Goal: Task Accomplishment & Management: Manage account settings

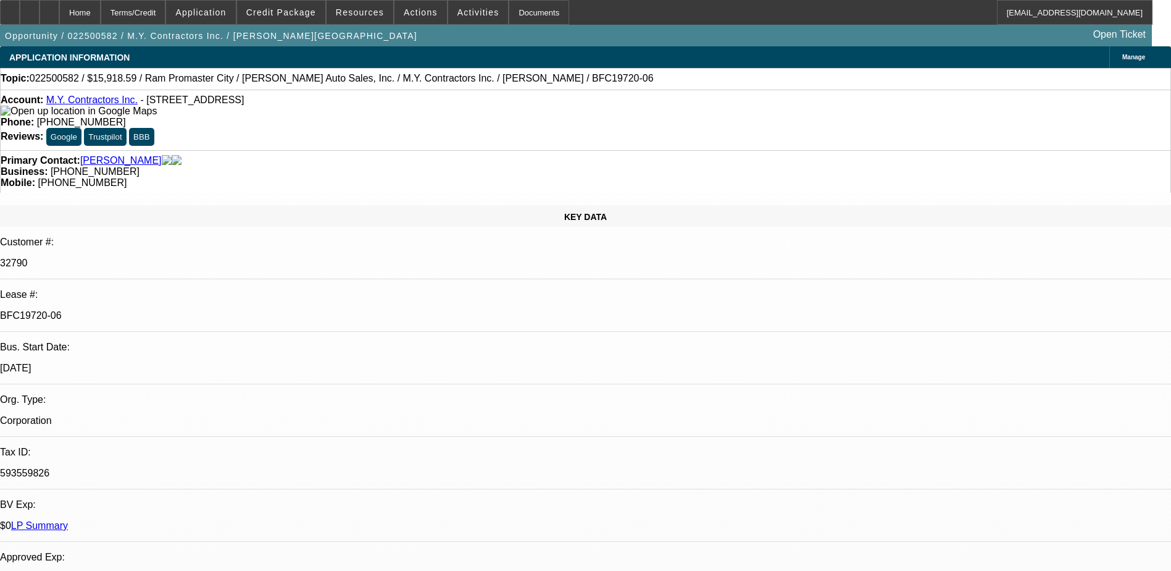
select select "0"
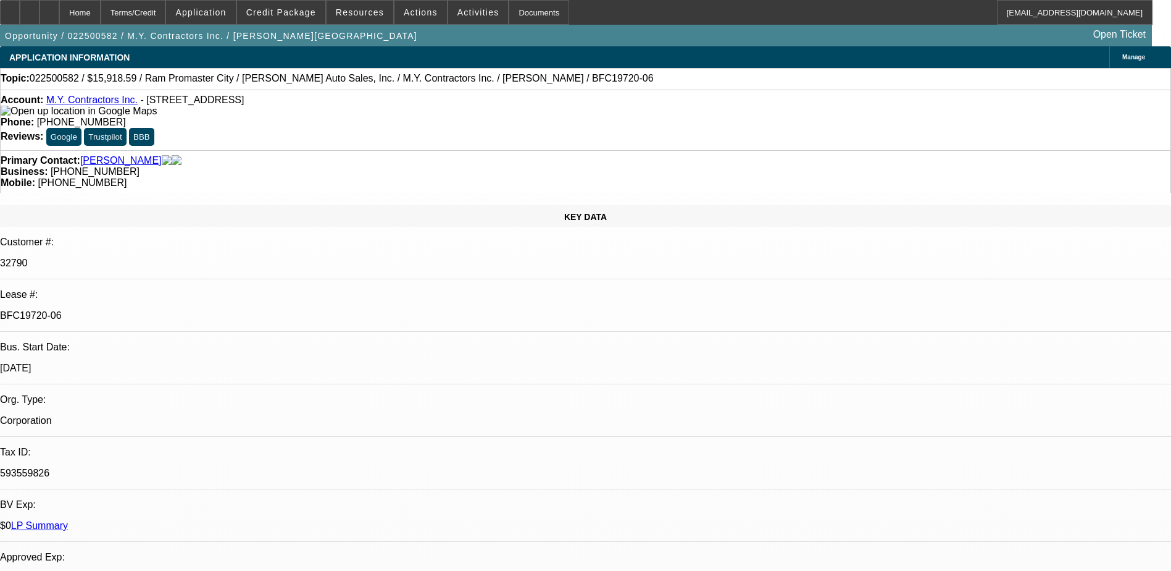
select select "0"
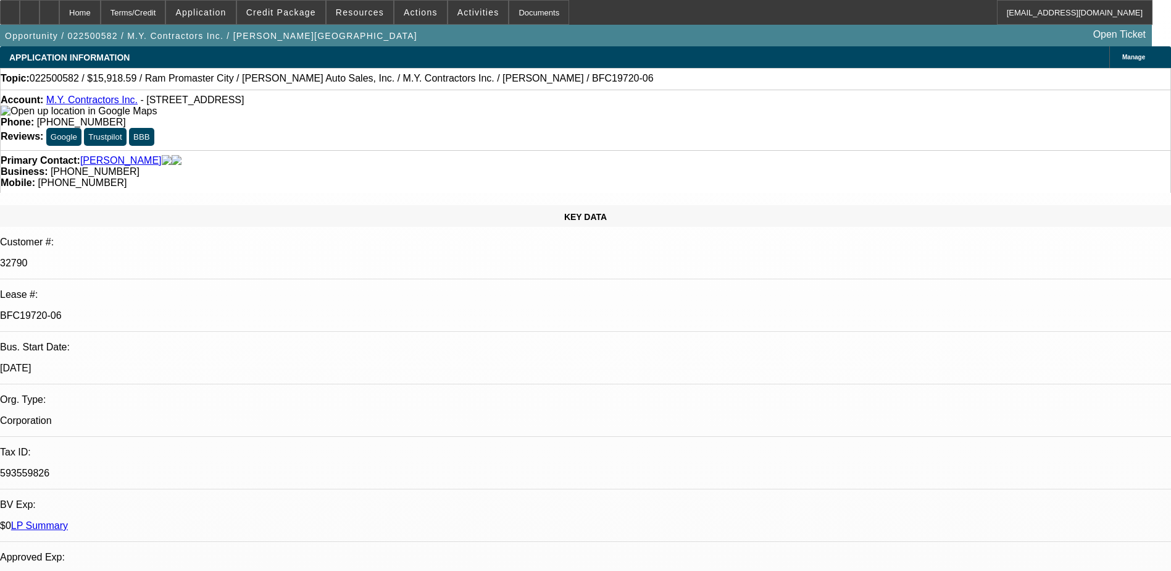
select select "0"
select select "1"
select select "3"
select select "6"
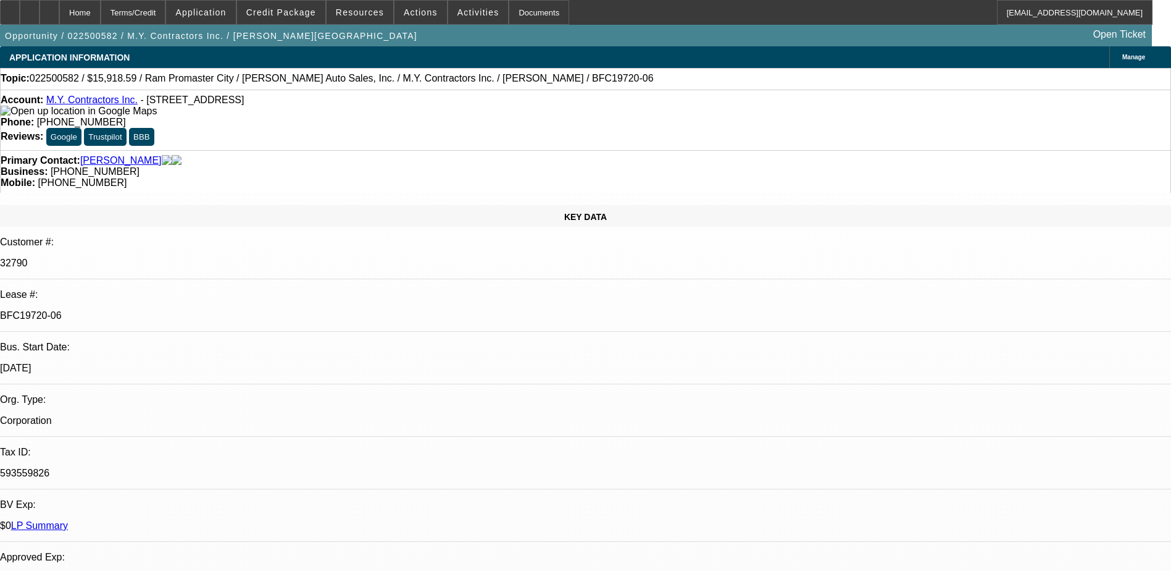
select select "1"
select select "6"
select select "1"
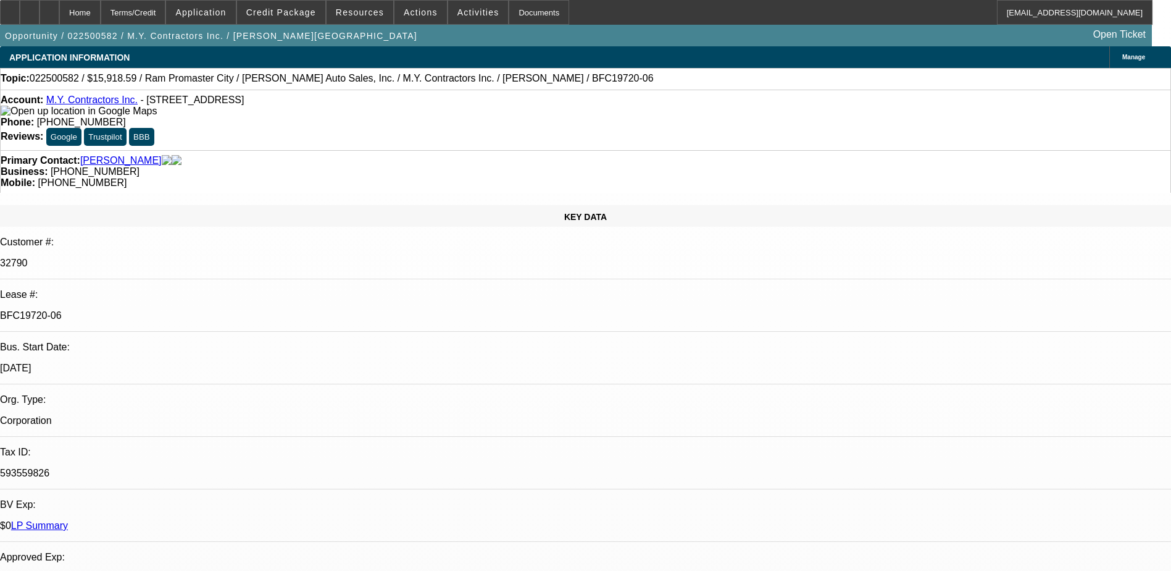
select select "6"
select select "1"
select select "6"
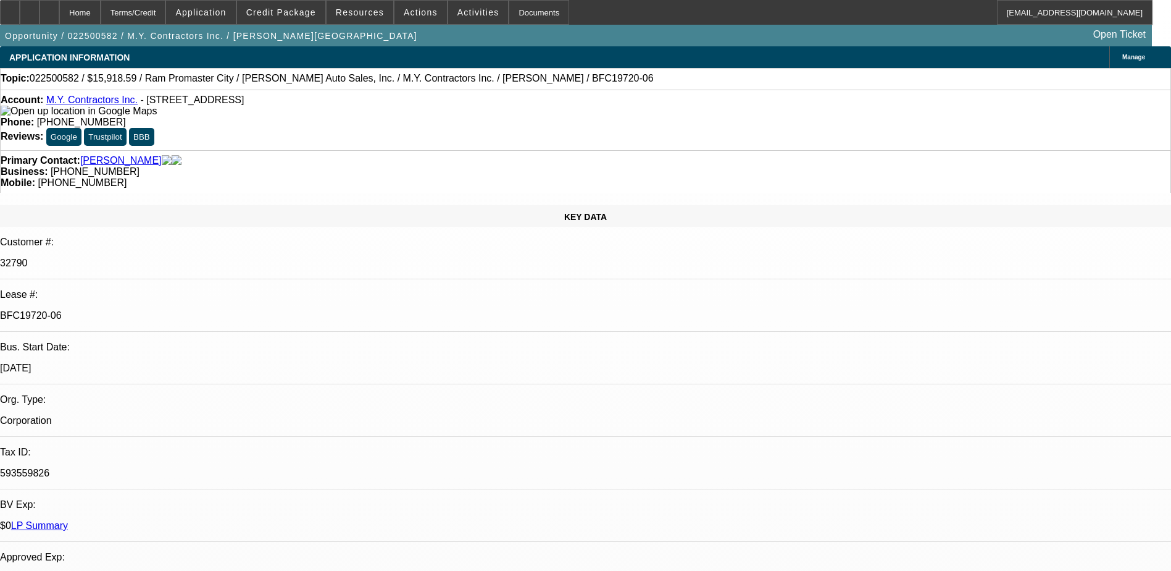
scroll to position [124, 0]
click at [59, 19] on div at bounding box center [50, 12] width 20 height 25
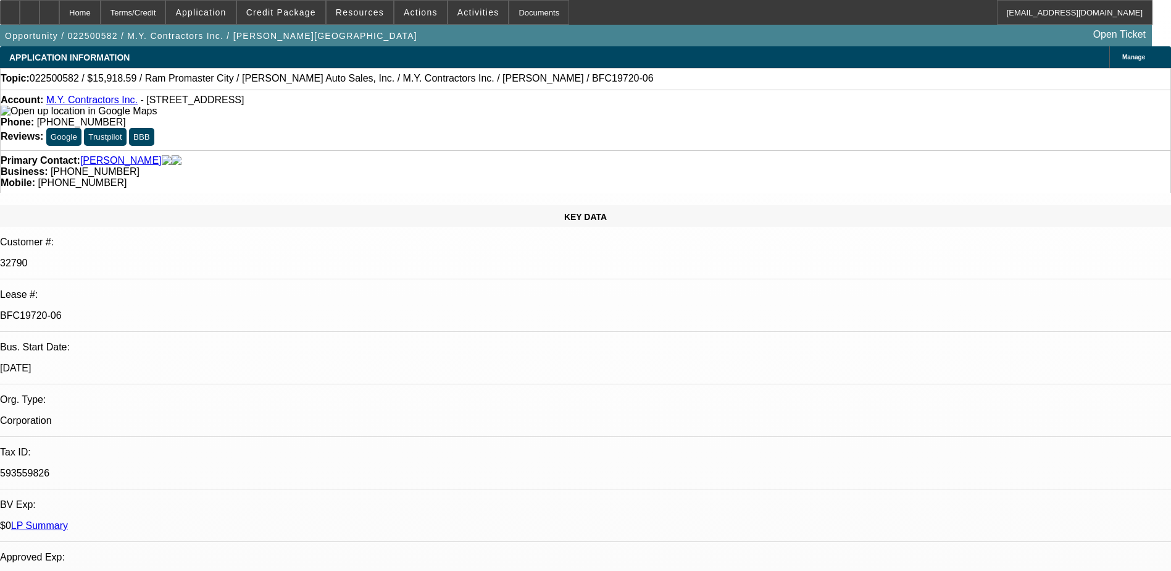
select select "0"
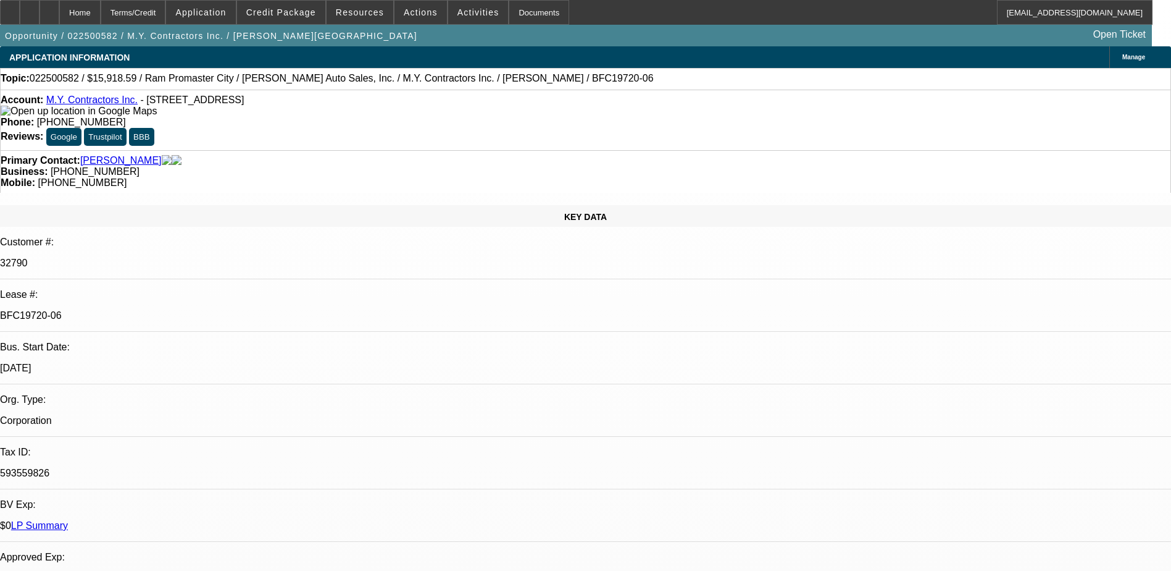
select select "0"
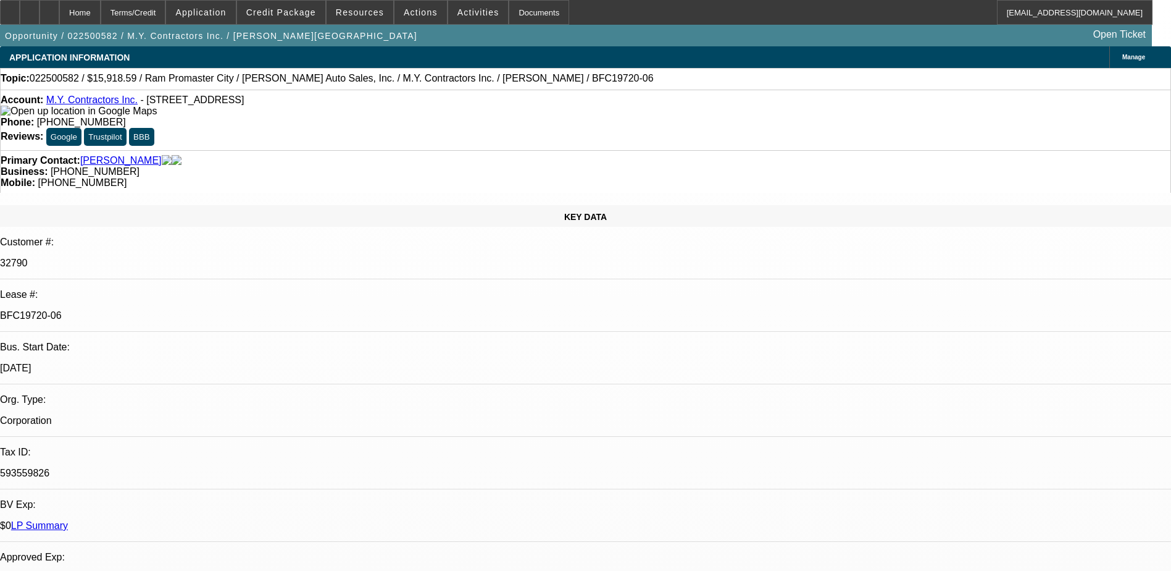
select select "0"
select select "1"
select select "3"
select select "6"
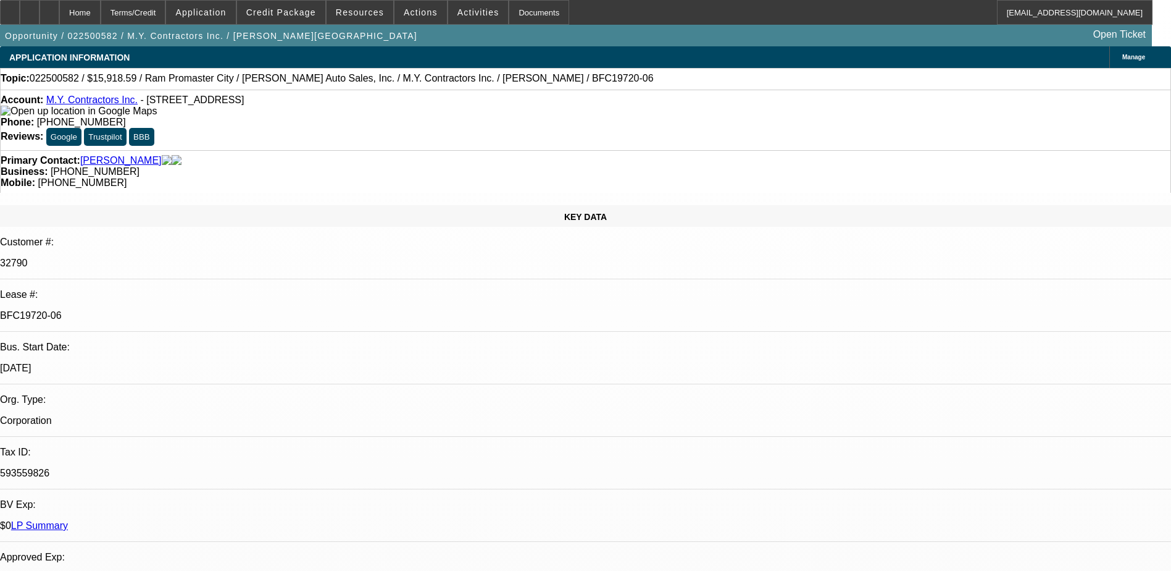
select select "1"
select select "6"
select select "1"
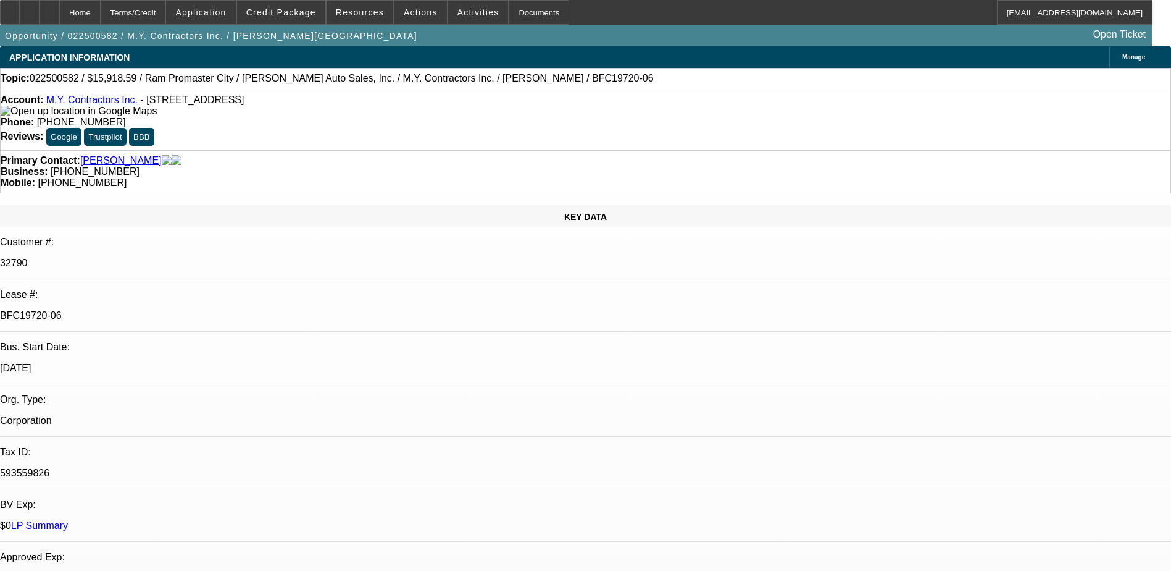
select select "6"
select select "1"
select select "6"
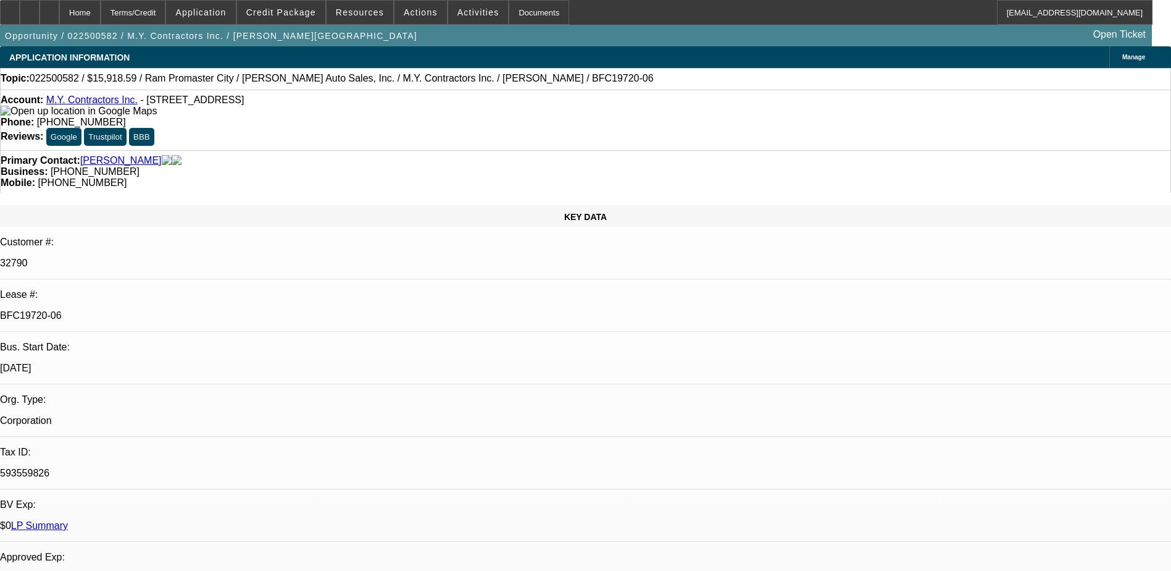
drag, startPoint x: 936, startPoint y: 146, endPoint x: 933, endPoint y: 122, distance: 23.6
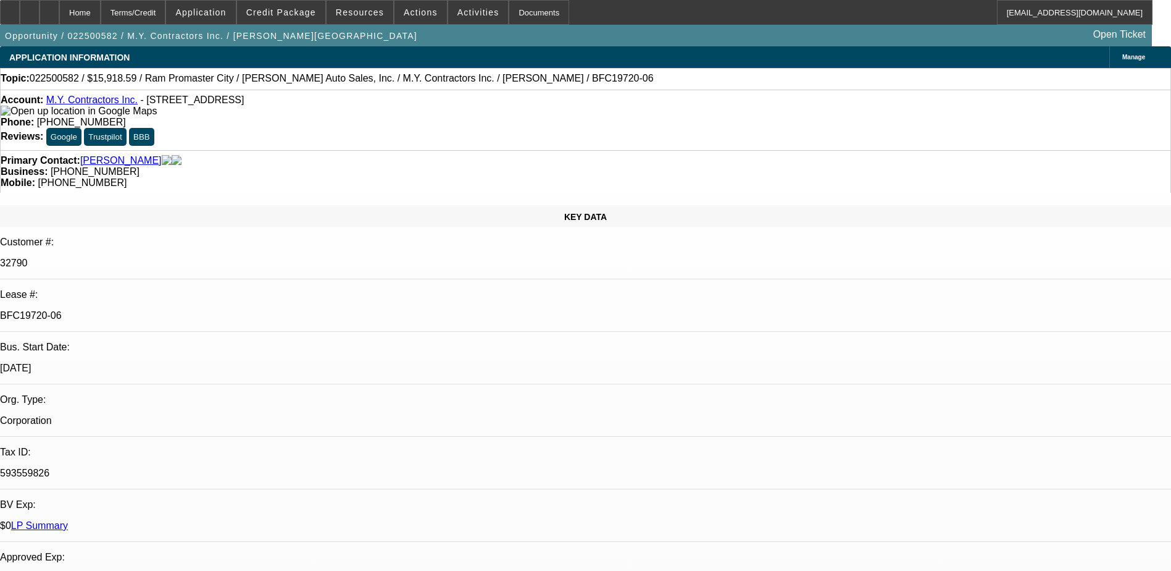
click at [59, 5] on div at bounding box center [50, 12] width 20 height 25
select select "0"
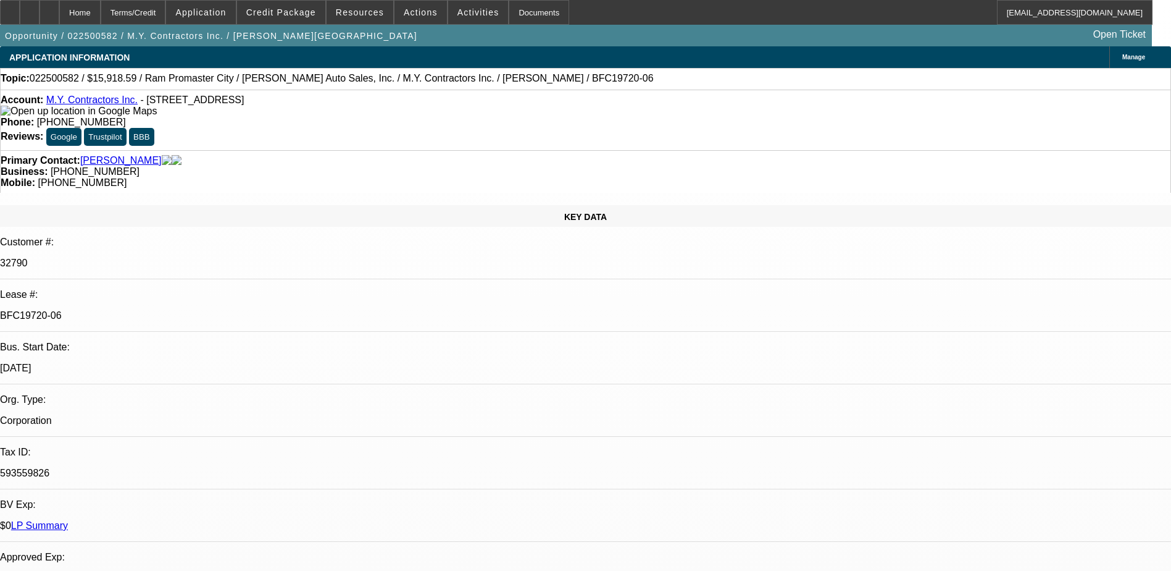
select select "0"
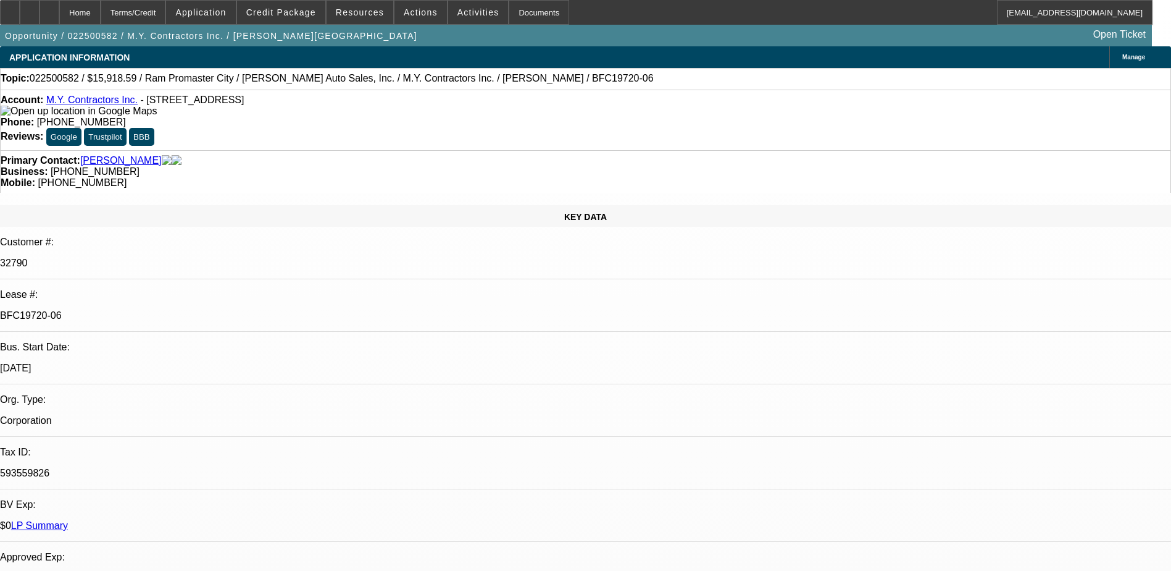
select select "0"
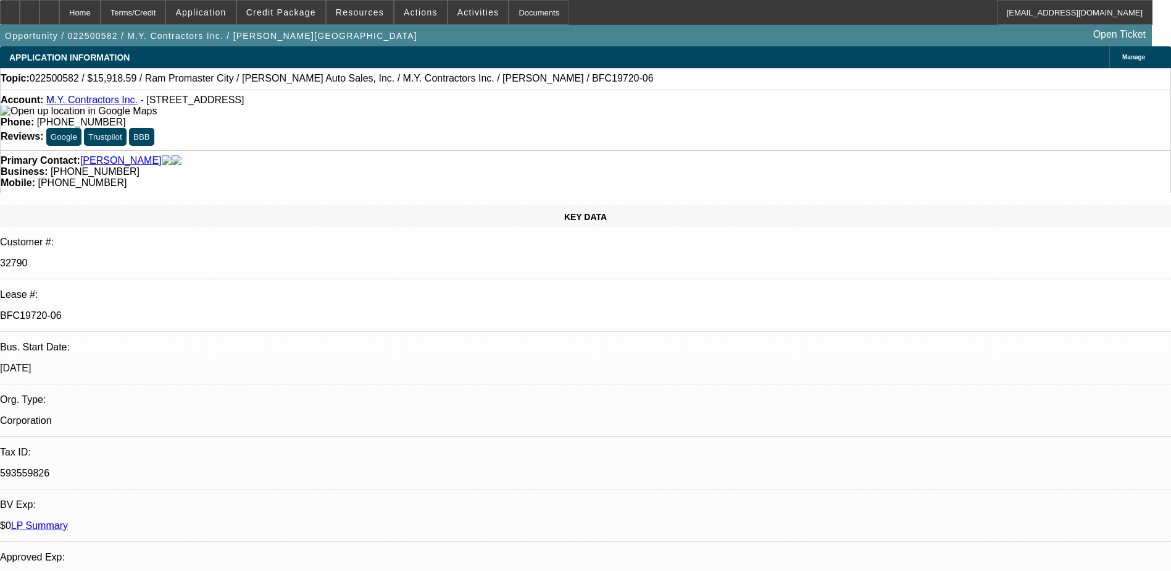
select select "0"
select select "1"
select select "3"
select select "6"
select select "1"
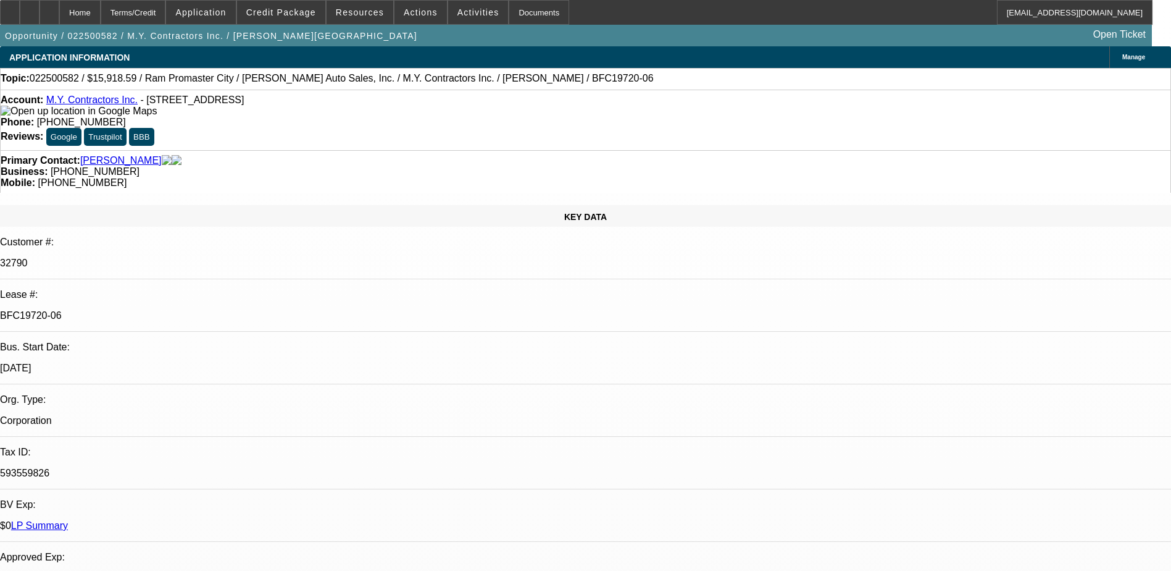
select select "1"
select select "6"
select select "1"
select select "6"
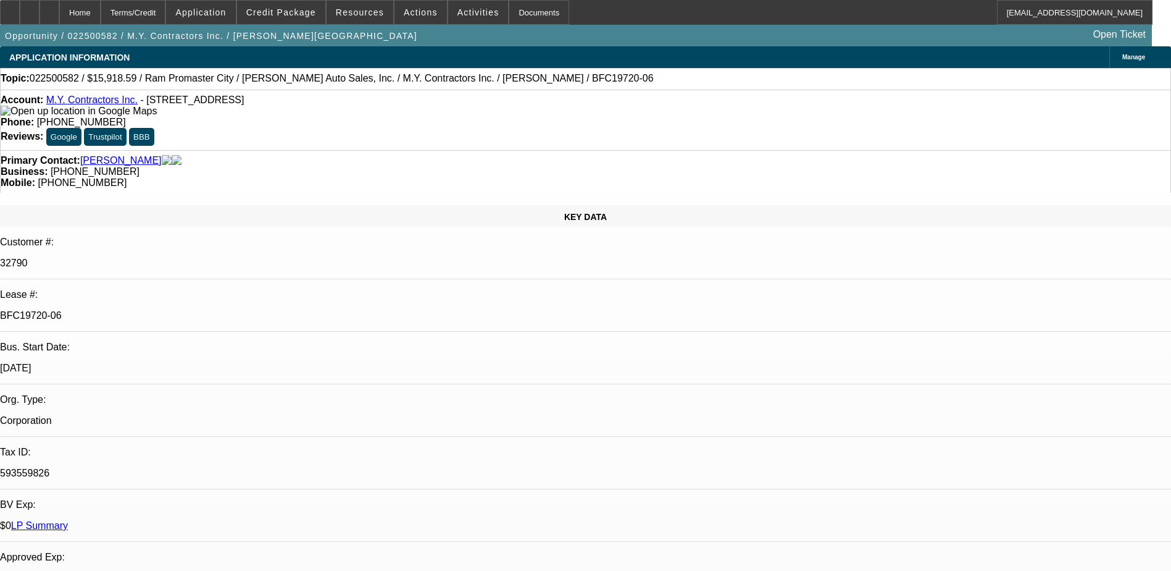
select select "1"
select select "6"
click at [59, 7] on div at bounding box center [50, 12] width 20 height 25
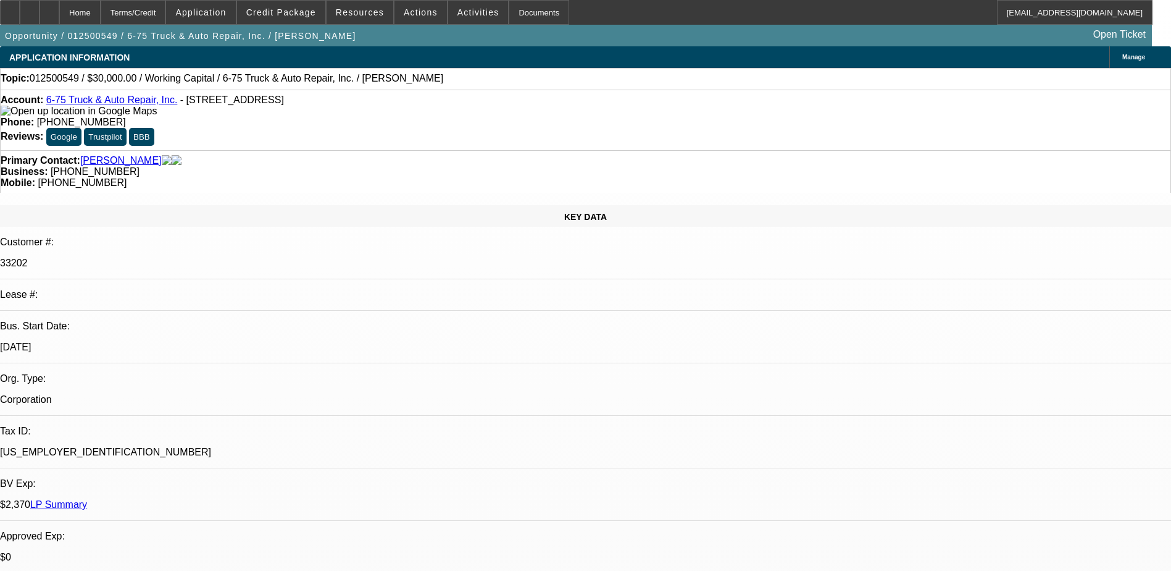
select select "0"
select select "1"
select select "2"
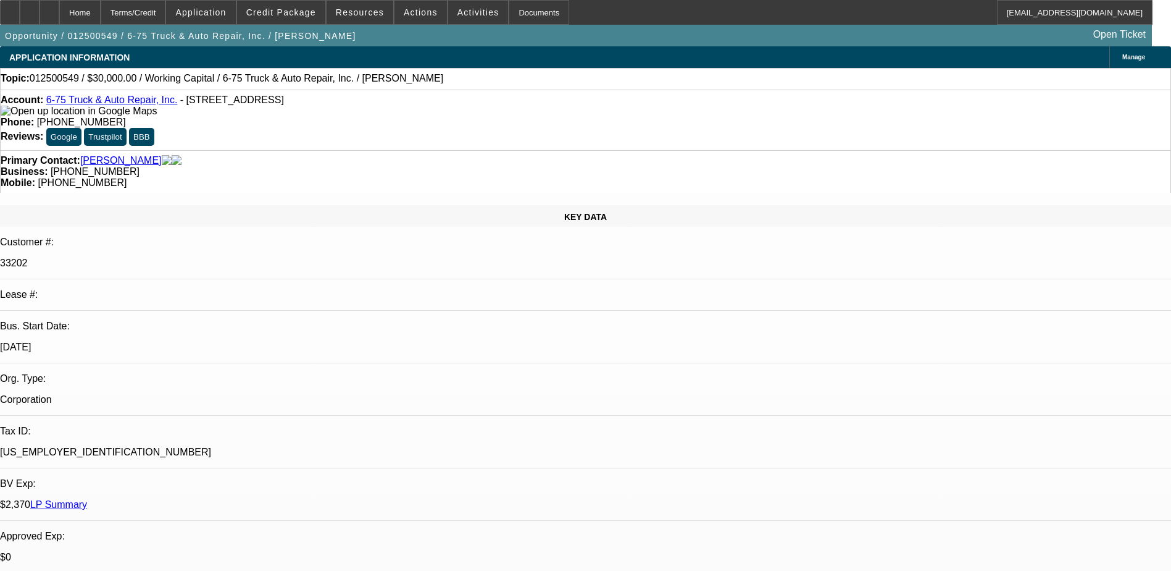
select select "6"
drag, startPoint x: 717, startPoint y: 145, endPoint x: 620, endPoint y: 148, distance: 97.0
click at [620, 150] on div "Primary Contact: [PERSON_NAME] Business: [PHONE_NUMBER] Mobile: [PHONE_NUMBER]" at bounding box center [585, 171] width 1171 height 43
copy span "[PHONE_NUMBER]"
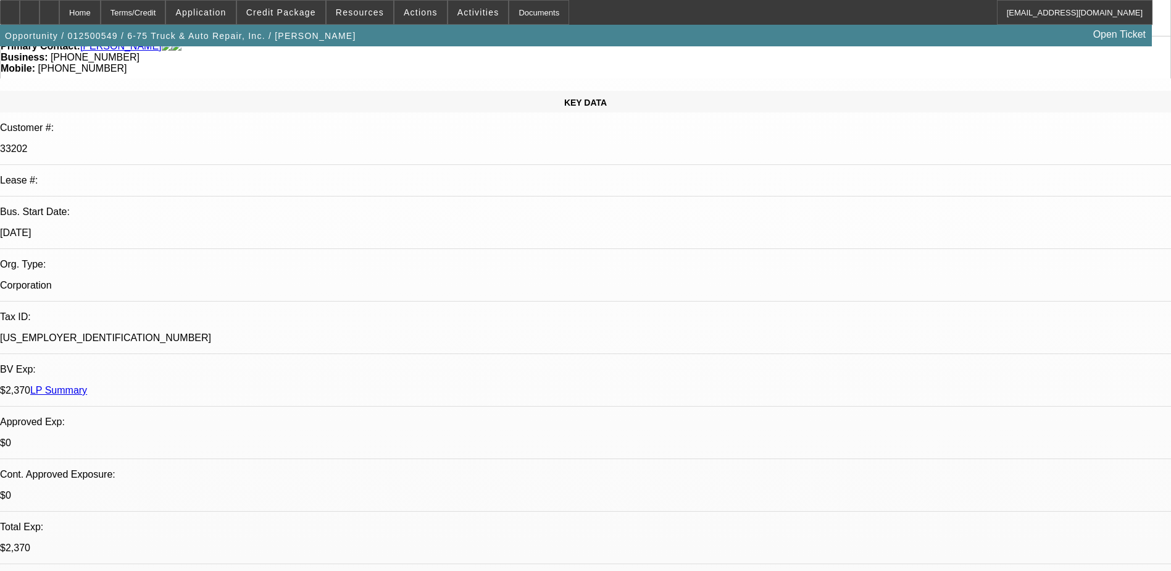
scroll to position [247, 0]
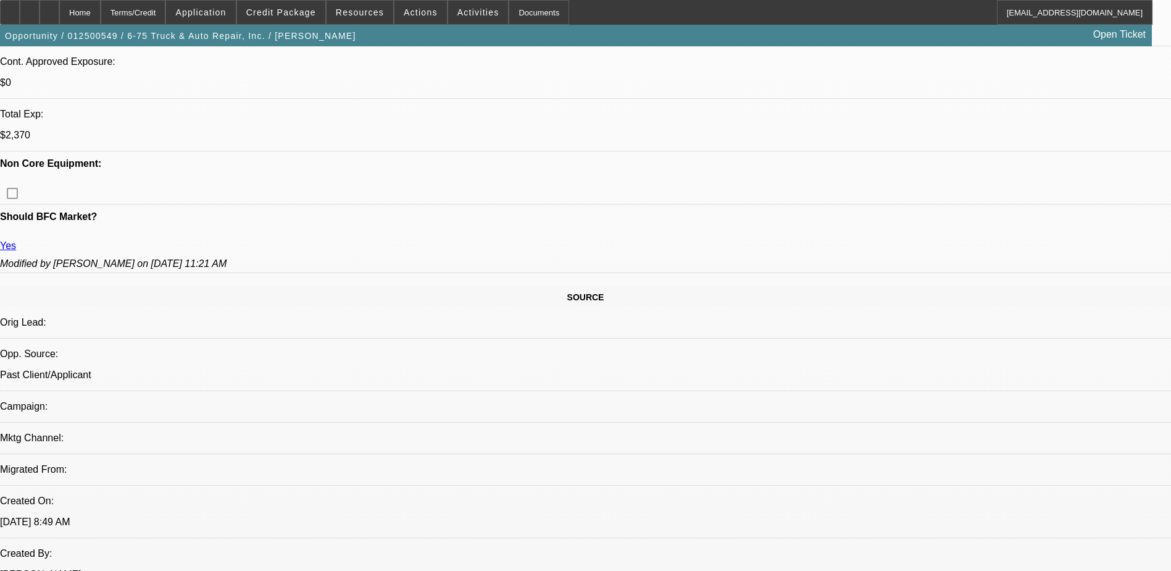
scroll to position [556, 0]
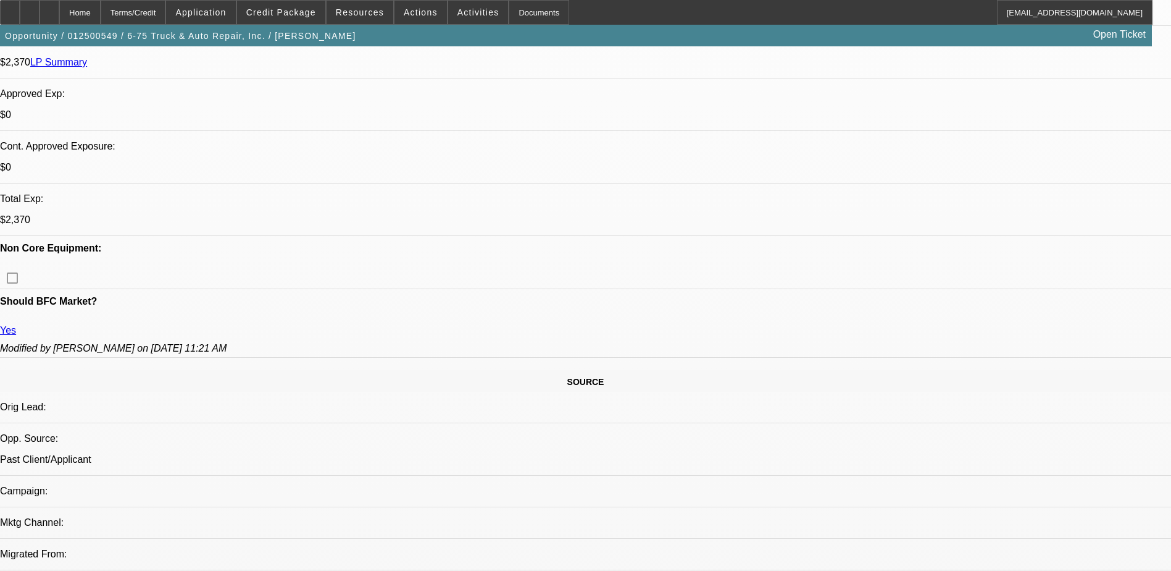
scroll to position [432, 0]
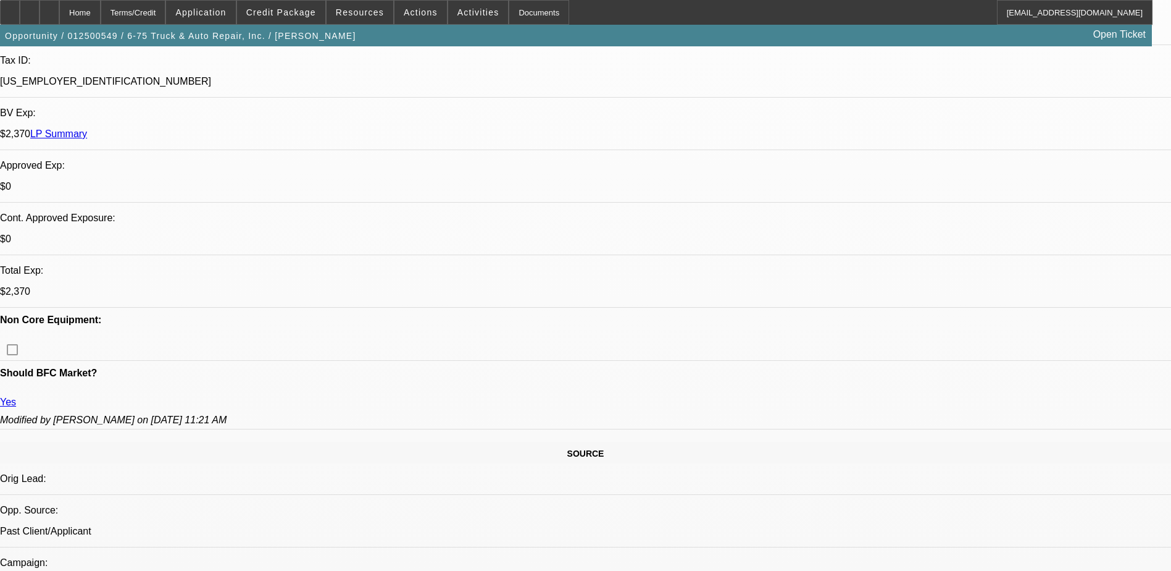
scroll to position [247, 0]
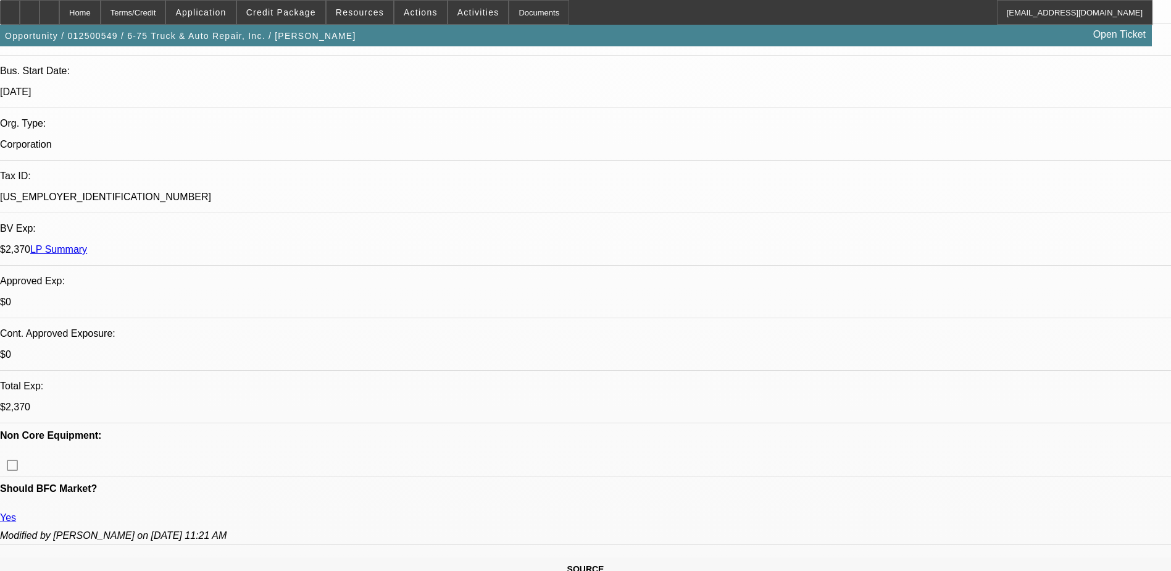
scroll to position [185, 0]
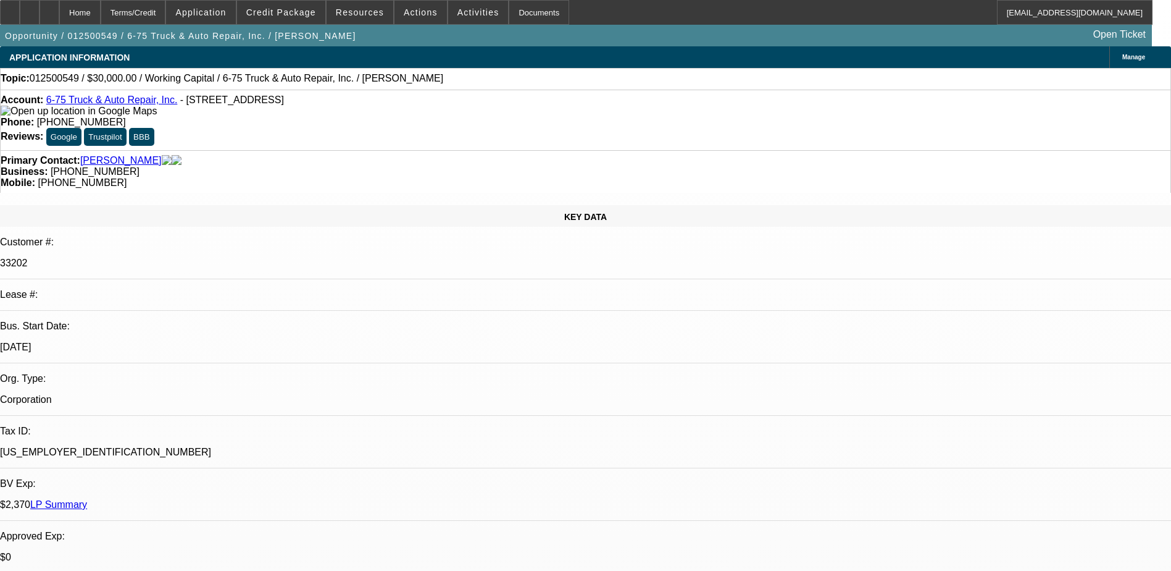
radio input "true"
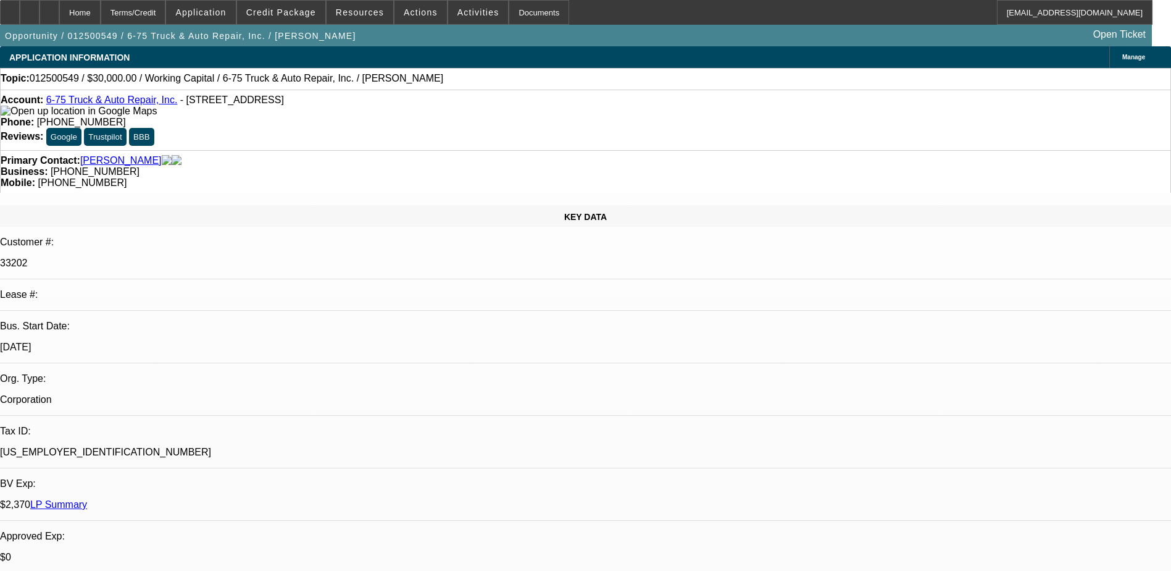
type textarea "lvm"
radio input "true"
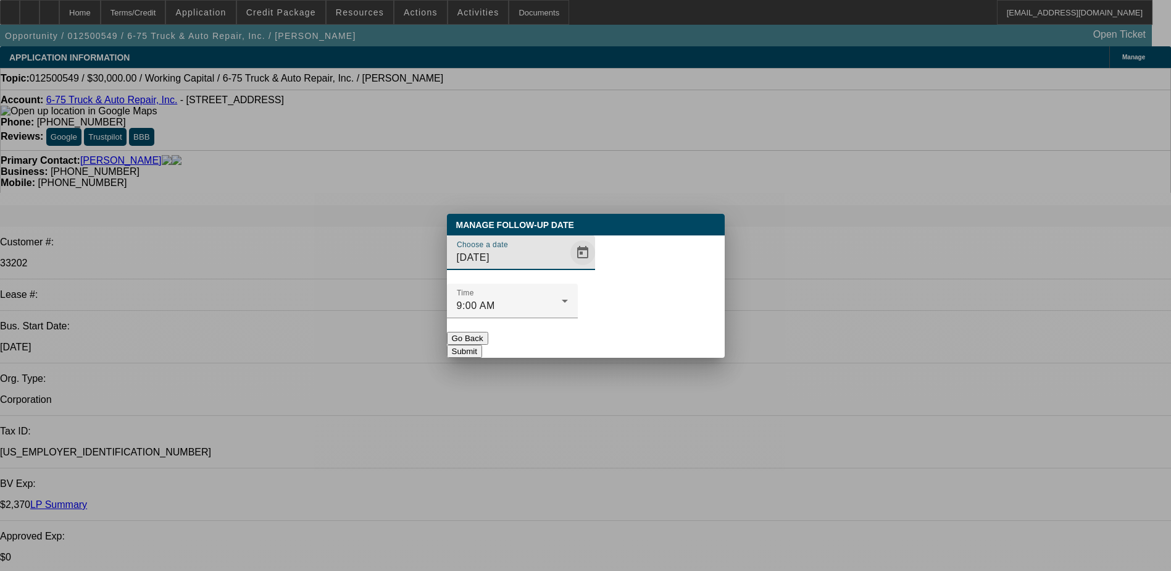
click at [568, 267] on span "Open calendar" at bounding box center [583, 253] width 30 height 30
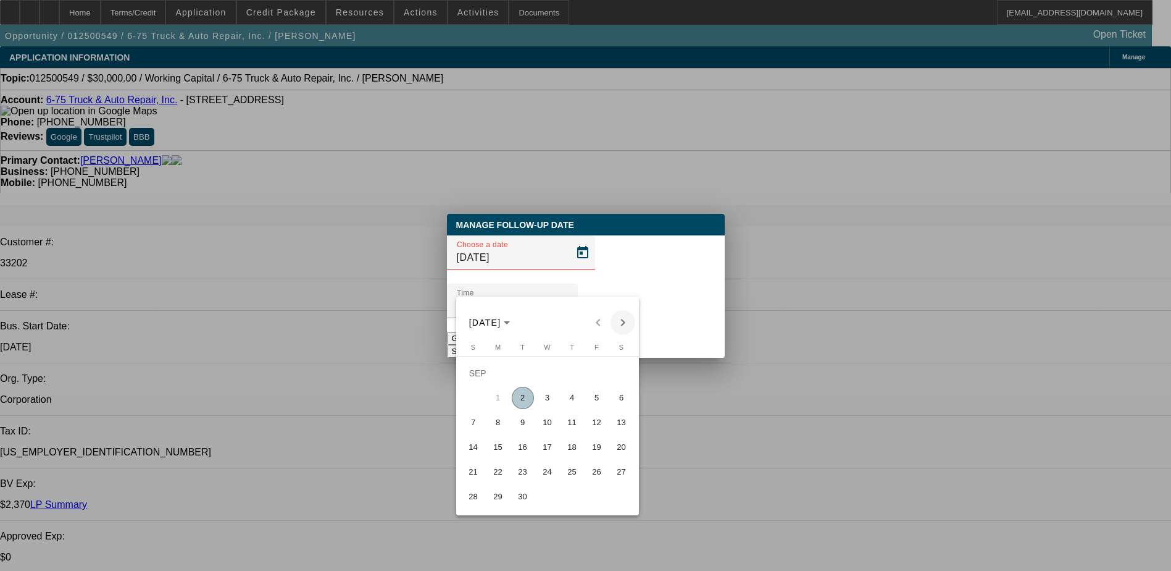
click at [624, 318] on span "Next month" at bounding box center [623, 322] width 25 height 25
click at [596, 330] on span "Previous month" at bounding box center [598, 322] width 25 height 25
click at [501, 474] on span "22" at bounding box center [498, 472] width 22 height 22
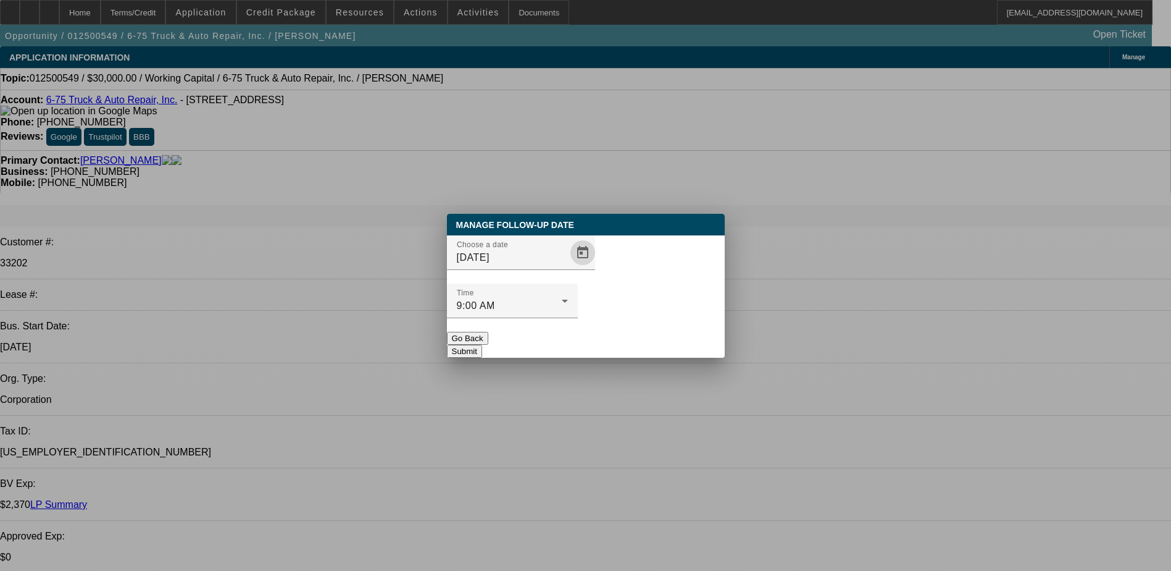
click at [579, 282] on div "Choose a date 9/22/2025" at bounding box center [586, 259] width 278 height 48
click at [568, 267] on span "Open calendar" at bounding box center [583, 253] width 30 height 30
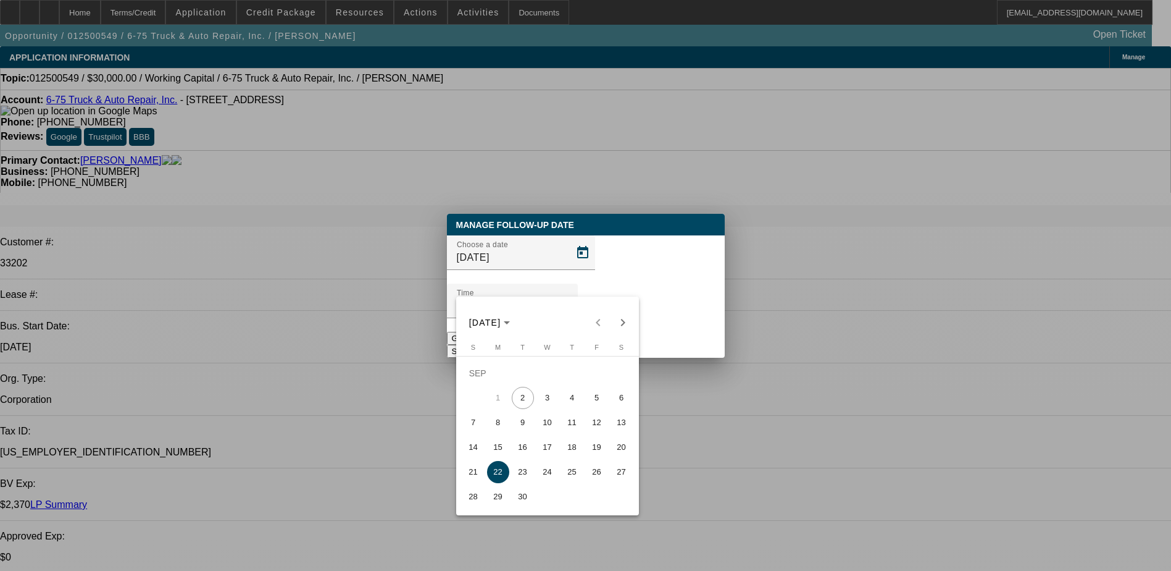
click at [590, 448] on span "19" at bounding box center [597, 447] width 22 height 22
type input "9/19/2025"
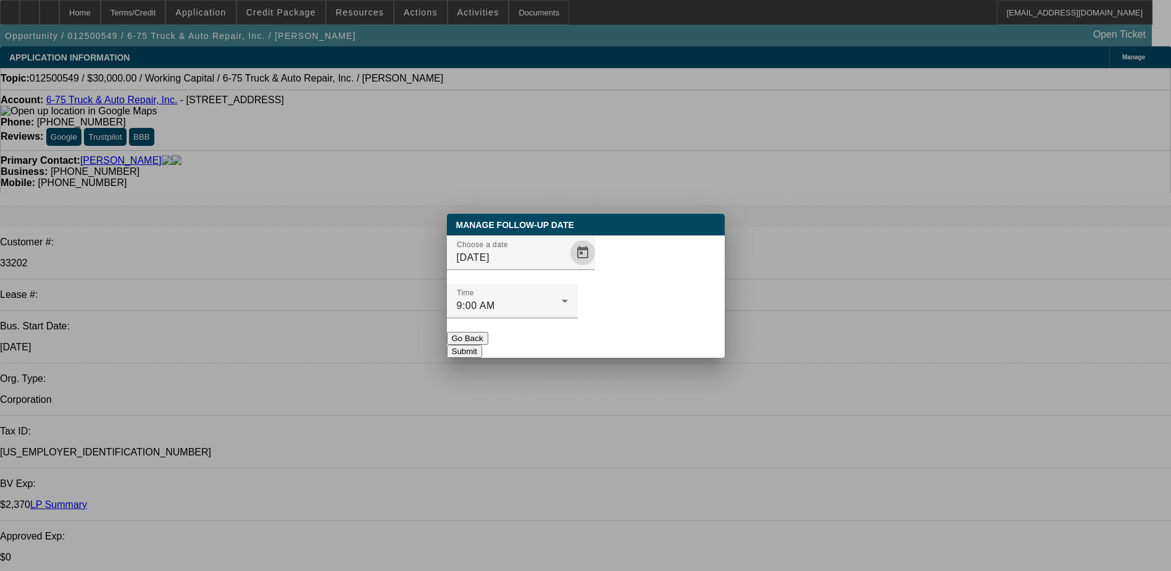
click at [482, 345] on button "Submit" at bounding box center [464, 351] width 35 height 13
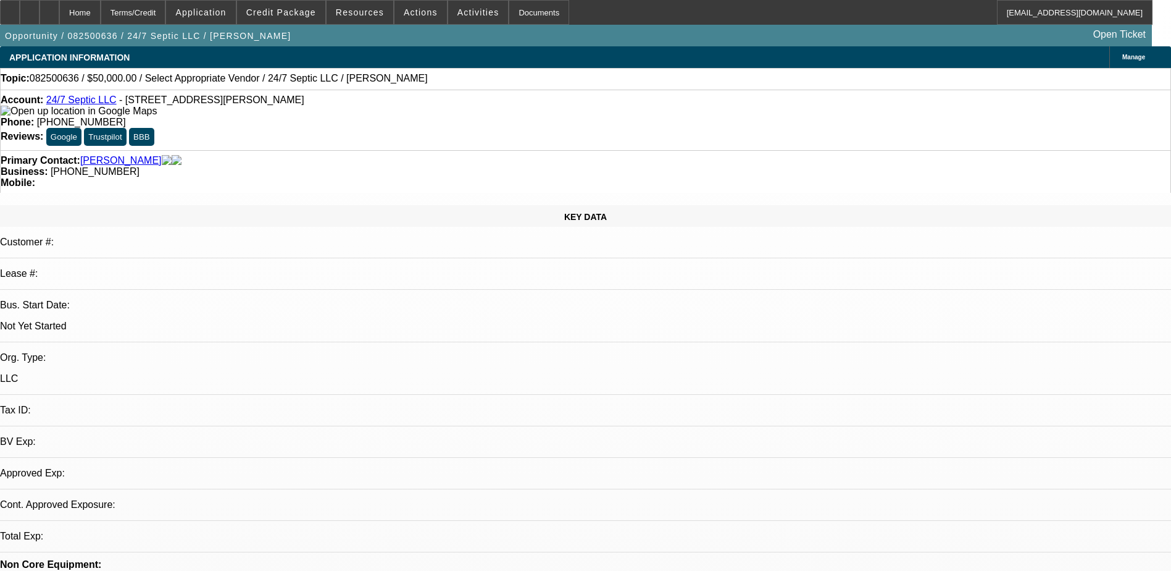
select select "0"
select select "2"
select select "0.1"
select select "1"
select select "2"
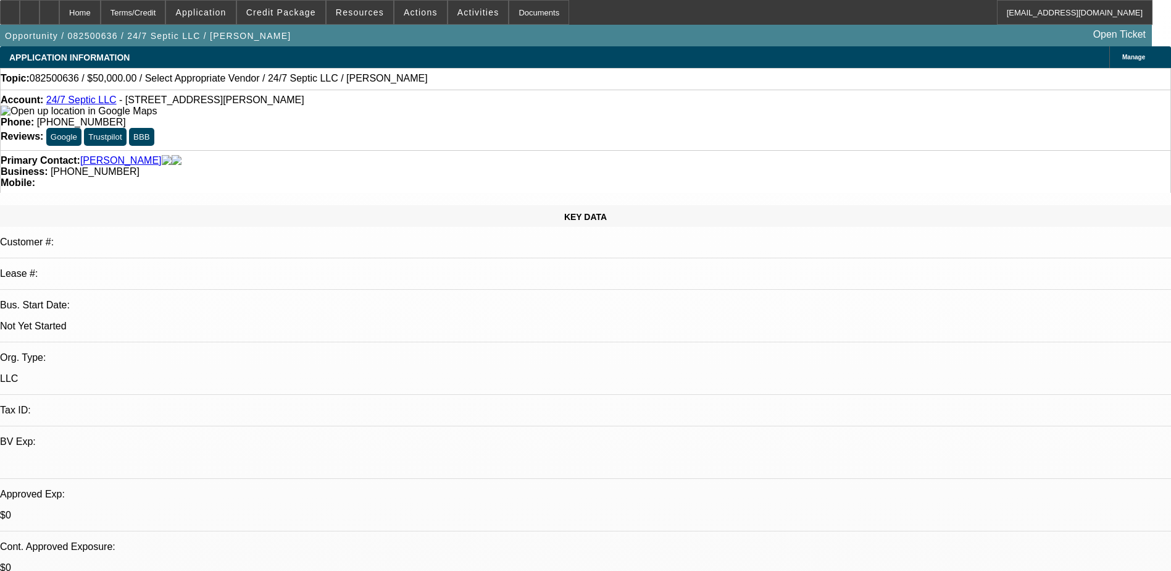
select select "4"
drag, startPoint x: 531, startPoint y: 132, endPoint x: 441, endPoint y: 145, distance: 91.2
click at [441, 150] on div "Primary Contact: [PERSON_NAME] Business: [PHONE_NUMBER] Mobile:" at bounding box center [585, 171] width 1171 height 43
copy span "[PHONE_NUMBER]"
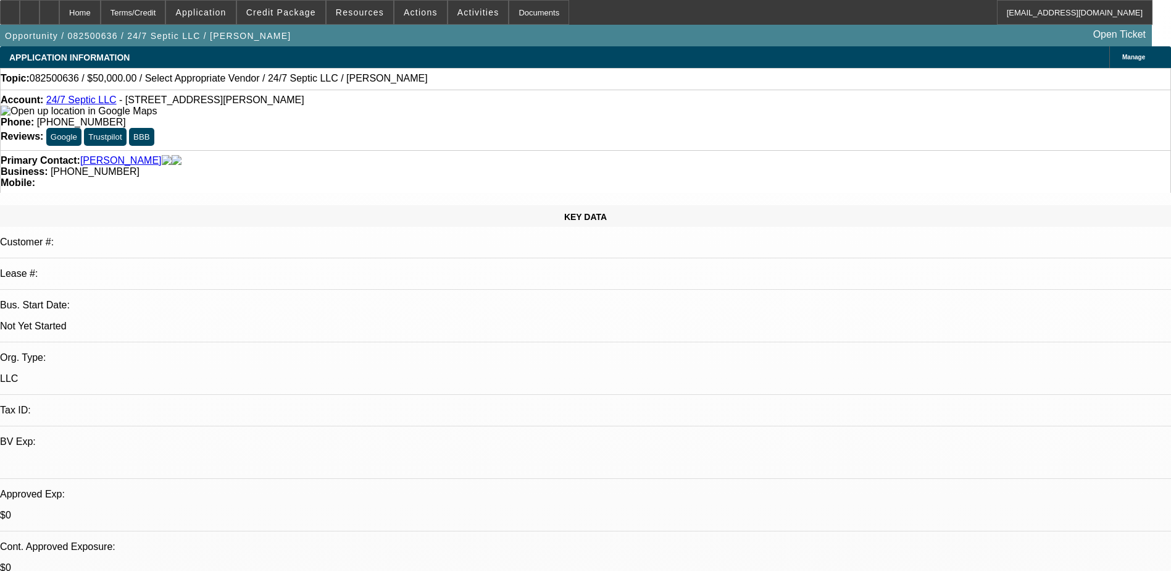
click at [294, 124] on div "Account: 24/7 Septic LLC - [STREET_ADDRESS][PERSON_NAME] Phone: [PHONE_NUMBER] …" at bounding box center [585, 120] width 1171 height 61
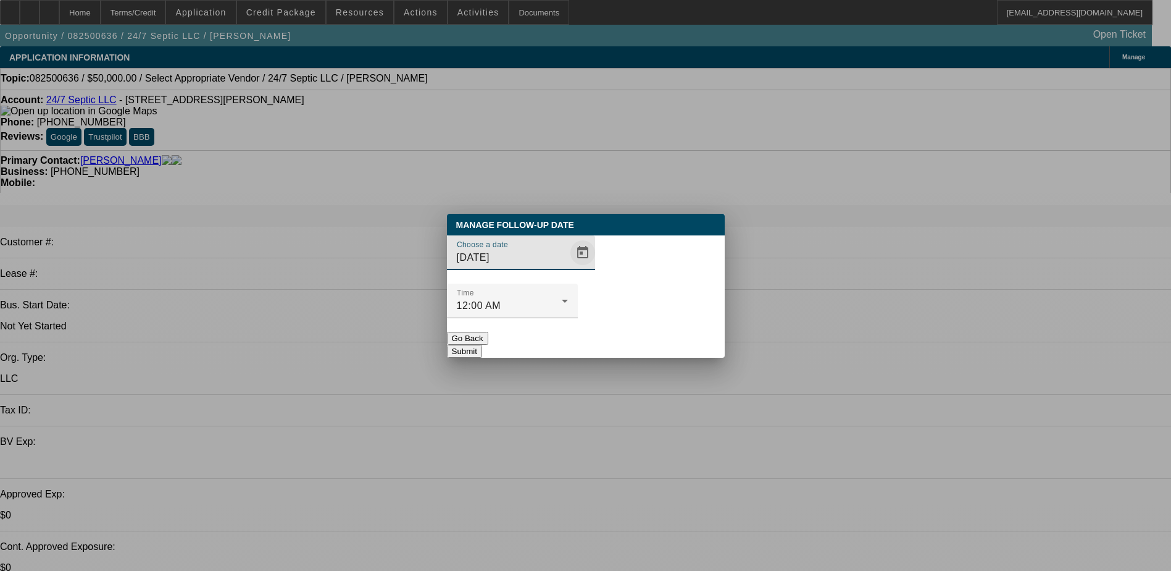
click at [572, 267] on span "Open calendar" at bounding box center [583, 253] width 30 height 30
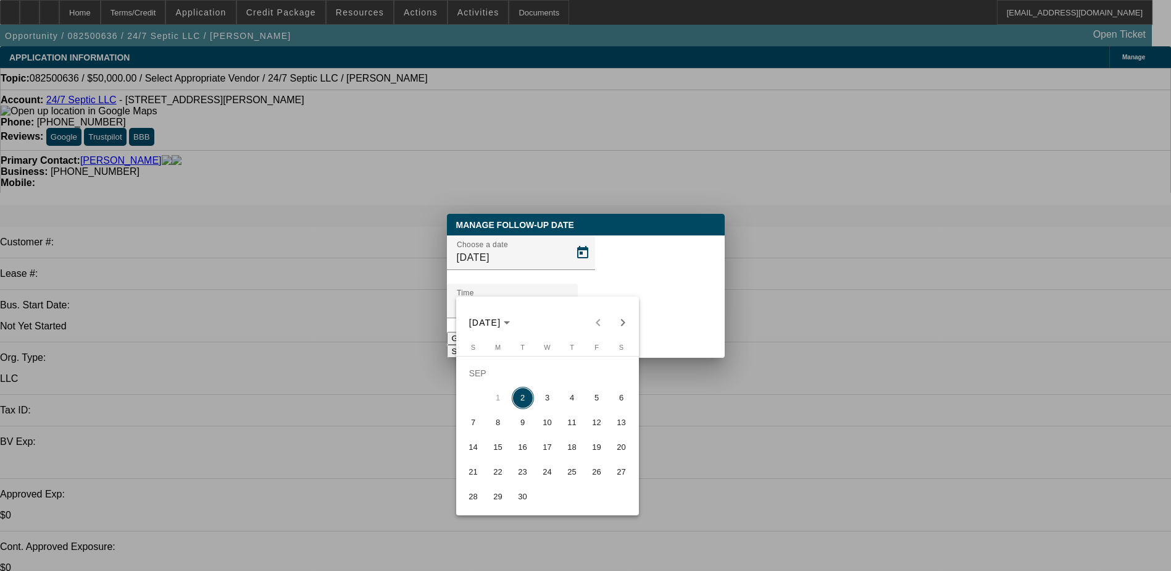
click at [547, 404] on span "3" at bounding box center [548, 398] width 22 height 22
type input "9/3/2025"
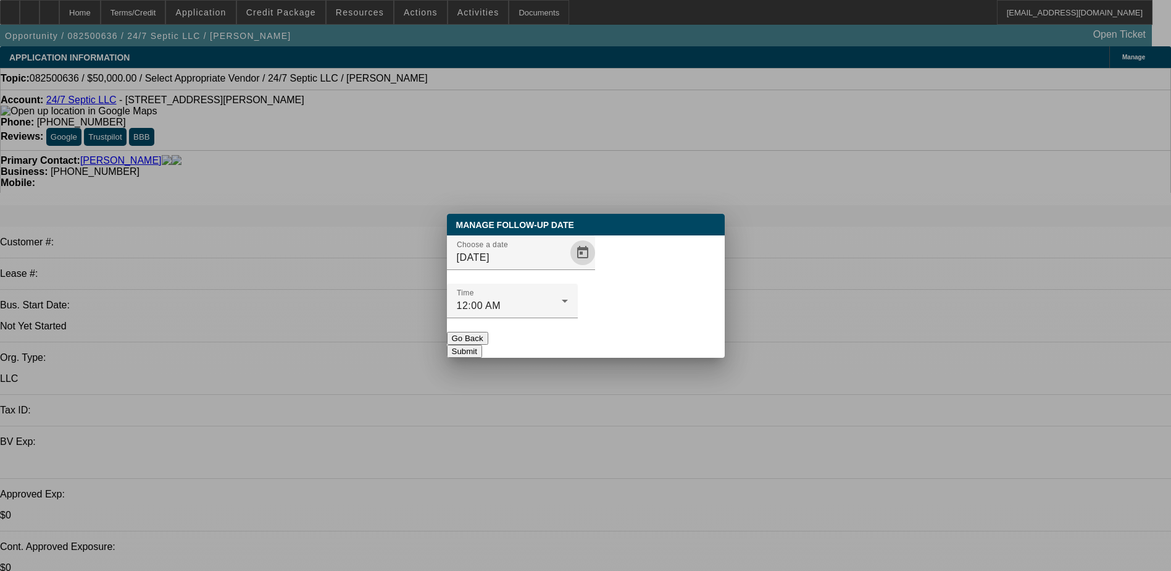
click at [482, 345] on button "Submit" at bounding box center [464, 351] width 35 height 13
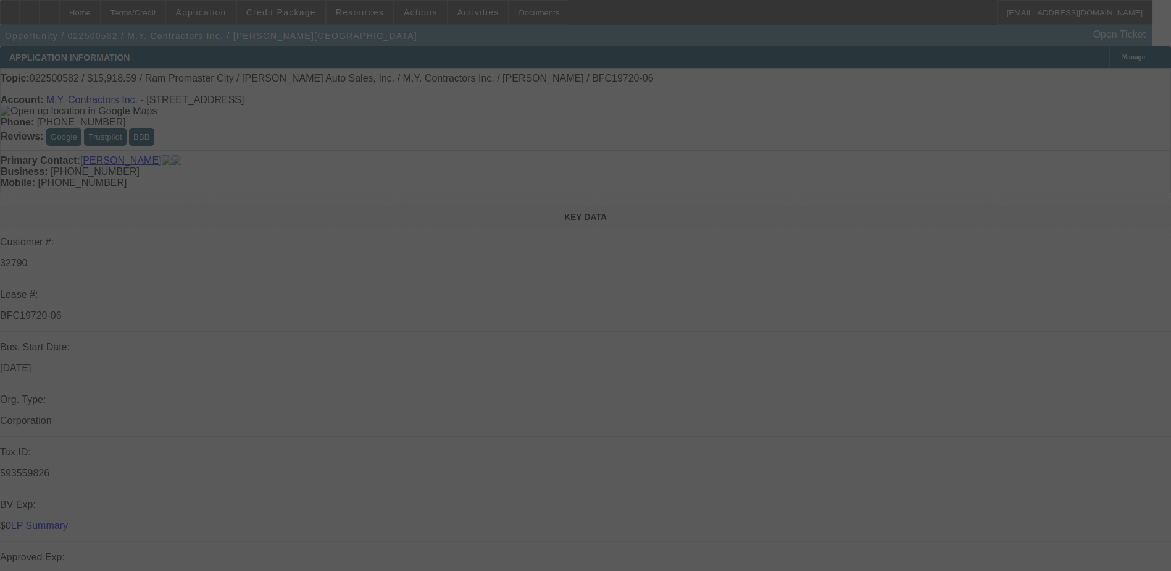
select select "0"
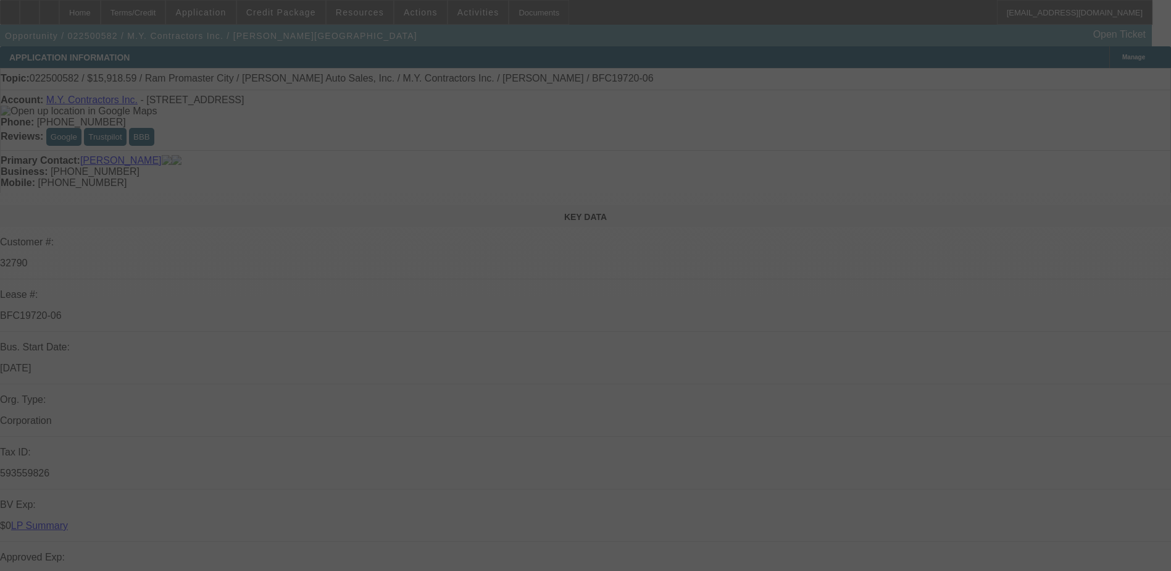
select select "0"
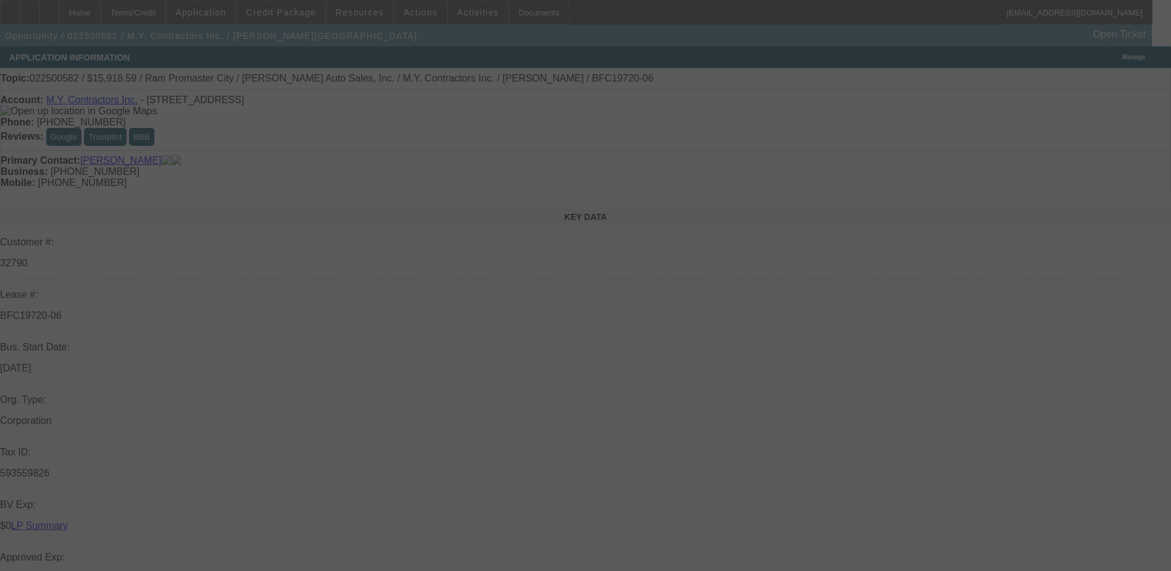
select select "0"
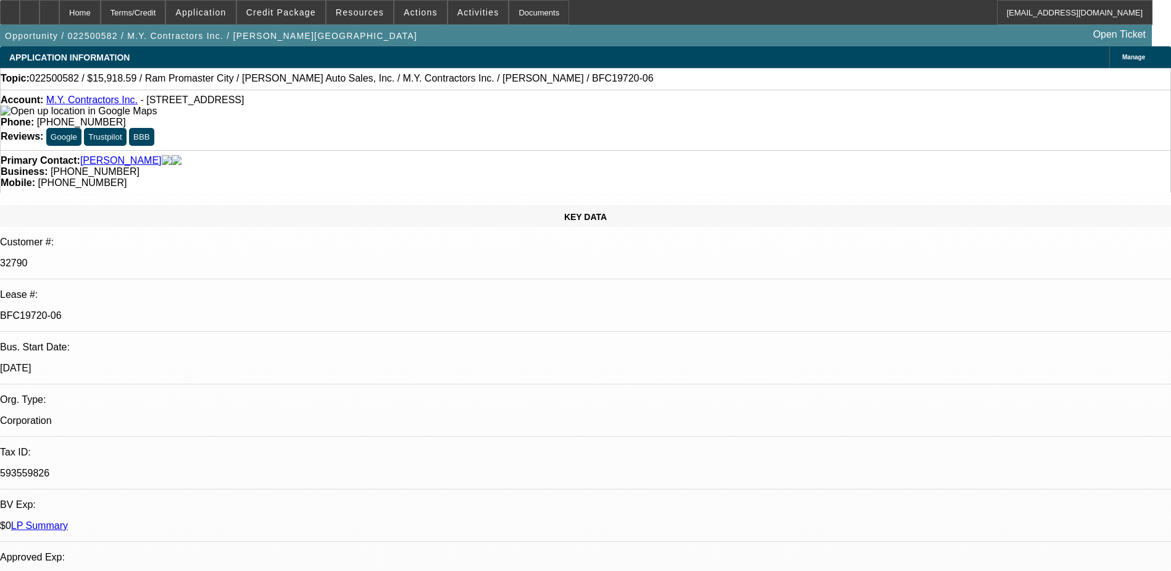
select select "1"
select select "3"
select select "6"
select select "1"
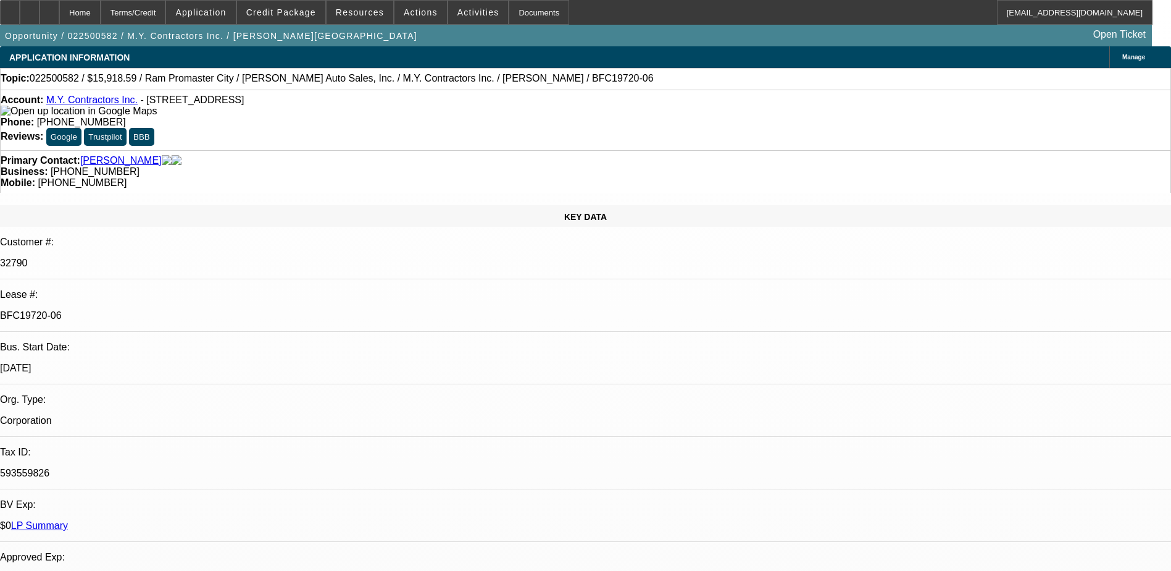
select select "6"
select select "1"
select select "6"
select select "1"
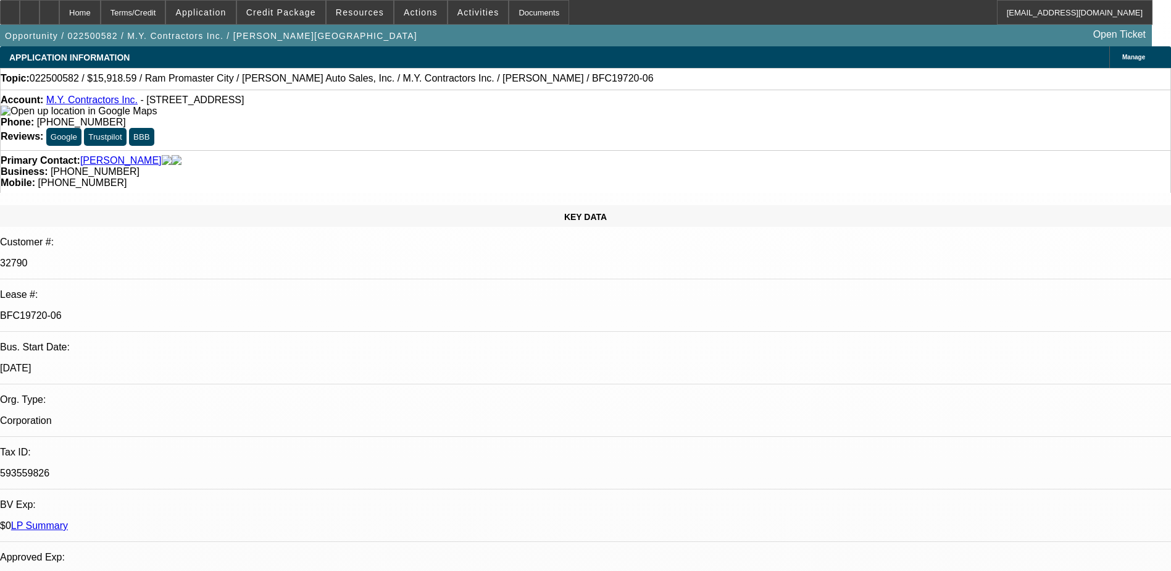
select select "1"
select select "6"
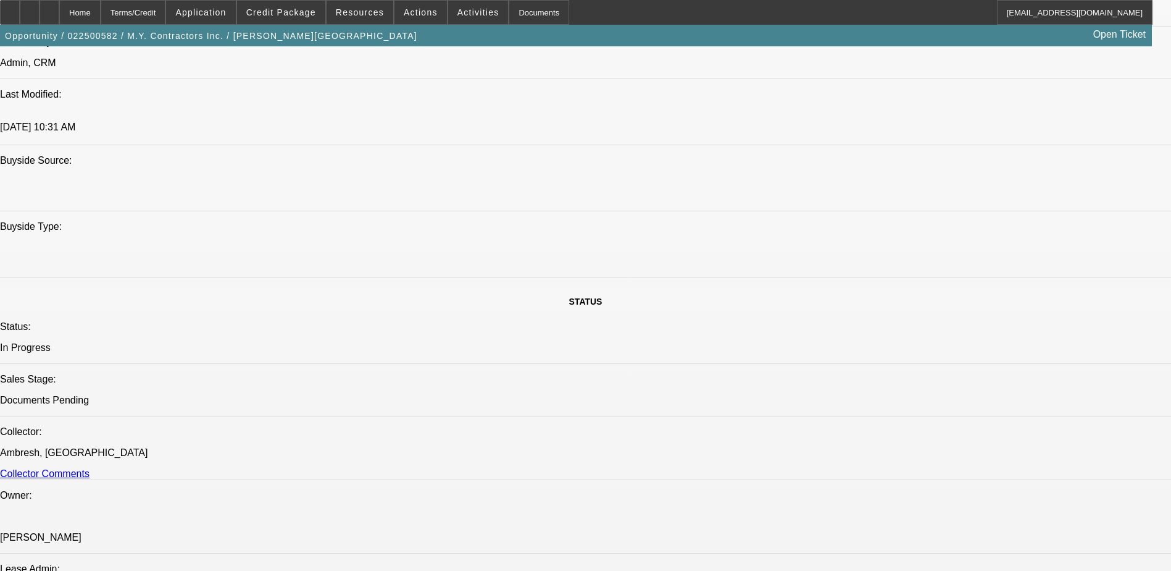
scroll to position [907, 0]
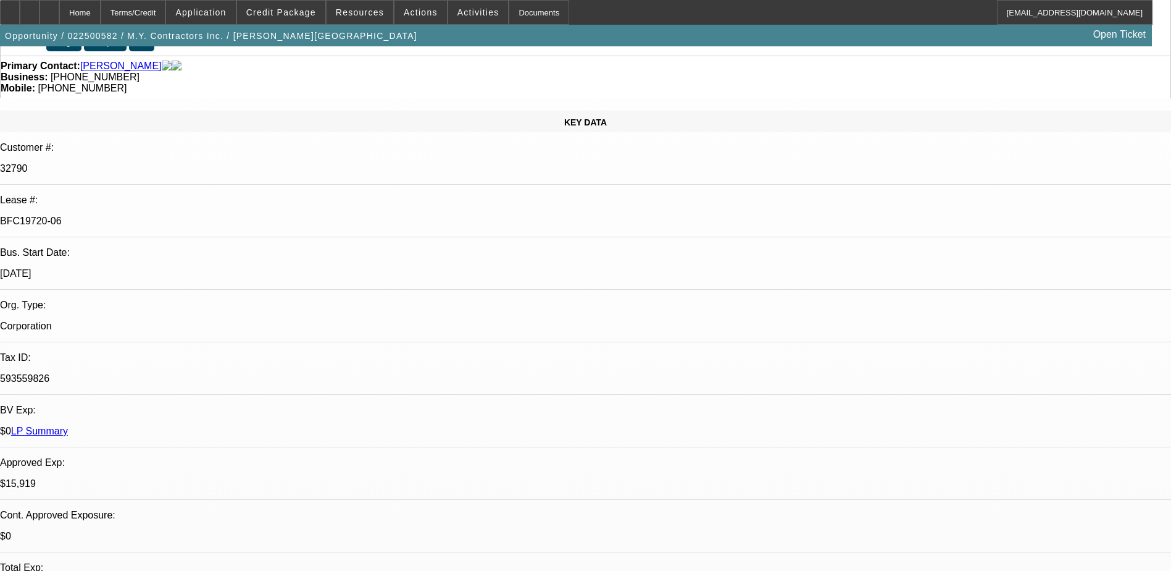
scroll to position [0, 0]
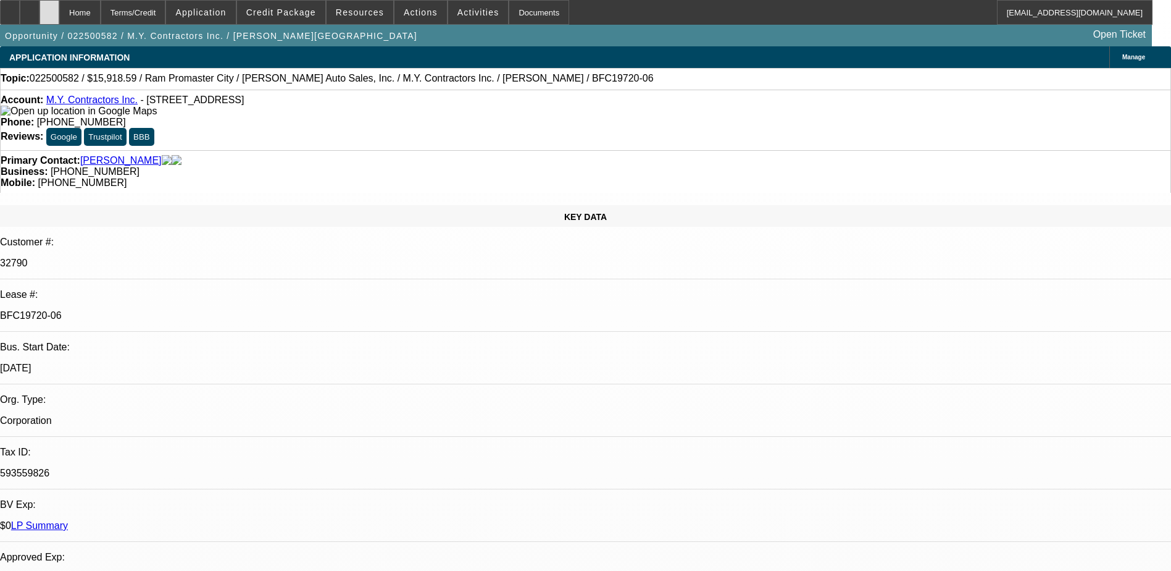
click at [59, 20] on div at bounding box center [50, 12] width 20 height 25
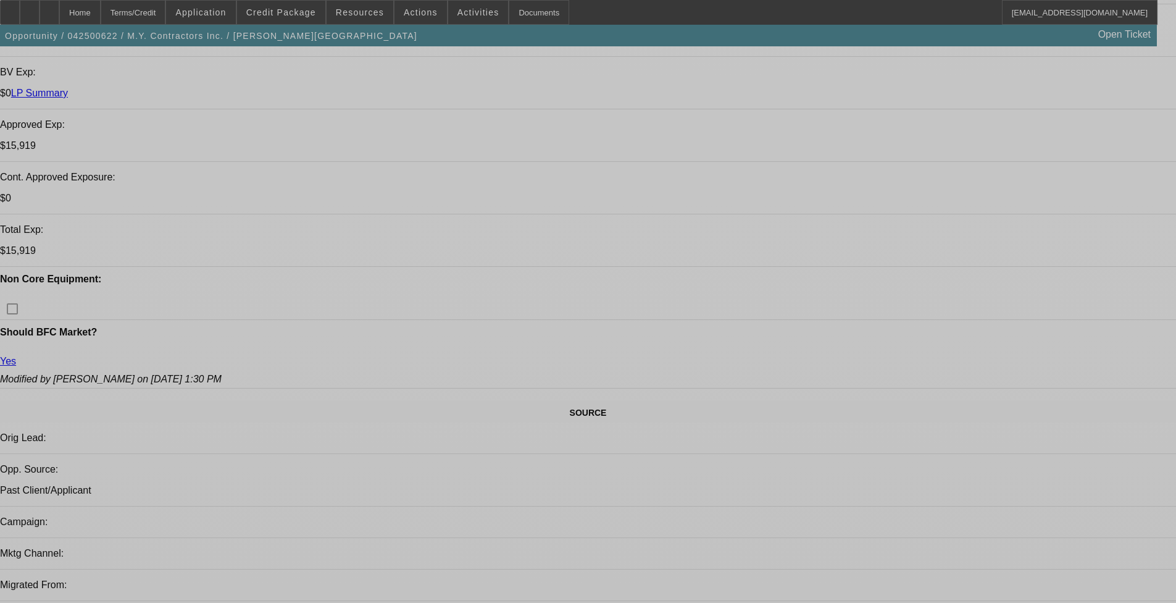
select select "0"
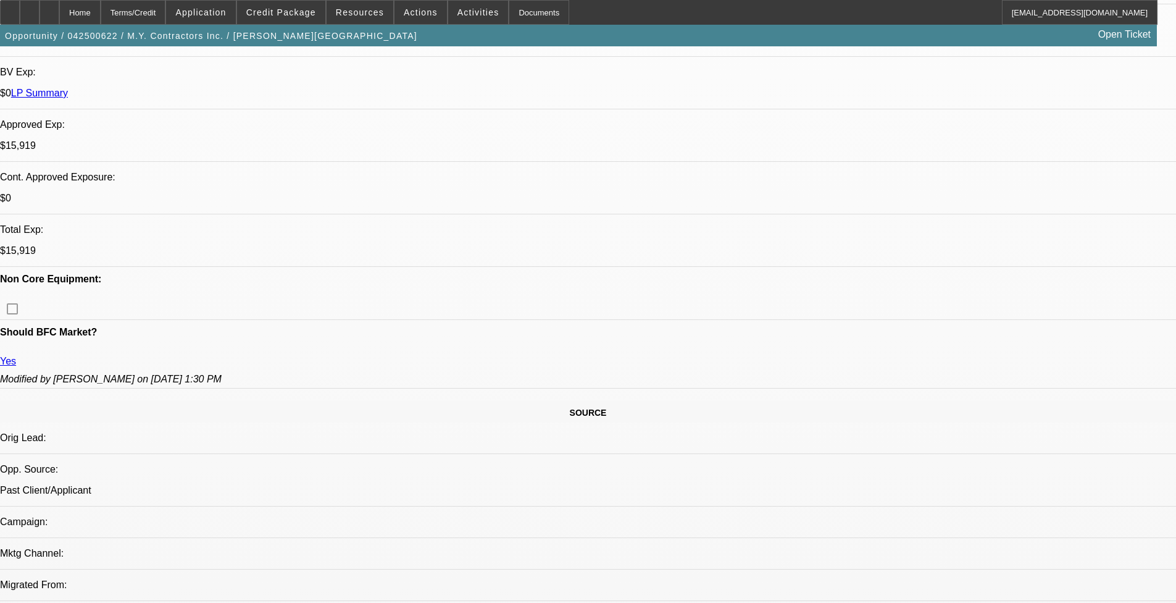
select select "0"
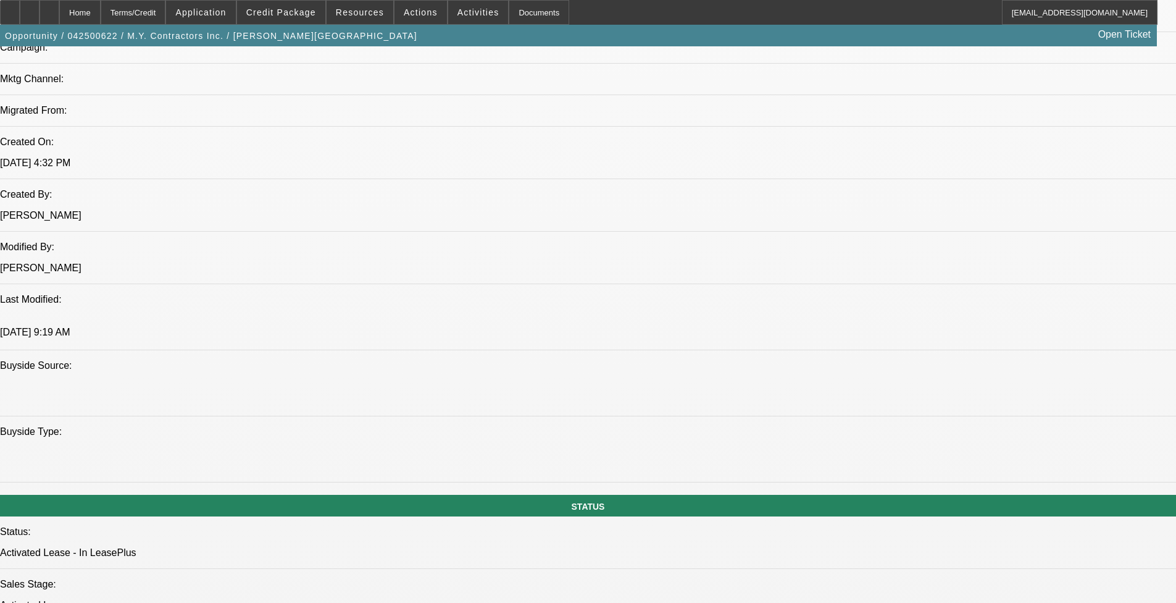
select select "1"
select select "2"
select select "6"
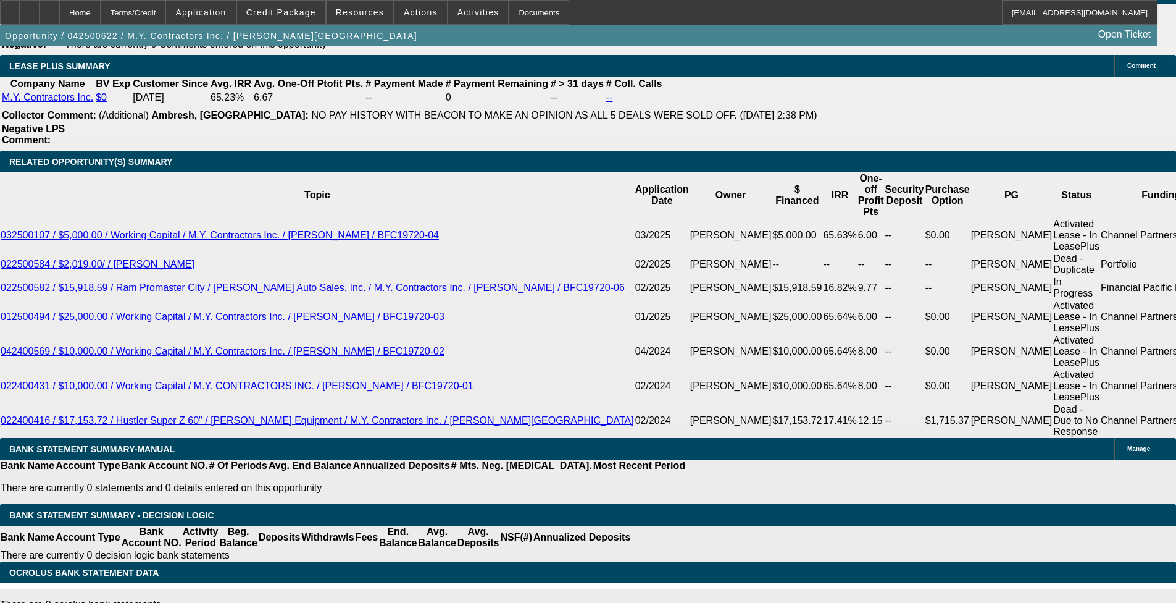
scroll to position [1896, 0]
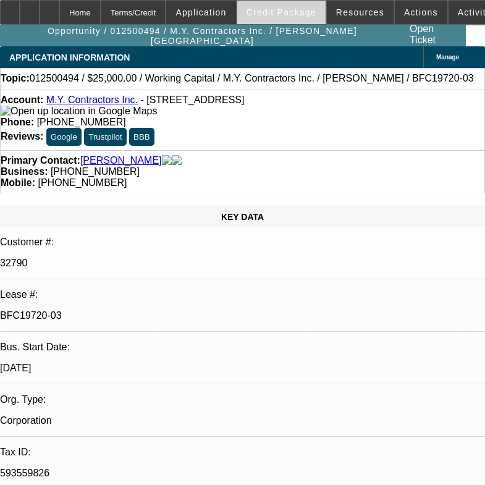
select select "0"
select select "1"
select select "2"
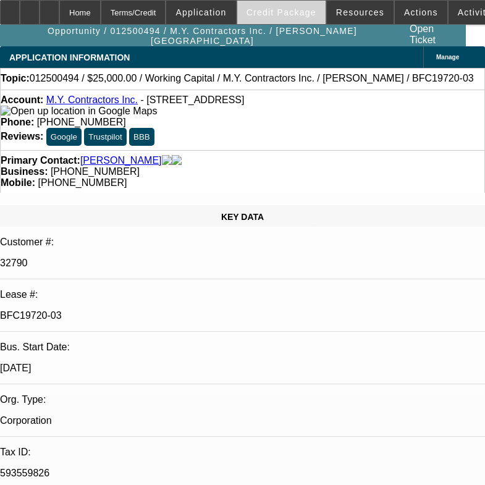
select select "6"
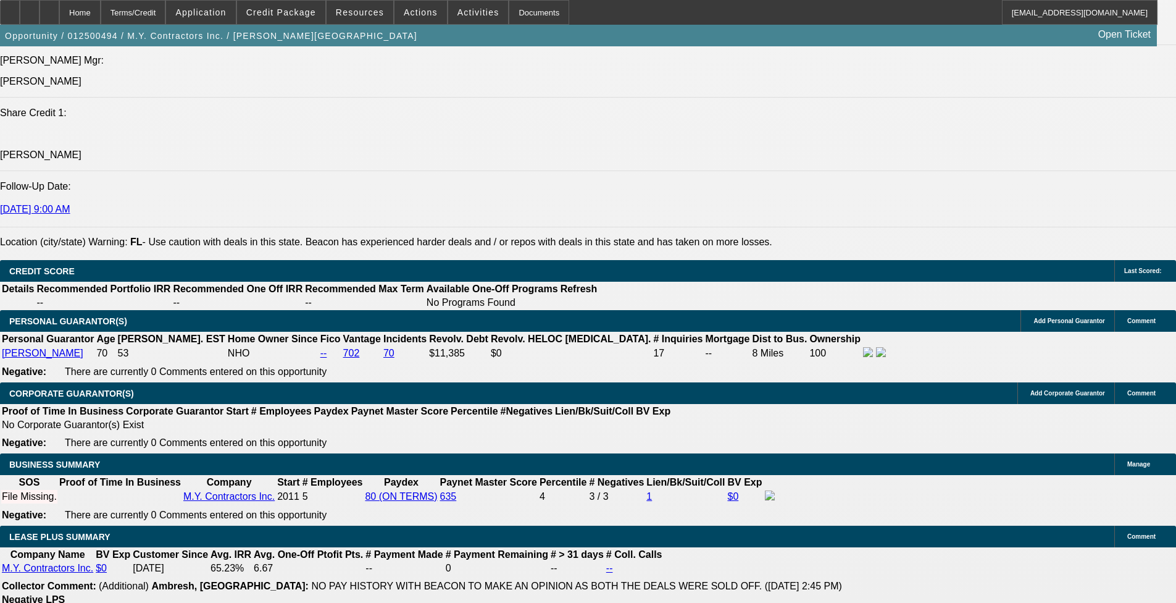
scroll to position [1667, 0]
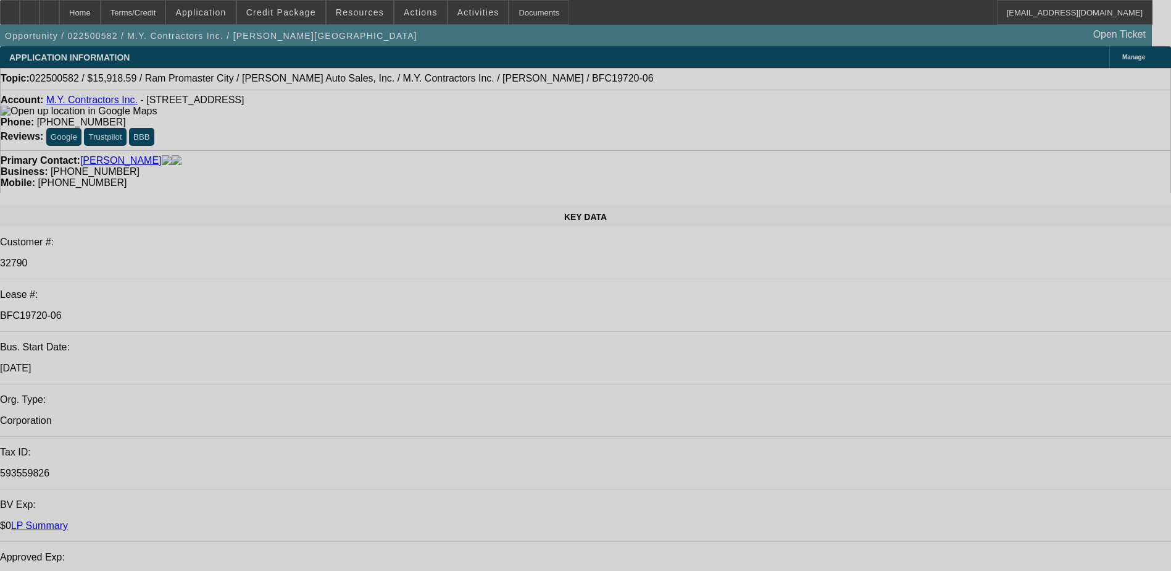
select select "0"
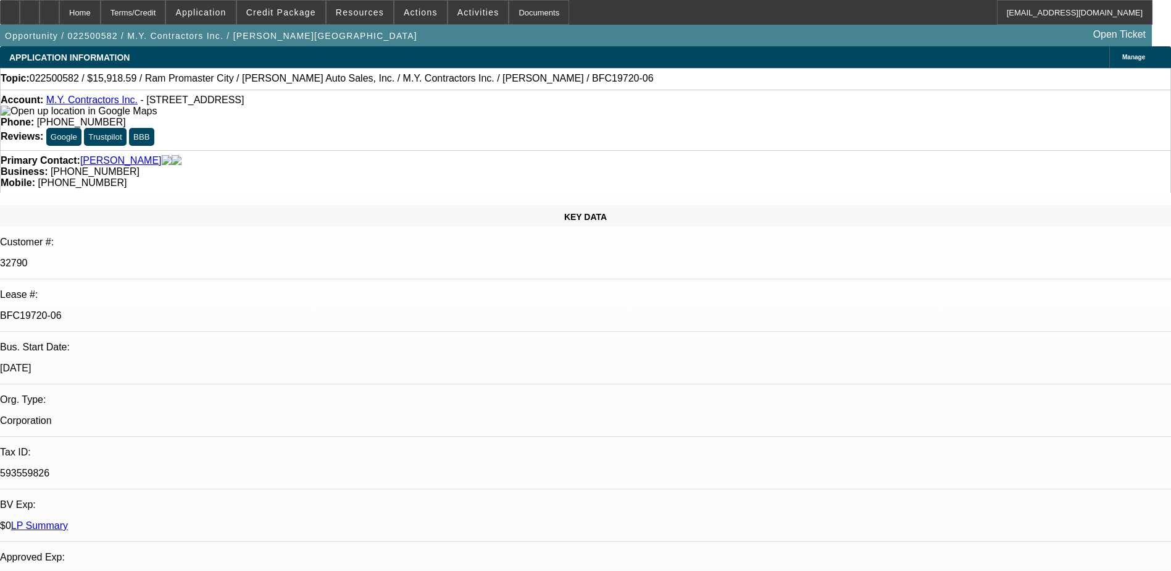
select select "0"
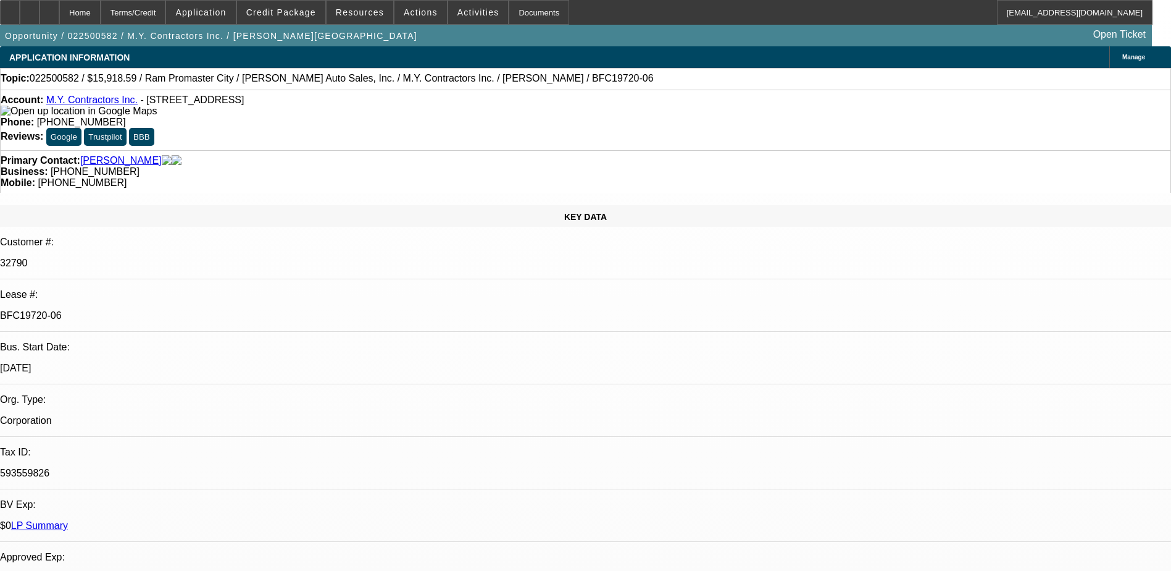
select select "0"
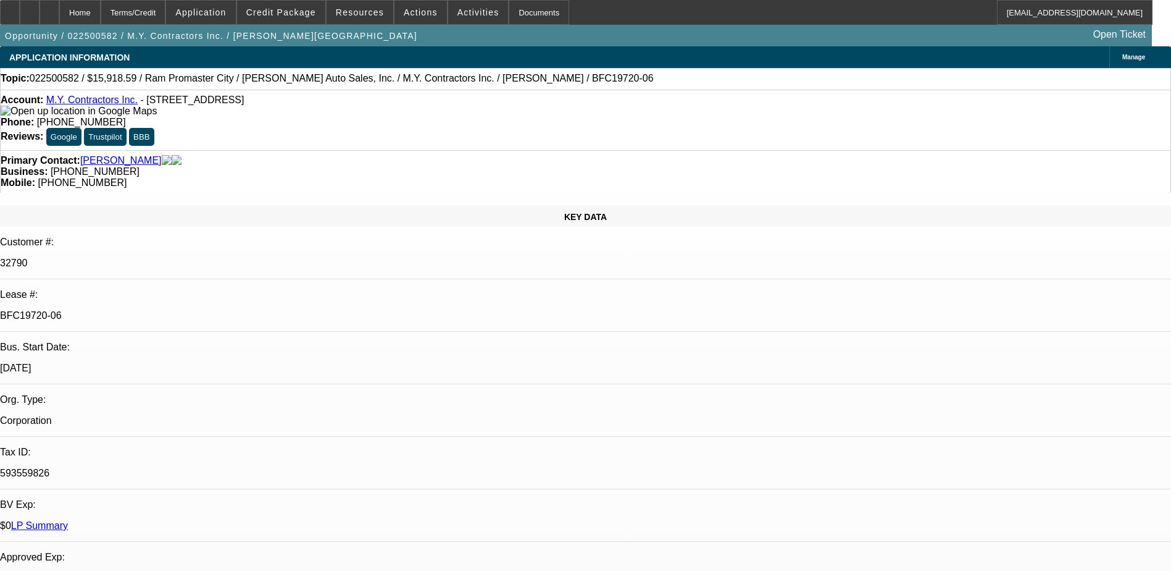
select select "0"
select select "1"
select select "3"
select select "6"
select select "1"
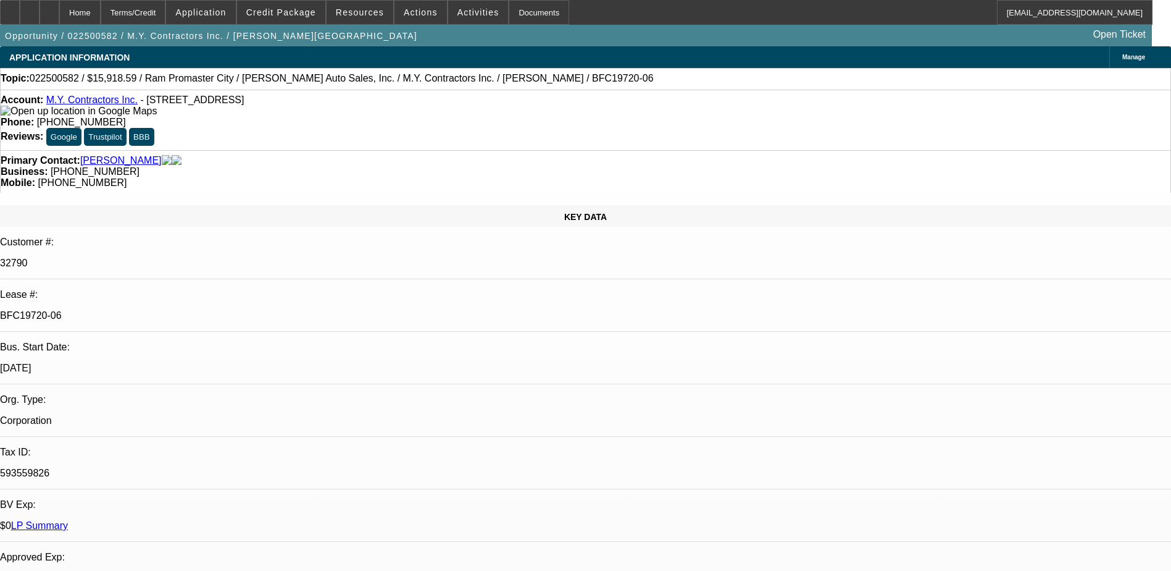
select select "1"
select select "6"
select select "1"
select select "6"
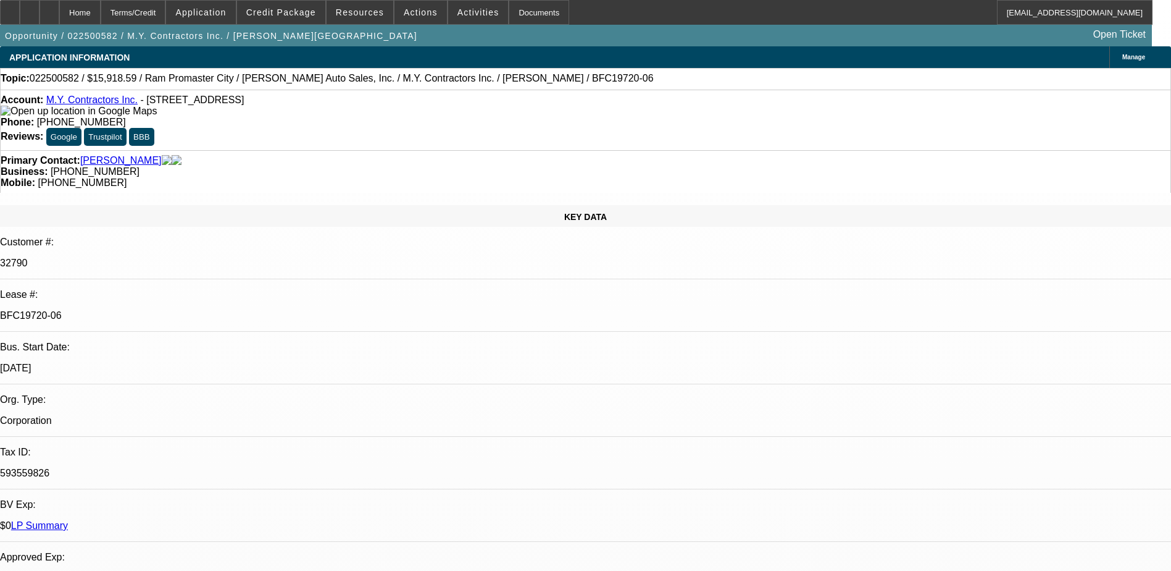
select select "1"
select select "6"
click at [303, 10] on span "Credit Package" at bounding box center [281, 12] width 70 height 10
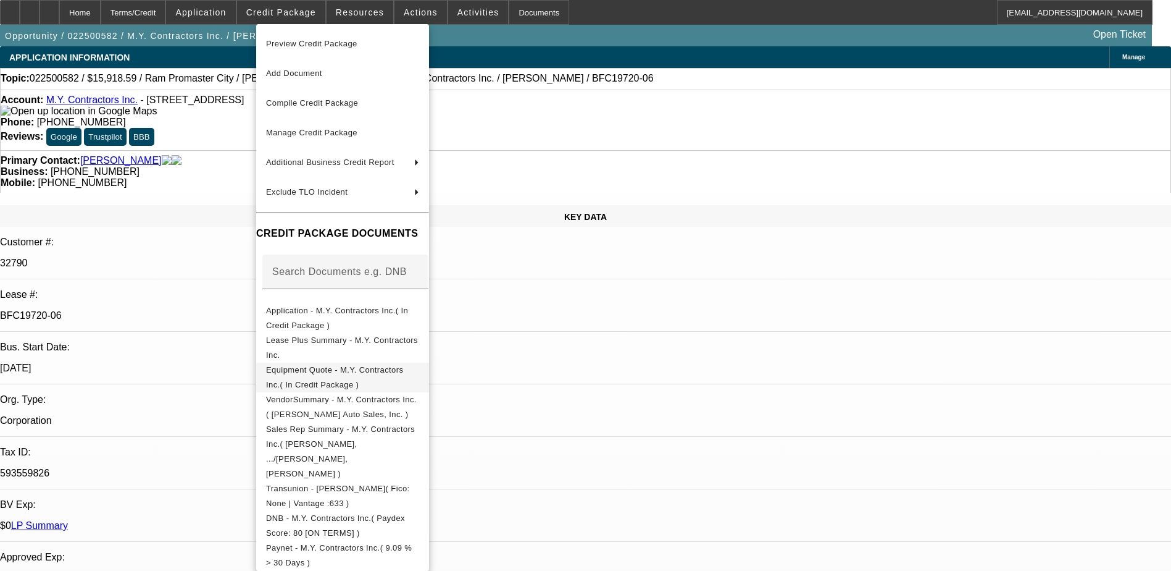
click at [419, 379] on span "Equipment Quote - M.Y. Contractors Inc.( In Credit Package )" at bounding box center [342, 377] width 153 height 30
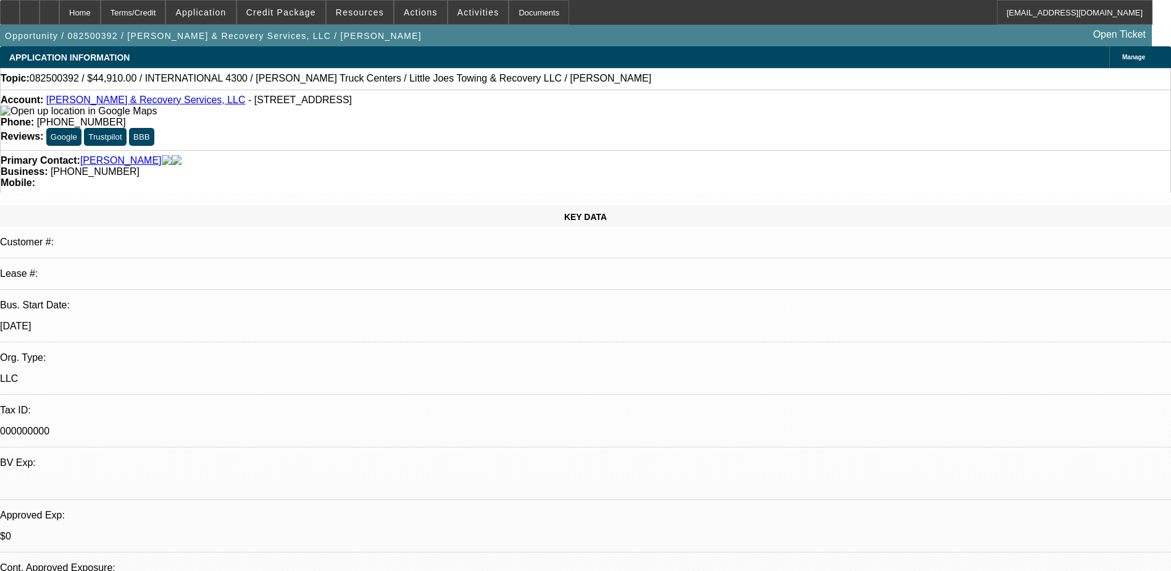
select select "0"
select select "0.1"
select select "2"
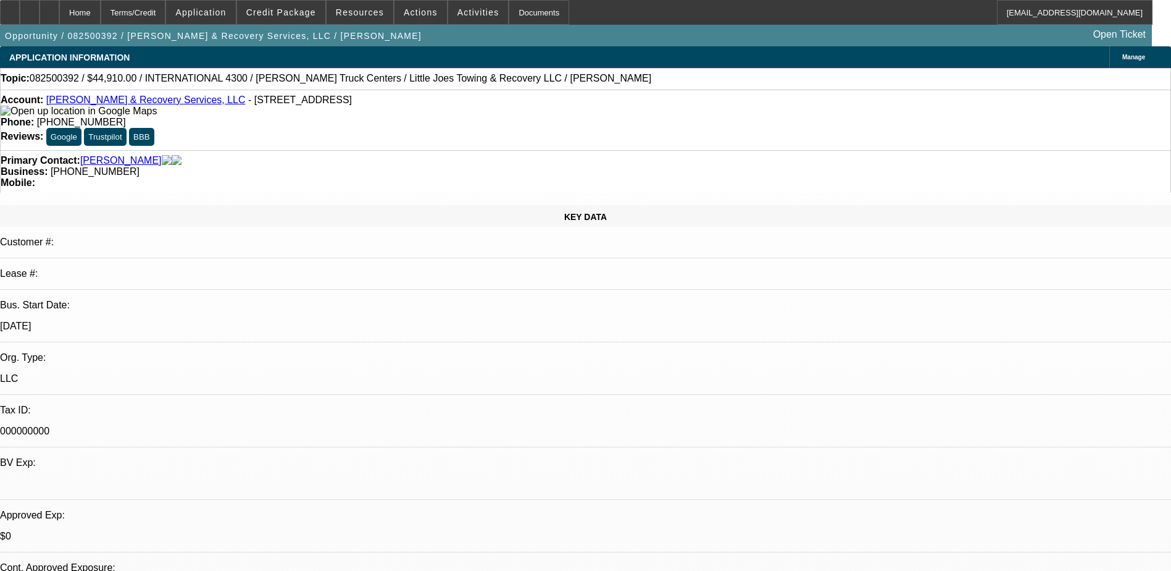
select select "0.1"
select select "0"
select select "0.1"
select select "1"
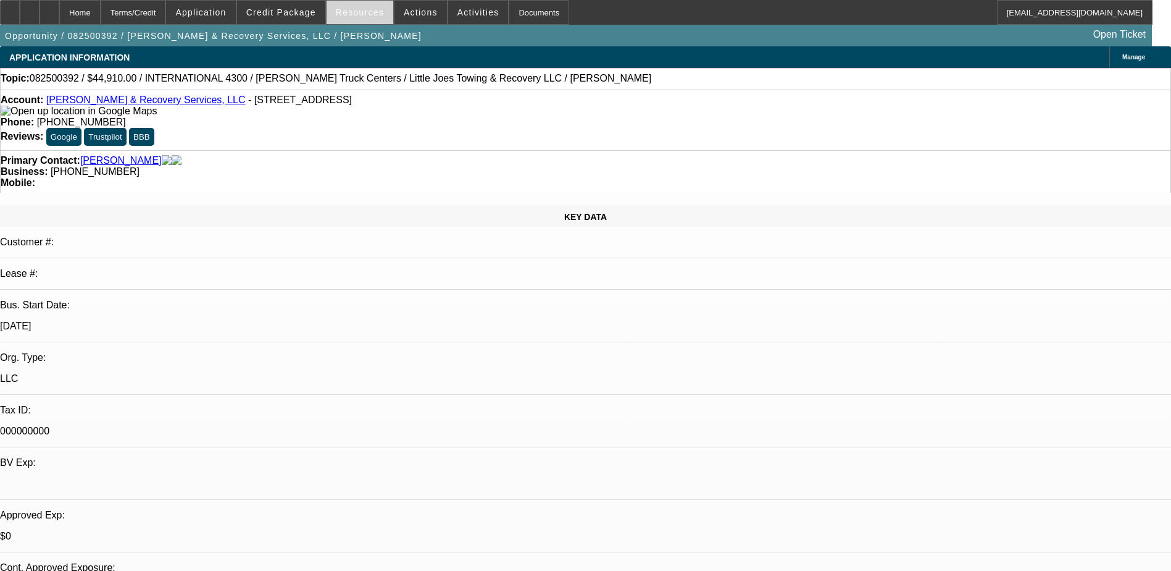
select select "1"
select select "4"
select select "1"
select select "2"
select select "4"
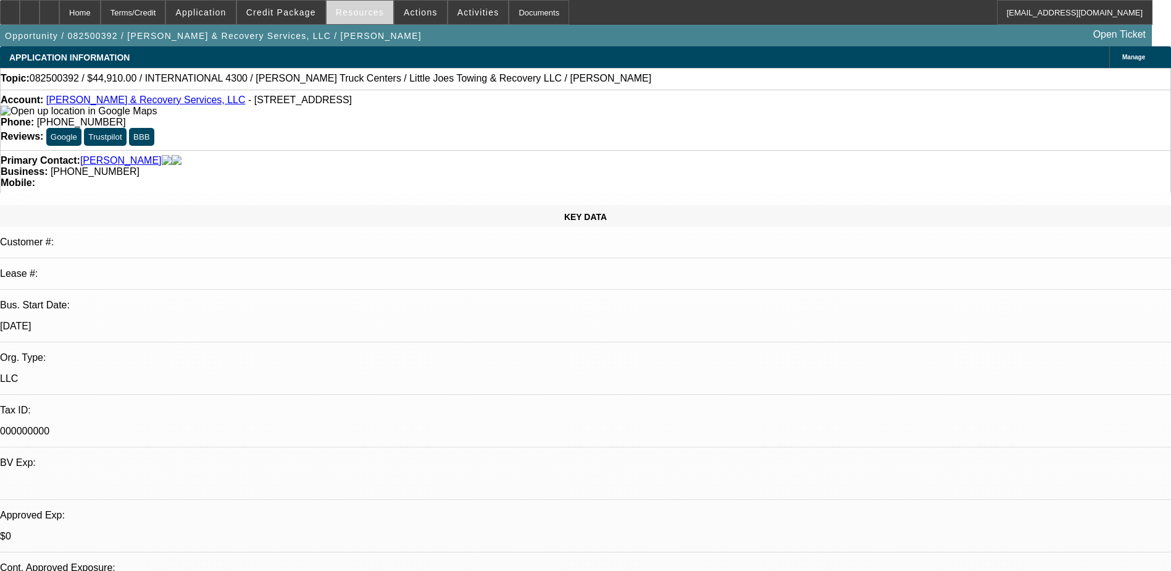
select select "1"
select select "4"
select select "0"
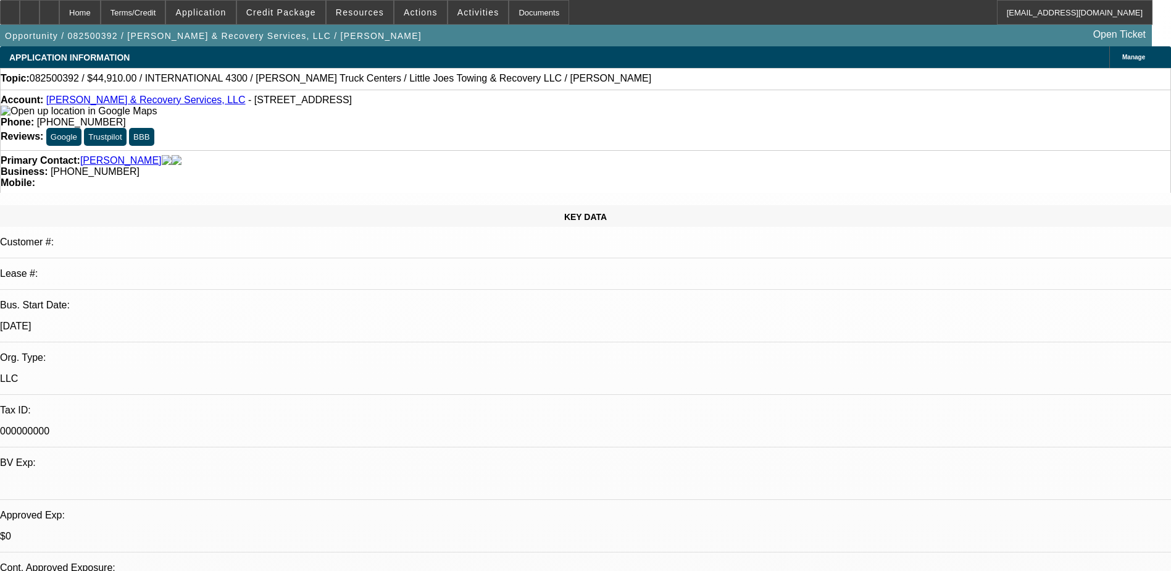
select select "0.1"
select select "2"
select select "0.1"
select select "0"
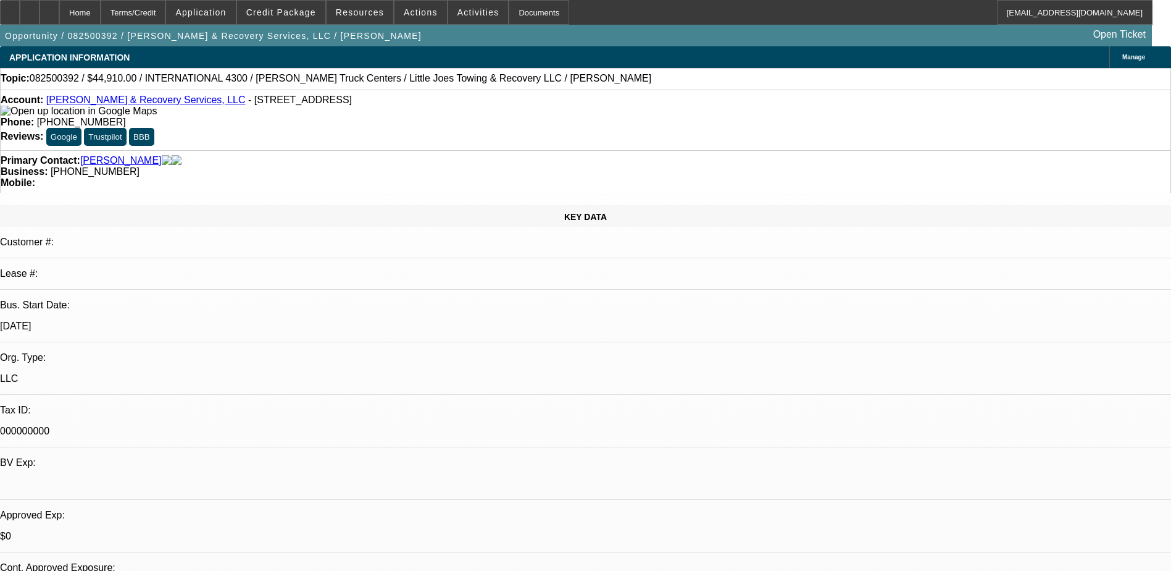
select select "0"
select select "0.1"
select select "1"
select select "4"
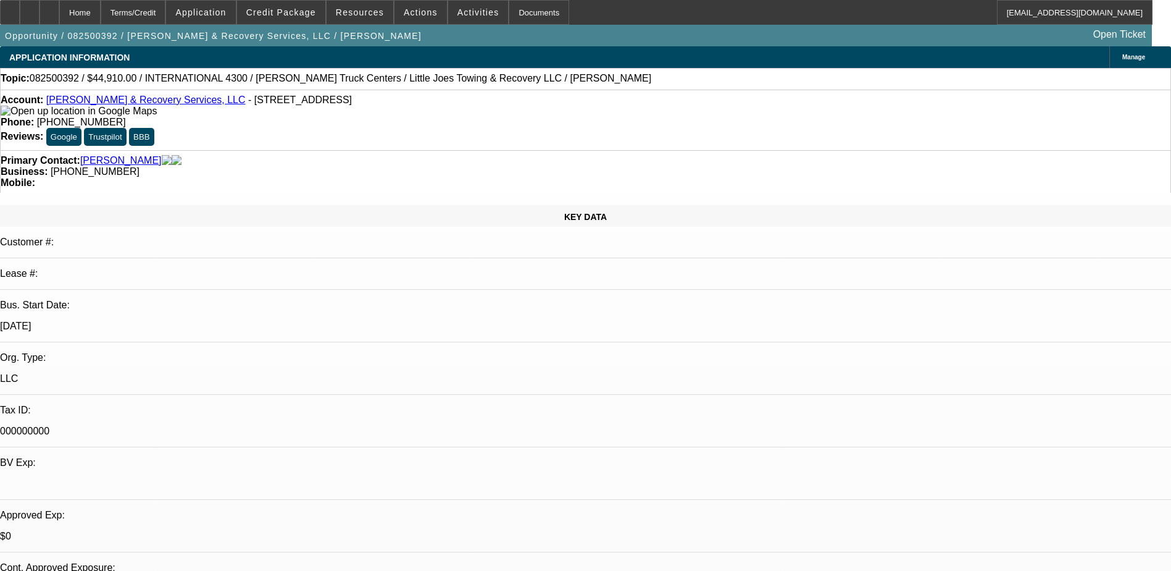
select select "1"
select select "2"
select select "4"
select select "1"
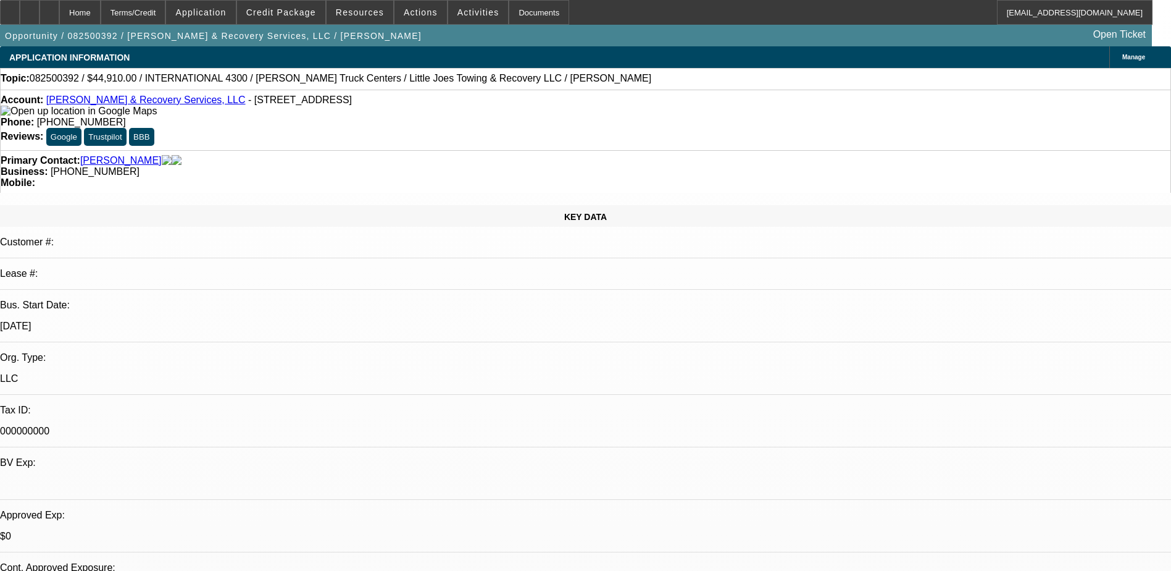
select select "4"
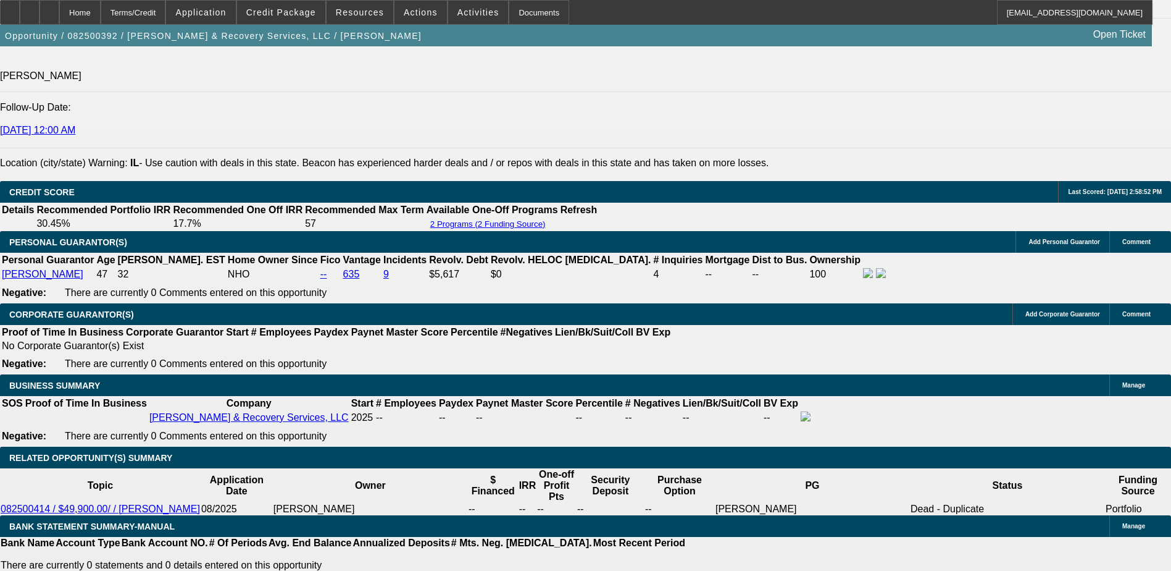
scroll to position [1667, 0]
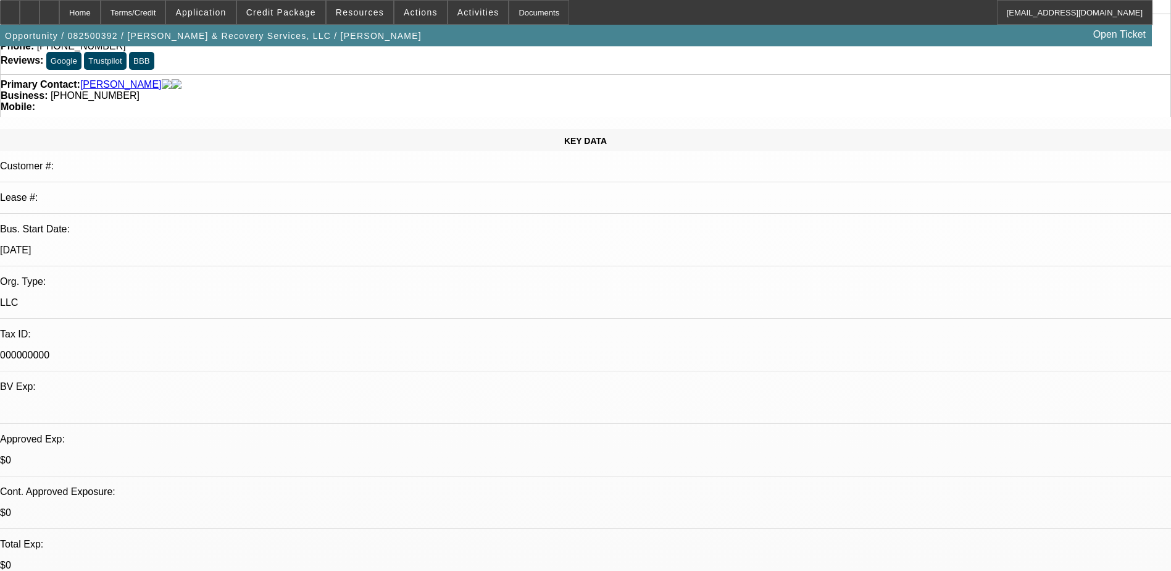
scroll to position [0, 0]
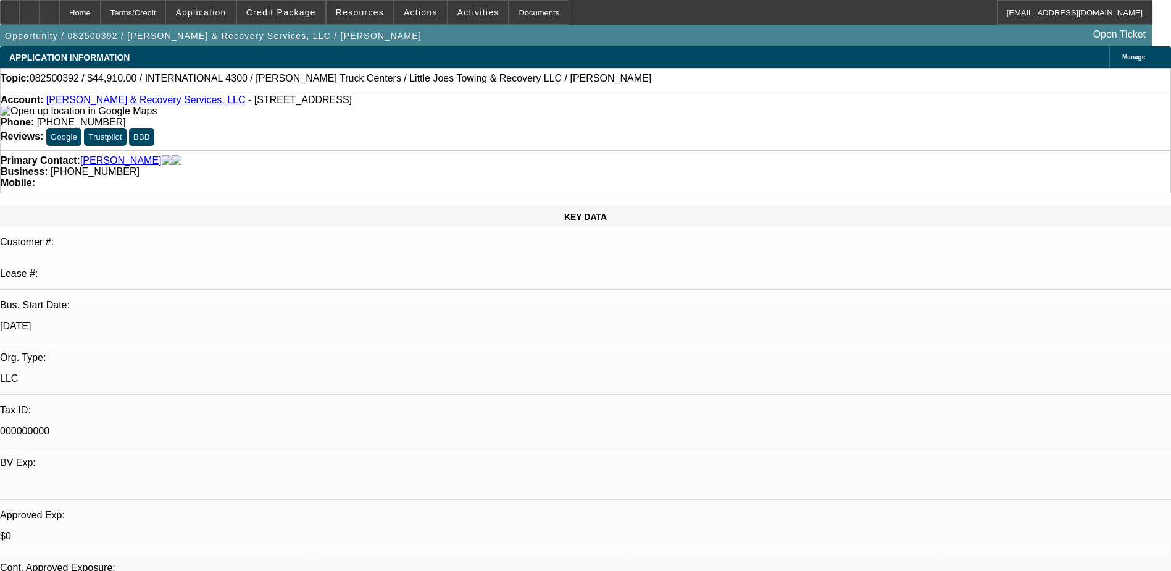
click at [1123, 57] on span "Manage" at bounding box center [1134, 57] width 23 height 7
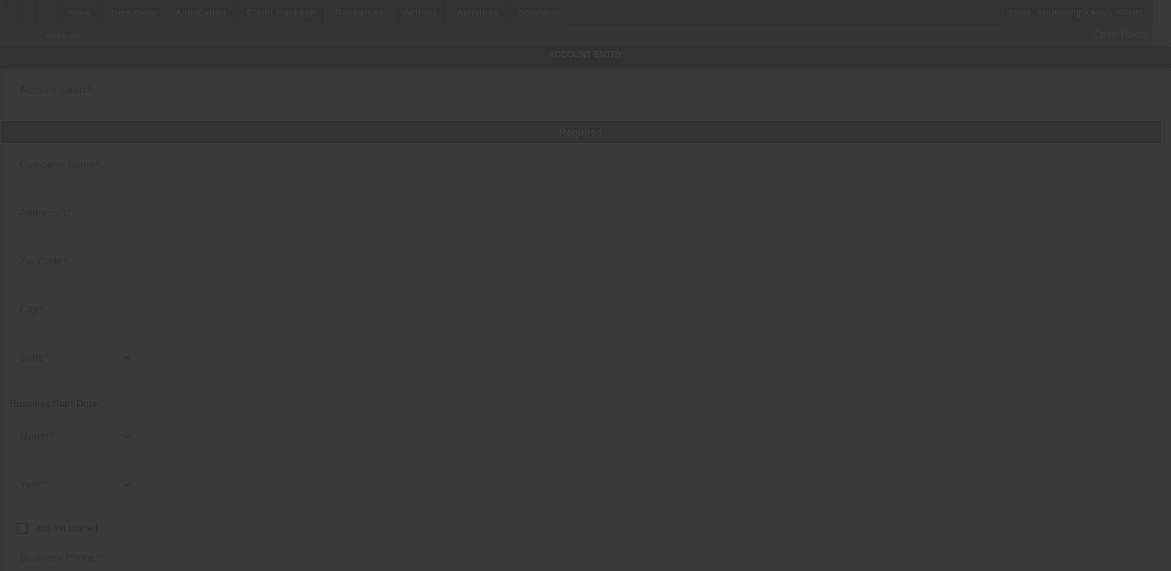
type input "[PERSON_NAME] & Recovery Services, LLC"
type input "[STREET_ADDRESS]"
type input "60115"
type input "Dekalb"
type input "[PHONE_NUMBER]"
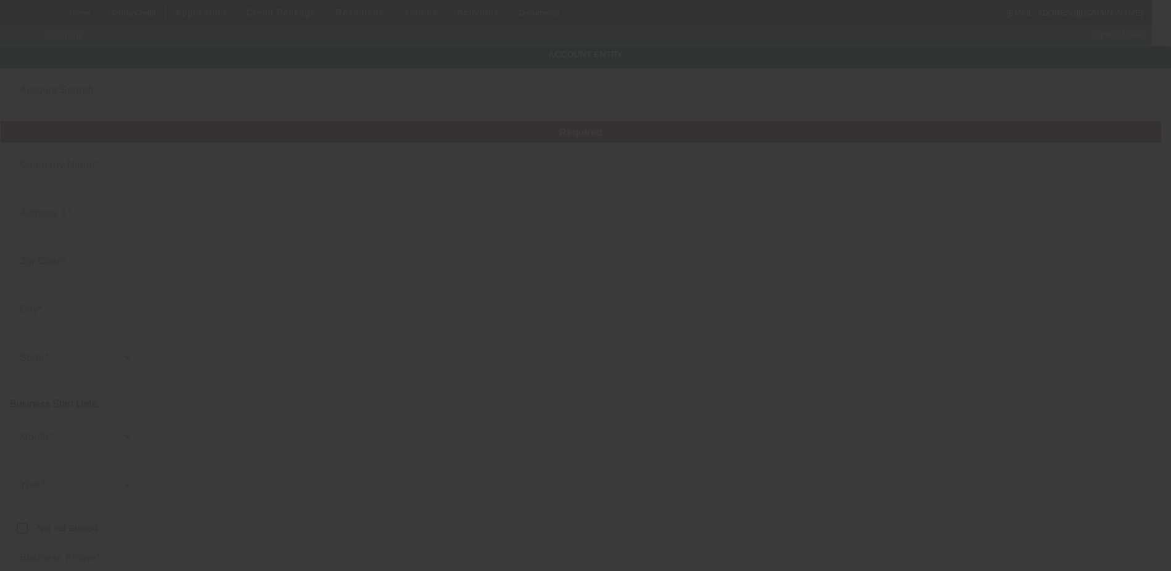
type input "000000000"
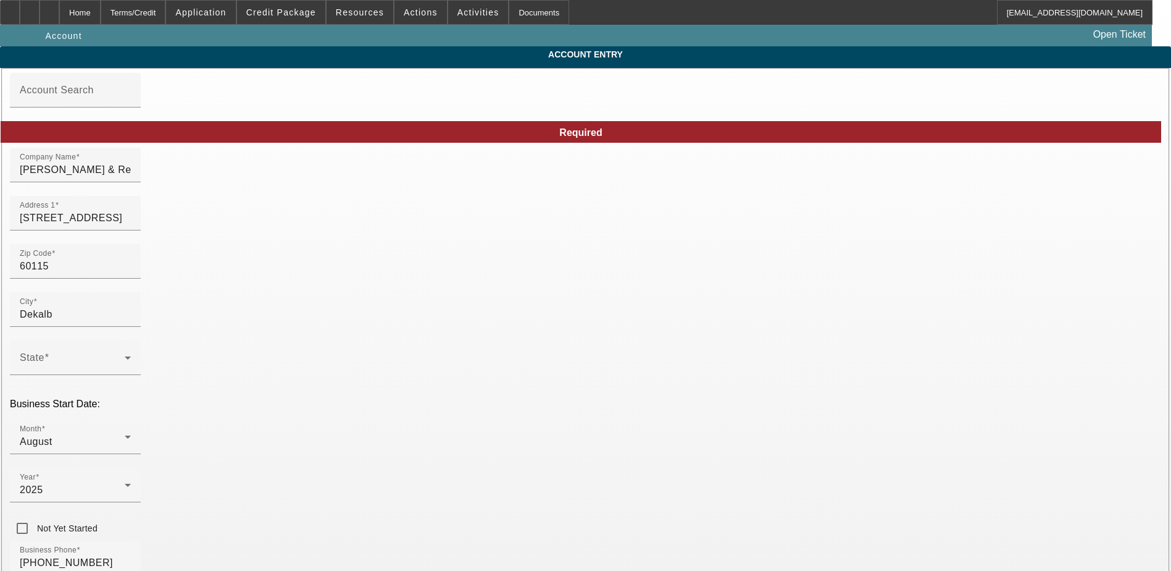
type input "8/14/2025"
drag, startPoint x: 926, startPoint y: 484, endPoint x: 597, endPoint y: 484, distance: 328.5
type input "393795936"
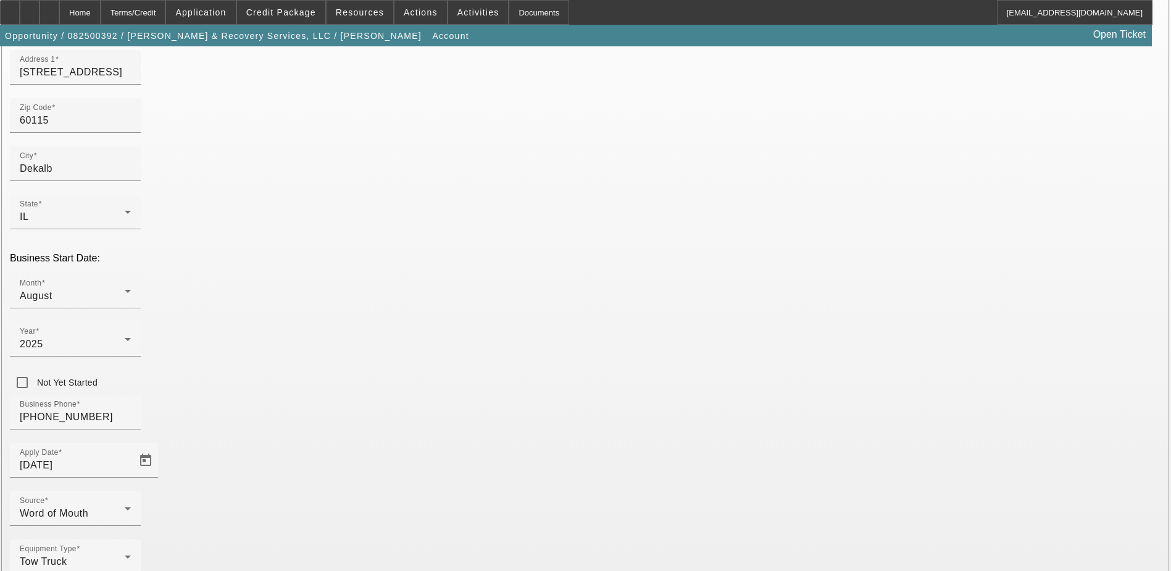
scroll to position [157, 0]
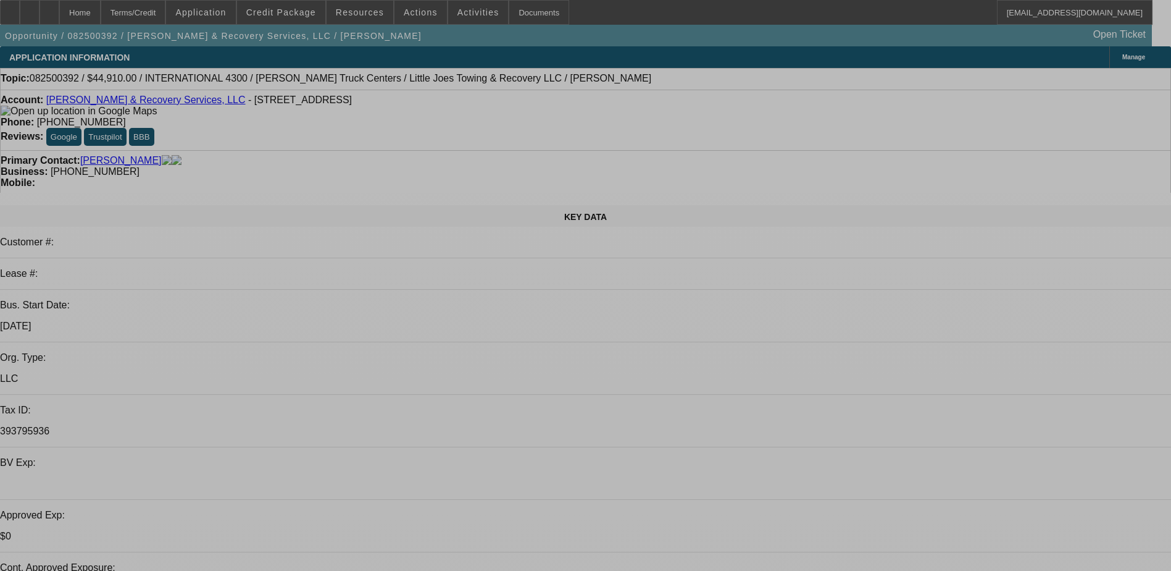
select select "0"
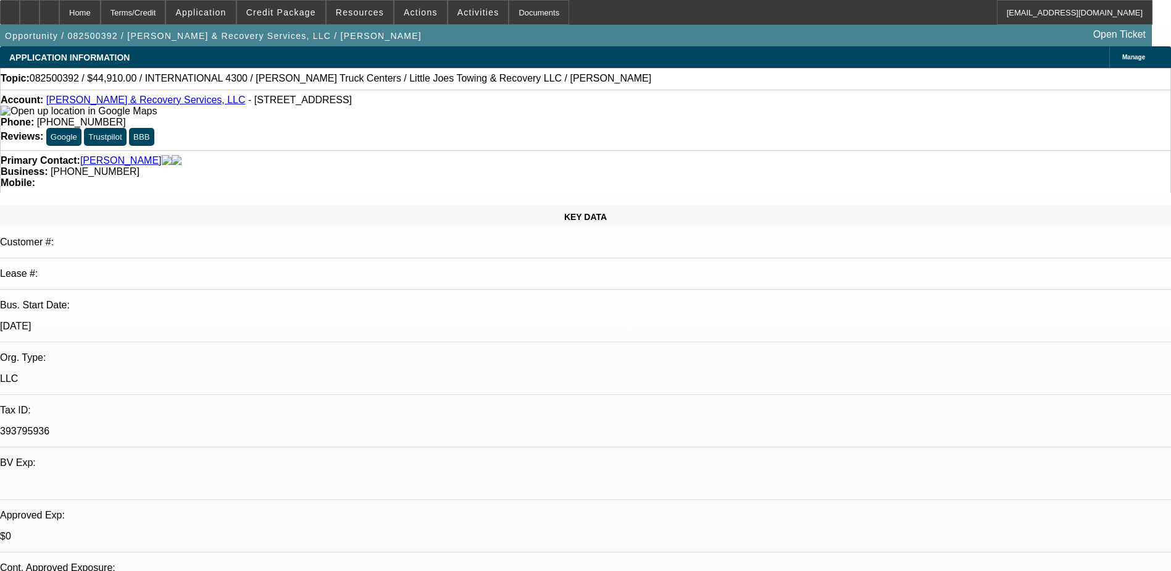
select select "0.1"
select select "4"
select select "0.1"
select select "2"
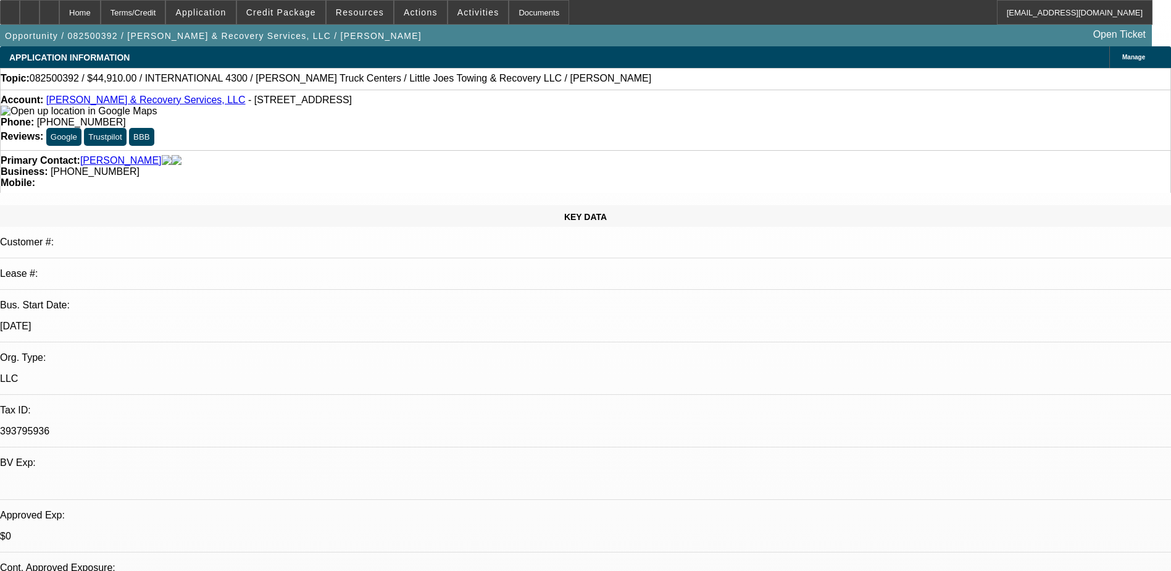
select select "0.1"
select select "4"
select select "0"
select select "0.1"
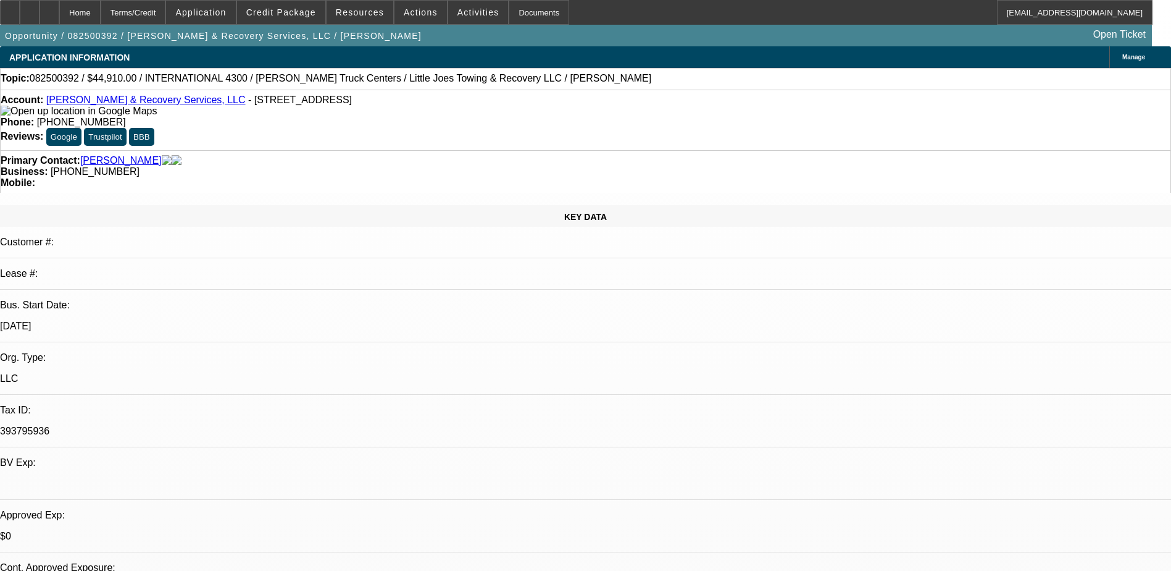
select select "4"
click at [49, 8] on icon at bounding box center [49, 8] width 0 height 0
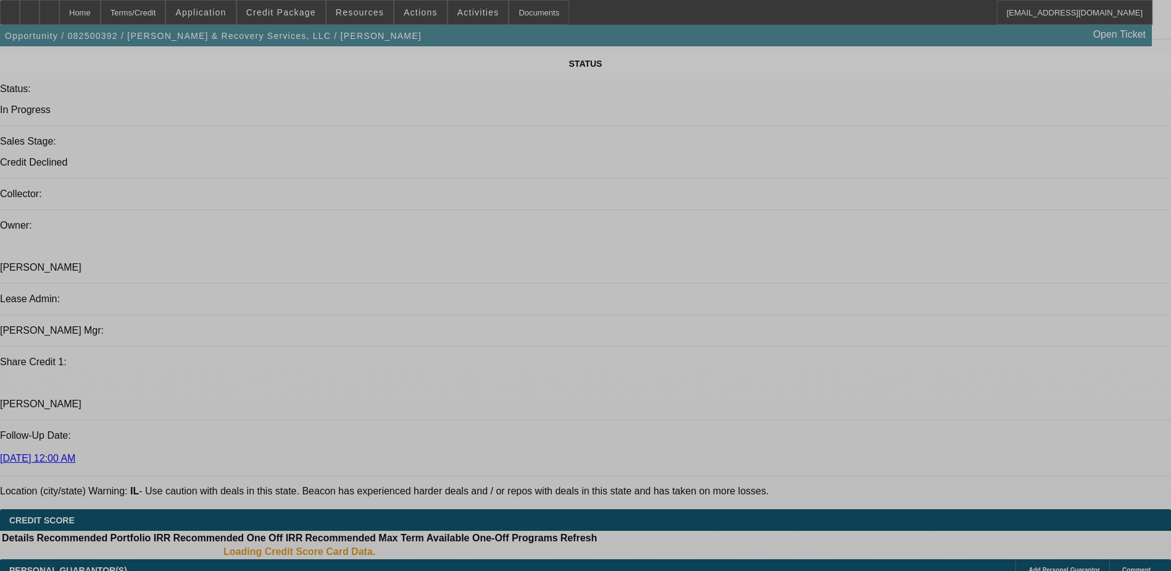
select select "0"
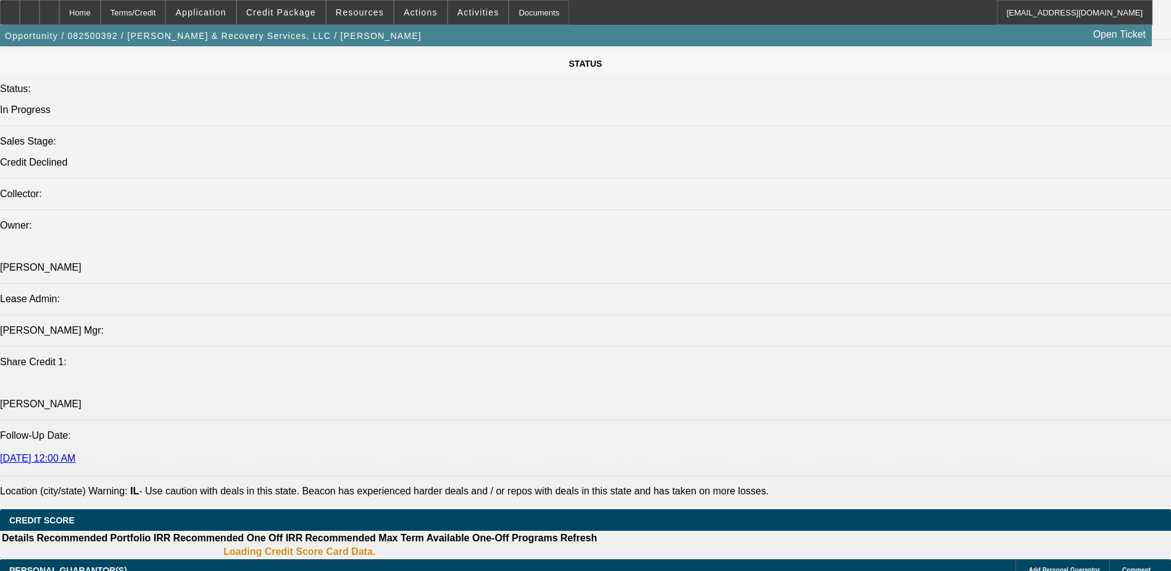
select select "0"
select select "0.1"
select select "2"
select select "0.1"
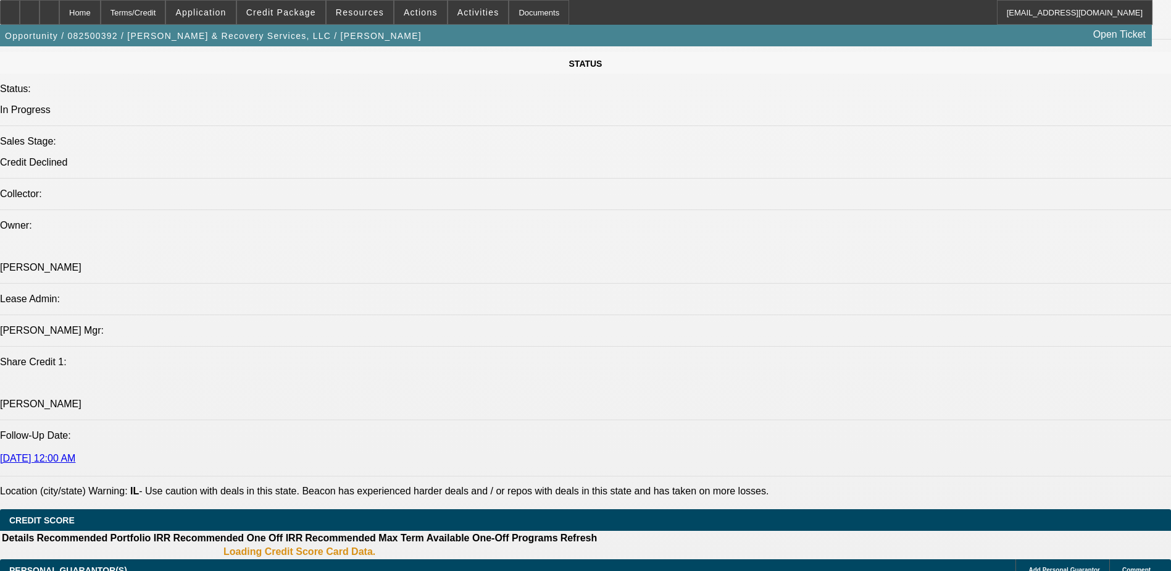
select select "0"
select select "0.1"
select select "1"
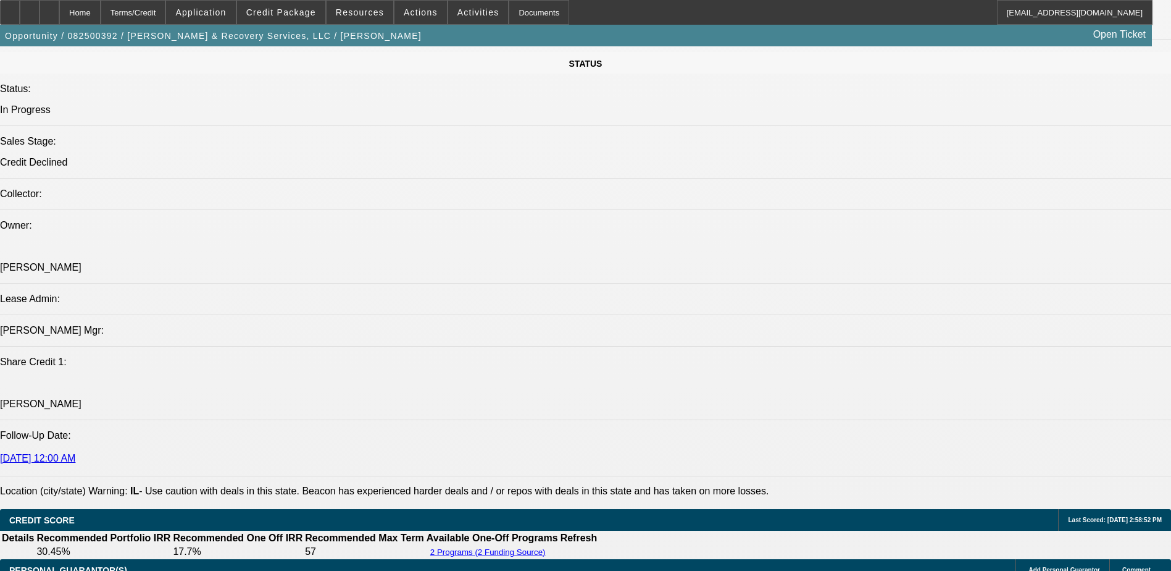
select select "4"
select select "1"
select select "2"
select select "4"
select select "1"
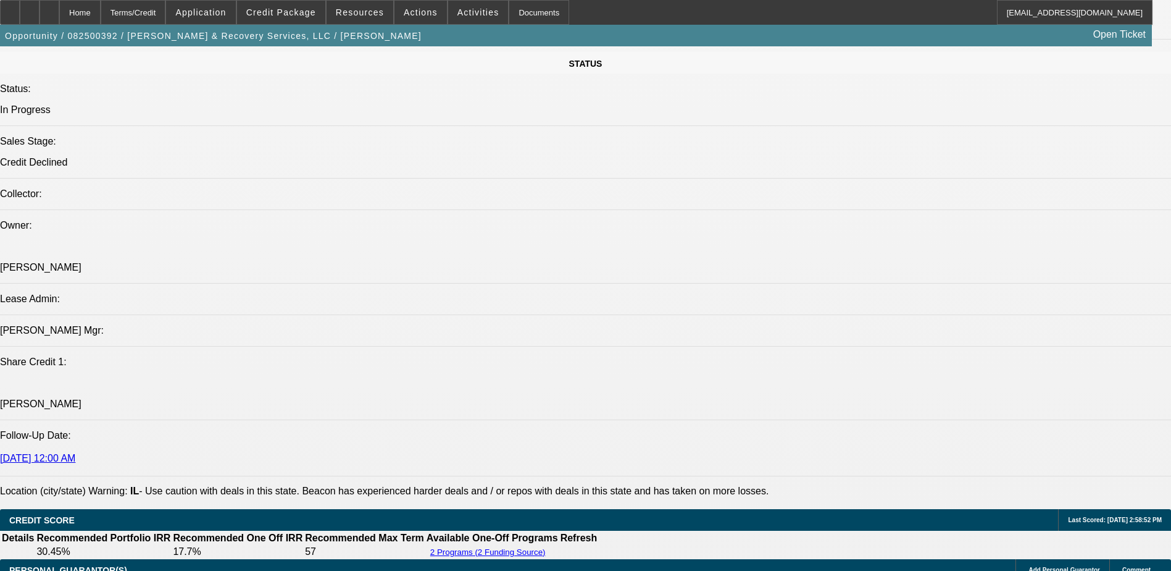
select select "1"
select select "4"
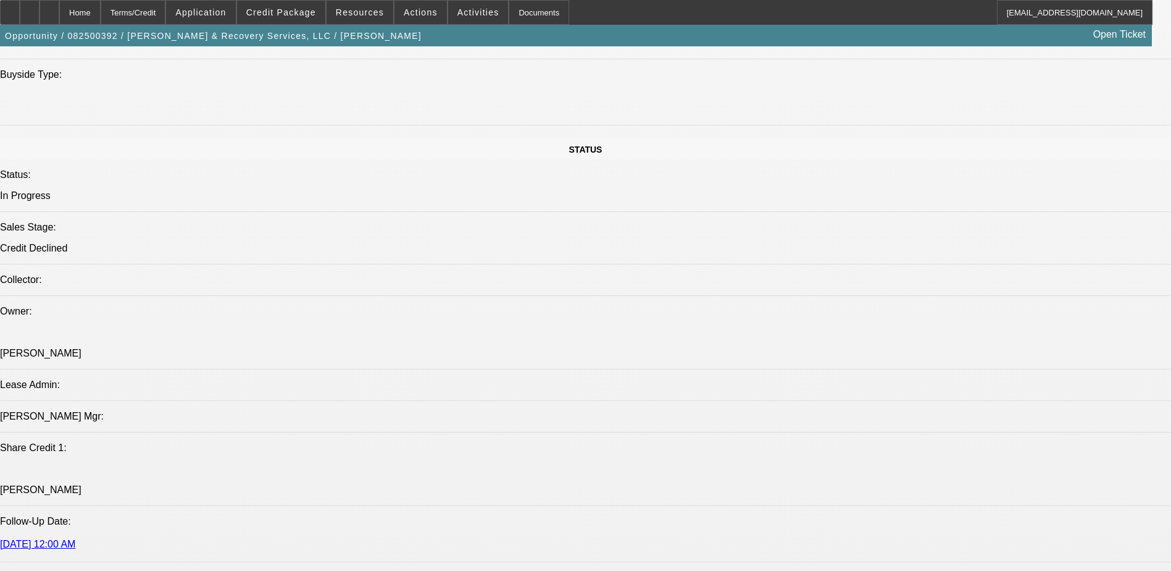
scroll to position [1253, 0]
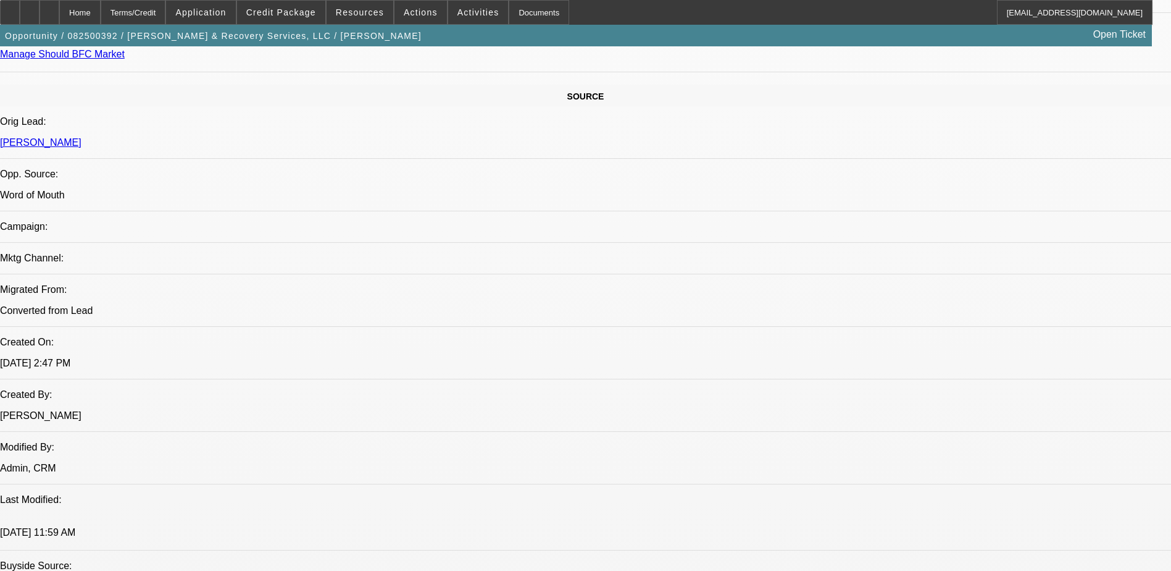
drag, startPoint x: 970, startPoint y: 262, endPoint x: 958, endPoint y: 262, distance: 12.4
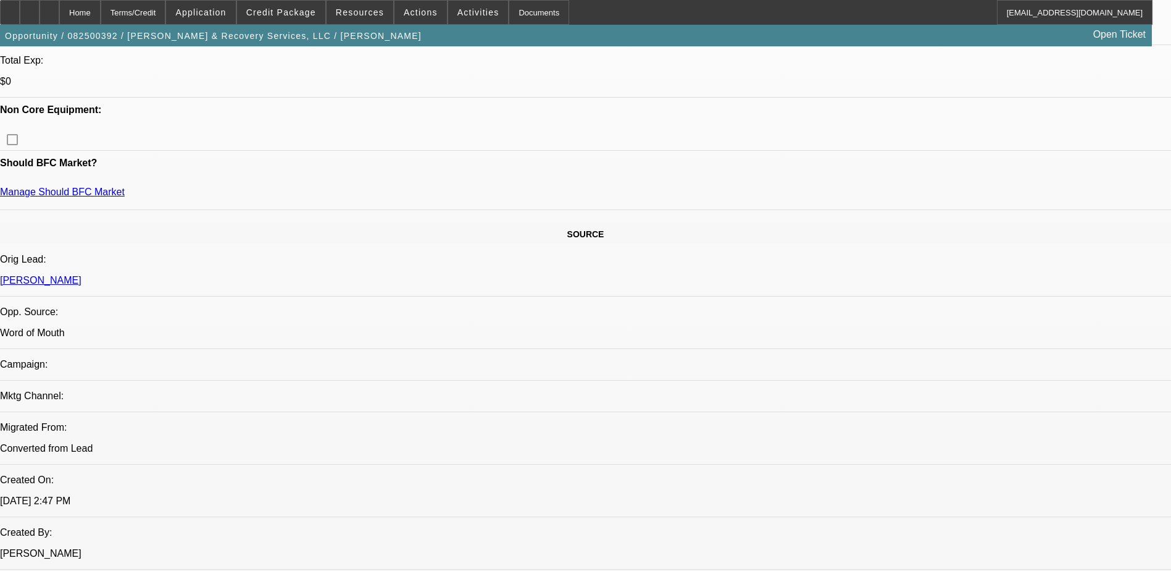
scroll to position [551, 0]
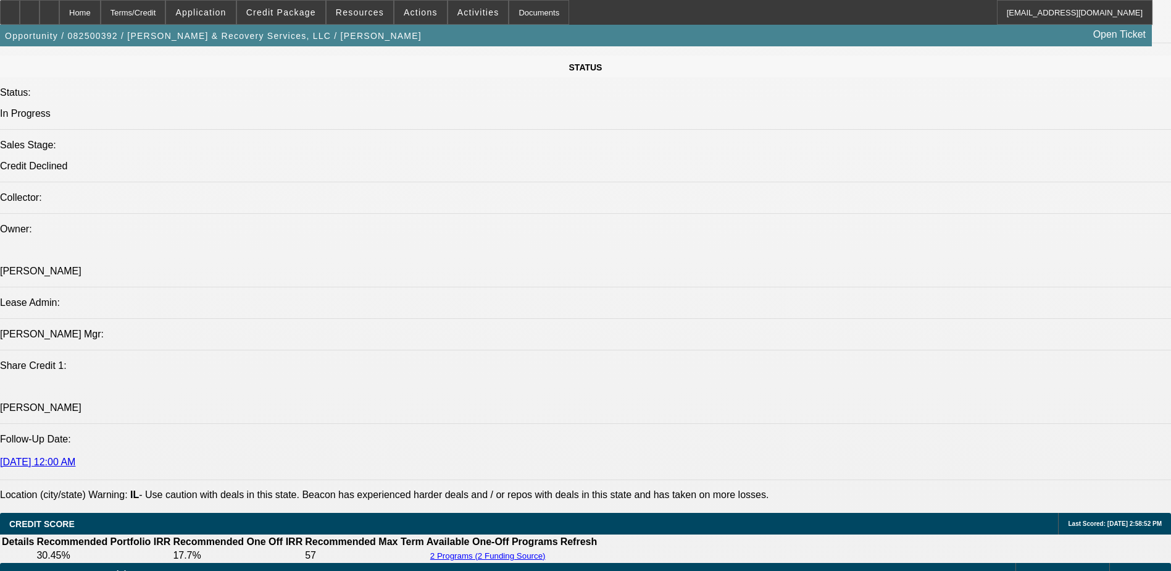
scroll to position [1230, 0]
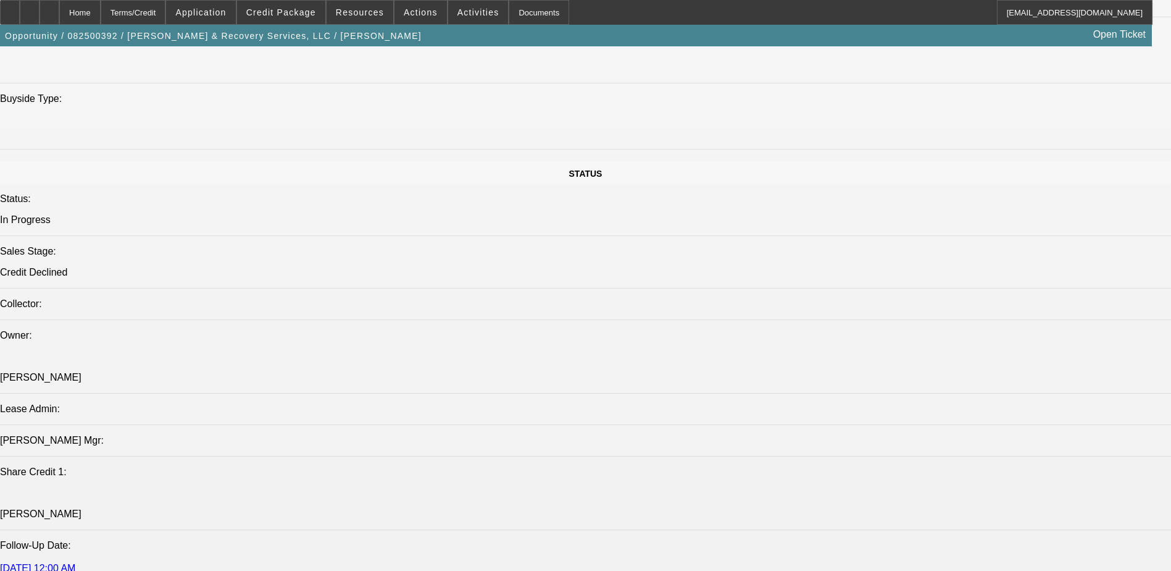
drag, startPoint x: 1026, startPoint y: 211, endPoint x: 1026, endPoint y: 228, distance: 16.7
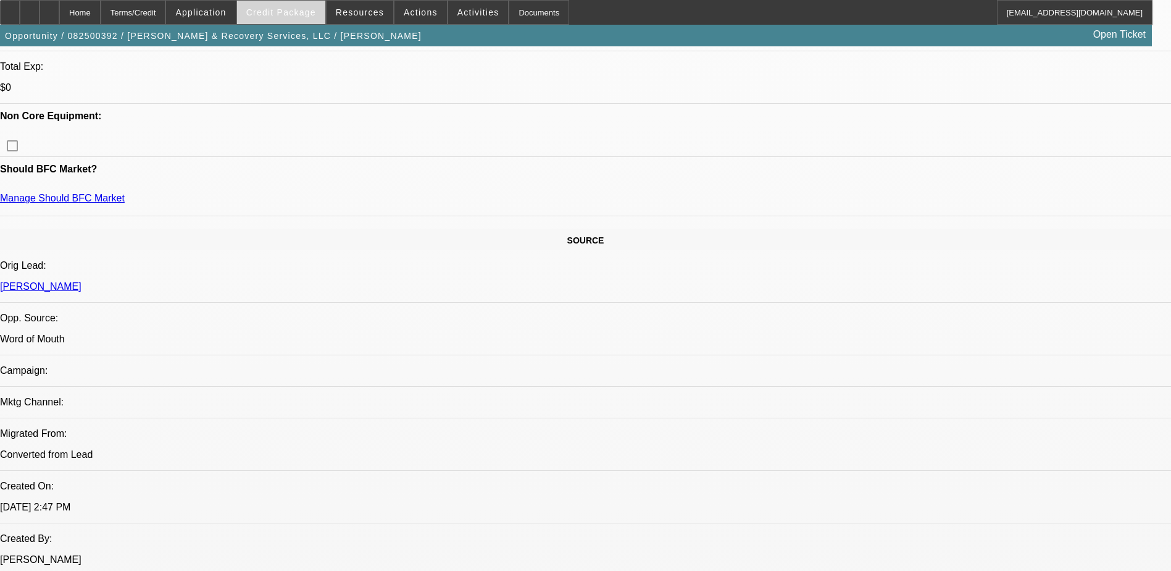
scroll to position [0, 0]
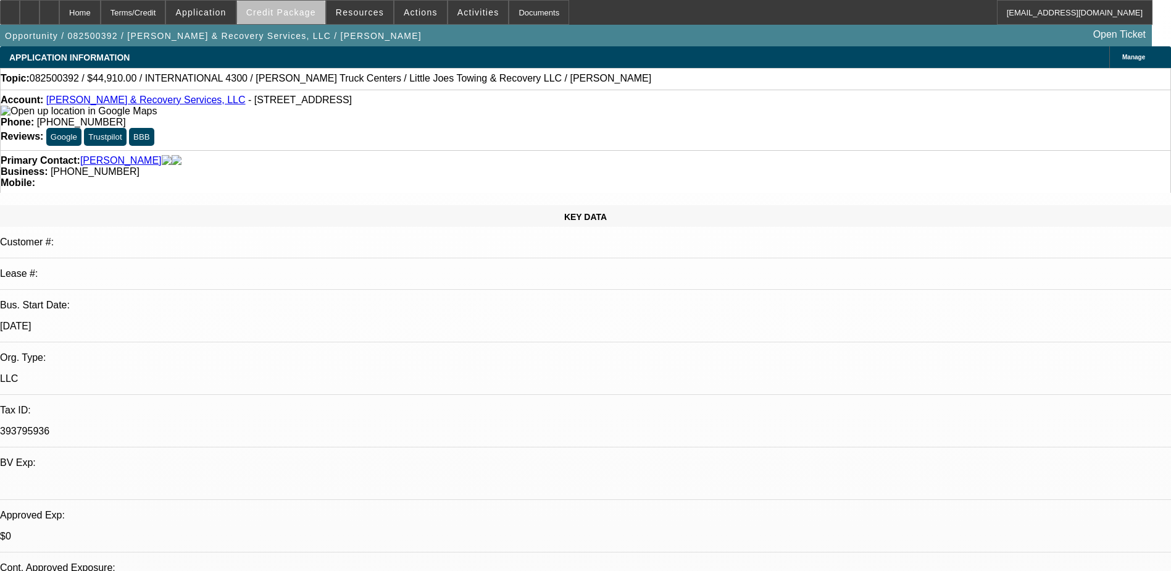
click at [301, 18] on span at bounding box center [281, 13] width 88 height 30
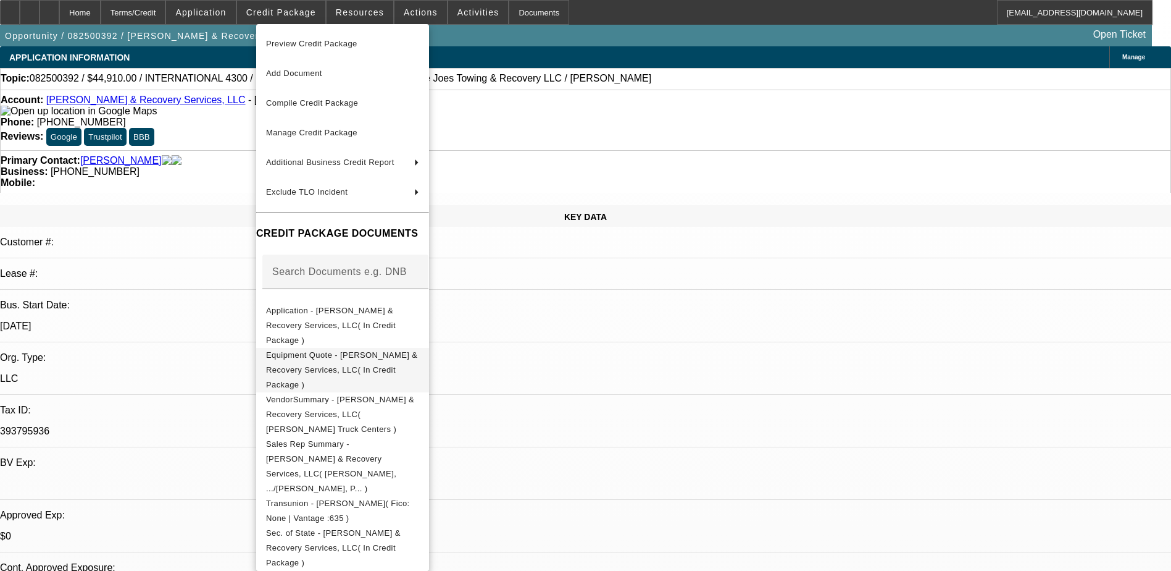
click at [419, 348] on span "Equipment Quote - Lil Joe Towing & Recovery Services, LLC( In Credit Package )" at bounding box center [342, 370] width 153 height 44
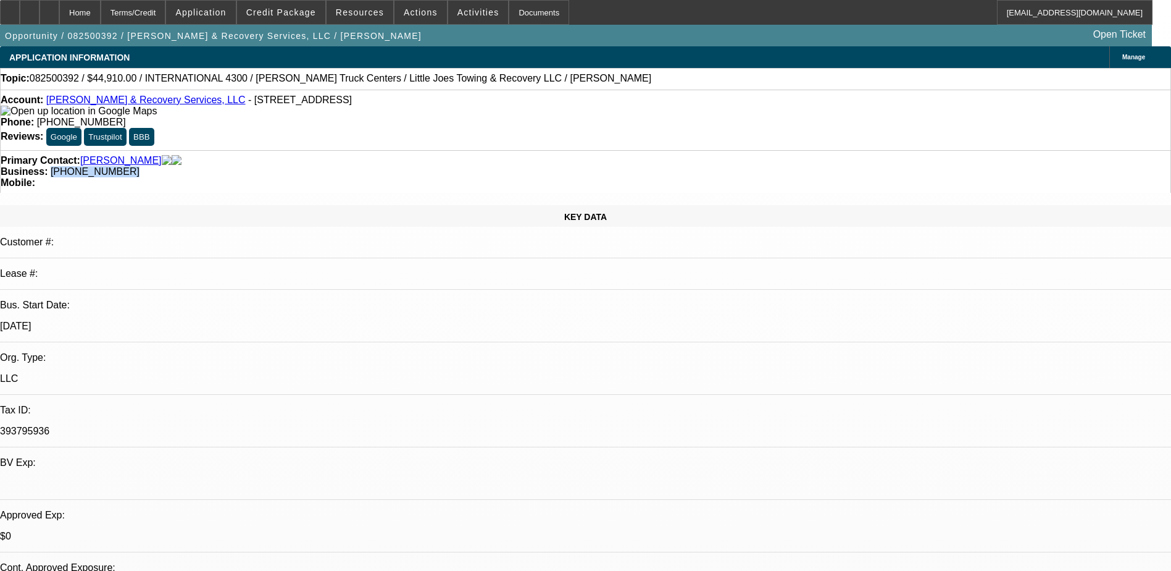
drag, startPoint x: 502, startPoint y: 132, endPoint x: 440, endPoint y: 142, distance: 63.1
click at [440, 150] on div "Primary Contact: Smith, Emmanuel Business: (815) 517-8698 Mobile:" at bounding box center [585, 171] width 1171 height 43
copy span "[PHONE_NUMBER]"
click at [305, 17] on span "Credit Package" at bounding box center [281, 12] width 70 height 10
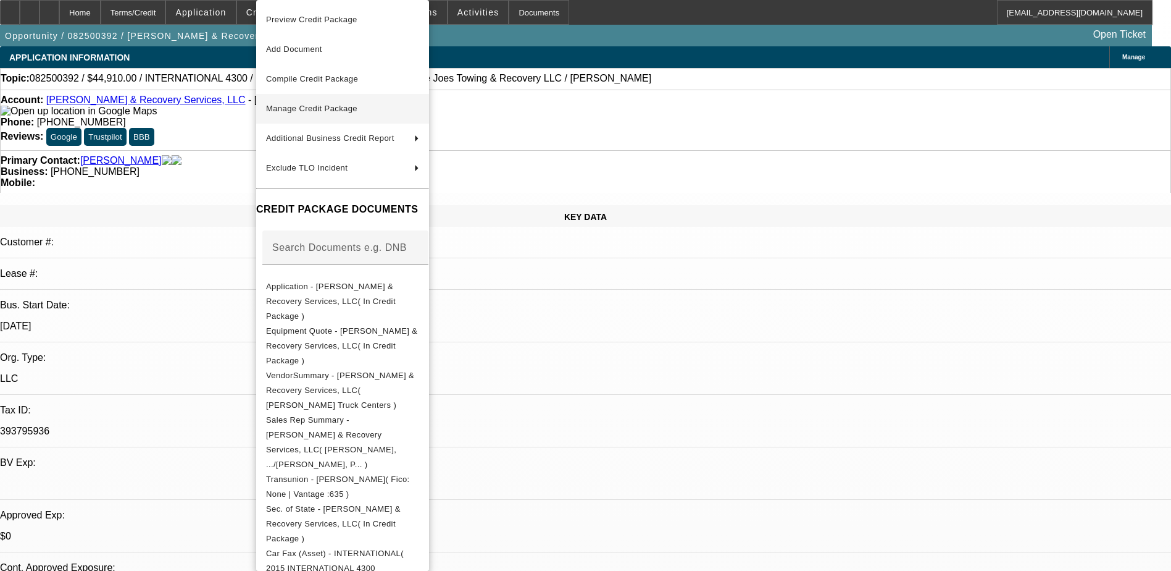
click at [429, 119] on button "Manage Credit Package" at bounding box center [342, 109] width 173 height 30
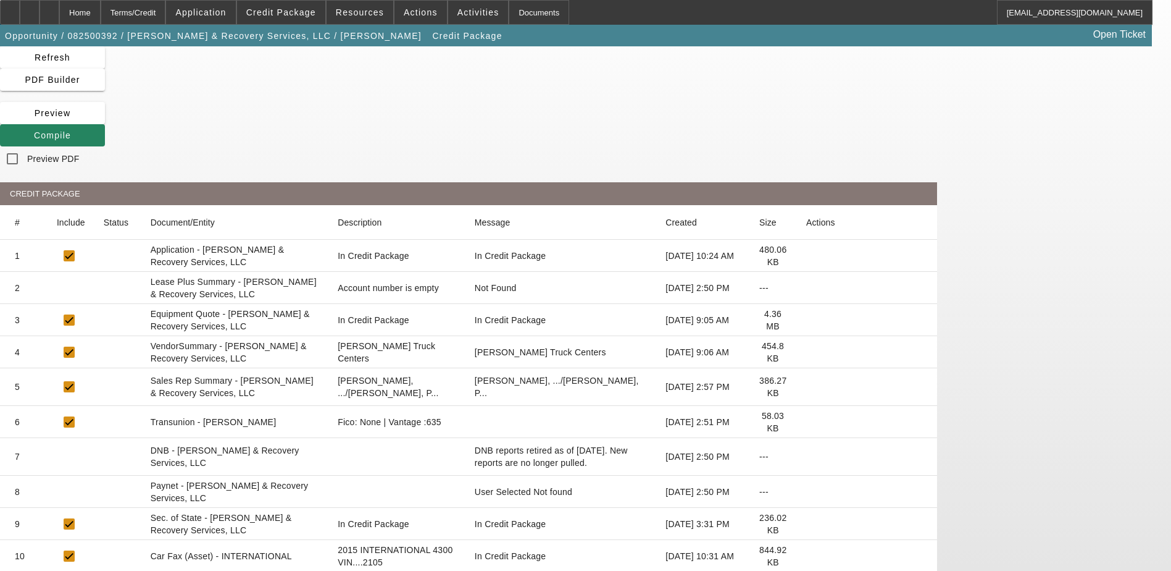
scroll to position [62, 0]
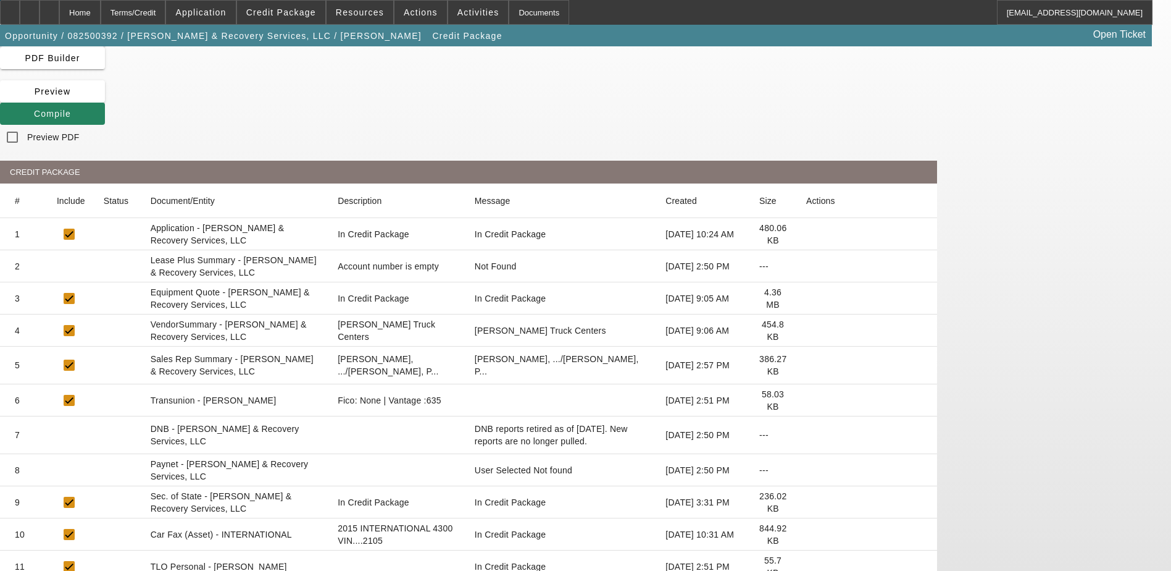
click at [806, 298] on icon at bounding box center [806, 298] width 0 height 0
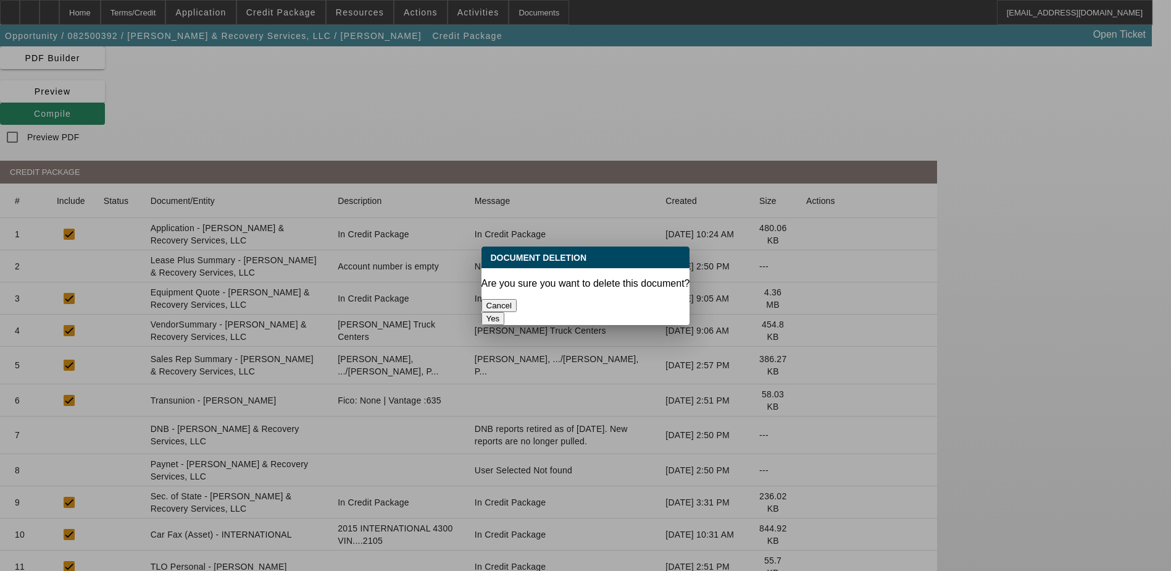
click at [505, 312] on button "Yes" at bounding box center [493, 318] width 23 height 13
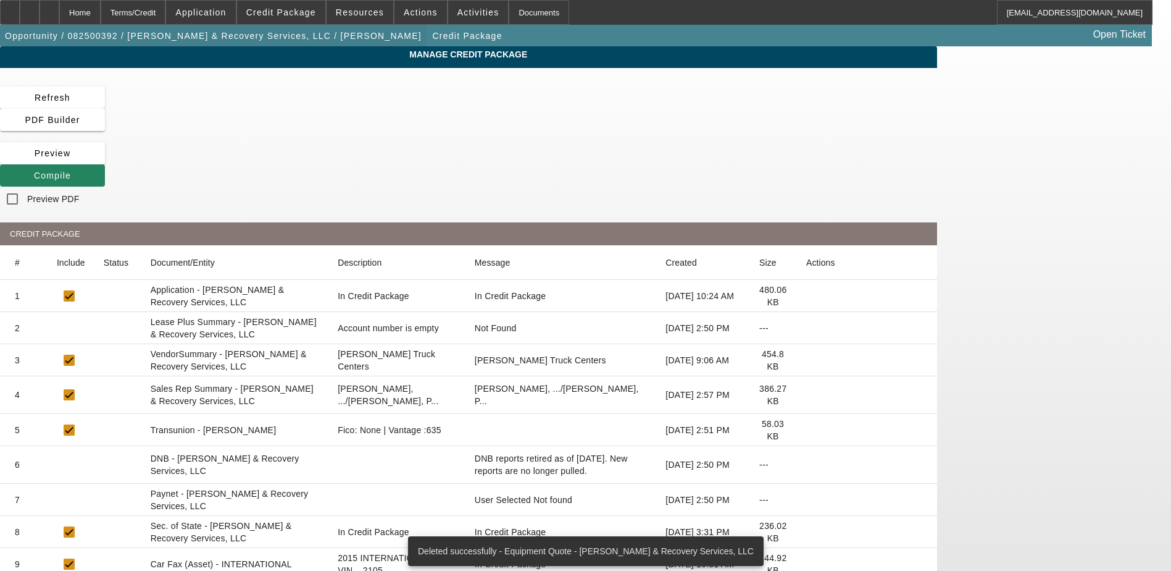
click at [119, 24] on span "button" at bounding box center [213, 36] width 427 height 30
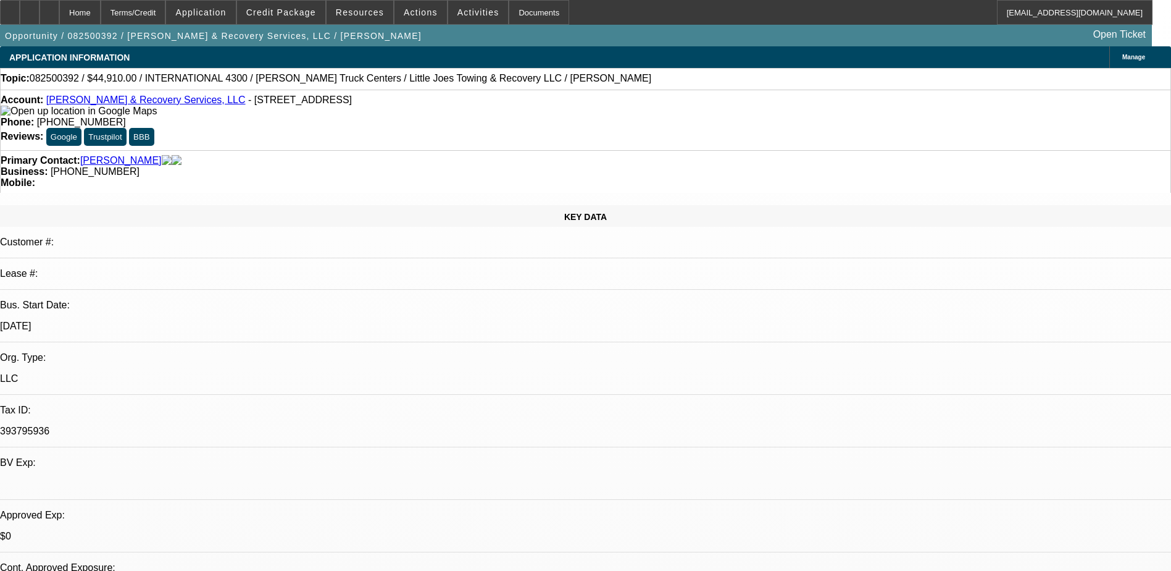
select select "0"
select select "0.1"
select select "4"
select select "0.1"
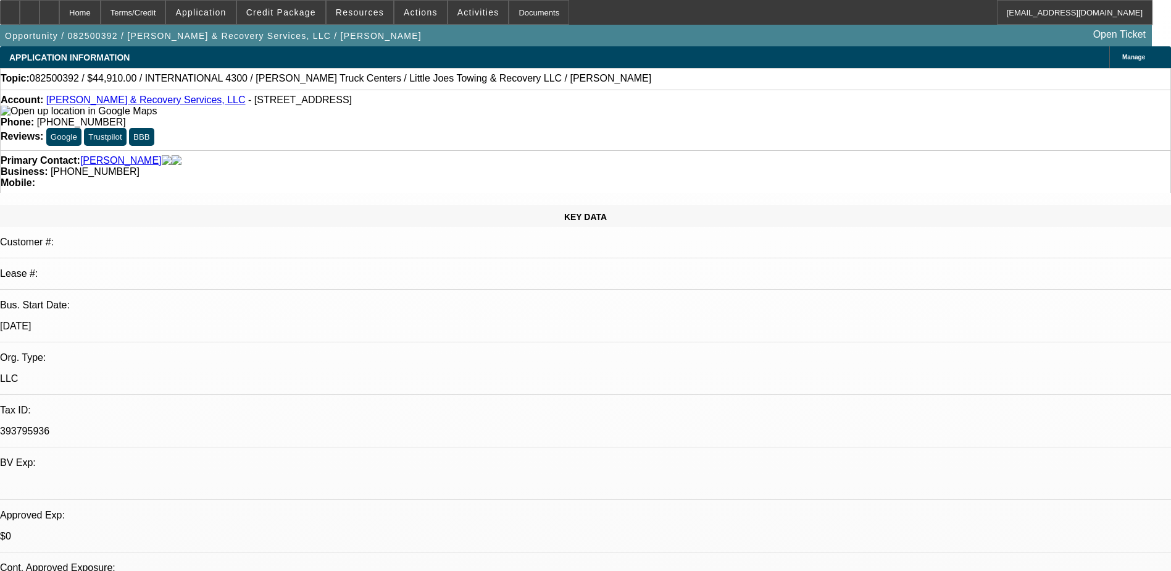
select select "2"
select select "0.1"
select select "4"
select select "0"
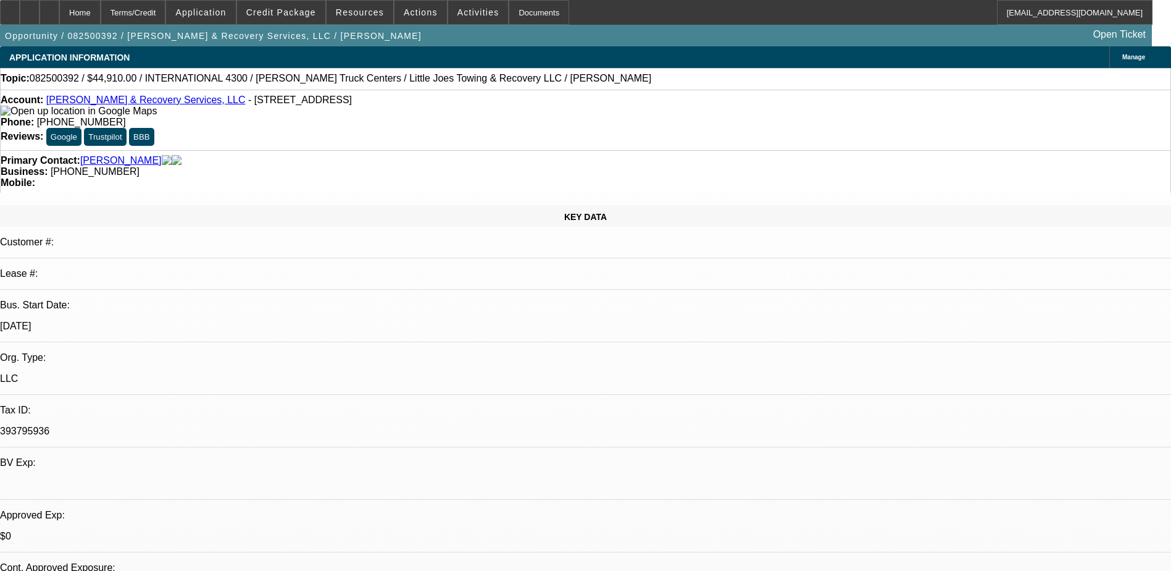
select select "0"
select select "0.1"
select select "4"
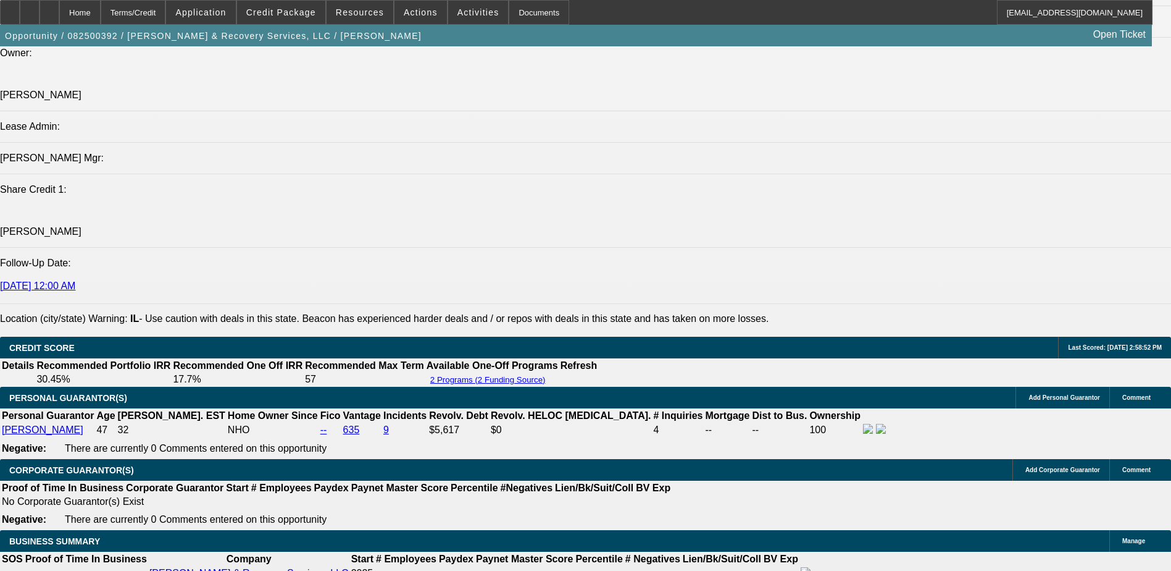
scroll to position [1587, 0]
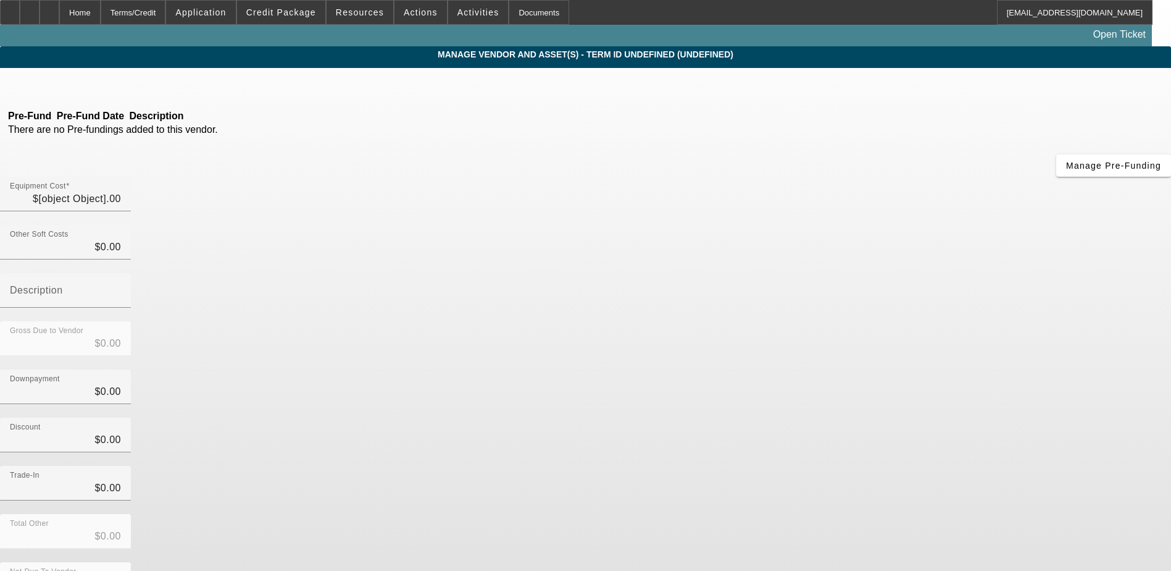
type input "$49,900.00"
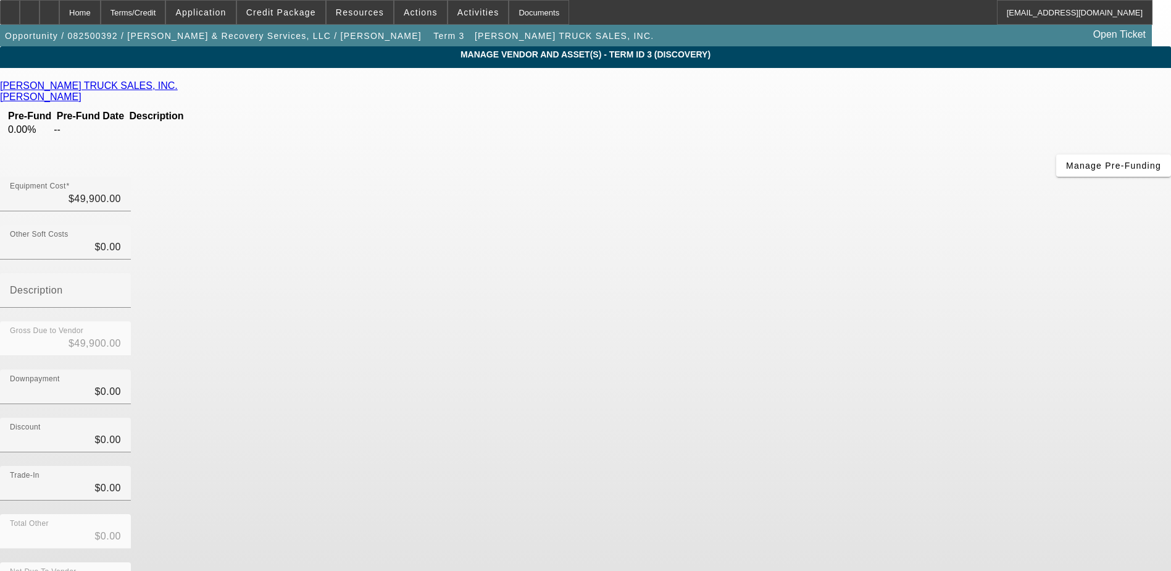
click at [181, 86] on icon at bounding box center [181, 85] width 0 height 10
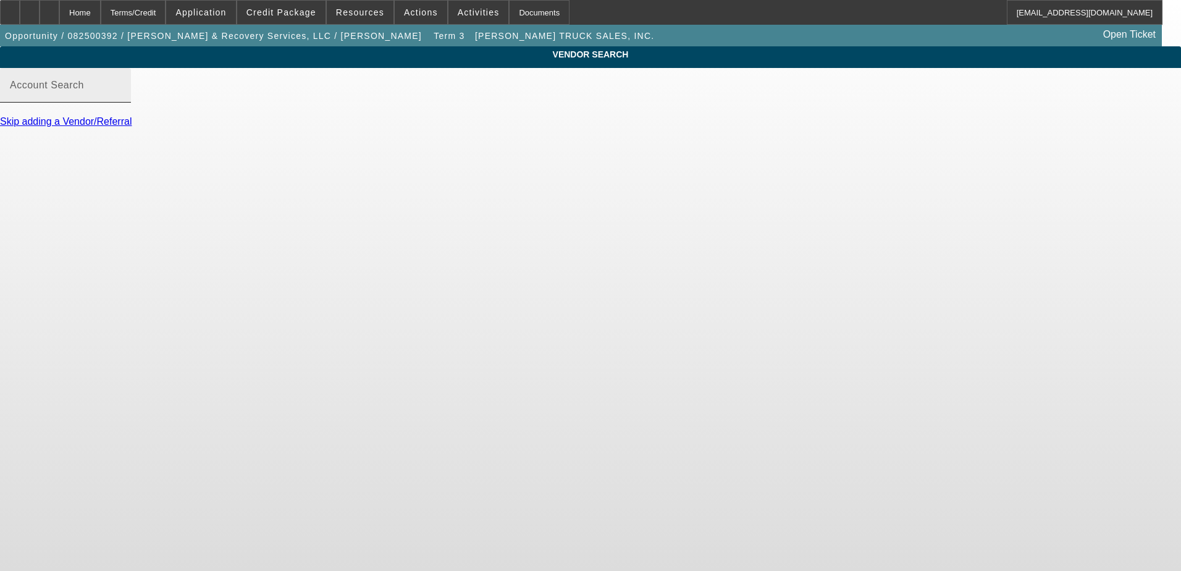
click at [121, 98] on input "Account Search" at bounding box center [65, 90] width 111 height 15
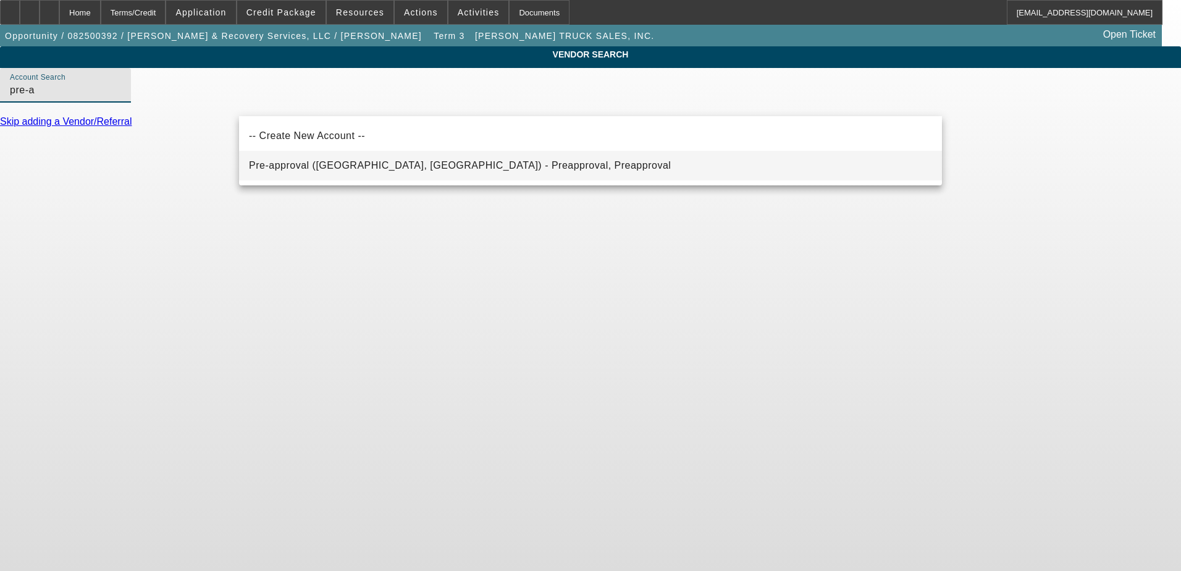
click at [388, 159] on span "Pre-approval (Northbrook, IL) - Preapproval, Preapproval" at bounding box center [460, 165] width 422 height 15
type input "Pre-approval (Northbrook, IL) - Preapproval, Preapproval"
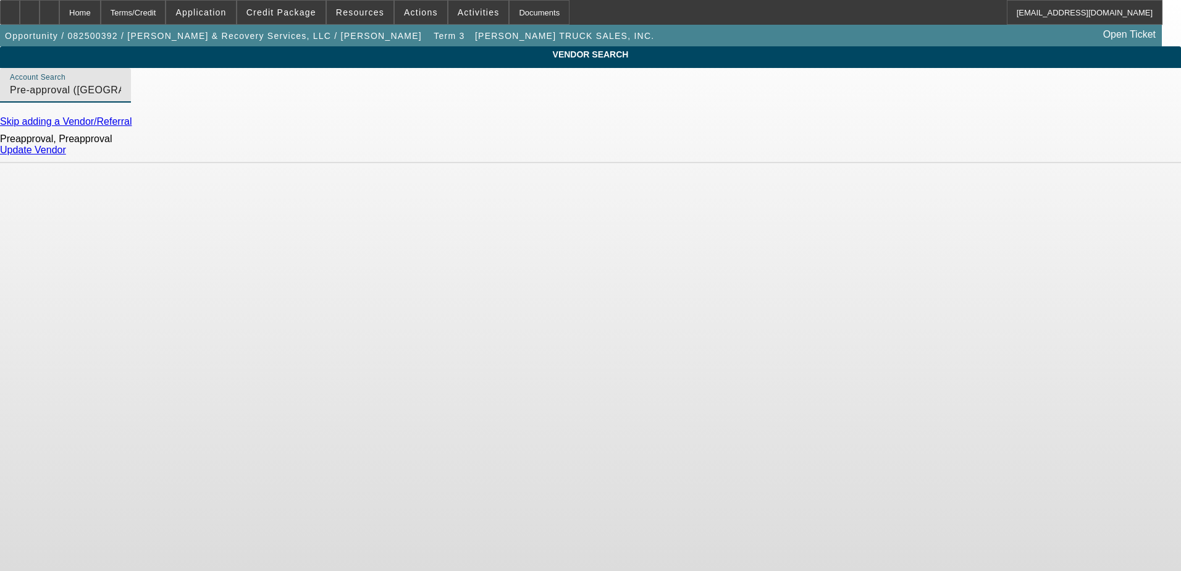
click at [66, 154] on link "Update Vendor" at bounding box center [33, 150] width 66 height 10
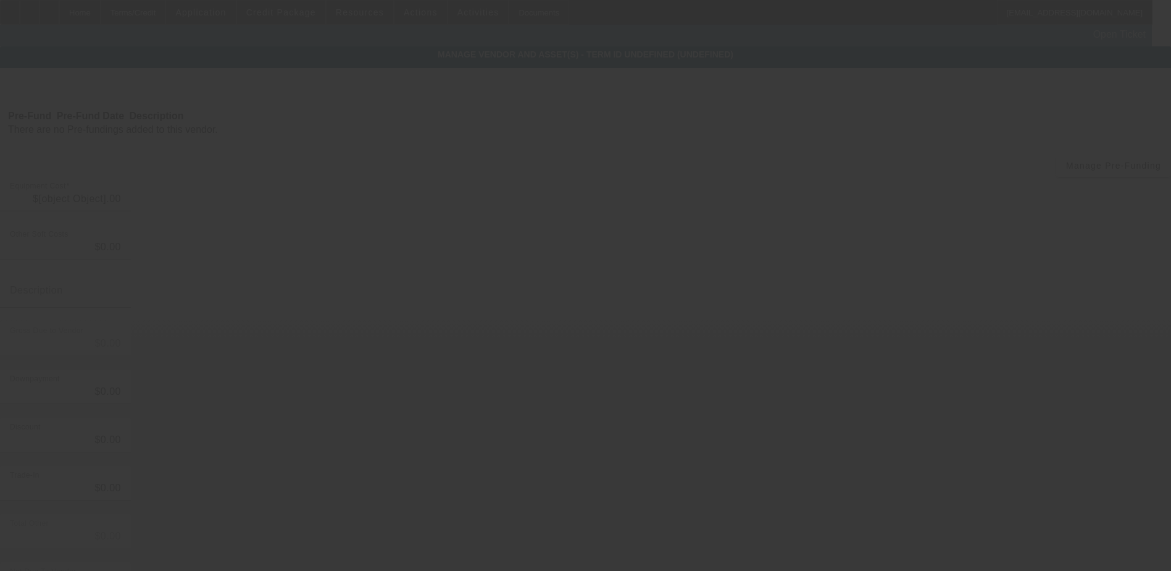
type input "$49,900.00"
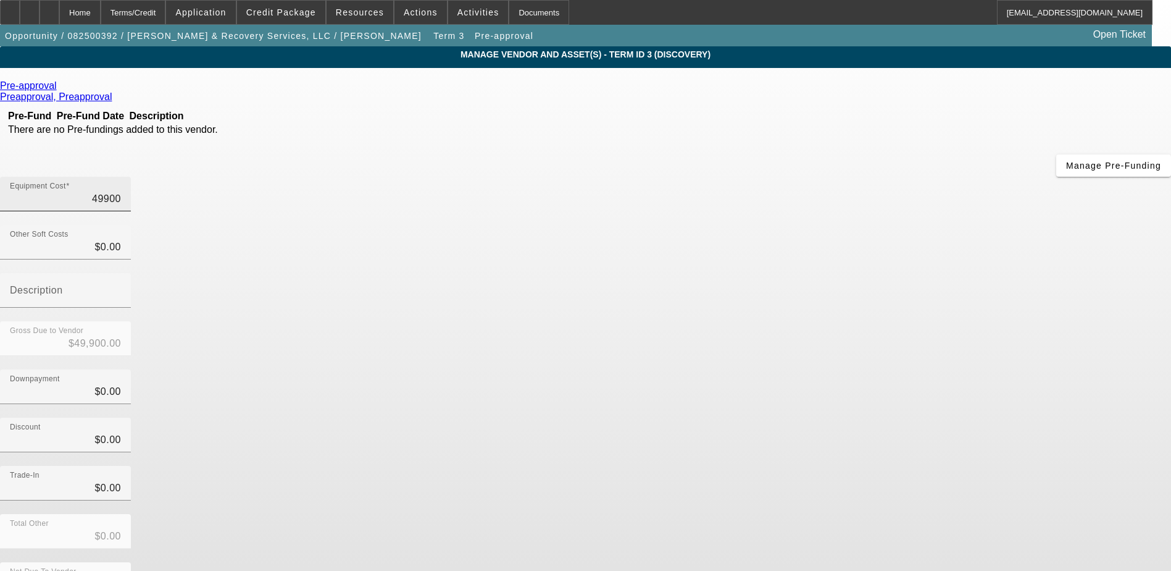
click at [121, 191] on input "49900" at bounding box center [65, 198] width 111 height 15
type input "5"
type input "$5.00"
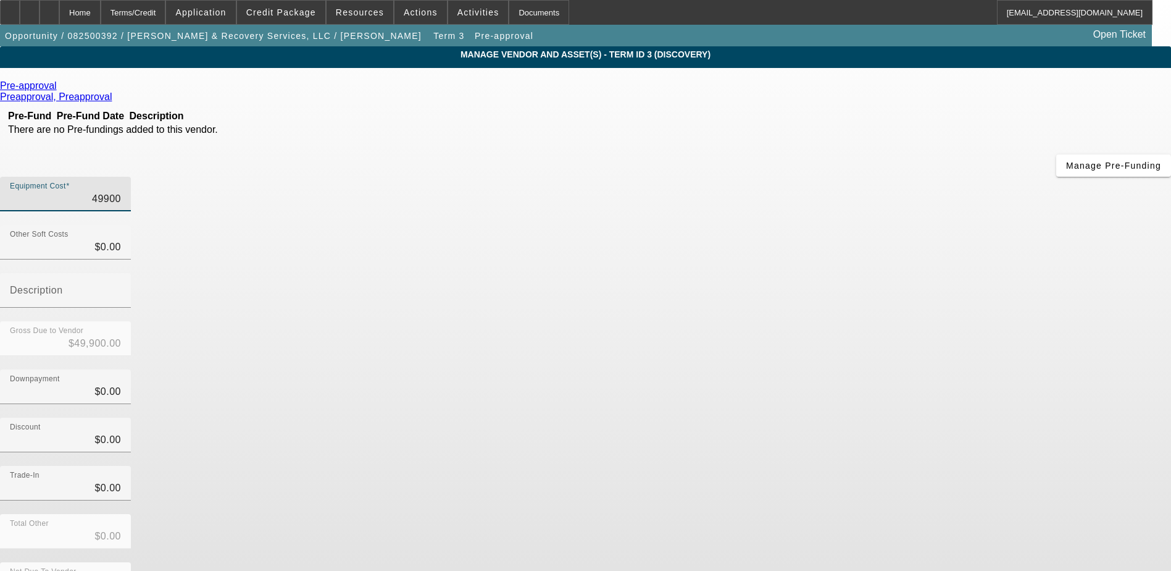
type input "$5.00"
type input "50"
type input "$50.00"
type input "500"
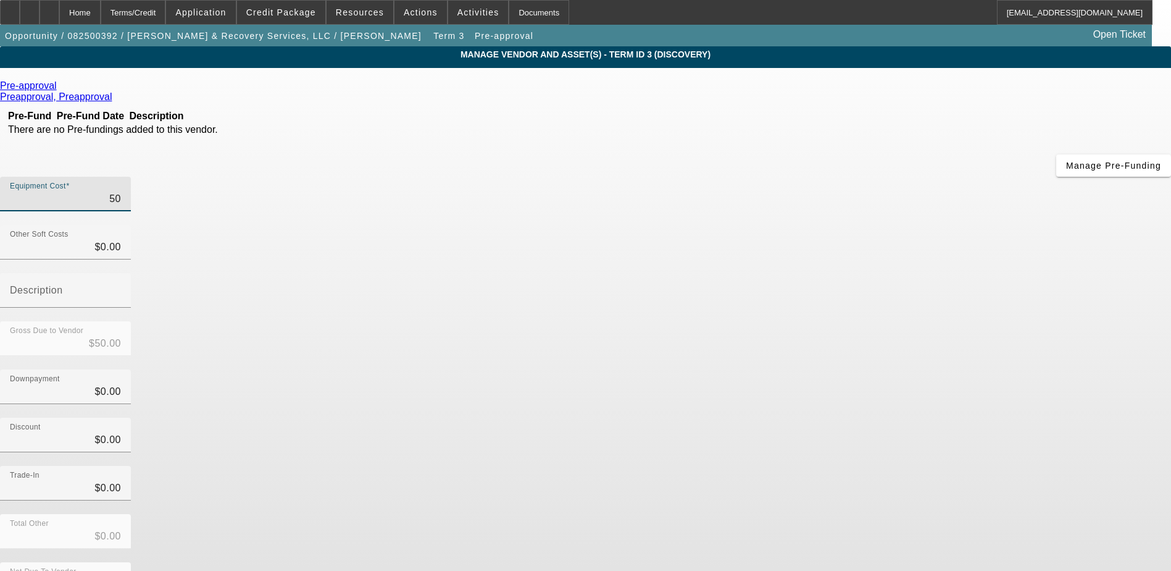
type input "$500.00"
type input "5000"
type input "$5,000.00"
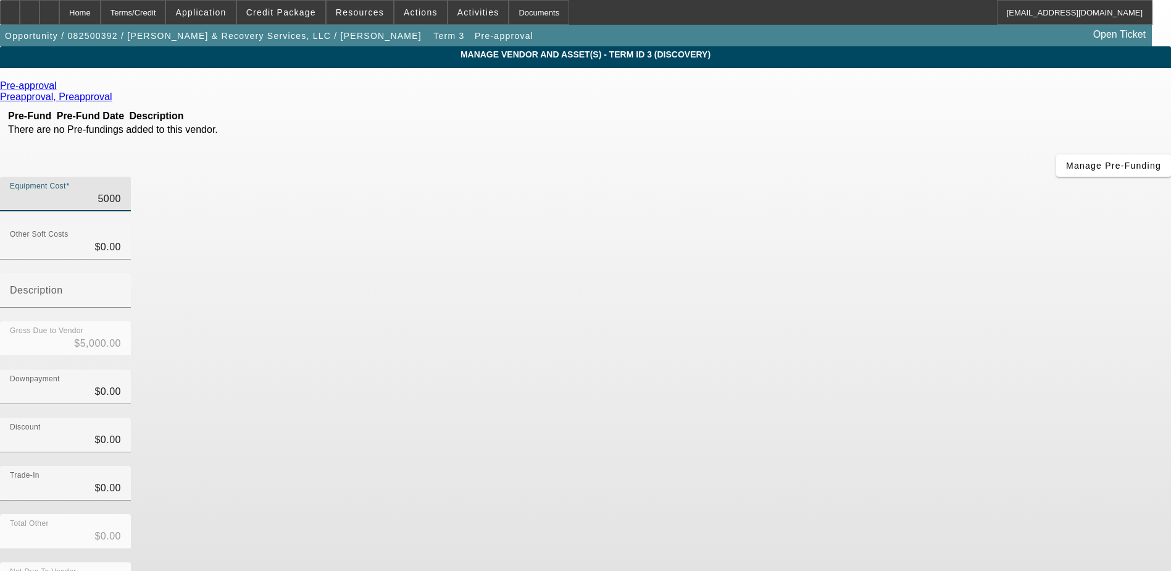
type input "50000"
type input "$50,000.00"
click at [784, 369] on div "Downpayment $0.00" at bounding box center [585, 393] width 1171 height 48
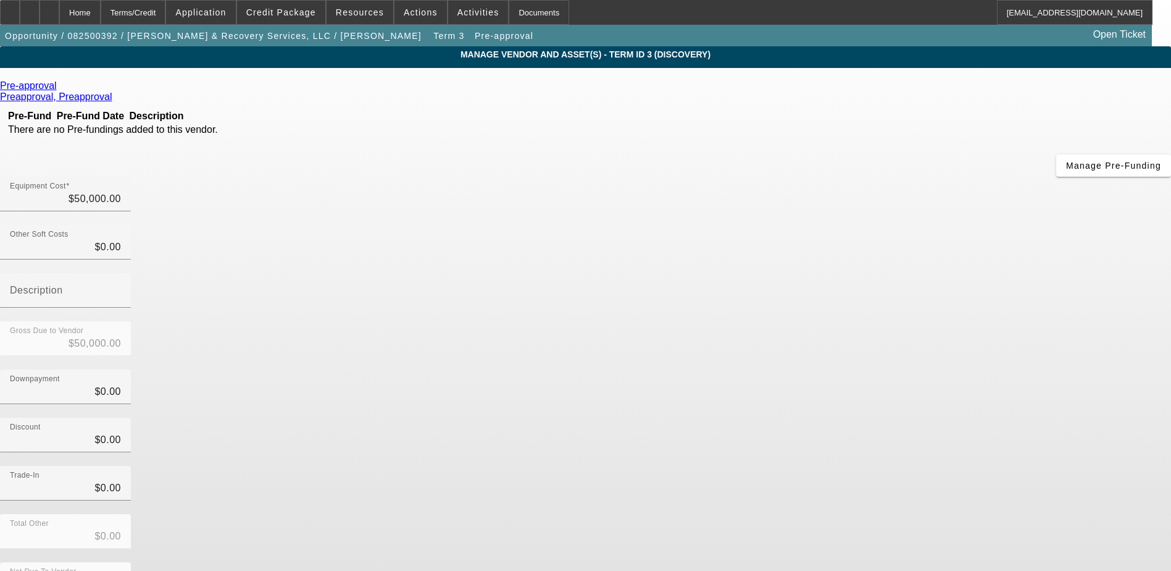
scroll to position [9, 0]
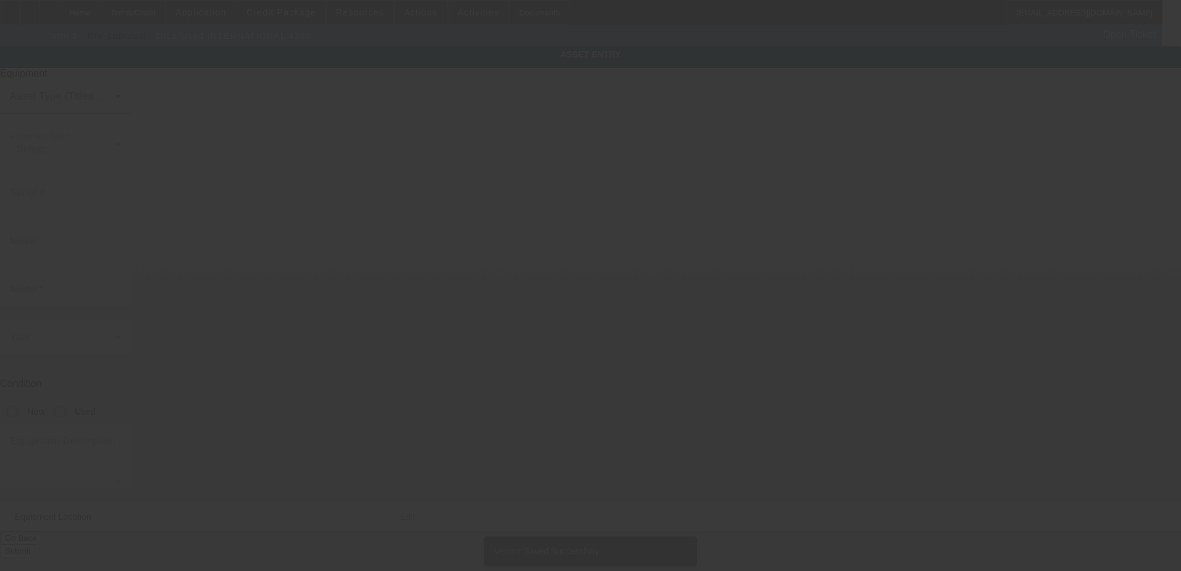
type input "3HAMMMMM0FL042105"
type input "iNTERNATIONAL"
type input "4300"
radio input "true"
type textarea "6.7L Cummins 220 HP, Allison automatic transmission"
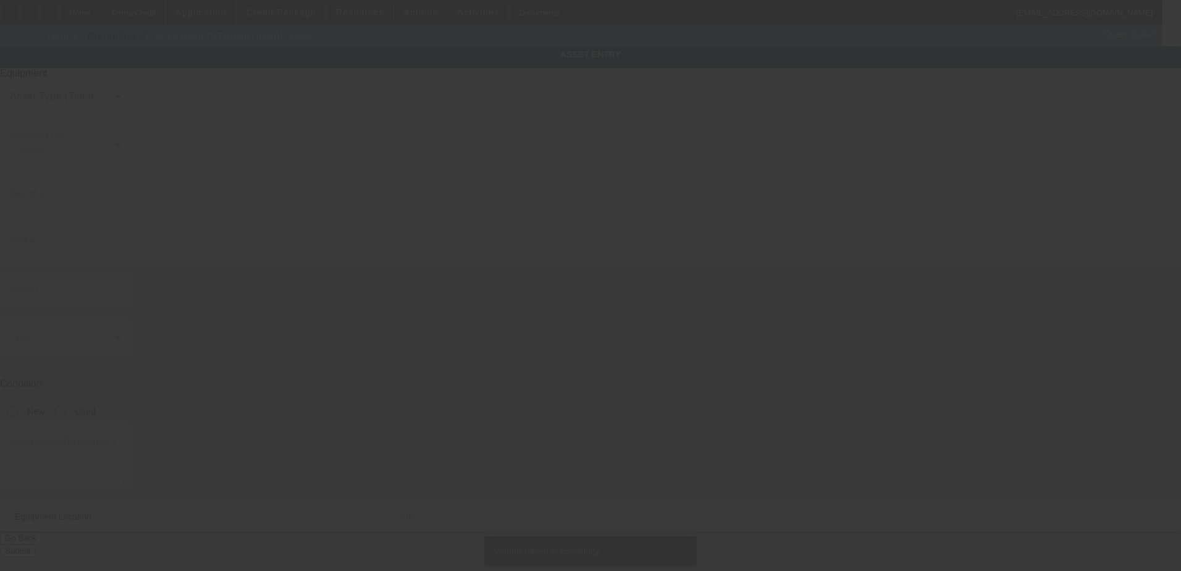
type input "804 N 11th St"
type input "Dekalb"
type input "60115"
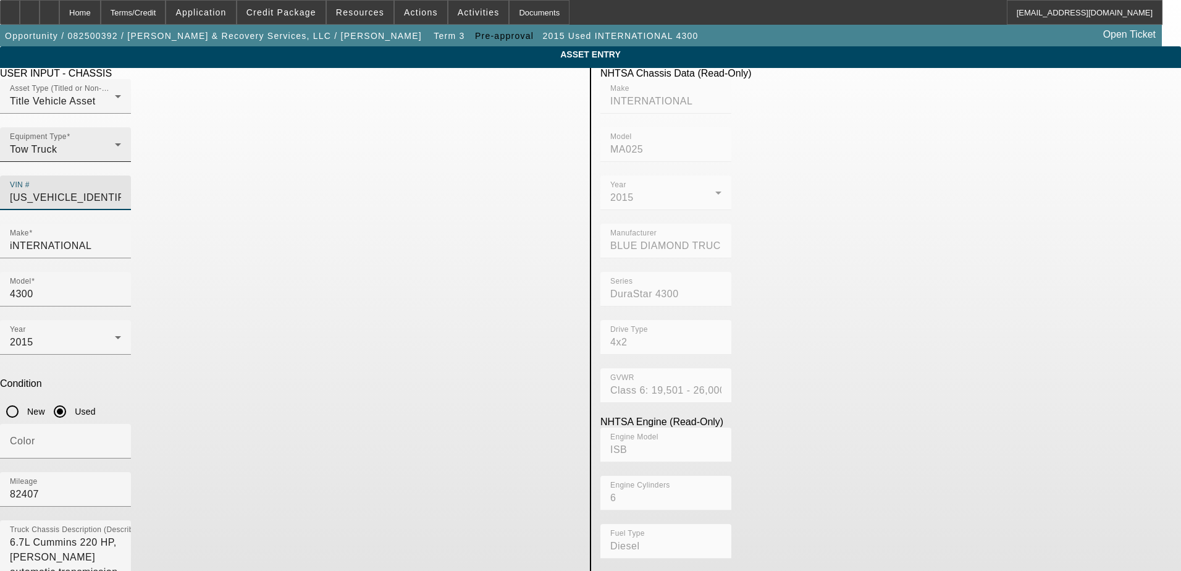
drag, startPoint x: 545, startPoint y: 181, endPoint x: 300, endPoint y: 181, distance: 244.5
click at [300, 181] on div "Asset Type (Titled or Non-Titled) Title Vehicle Asset Equipment Type Tow Truck …" at bounding box center [290, 151] width 580 height 145
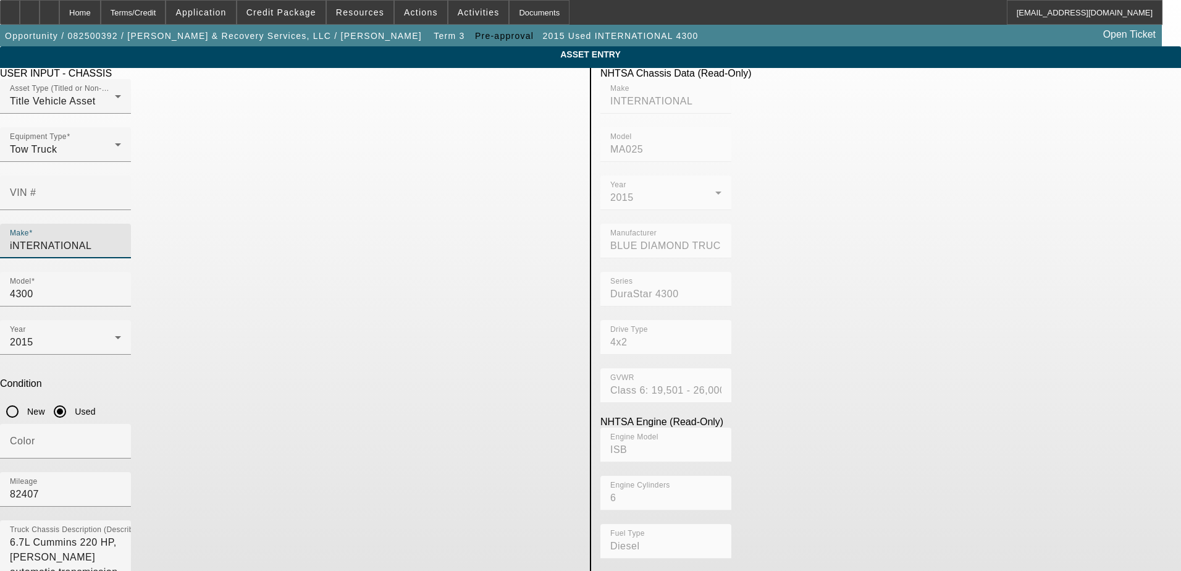
drag, startPoint x: 337, startPoint y: 216, endPoint x: 57, endPoint y: 238, distance: 280.6
click at [57, 238] on app-asset-collateral-manage "ASSET ENTRY Delete asset USER INPUT - CHASSIS Asset Type (Titled or Non-Titled)…" at bounding box center [590, 388] width 1181 height 685
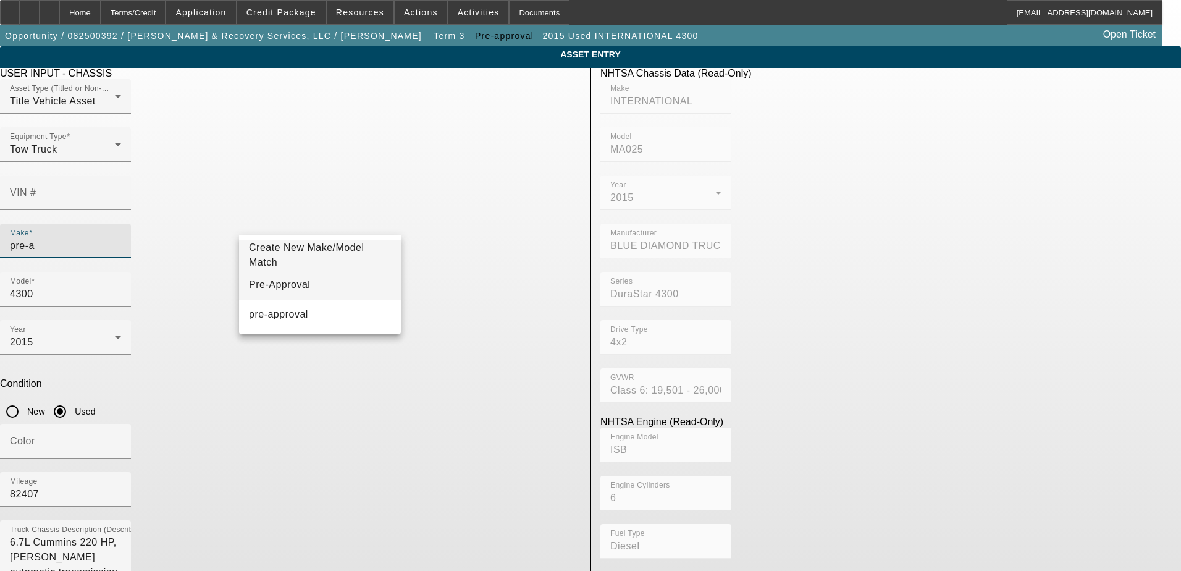
type input "pre-a"
click at [359, 285] on mat-option "Pre-Approval" at bounding box center [320, 285] width 162 height 30
type input "Pre-Approval"
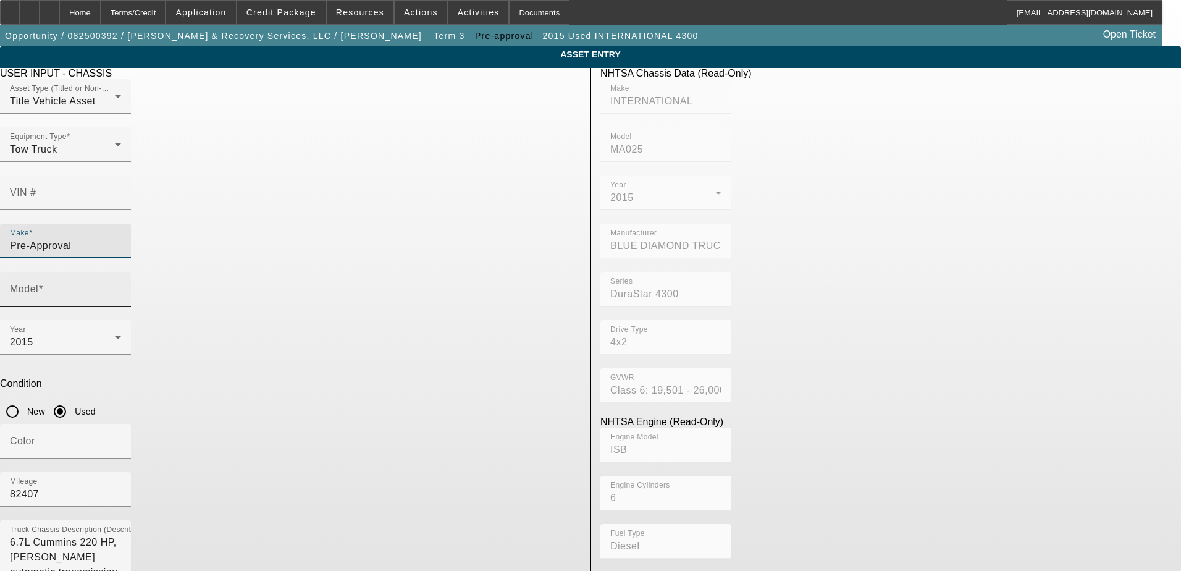
click at [121, 287] on input "Model" at bounding box center [65, 294] width 111 height 15
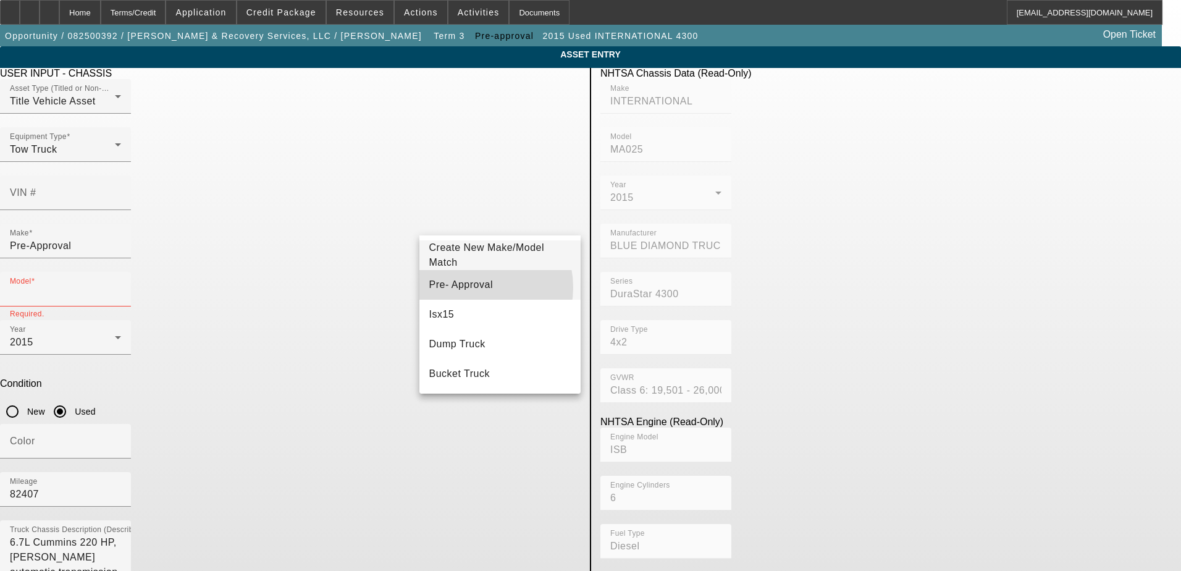
click at [472, 287] on span "Pre- Approval" at bounding box center [461, 284] width 64 height 10
type input "Pre- Approval"
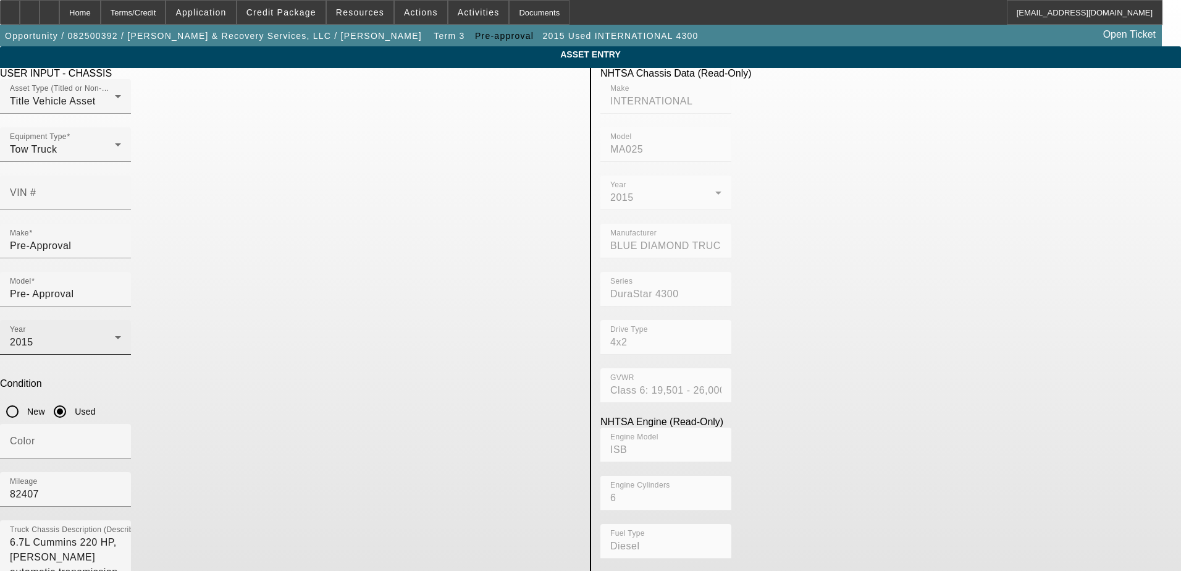
click at [121, 320] on div "Year 2015" at bounding box center [65, 337] width 111 height 35
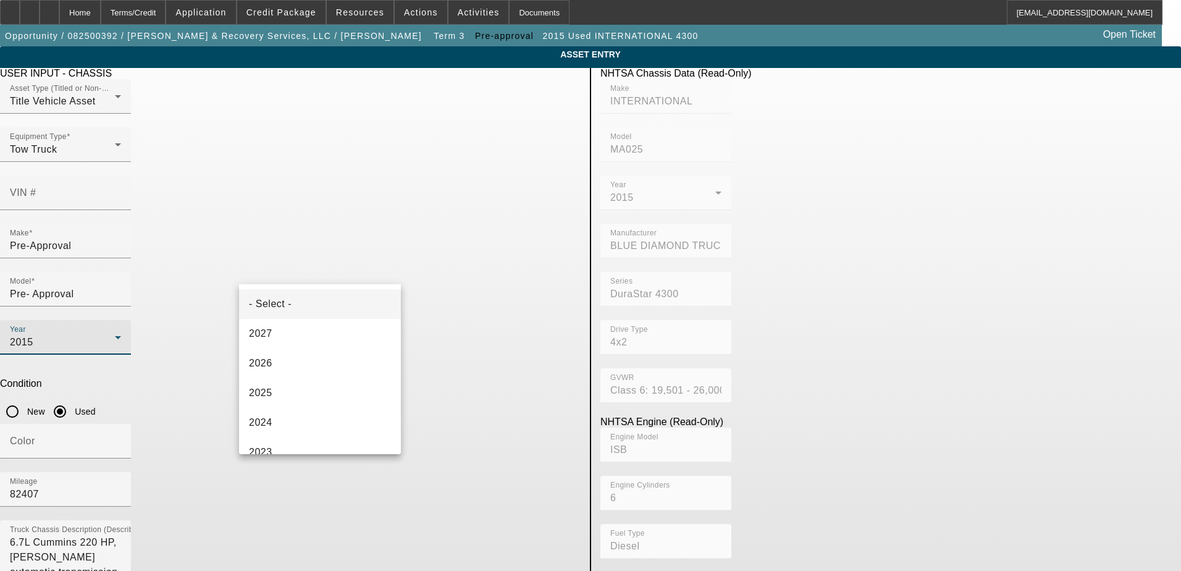
click at [350, 306] on mat-option "- Select -" at bounding box center [320, 304] width 162 height 30
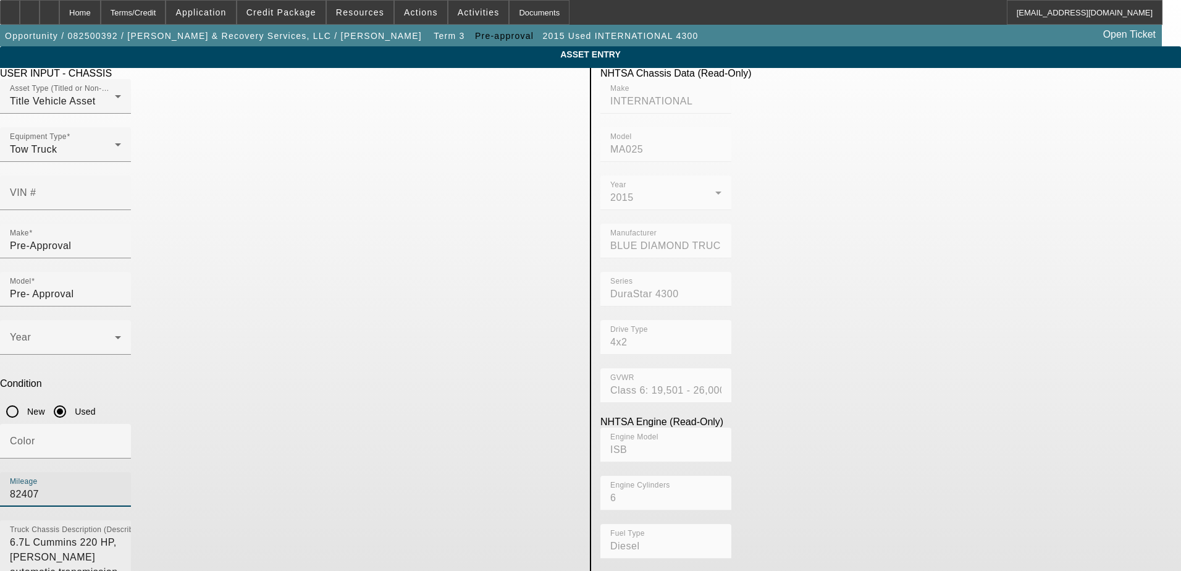
drag, startPoint x: 483, startPoint y: 322, endPoint x: 352, endPoint y: 349, distance: 133.7
click at [352, 349] on div "USER INPUT - CHASSIS Asset Type (Titled or Non-Titled) Title Vehicle Asset Equi…" at bounding box center [290, 399] width 599 height 663
type input "100000"
drag, startPoint x: 489, startPoint y: 361, endPoint x: 333, endPoint y: 370, distance: 156.5
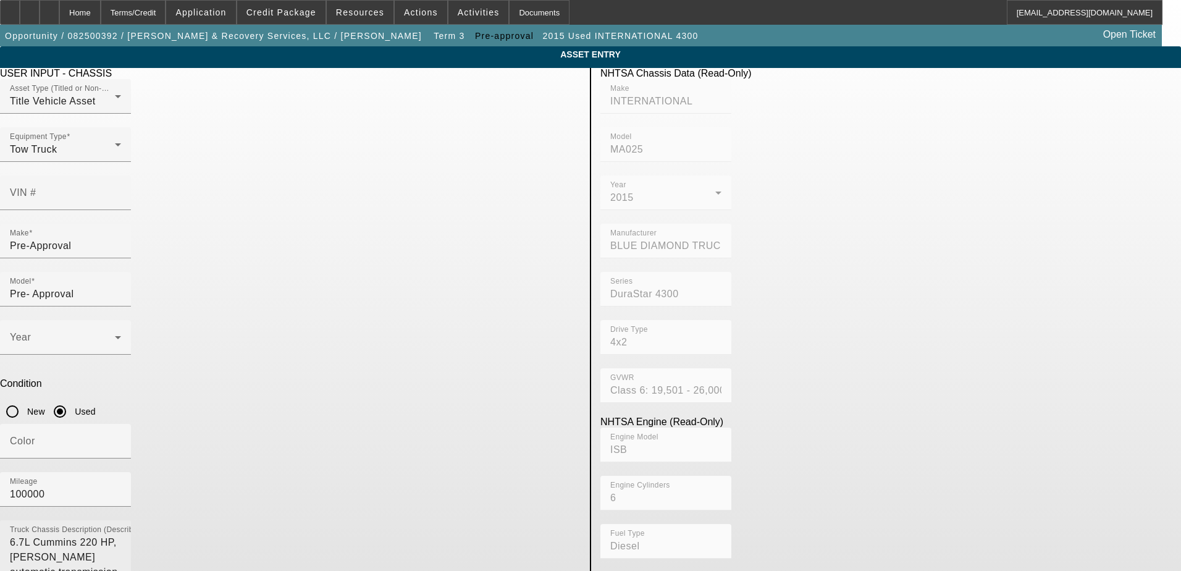
click at [121, 520] on div "Truck Chassis Description (Describe the truck chassis only) 6.7L Cummins 220 HP…" at bounding box center [65, 552] width 111 height 64
drag, startPoint x: 453, startPoint y: 356, endPoint x: 33, endPoint y: 383, distance: 420.2
click at [33, 383] on app-asset-collateral-manage "ASSET ENTRY Delete asset USER INPUT - CHASSIS Asset Type (Titled or Non-Titled)…" at bounding box center [590, 388] width 1181 height 685
drag, startPoint x: 33, startPoint y: 383, endPoint x: 395, endPoint y: 379, distance: 361.3
click at [121, 535] on textarea "6.7L Cummins 220 HP, Allison automatic transmission" at bounding box center [65, 557] width 111 height 44
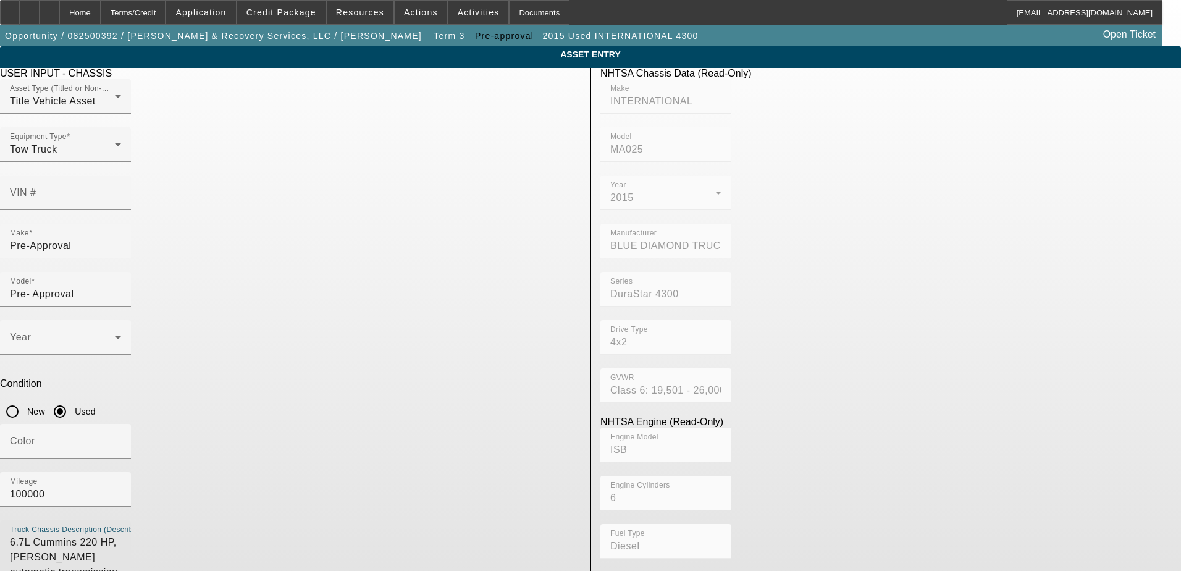
drag, startPoint x: 466, startPoint y: 379, endPoint x: -2, endPoint y: 411, distance: 469.8
click at [0, 411] on html "Home Terms/Credit Application Credit Package Resources Actions Activities Docum…" at bounding box center [590, 285] width 1181 height 571
type textarea "T"
type textarea "Rollback pre-approval"
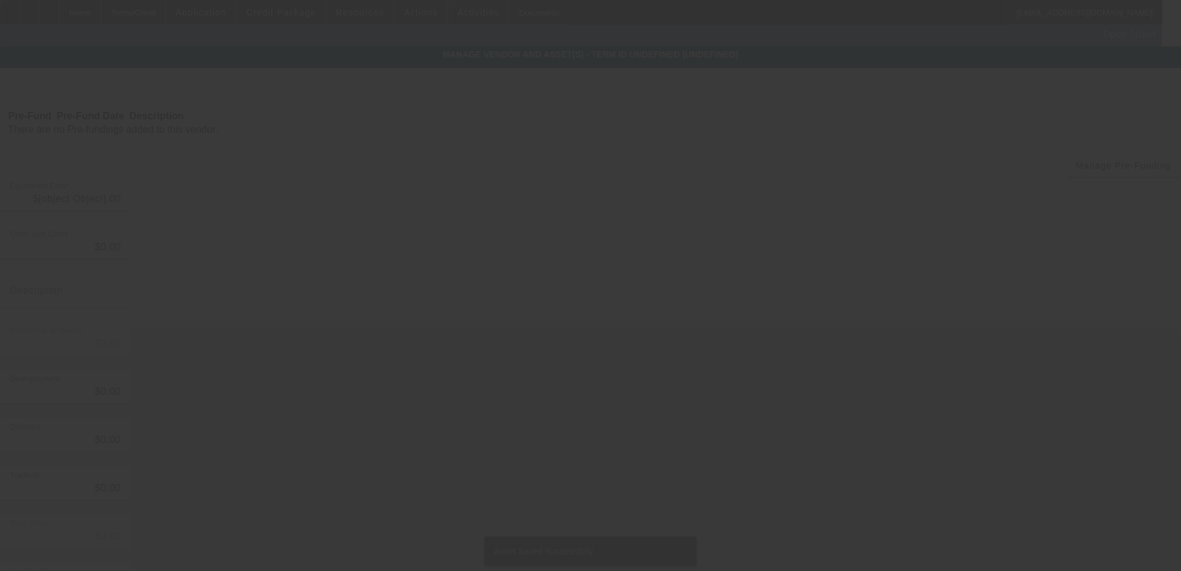
type input "$50,000.00"
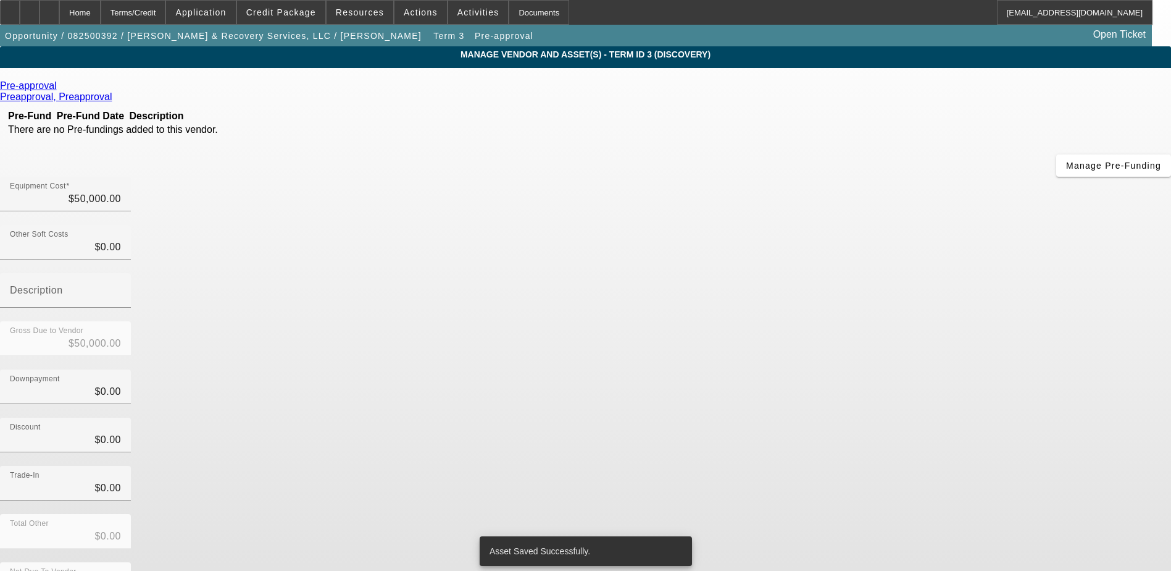
scroll to position [9, 0]
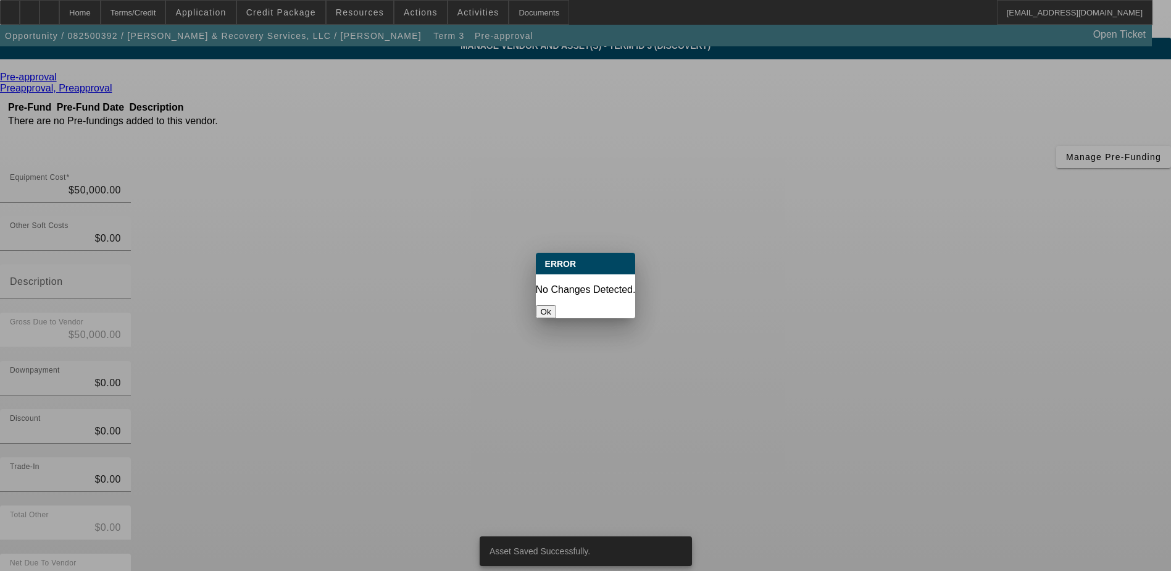
scroll to position [0, 0]
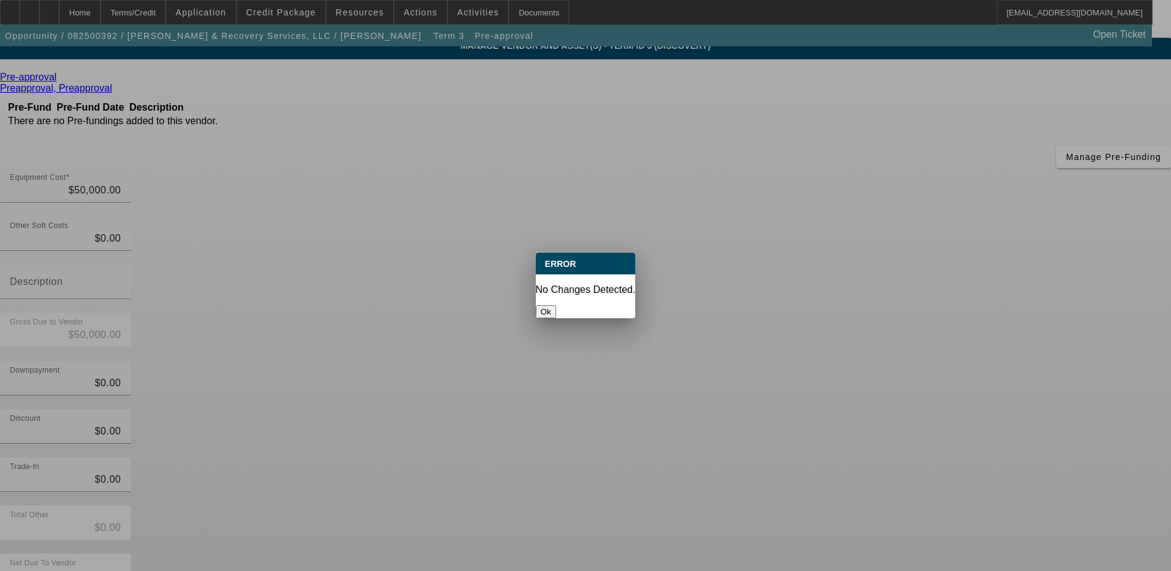
click at [556, 305] on button "Ok" at bounding box center [546, 311] width 20 height 13
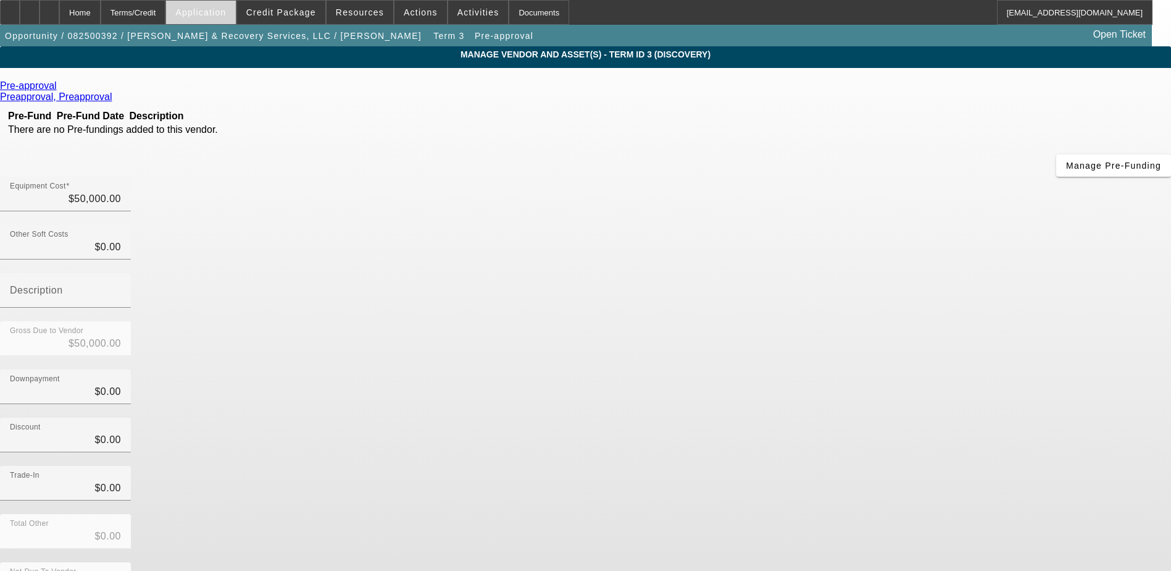
scroll to position [9, 0]
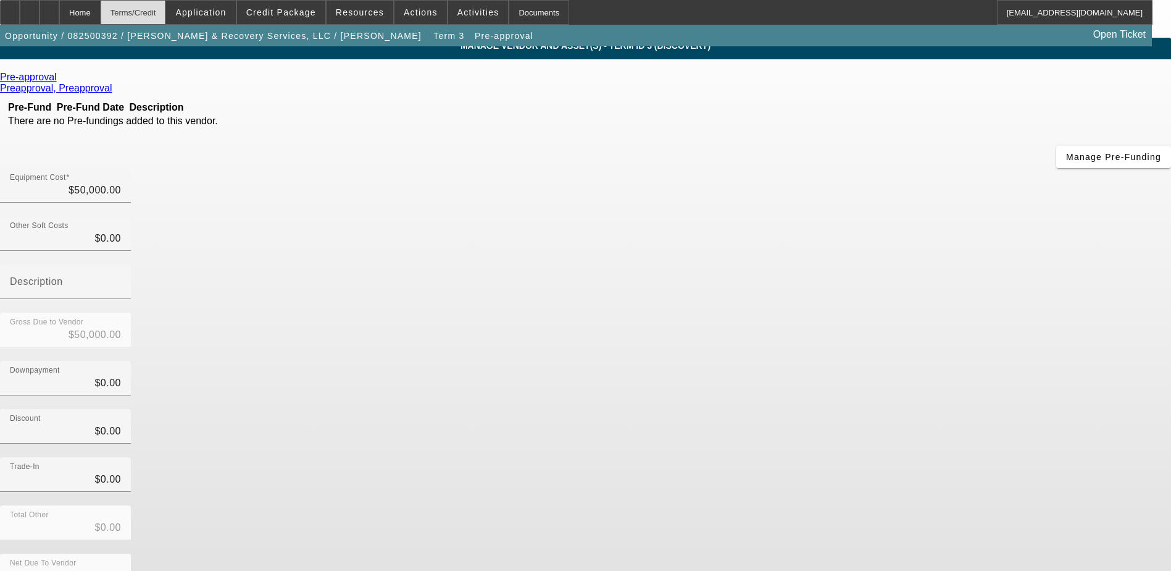
click at [160, 14] on div "Terms/Credit" at bounding box center [133, 12] width 65 height 25
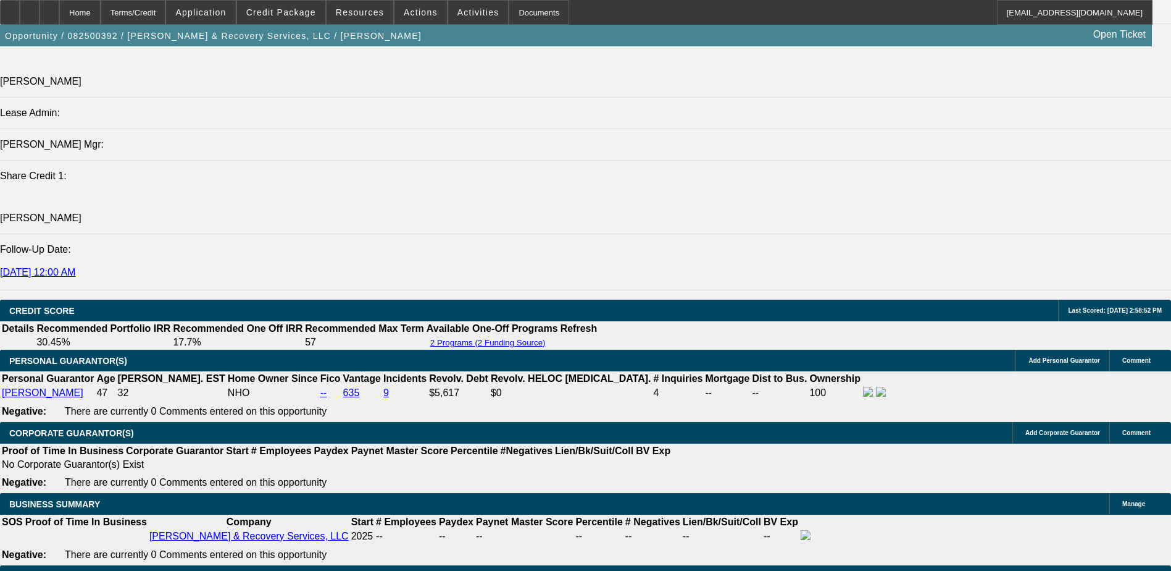
select select "0"
select select "0.1"
select select "4"
select select "0.1"
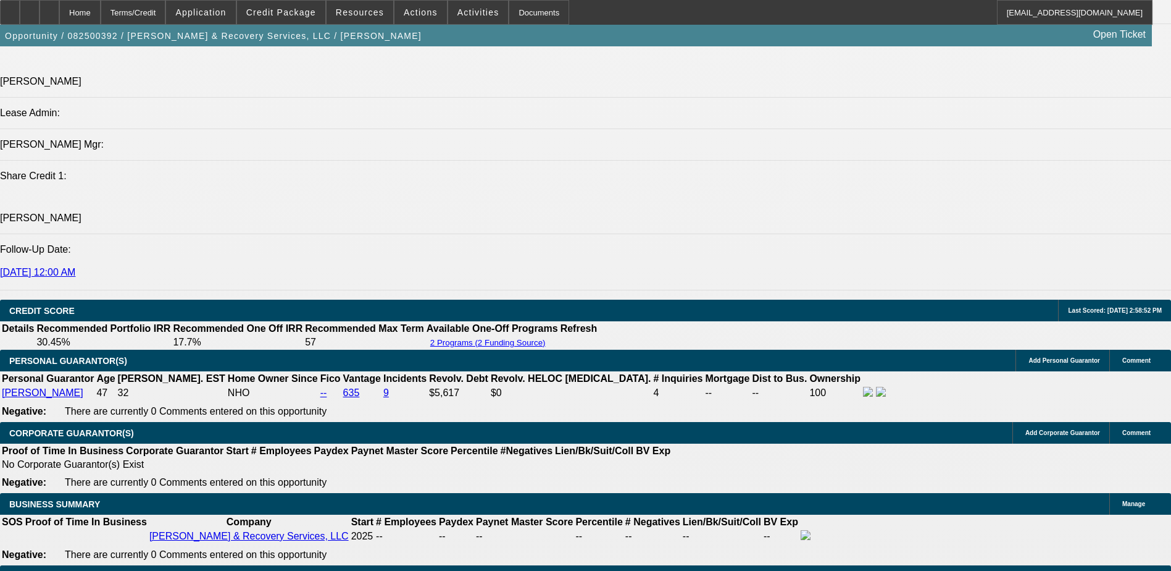
select select "2"
select select "0.1"
select select "4"
select select "0"
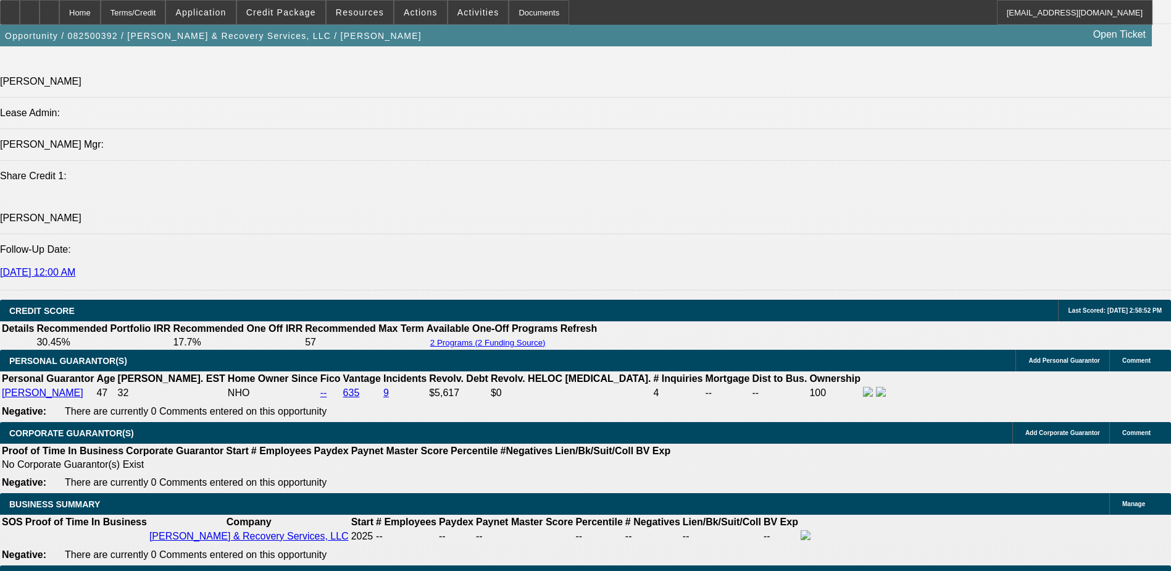
select select "0"
select select "0.1"
select select "4"
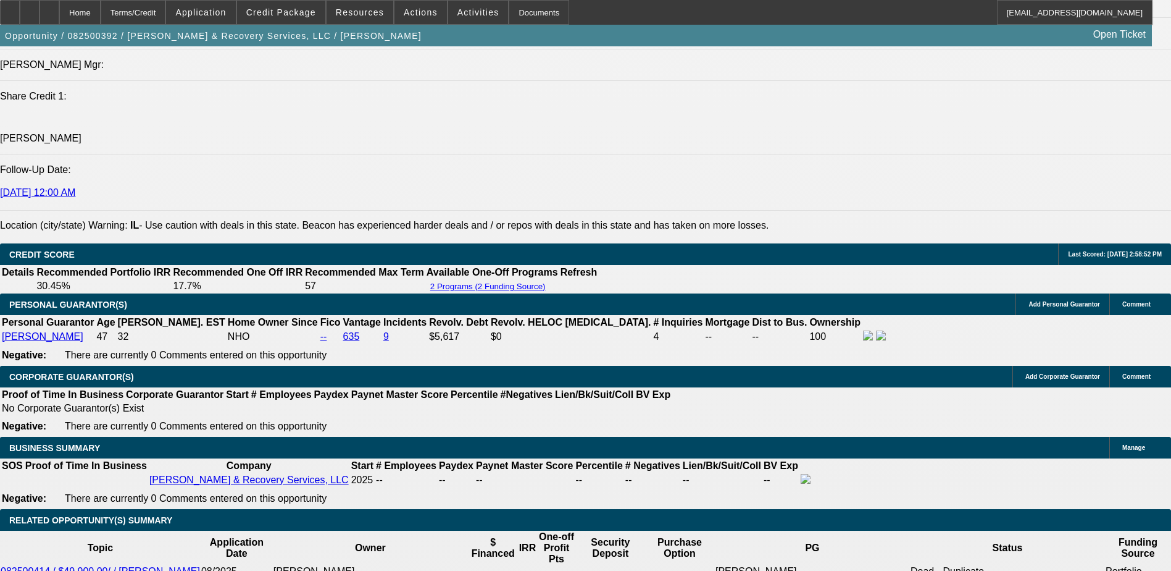
scroll to position [1420, 0]
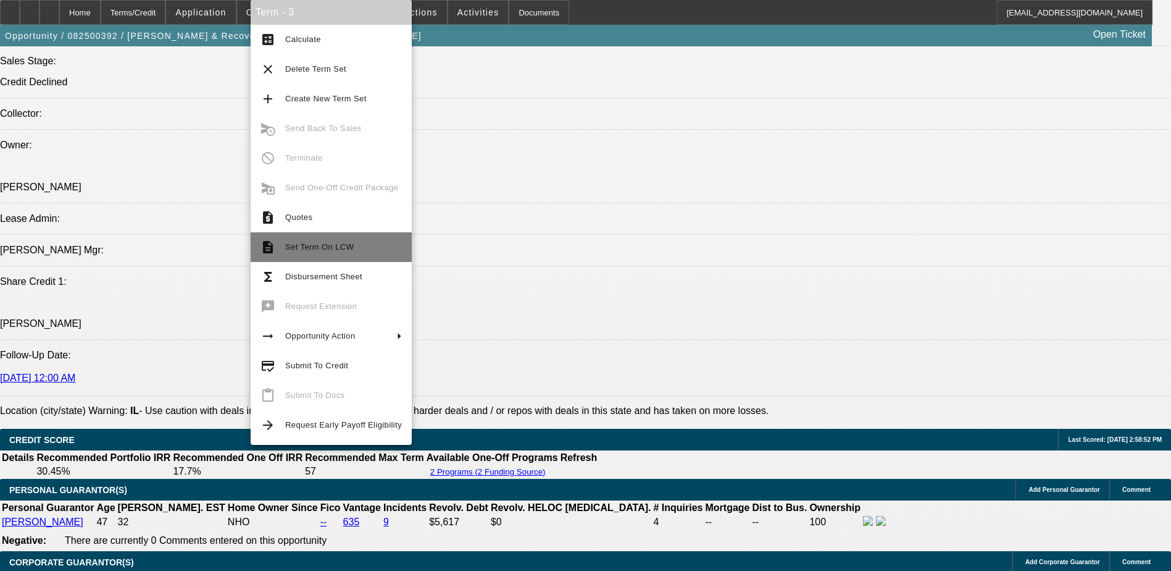
click at [376, 252] on span "Set Term On LCW" at bounding box center [343, 247] width 117 height 15
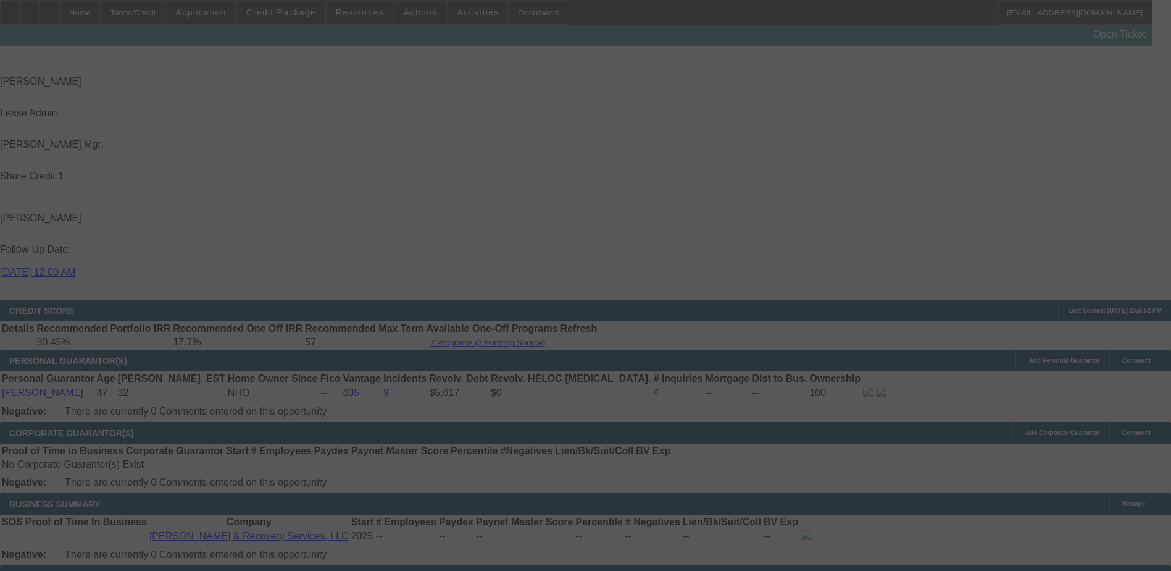
scroll to position [1521, 0]
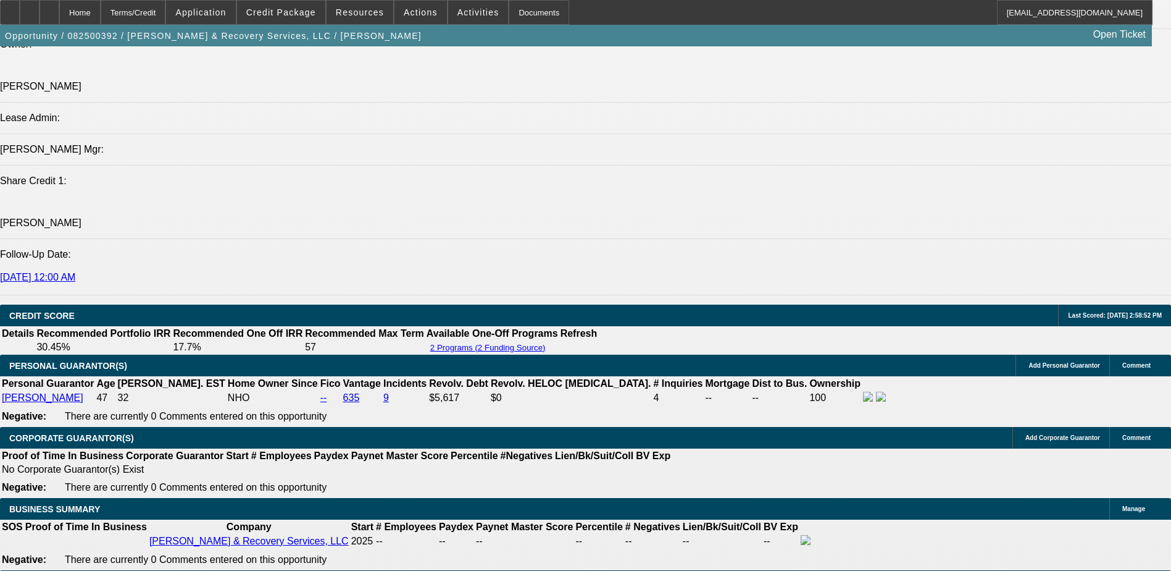
select select "0"
select select "0.1"
select select "2"
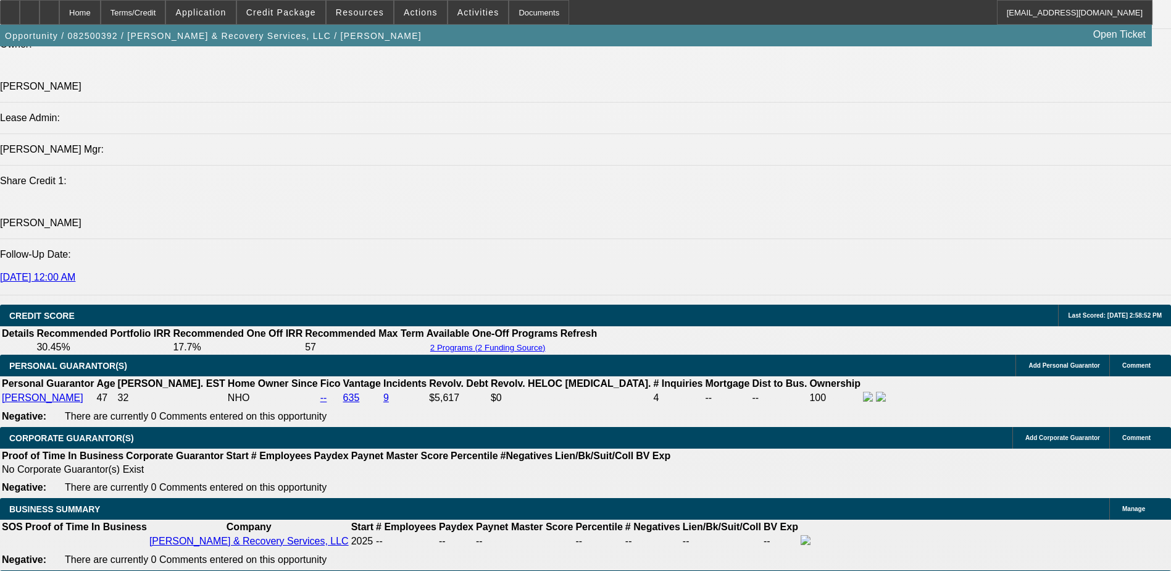
select select "0.1"
select select "0"
select select "0.1"
select select "1"
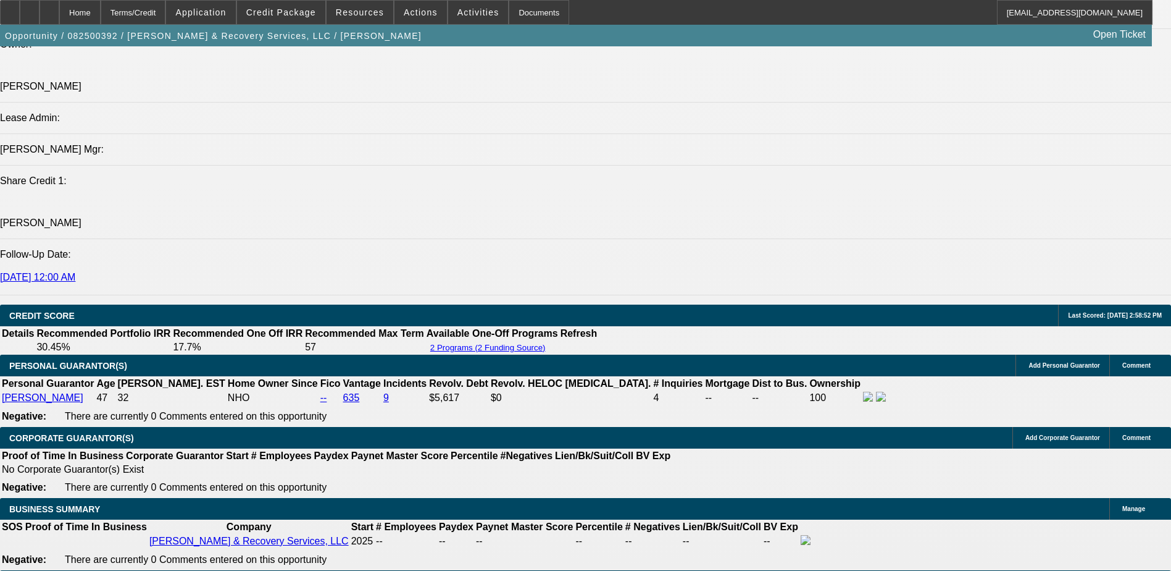
select select "1"
select select "4"
select select "1"
select select "2"
select select "4"
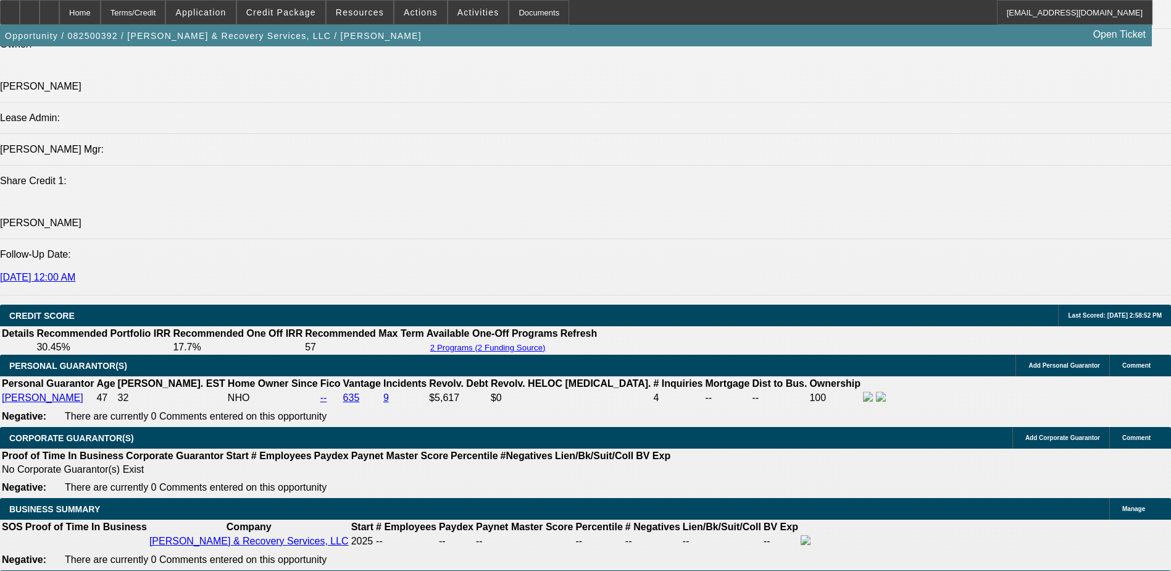
select select "1"
select select "4"
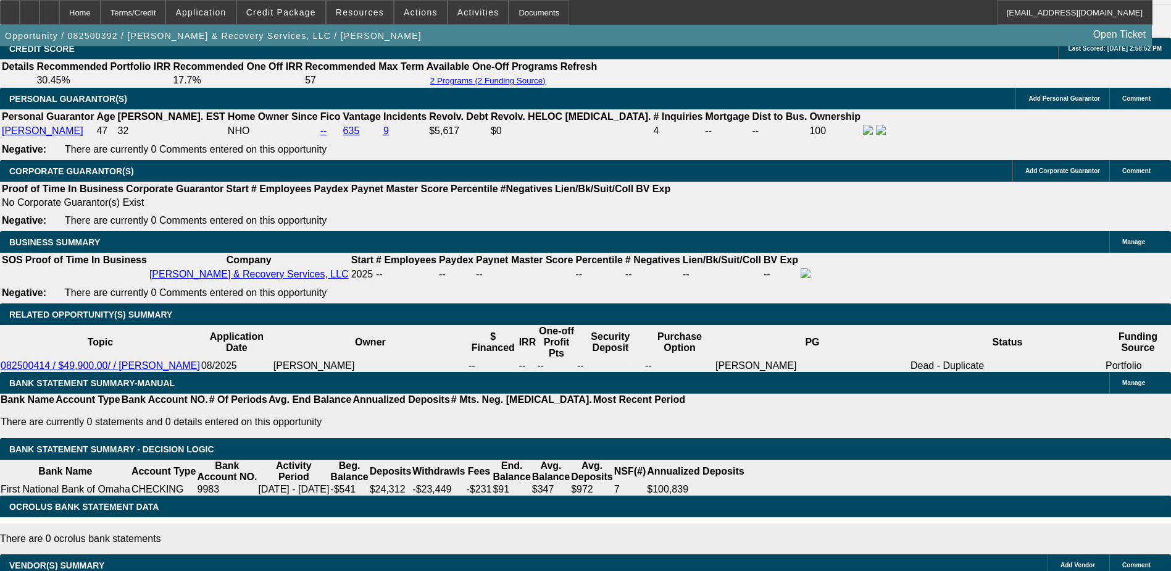
scroll to position [1626, 0]
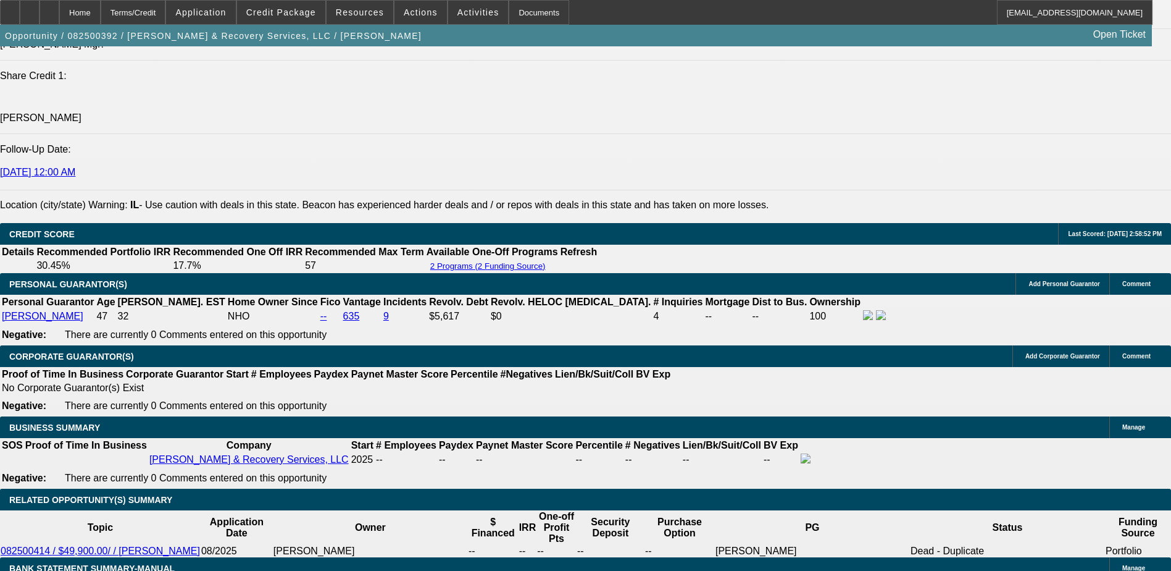
type input "UNKNOWN"
type input "48"
type input "$13,210.95"
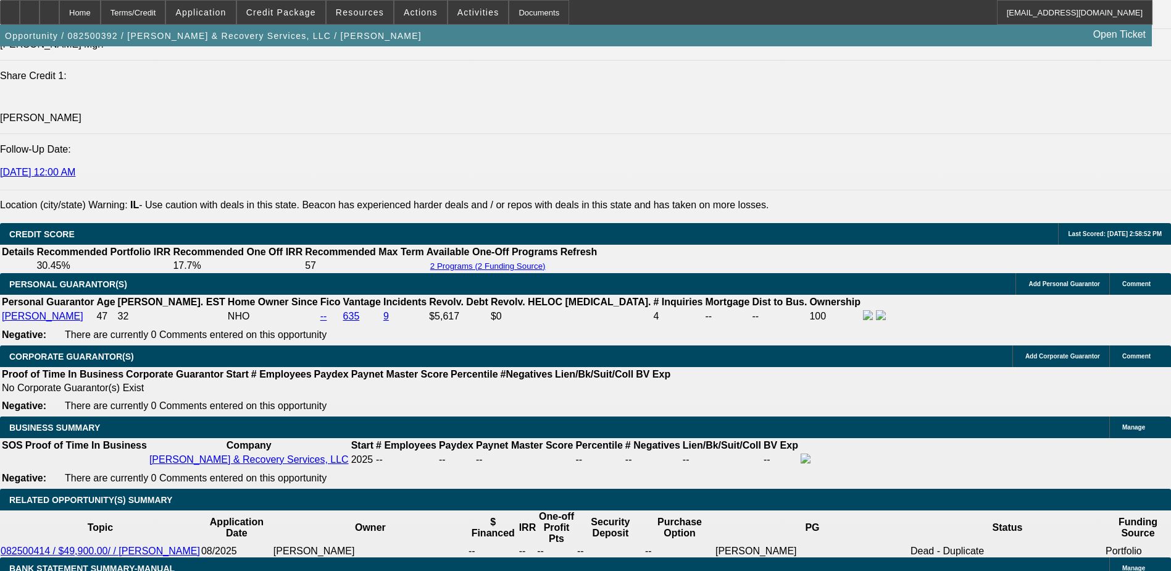
type input "48"
type input "$1,714.12"
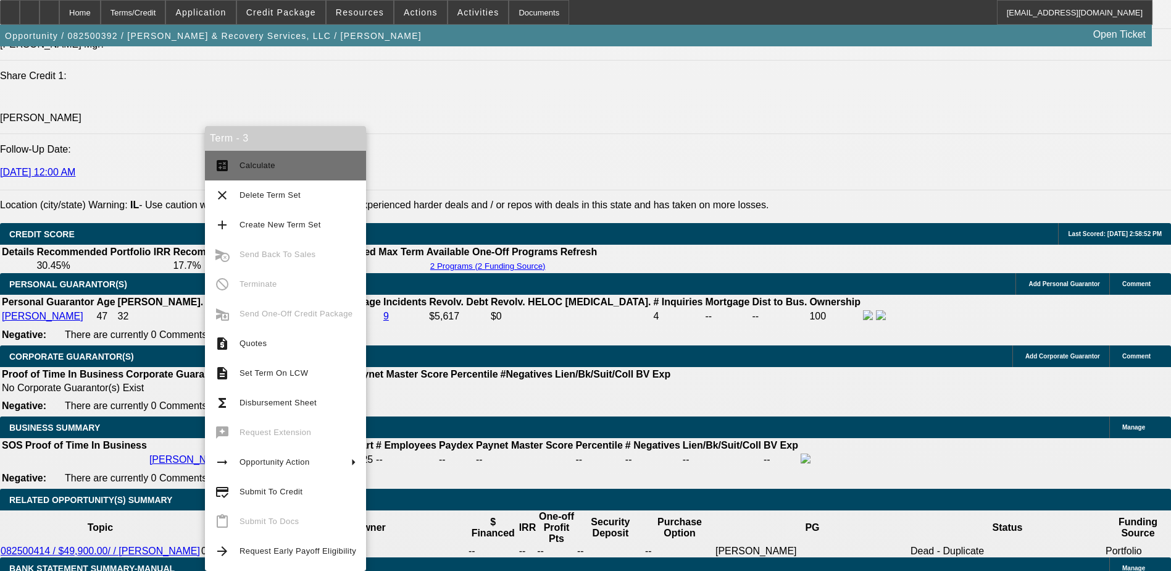
click at [304, 163] on span "Calculate" at bounding box center [298, 165] width 117 height 15
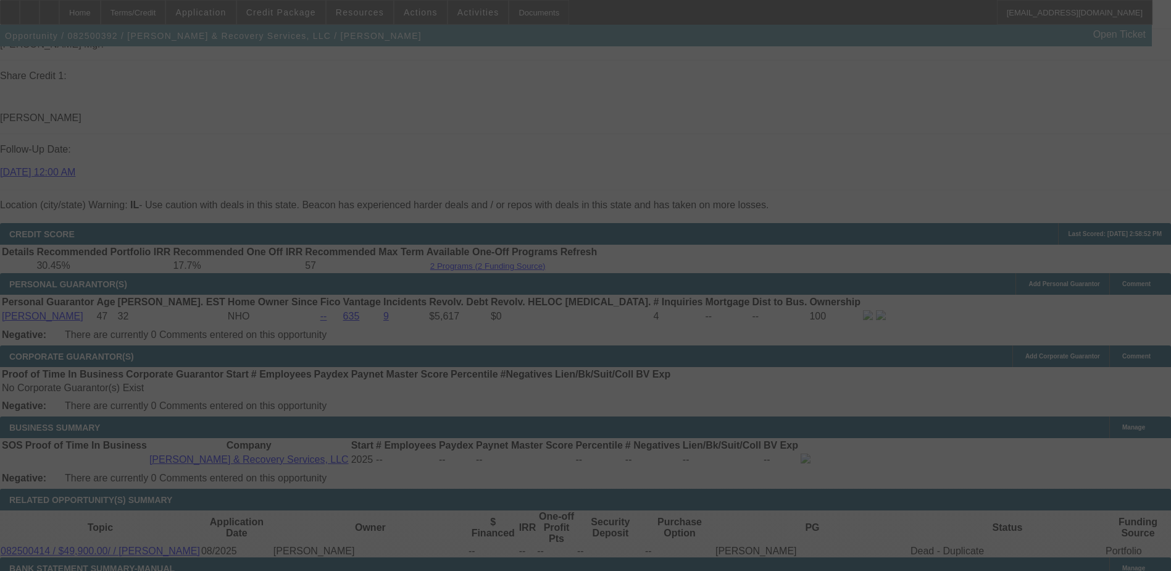
select select "0"
select select "0.1"
select select "4"
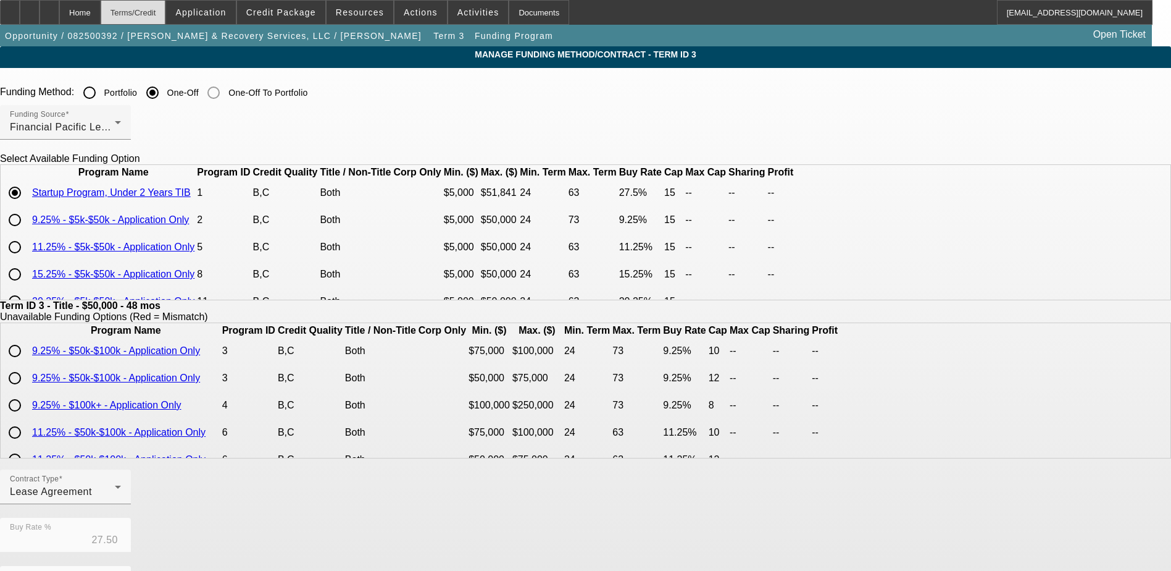
click at [166, 19] on div "Terms/Credit" at bounding box center [133, 12] width 65 height 25
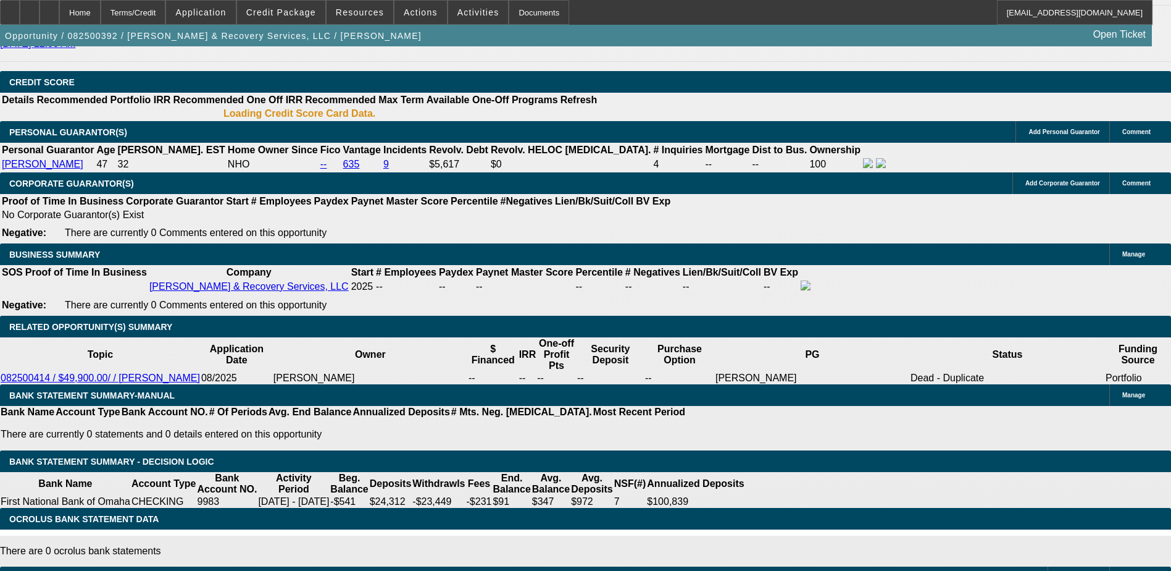
select select "0"
select select "0.1"
select select "4"
select select "0.1"
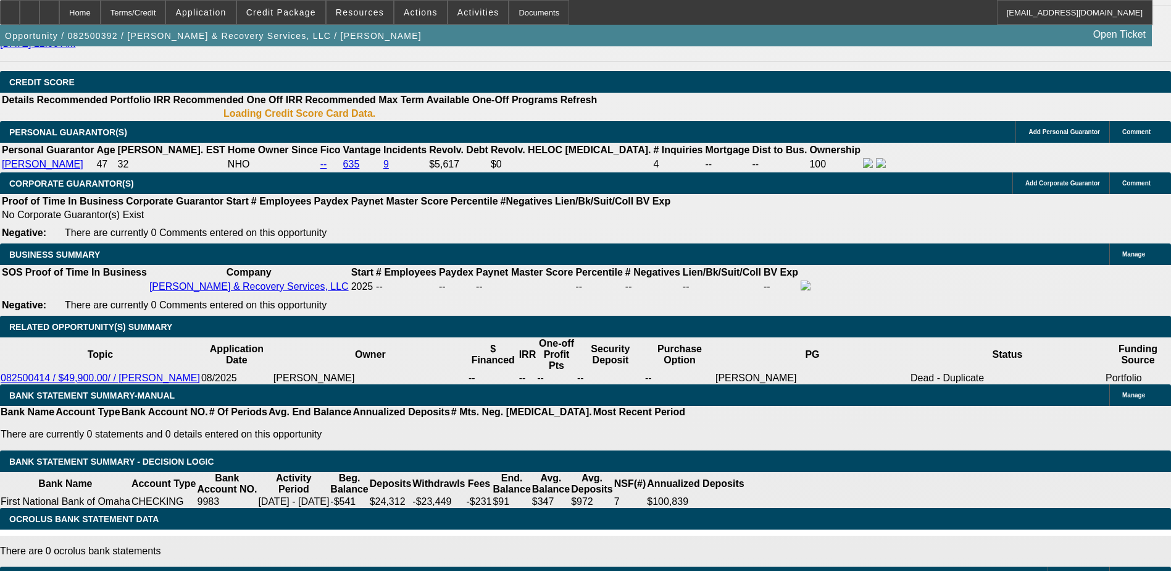
select select "2"
select select "0.1"
select select "4"
select select "0"
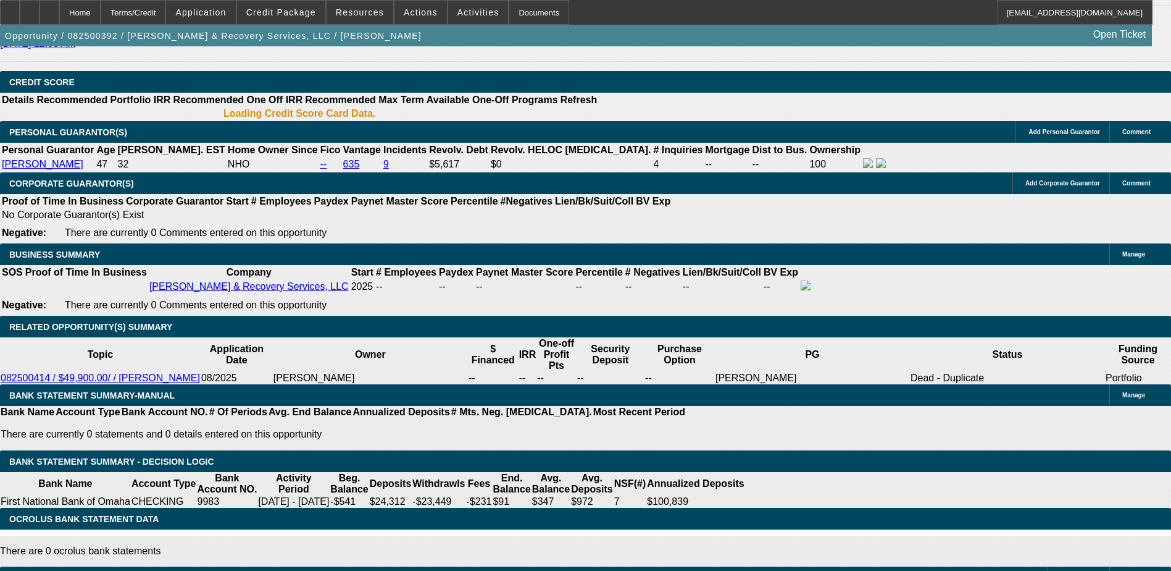
select select "0"
select select "0.1"
select select "4"
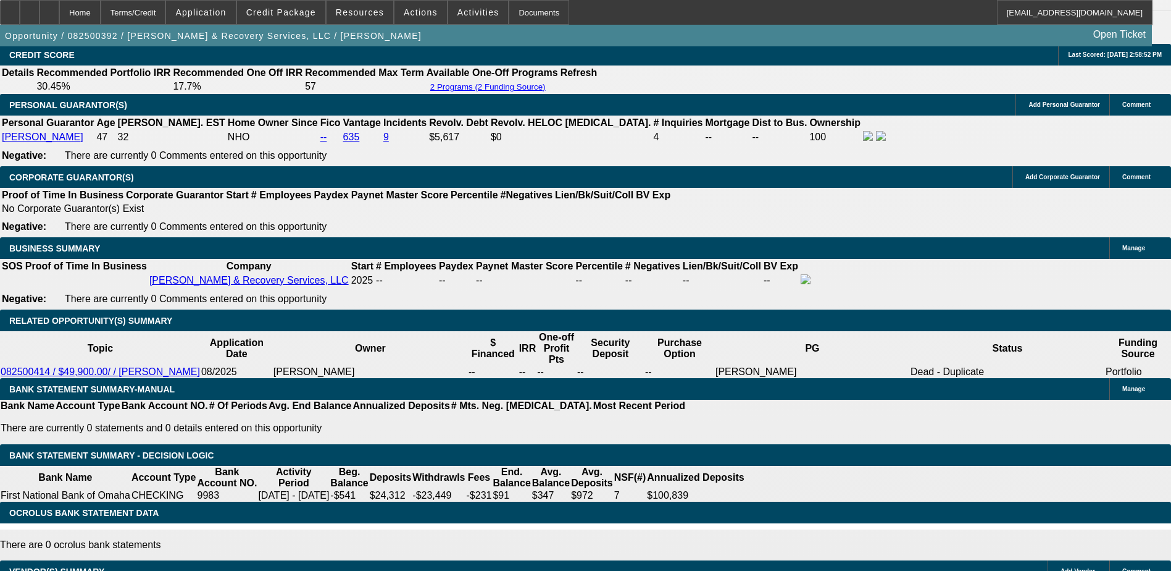
scroll to position [1893, 0]
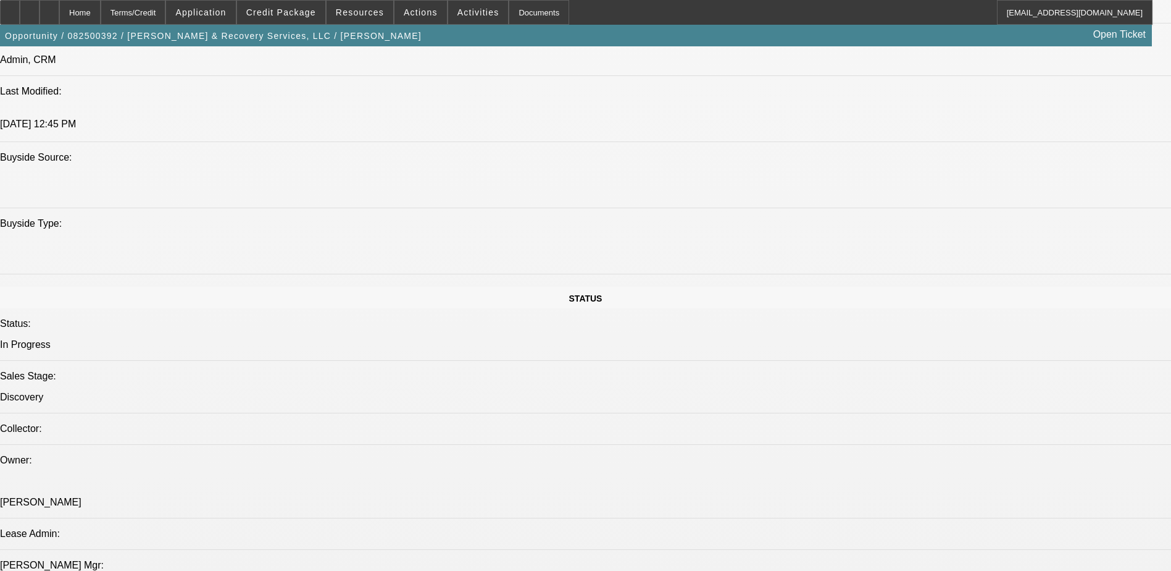
scroll to position [1090, 0]
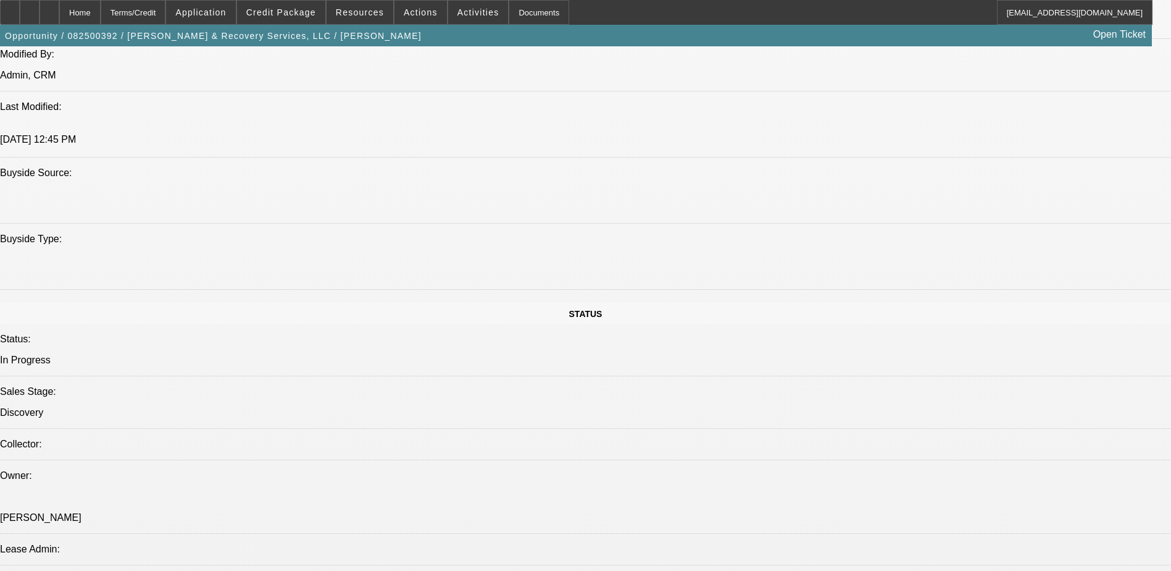
drag, startPoint x: 74, startPoint y: 413, endPoint x: 98, endPoint y: 401, distance: 26.5
copy span "Emmanuel Smith just started up Lil Joe Towing & Recovery Services, LLC. He is l…"
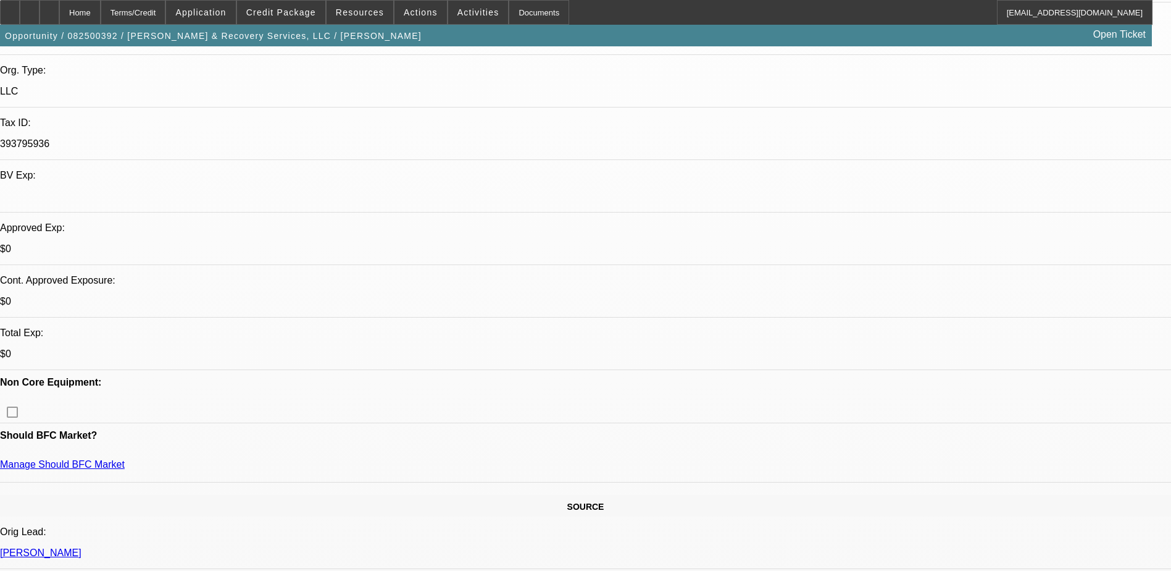
scroll to position [719, 0]
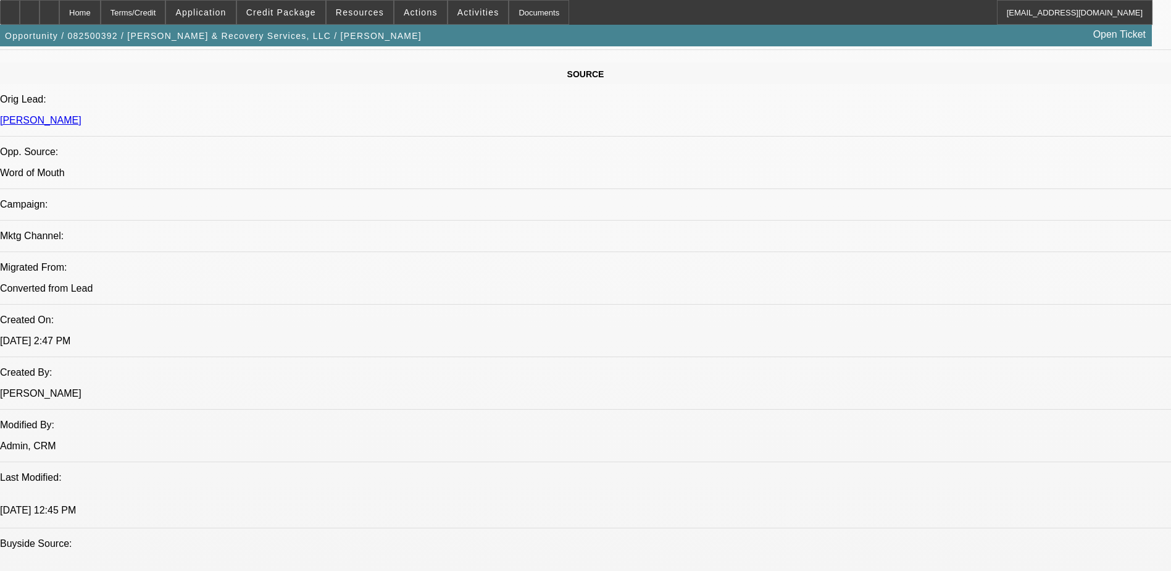
radio input "true"
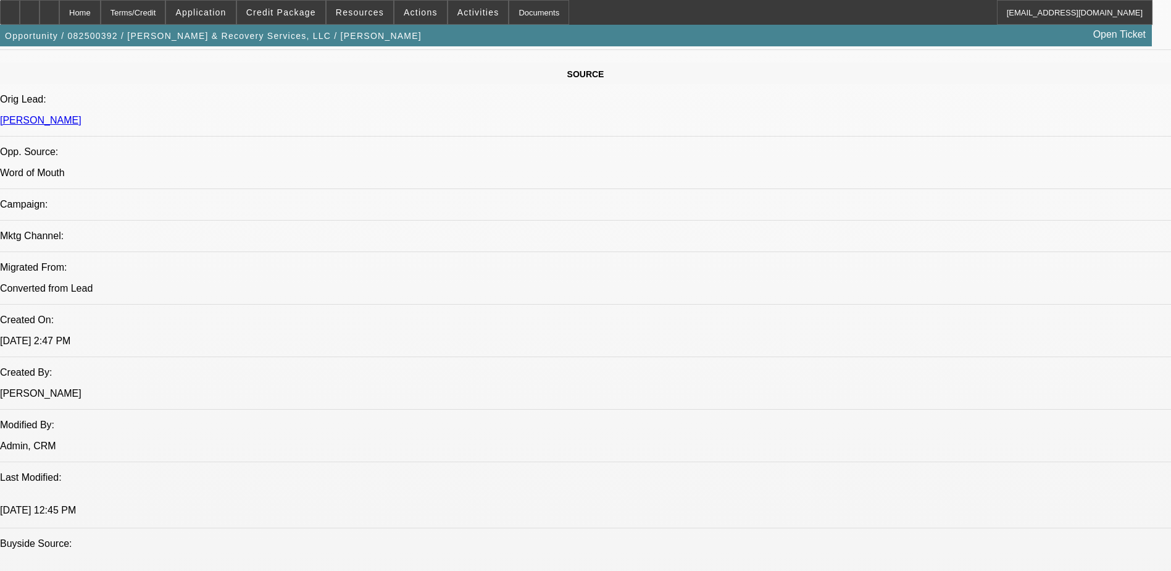
radio input "true"
paste textarea "Emmanuel Smith just started up Lil Joe Towing & Recovery Services, LLC. He is l…"
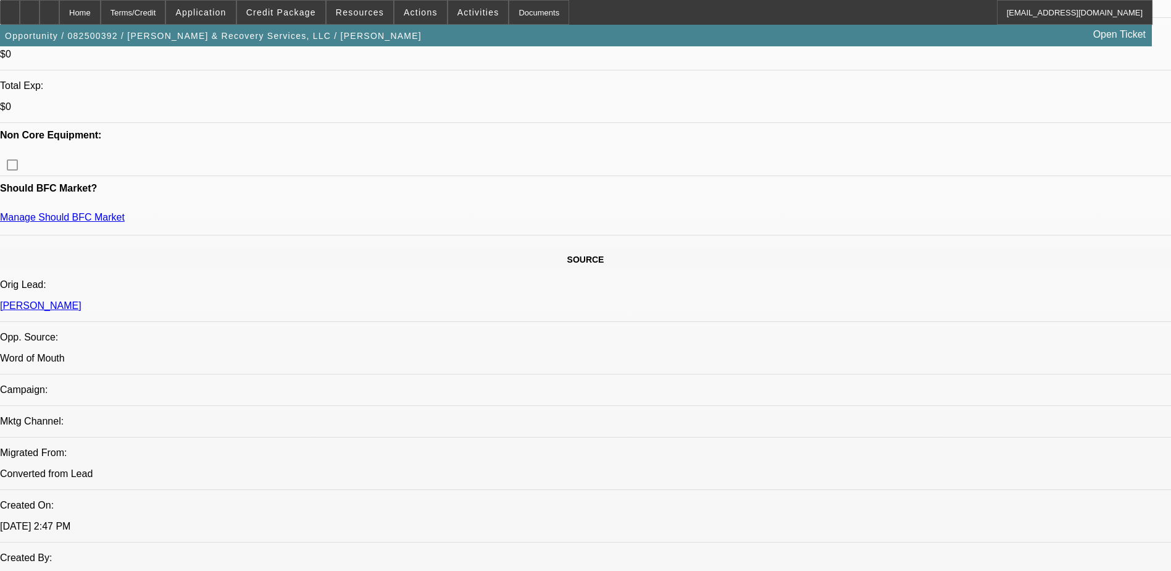
scroll to position [15, 0]
drag, startPoint x: 822, startPoint y: 255, endPoint x: 827, endPoint y: 258, distance: 6.4
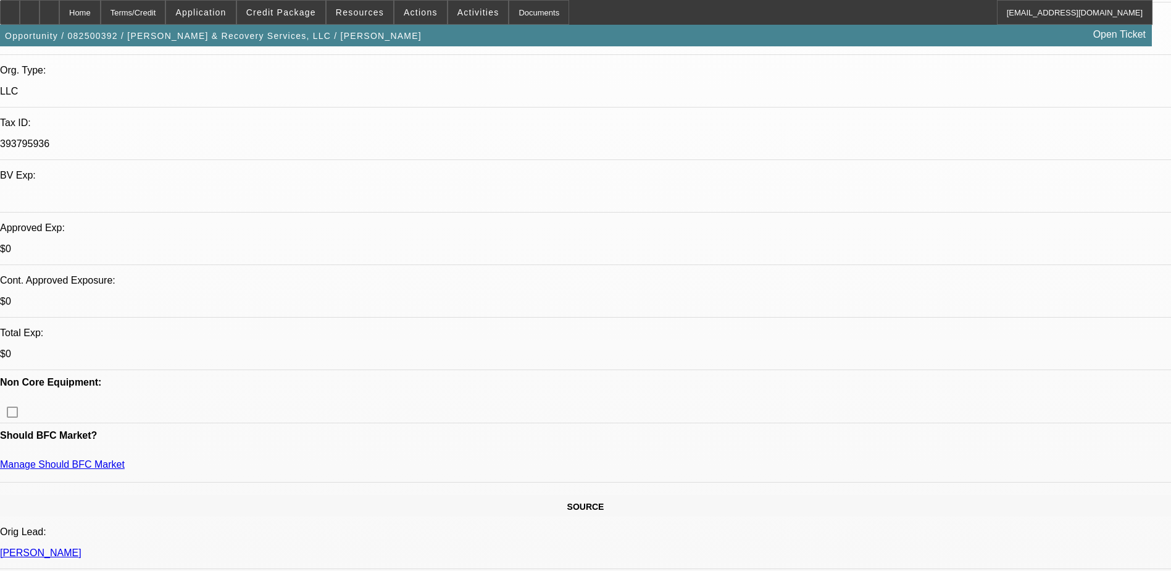
type textarea "Emmanuel Smith just started up Lil Joe Towing & Recovery Services, LLC. He is l…"
radio input "true"
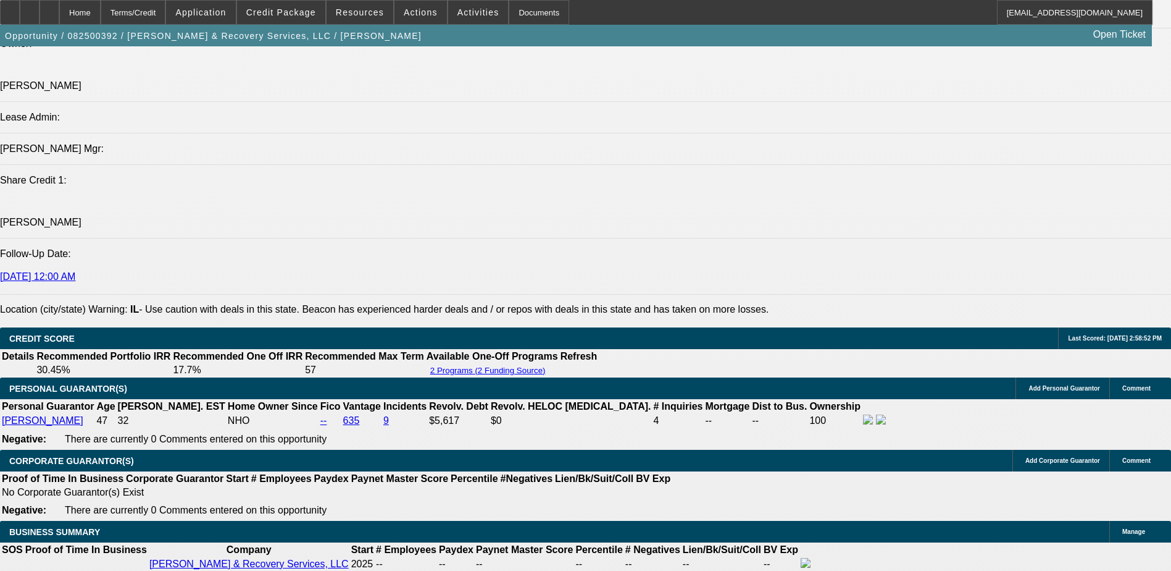
scroll to position [1399, 0]
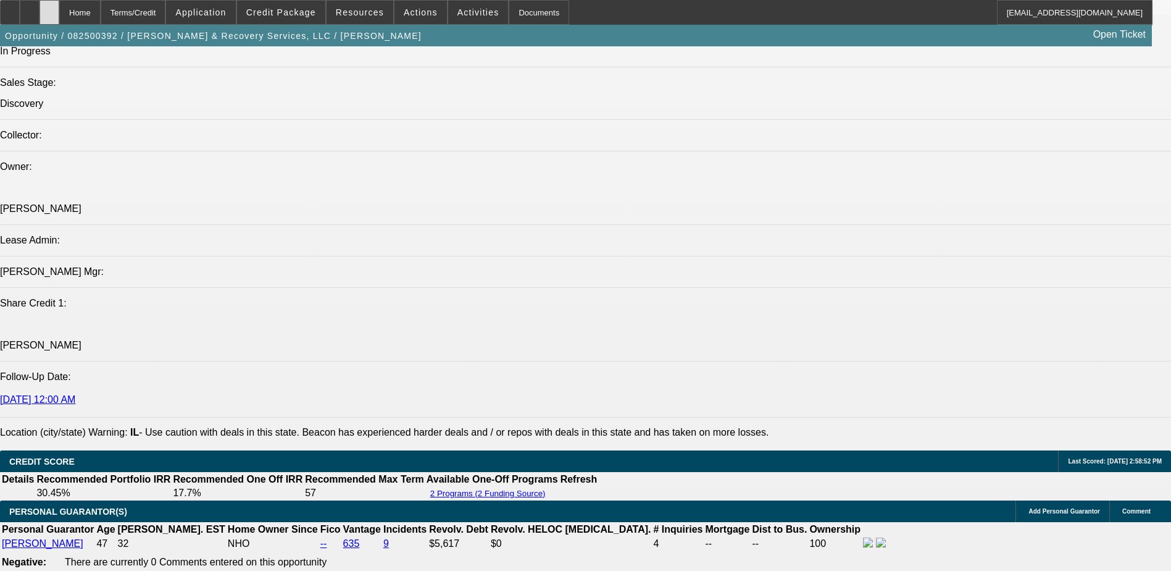
click at [59, 18] on div at bounding box center [50, 12] width 20 height 25
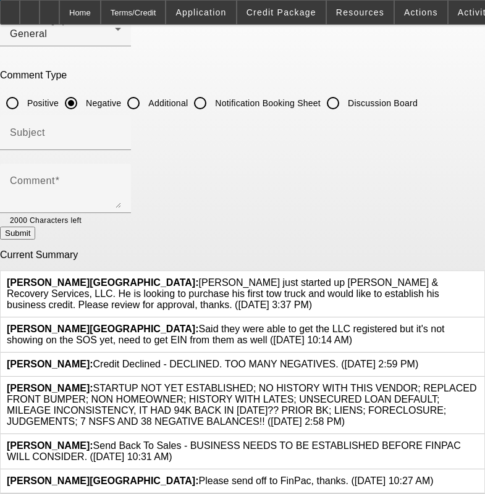
scroll to position [61, 0]
click at [478, 277] on div at bounding box center [478, 293] width 0 height 33
click at [478, 277] on icon at bounding box center [478, 277] width 0 height 0
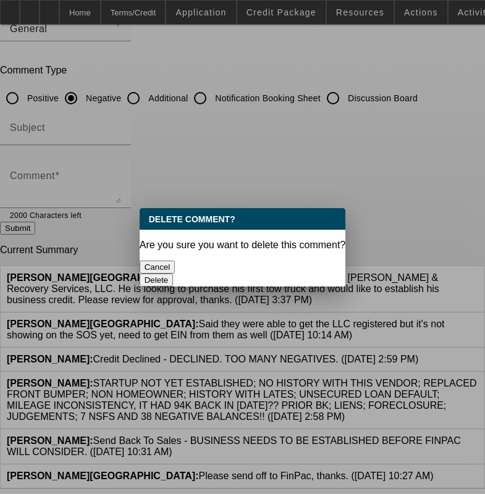
scroll to position [0, 0]
click at [174, 274] on button "Delete" at bounding box center [157, 280] width 34 height 13
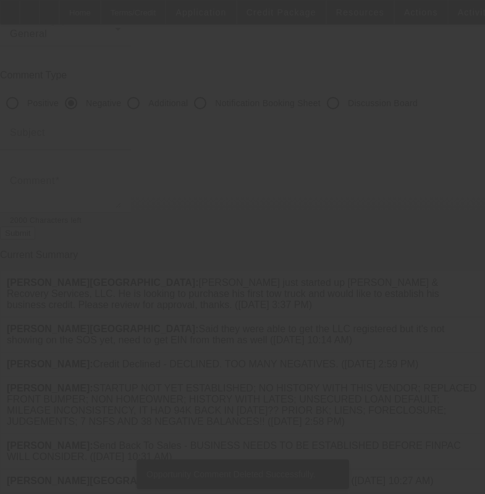
scroll to position [15, 0]
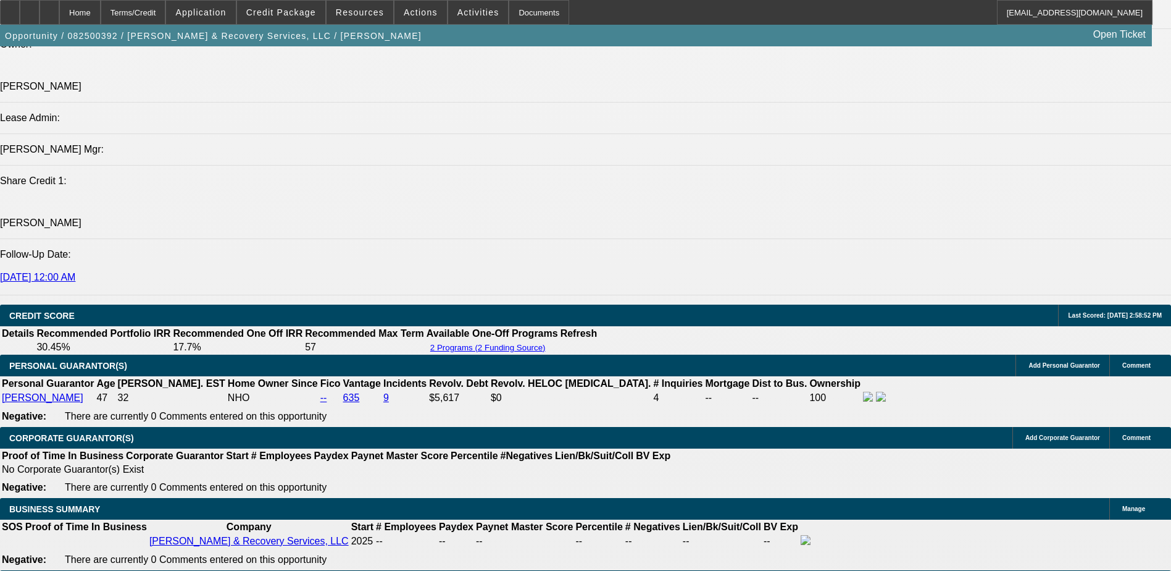
select select "0"
select select "0.1"
select select "2"
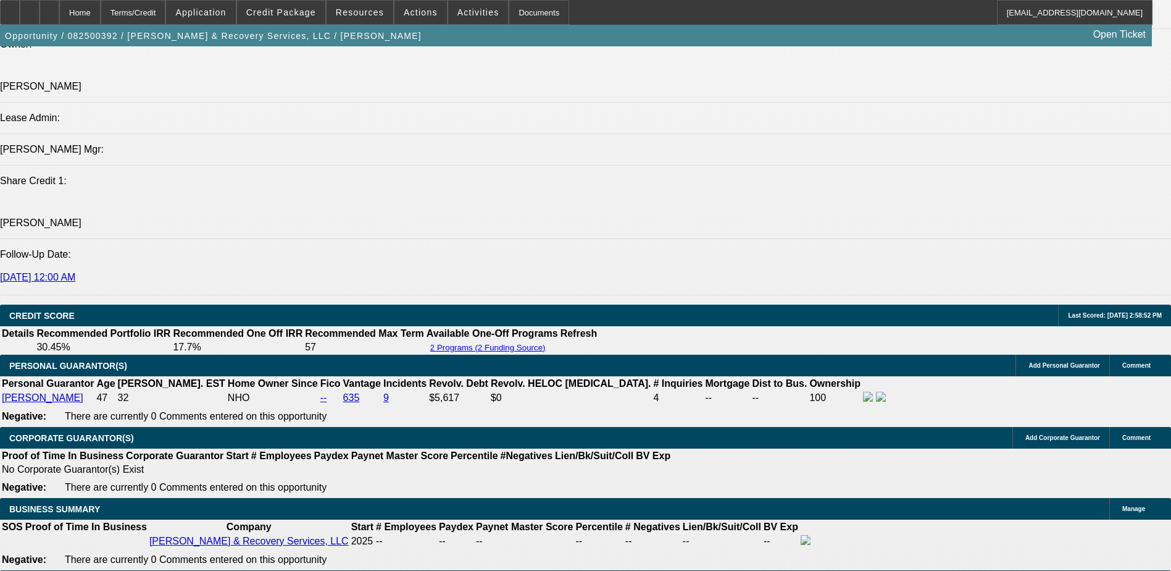
select select "0.1"
select select "0"
select select "0.1"
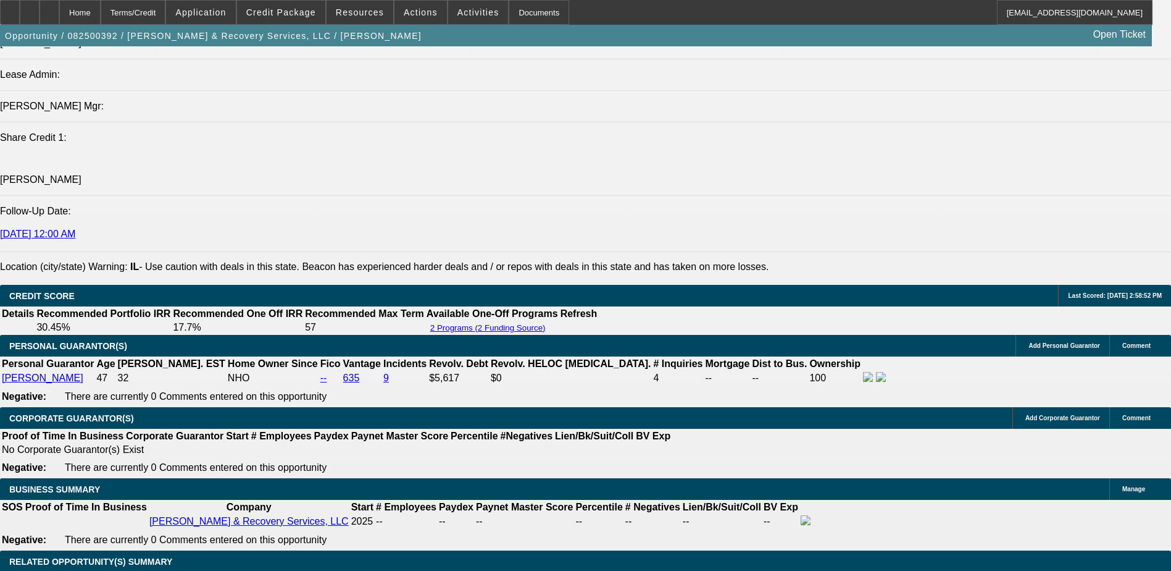
select select "1"
select select "4"
select select "1"
select select "2"
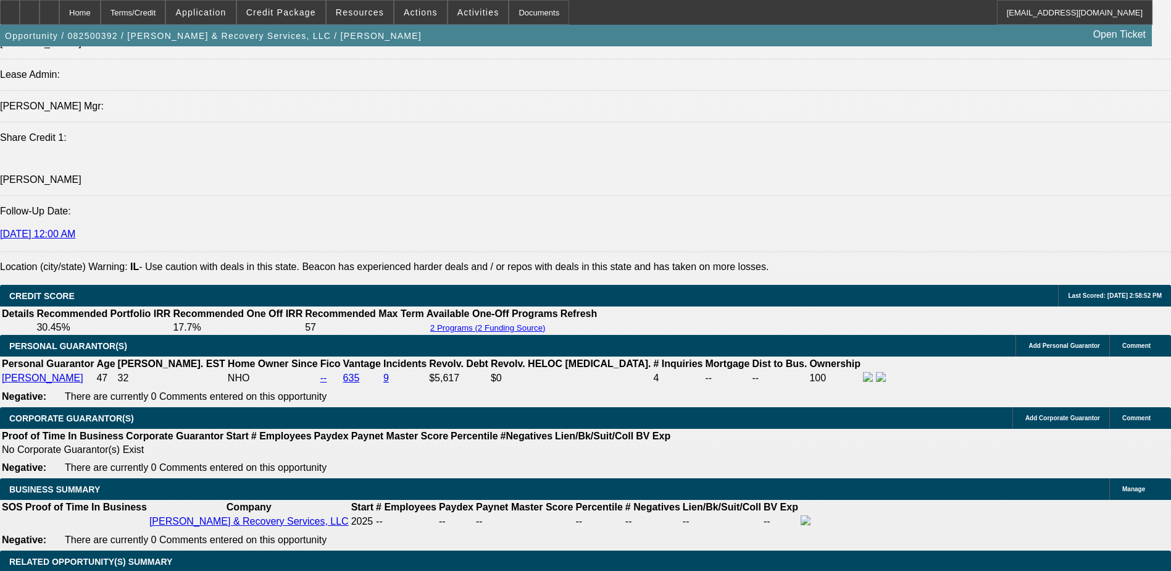
select select "4"
select select "1"
select select "4"
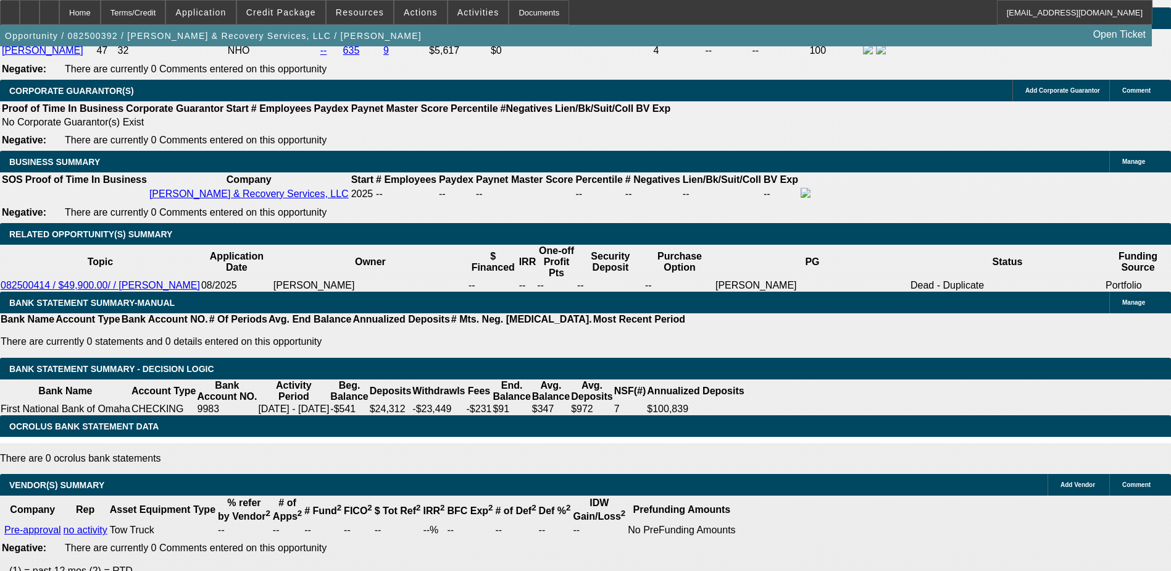
scroll to position [1644, 0]
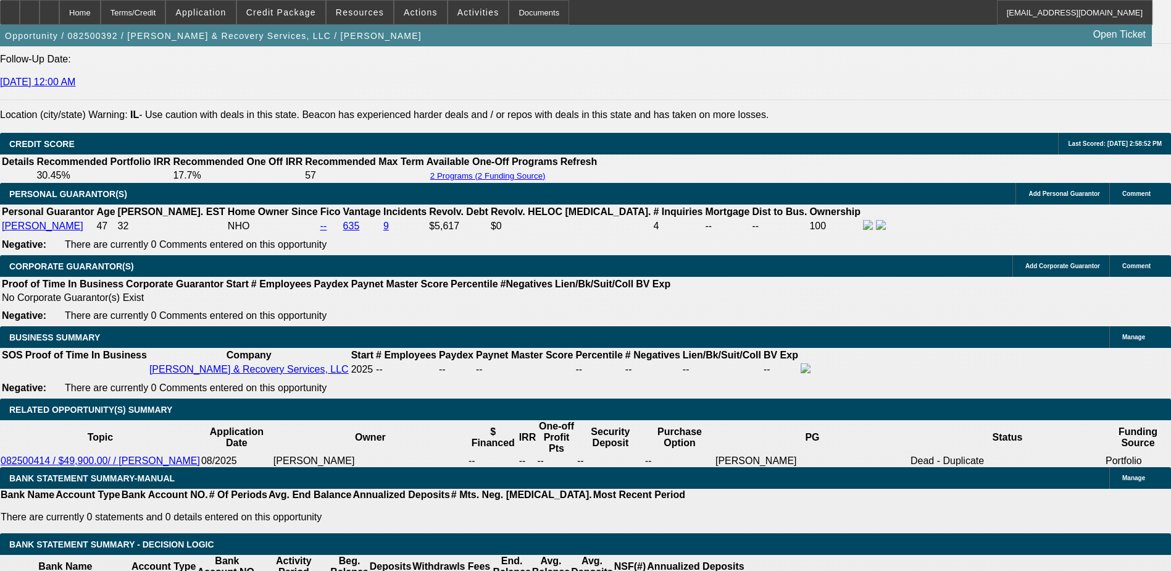
scroll to position [1583, 0]
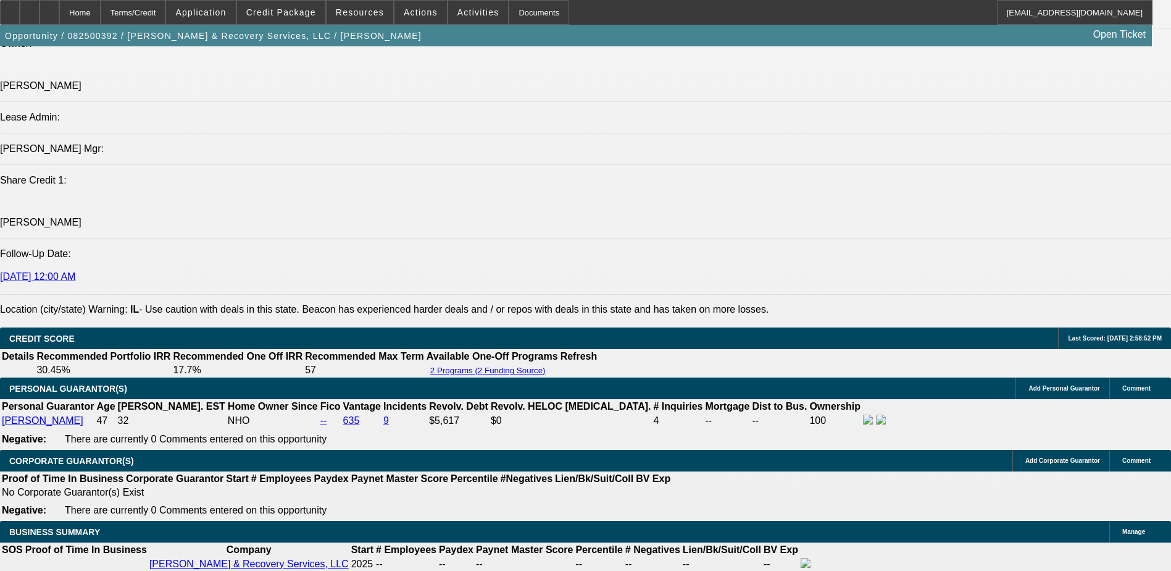
scroll to position [1521, 0]
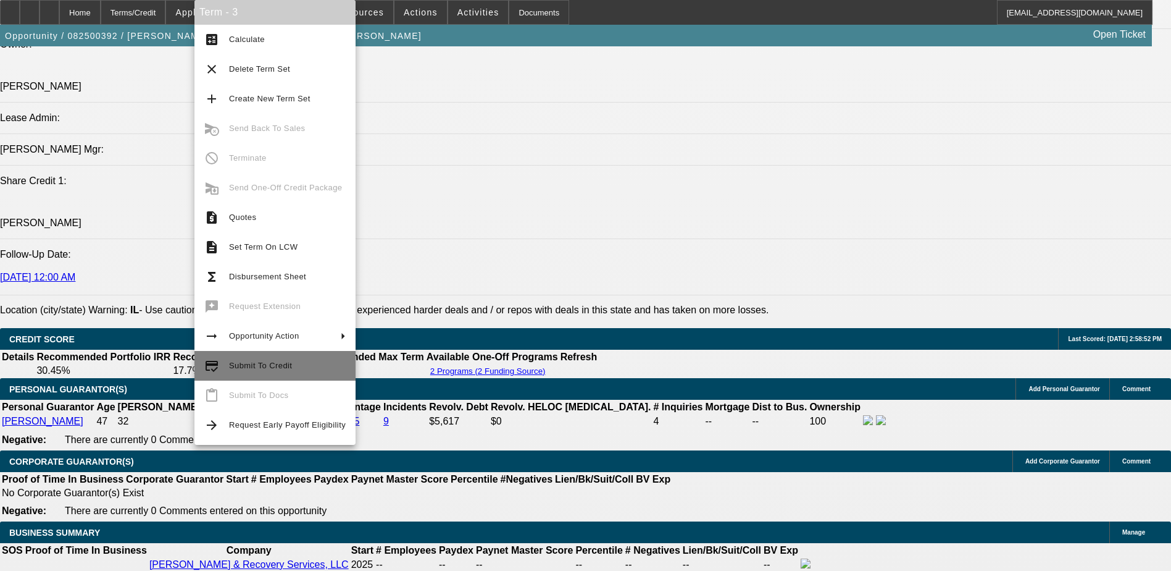
click at [266, 370] on span "Submit To Credit" at bounding box center [287, 365] width 117 height 15
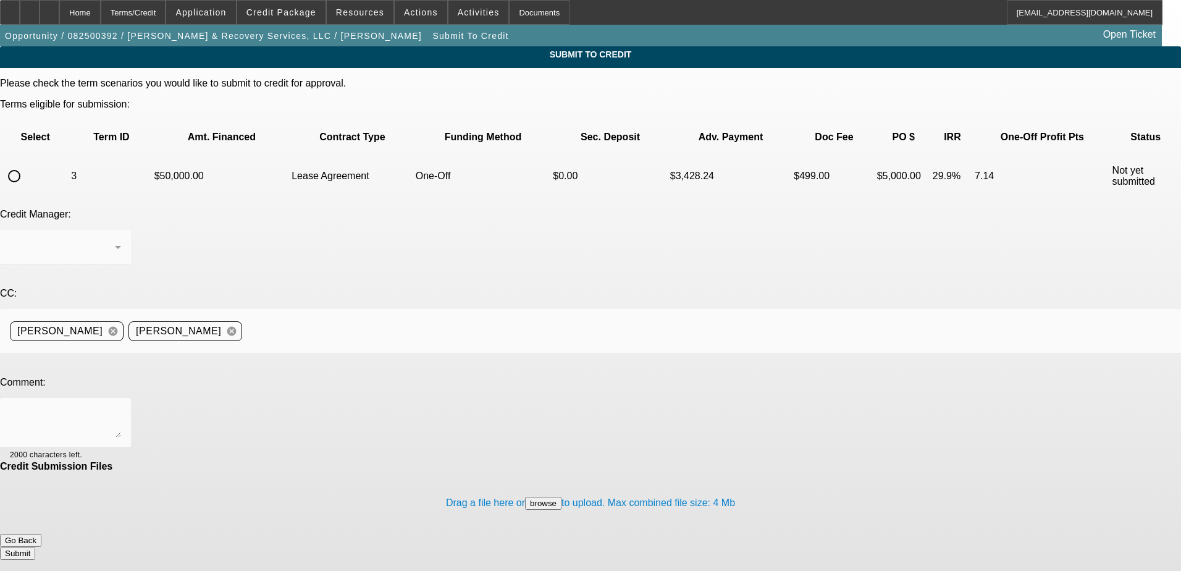
click at [27, 164] on input "radio" at bounding box center [14, 176] width 25 height 25
radio input "true"
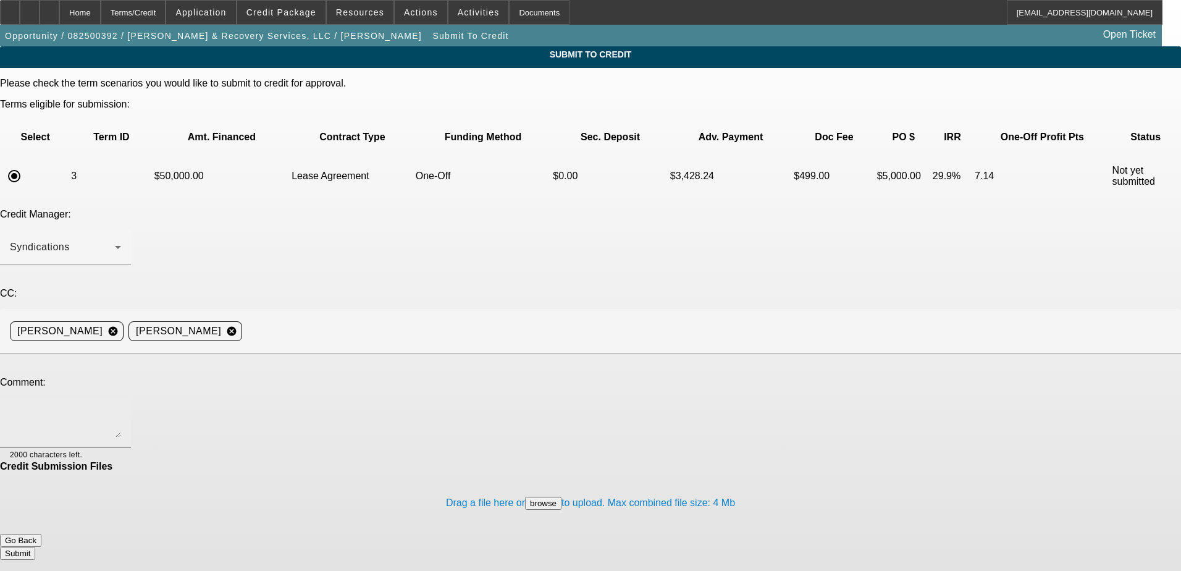
click at [121, 408] on textarea at bounding box center [65, 423] width 111 height 30
type textarea "Business is now active on SOS, please send off to FinPac."
click at [955, 350] on div "Submit To Credit Please check the term scenarios you would like to submit to cr…" at bounding box center [590, 373] width 1181 height 655
click at [505, 461] on div "Credit Submission Files" at bounding box center [590, 466] width 1181 height 11
click at [35, 547] on button "Submit" at bounding box center [17, 553] width 35 height 13
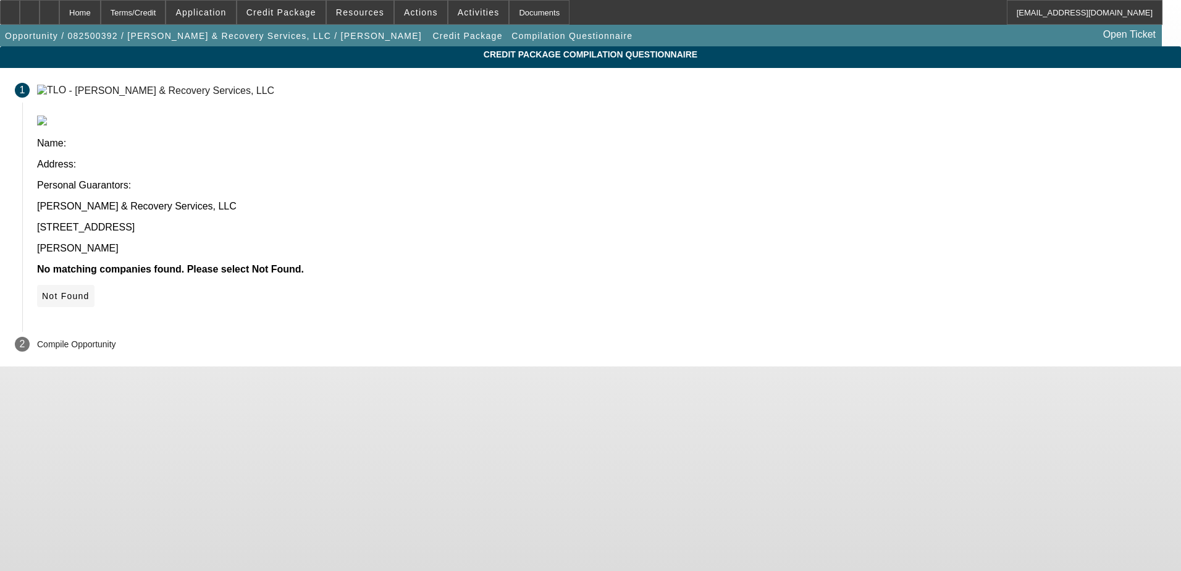
click at [90, 291] on span "Not Found" at bounding box center [66, 296] width 48 height 10
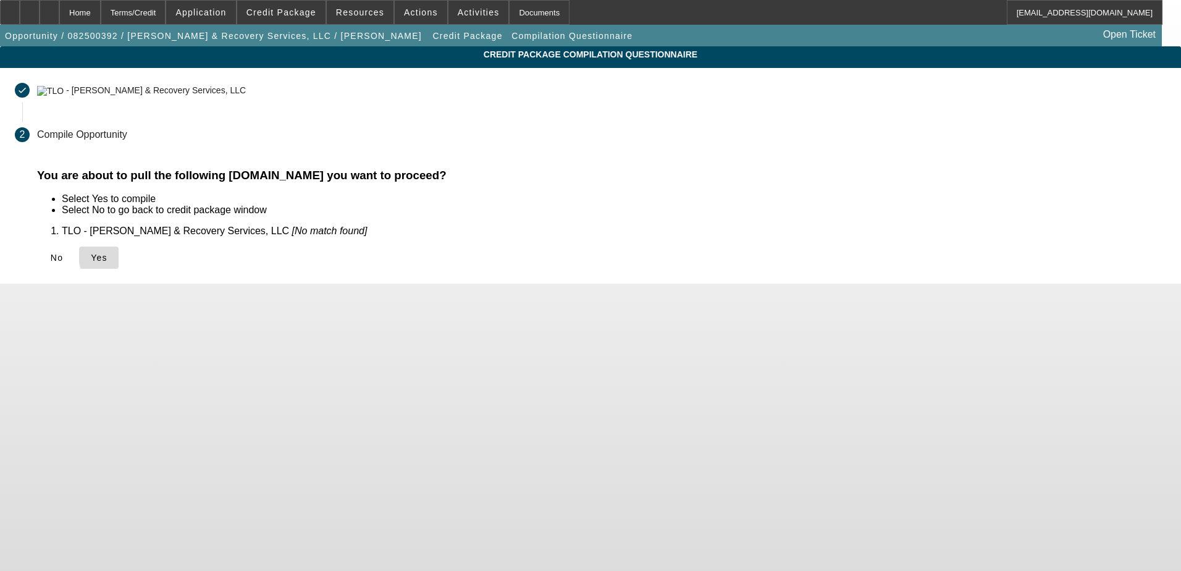
click at [107, 256] on span "Yes" at bounding box center [99, 258] width 17 height 10
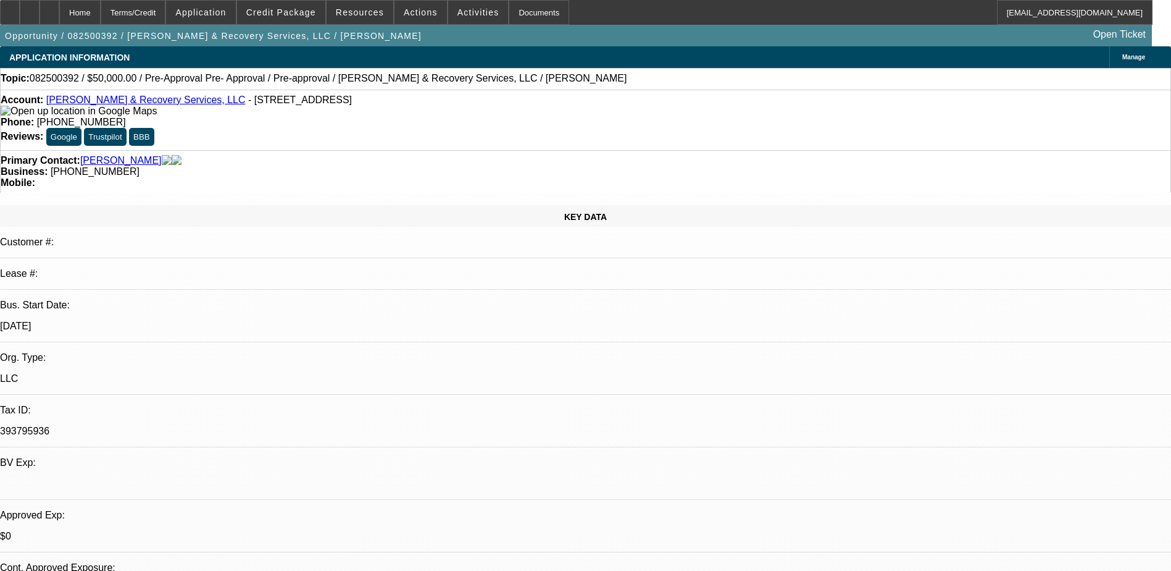
select select "0"
select select "0.1"
select select "4"
select select "0.1"
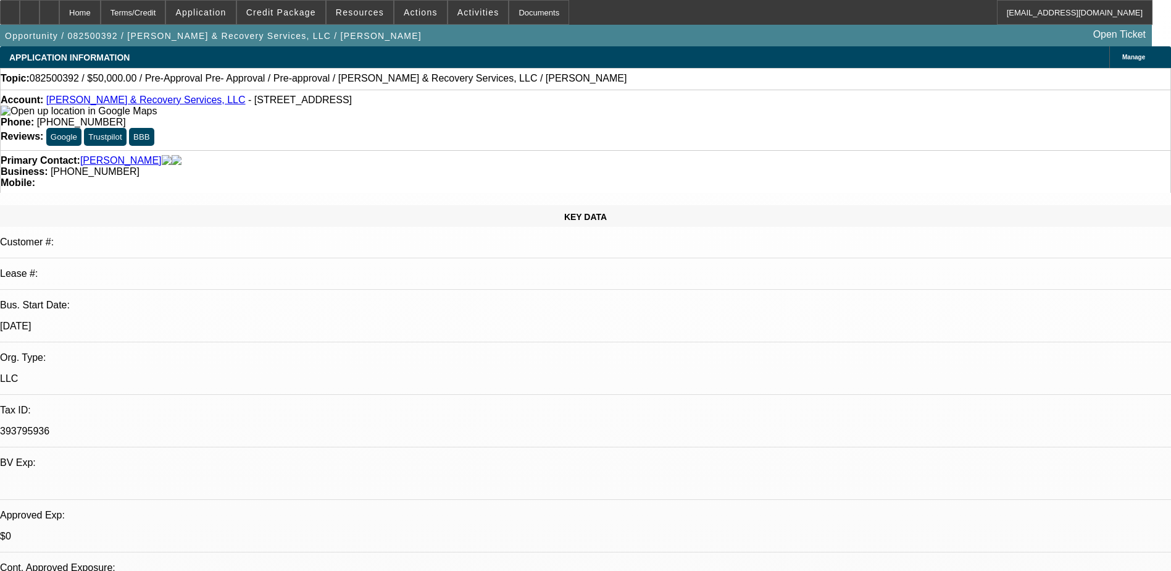
select select "2"
select select "0.1"
select select "4"
select select "0"
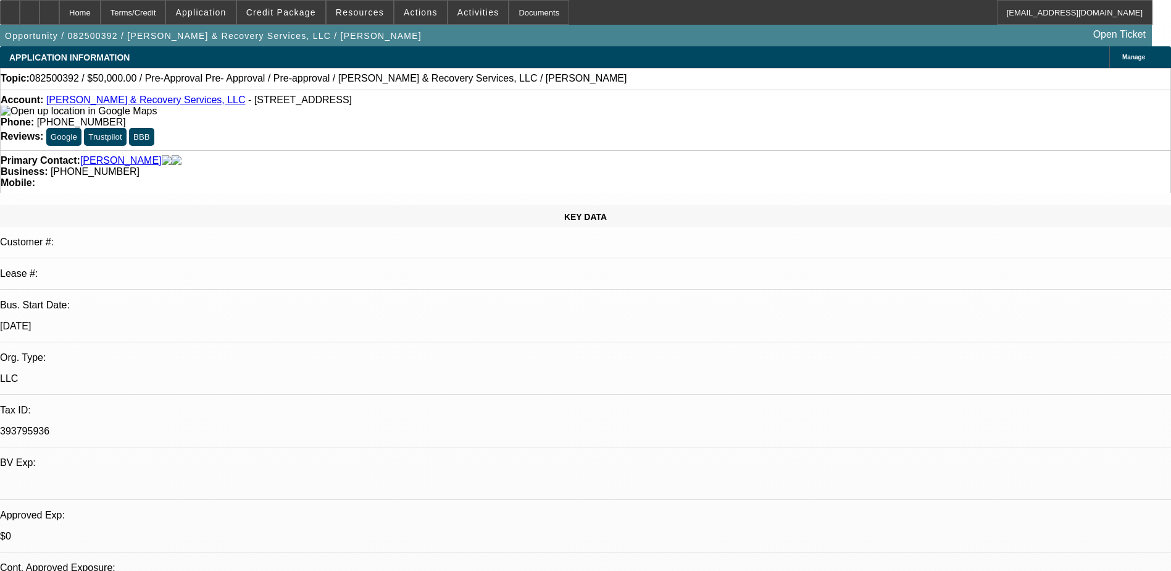
select select "0"
select select "0.1"
select select "4"
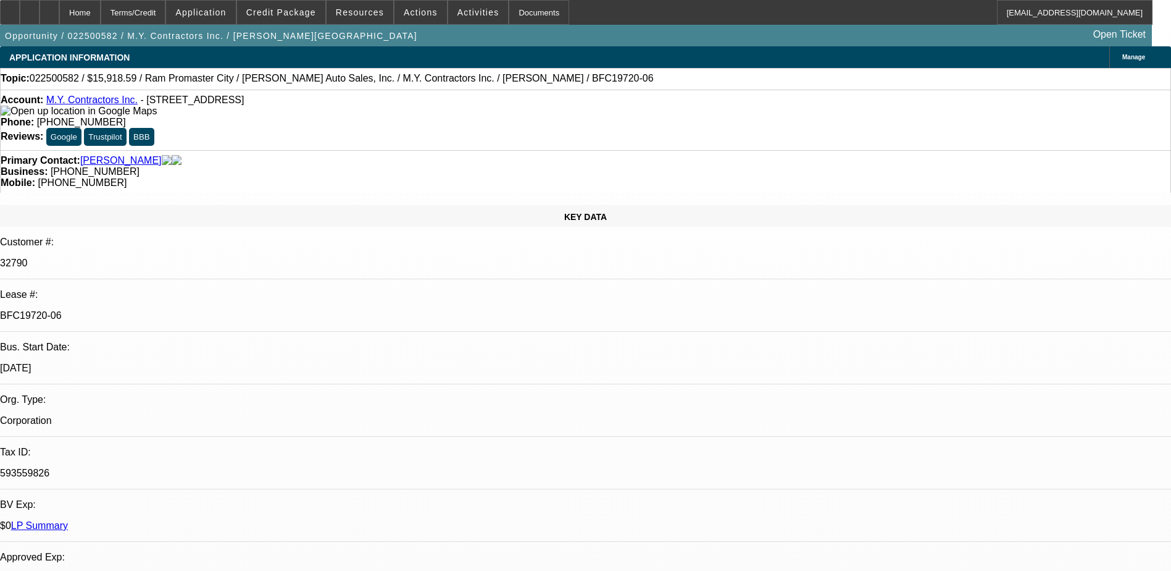
select select "0"
select select "3"
select select "0"
select select "6"
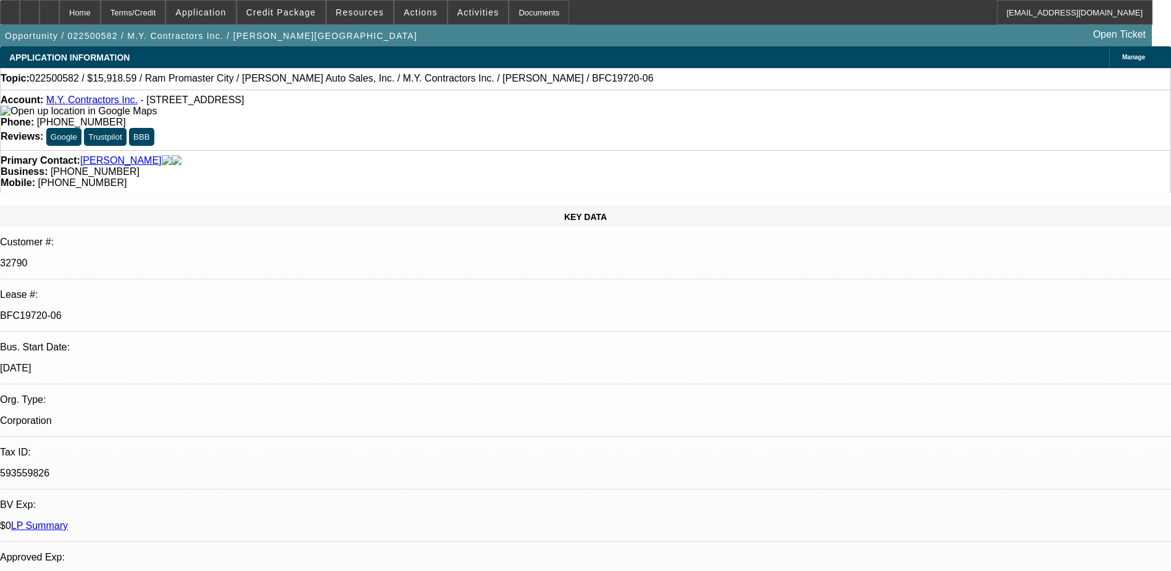
select select "0"
select select "6"
select select "0"
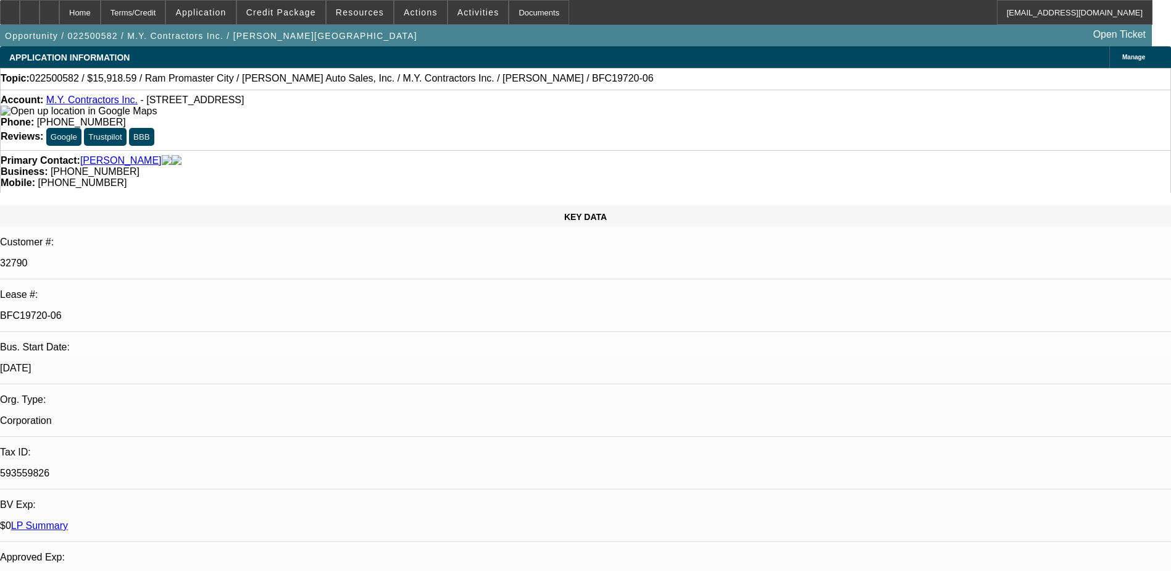
select select "0"
select select "6"
select select "0"
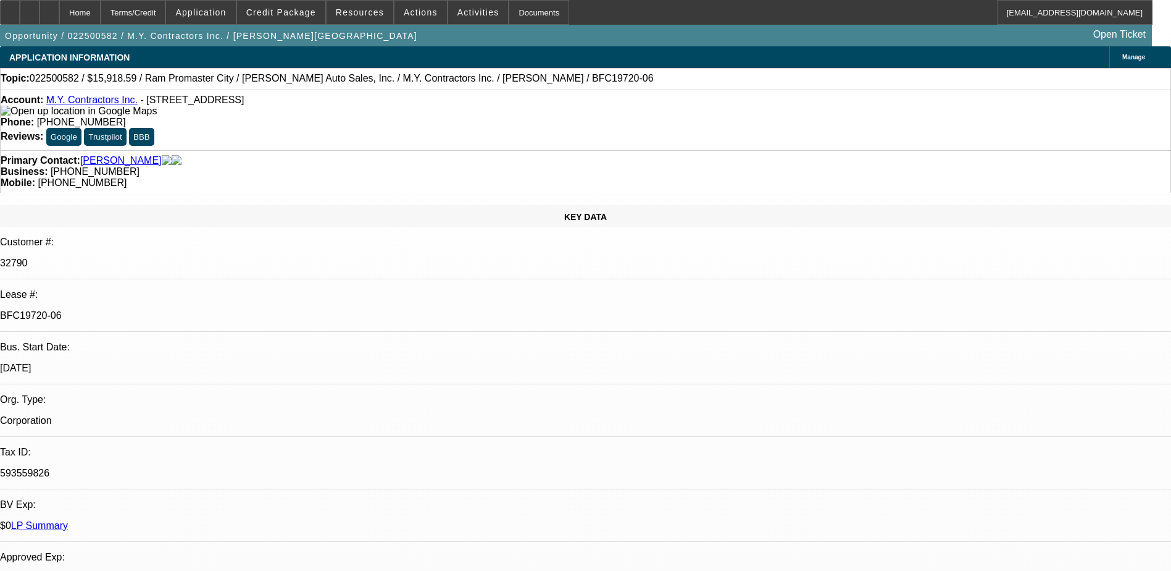
select select "0"
select select "6"
click at [59, 12] on div at bounding box center [50, 12] width 20 height 25
select select "0"
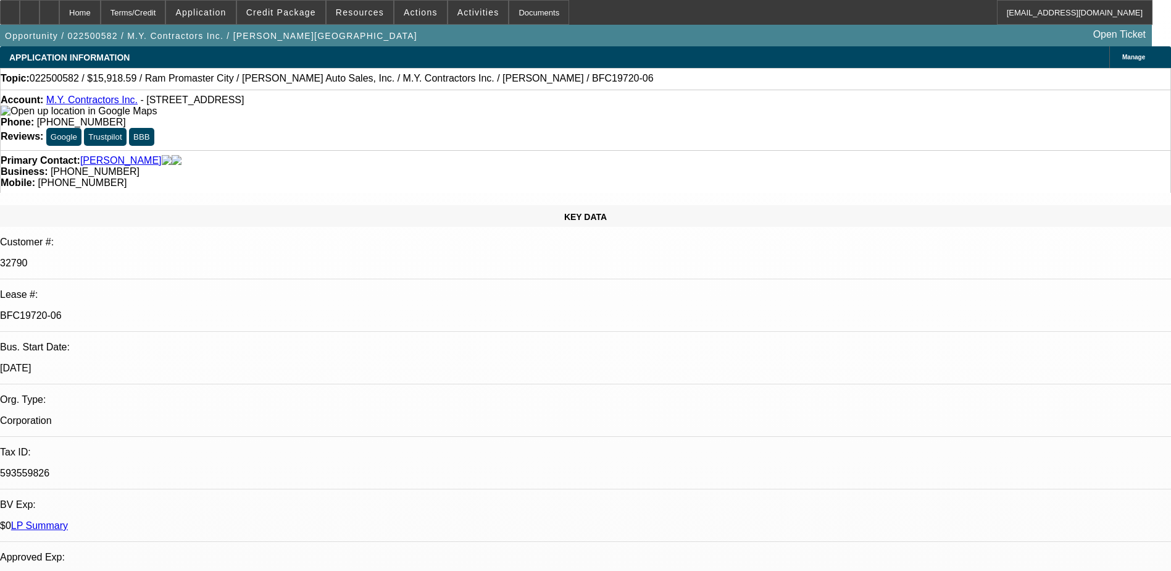
select select "0"
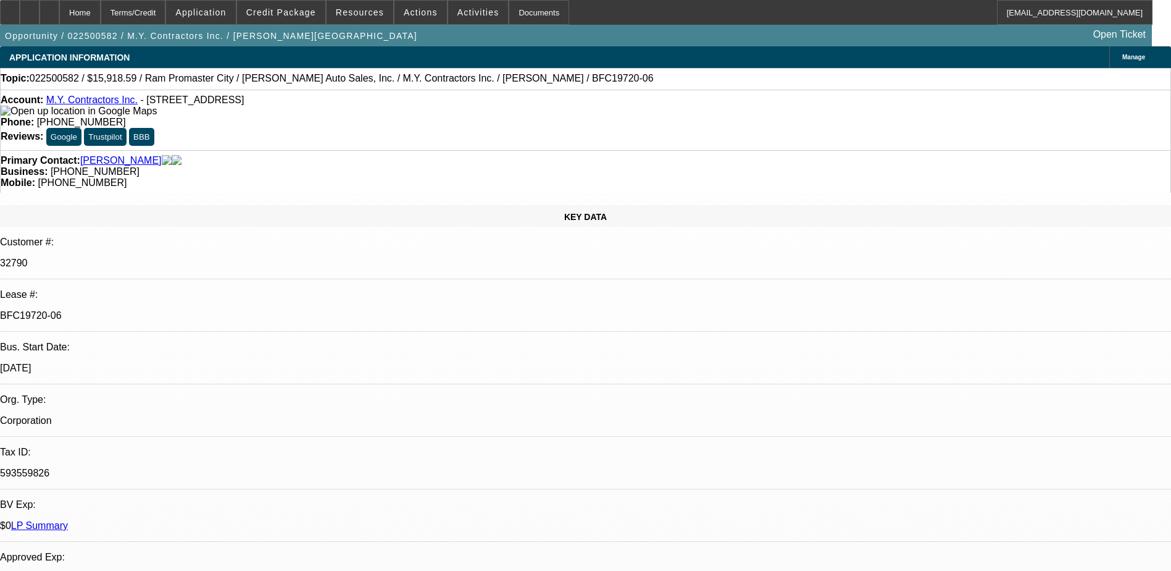
select select "0"
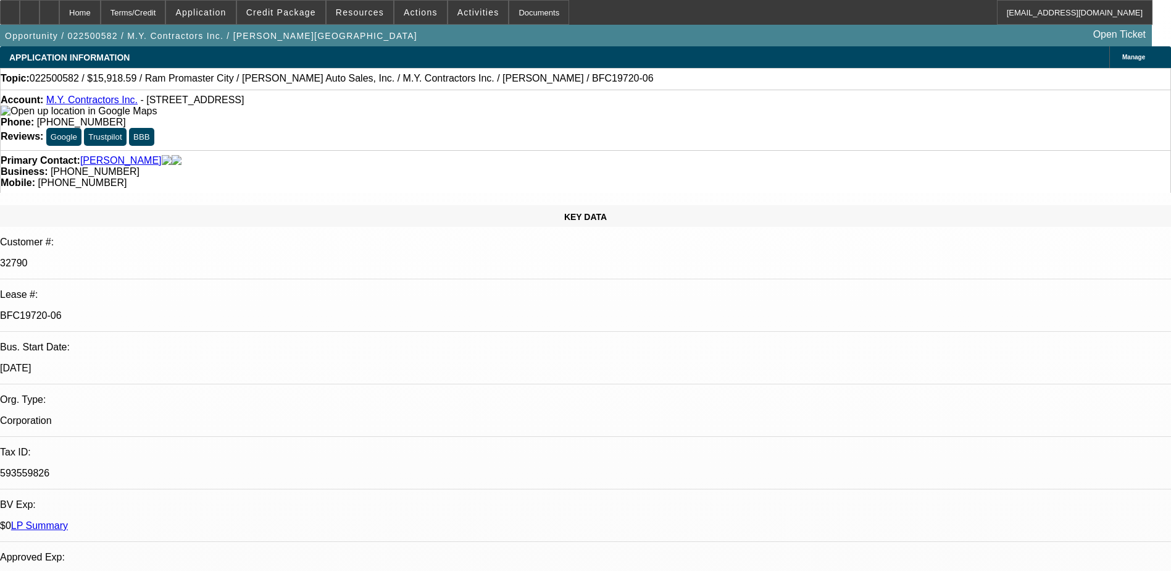
select select "1"
select select "3"
select select "6"
select select "1"
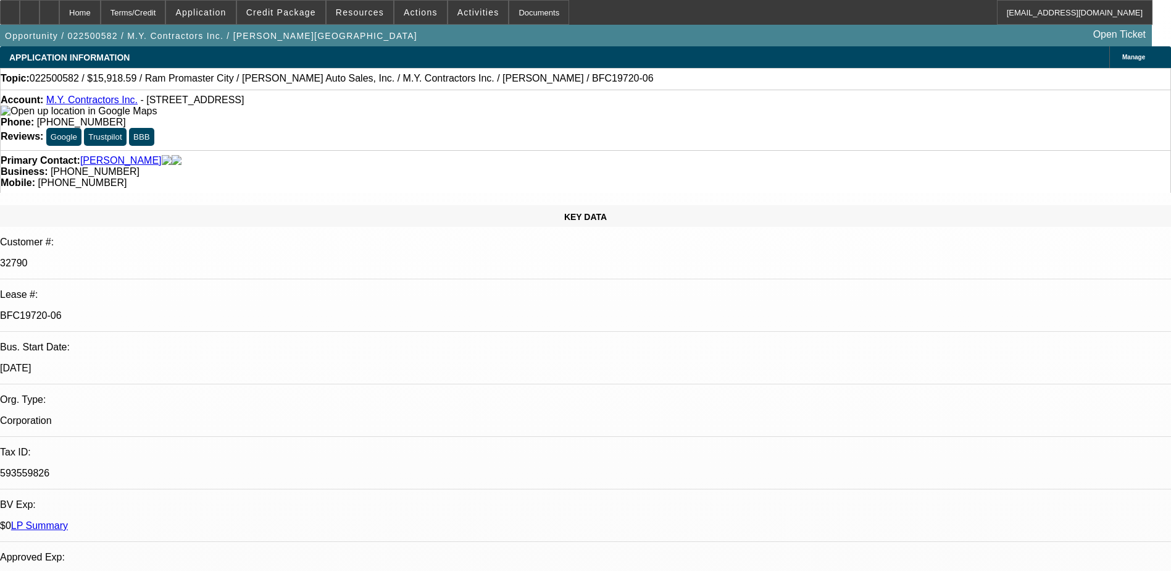
select select "1"
select select "6"
select select "1"
select select "6"
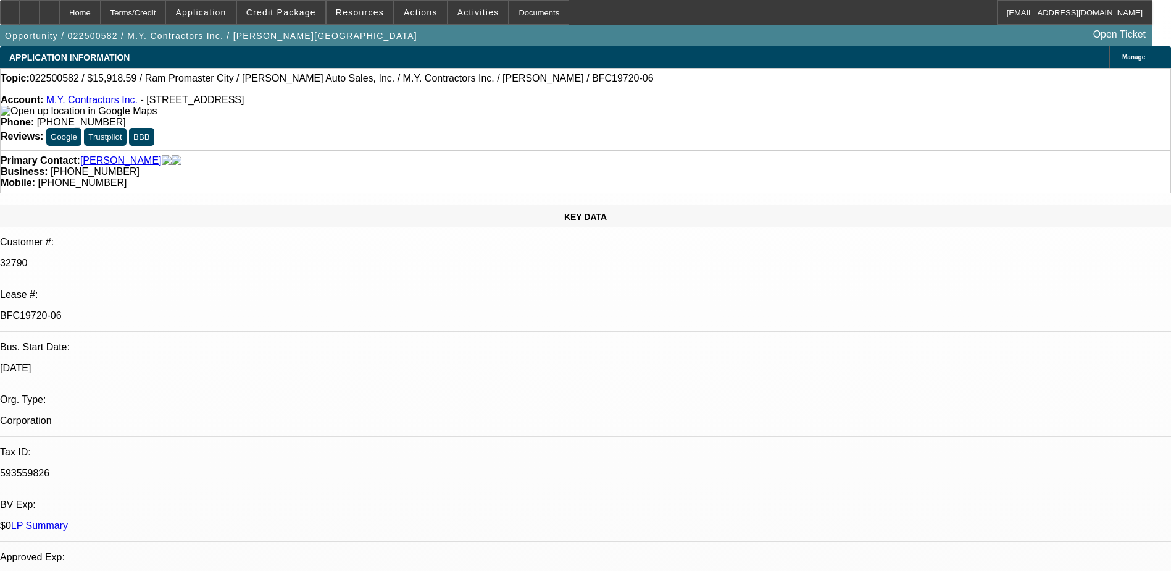
select select "1"
select select "6"
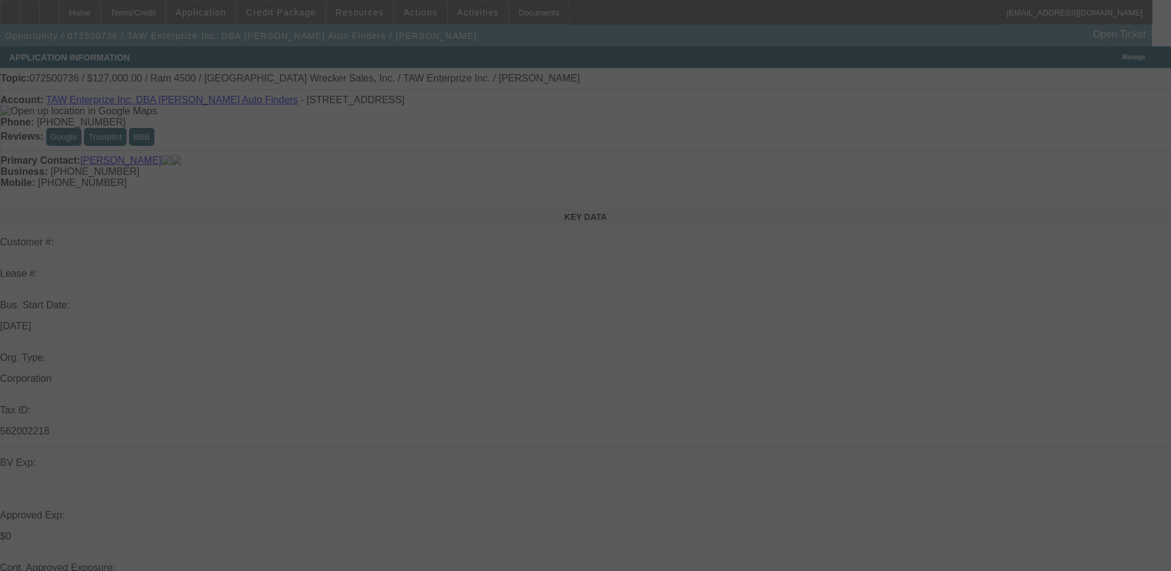
select select "0"
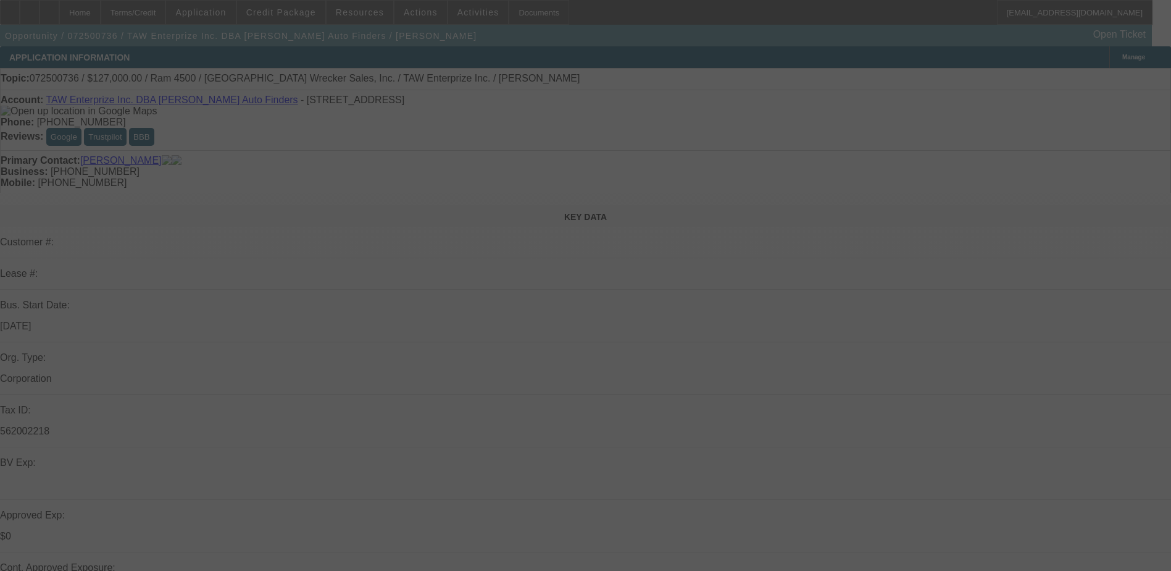
select select "0.1"
select select "0"
select select "0.1"
select select "0"
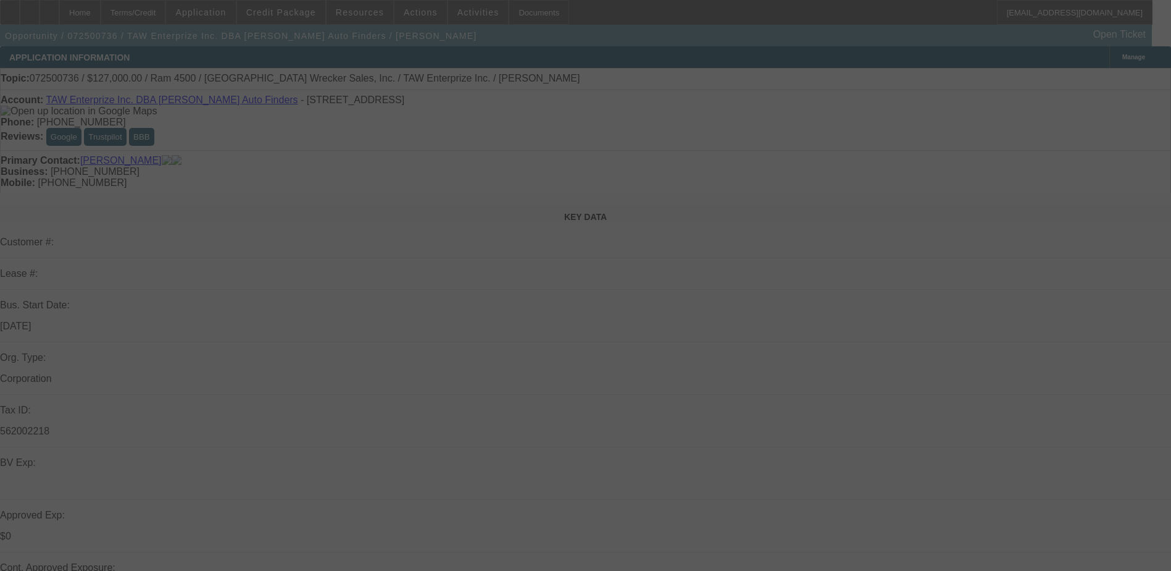
select select "0"
select select "0.1"
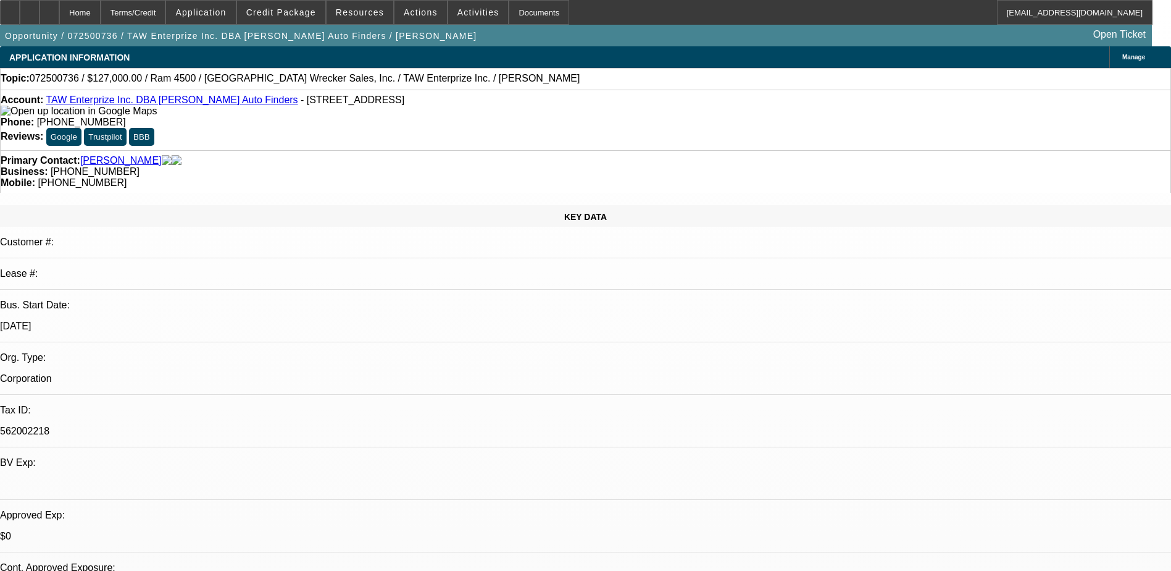
select select "1"
select select "3"
select select "6"
select select "1"
select select "3"
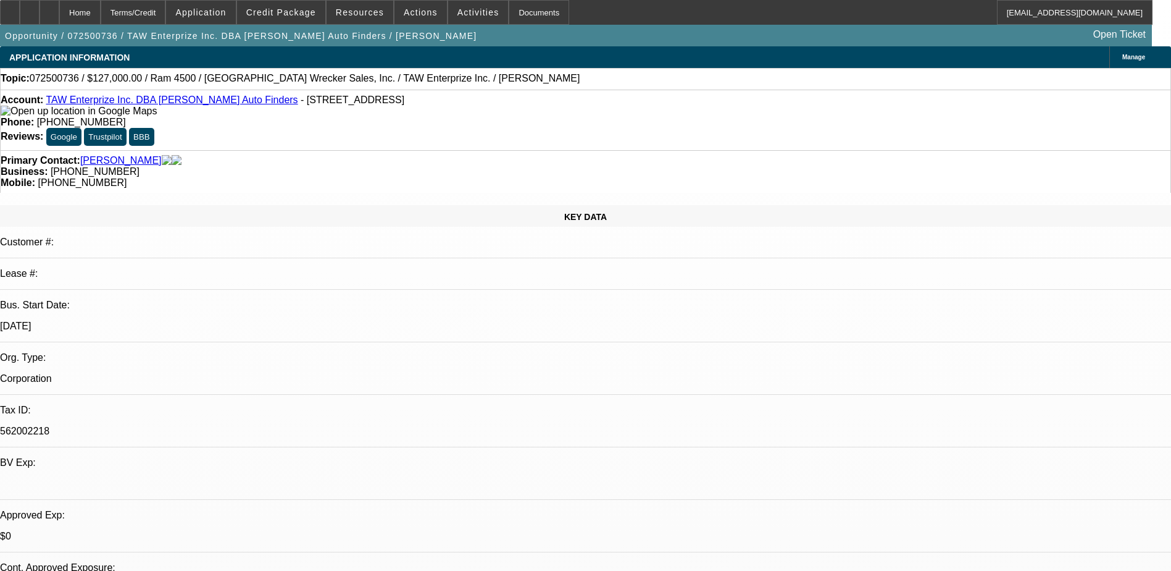
select select "6"
select select "1"
select select "2"
select select "4"
select select "1"
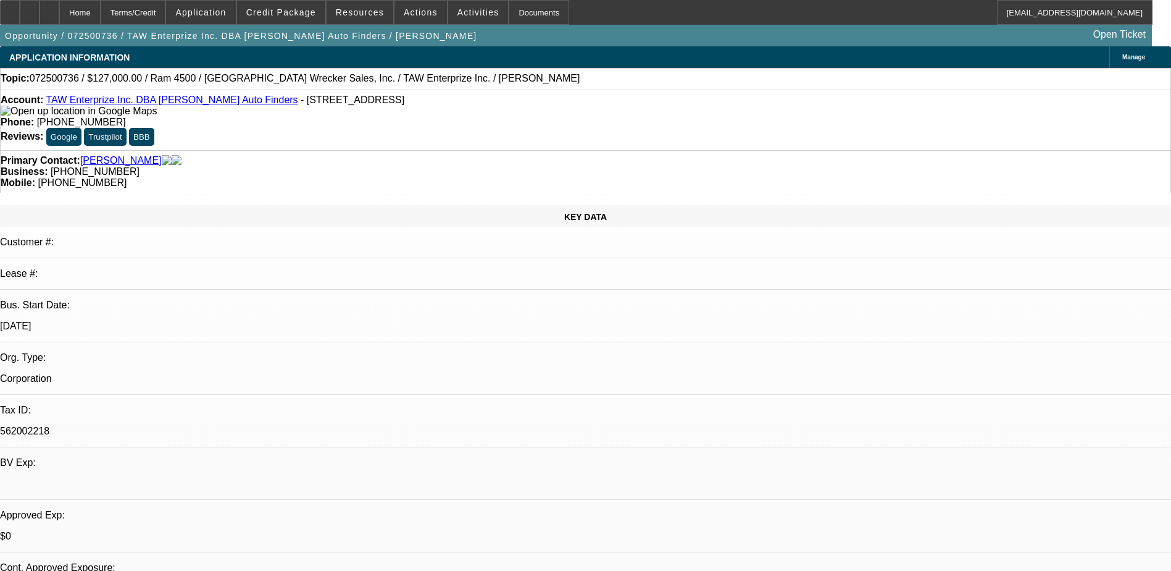
select select "2"
select select "4"
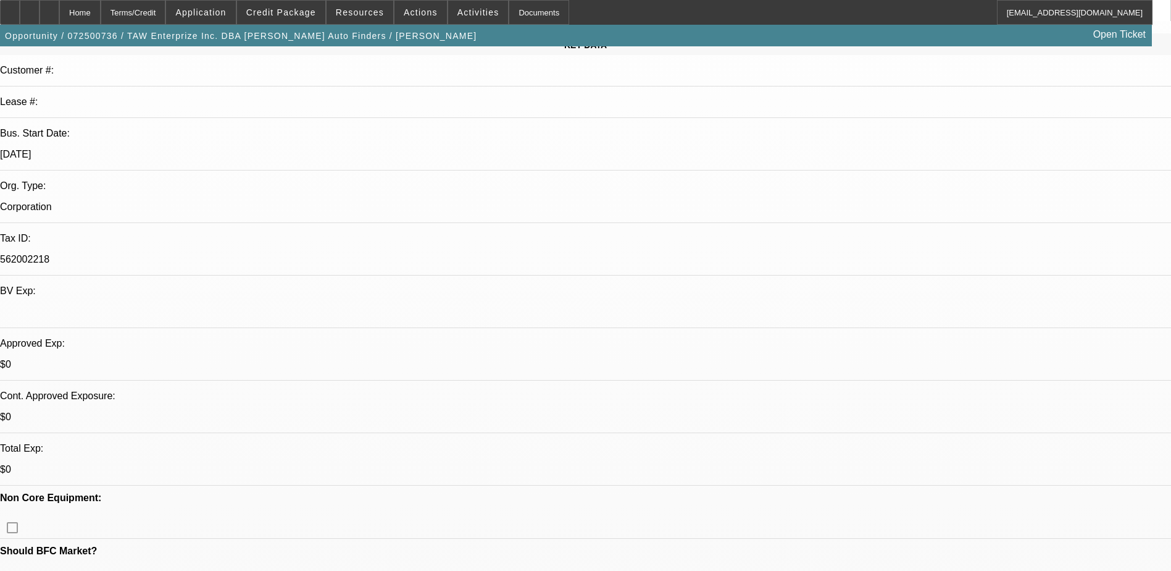
scroll to position [62, 0]
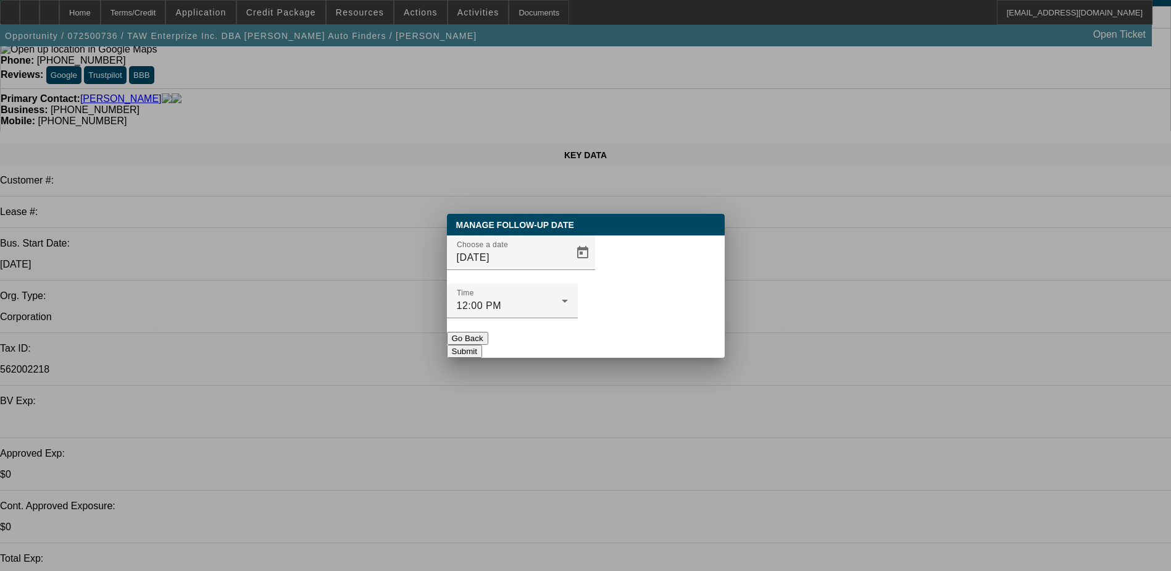
scroll to position [0, 0]
click at [564, 275] on div at bounding box center [585, 285] width 1171 height 571
click at [586, 285] on div at bounding box center [586, 285] width 0 height 0
click at [568, 267] on span "Open calendar" at bounding box center [583, 253] width 30 height 30
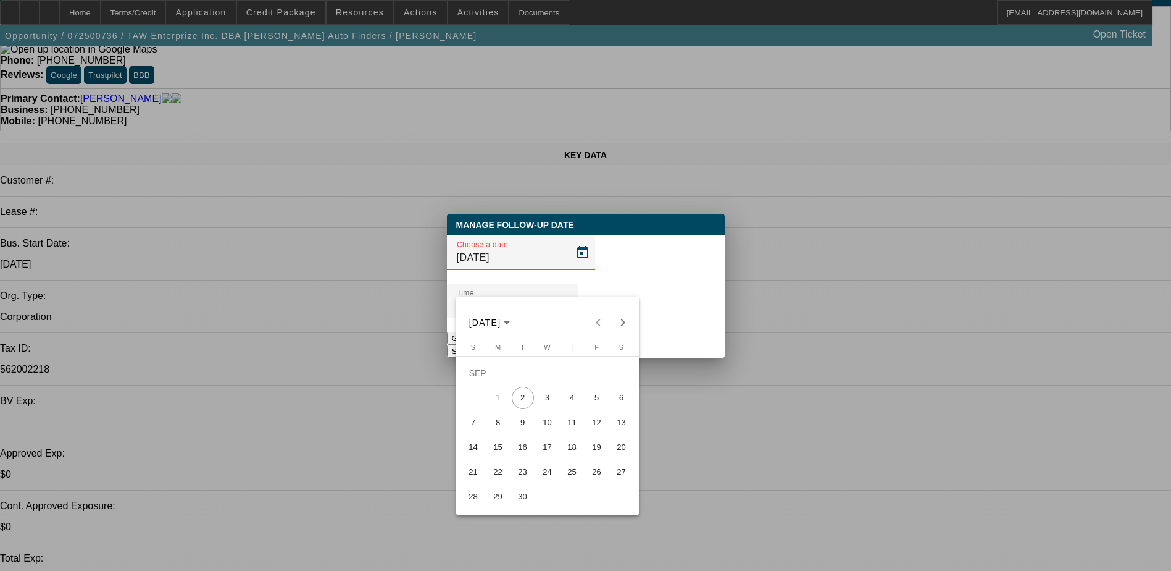
click at [620, 323] on span "Next month" at bounding box center [623, 322] width 25 height 25
click at [575, 382] on span "2" at bounding box center [572, 373] width 22 height 22
type input "10/2/2025"
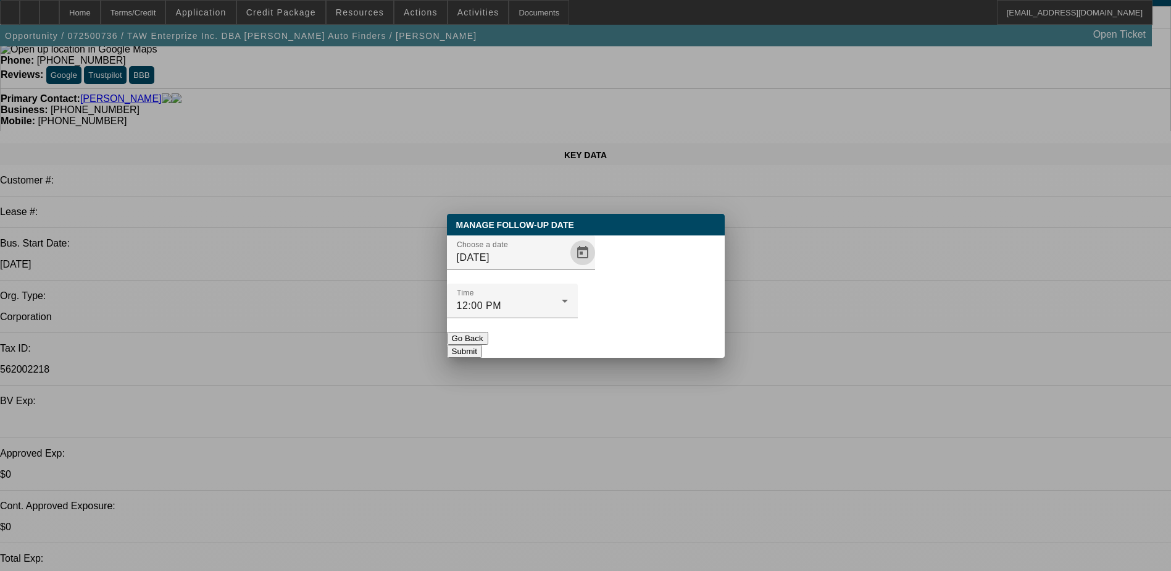
click at [482, 345] on button "Submit" at bounding box center [464, 351] width 35 height 13
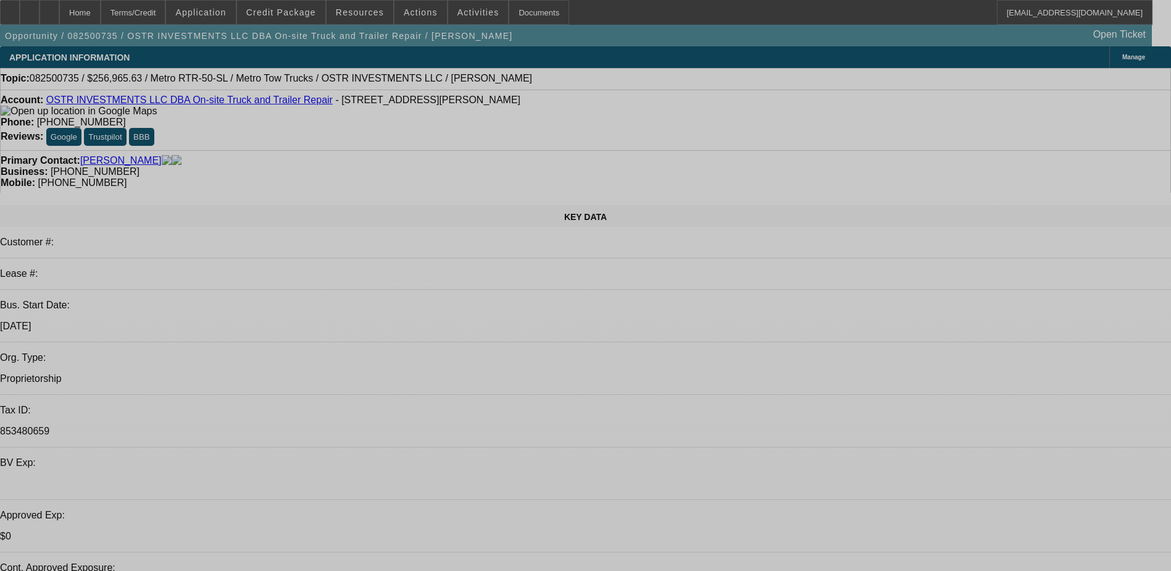
select select "0"
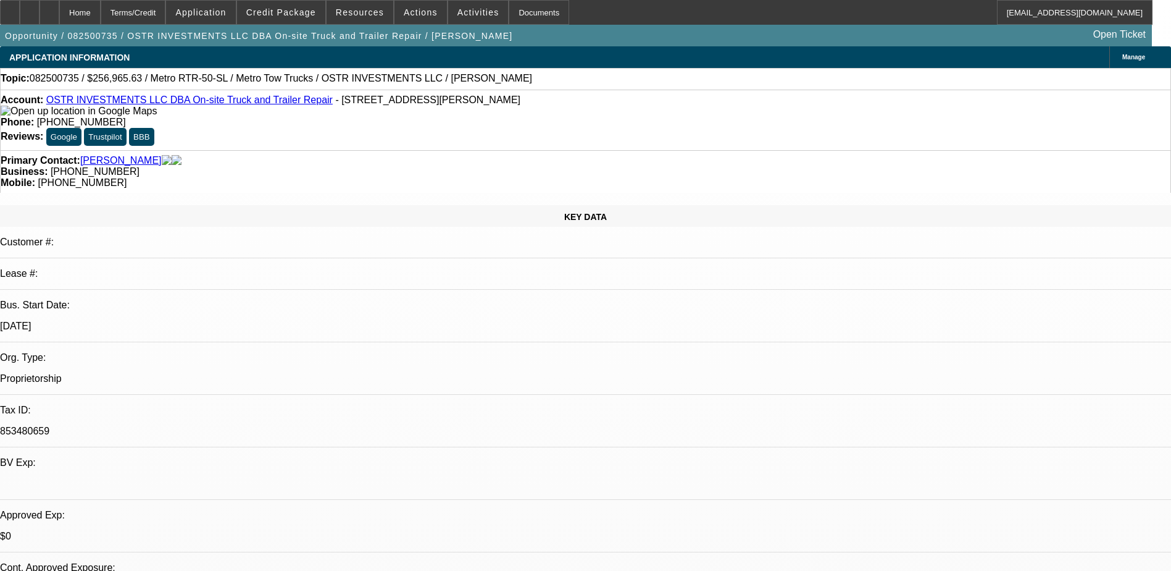
select select "2"
select select "0.1"
select select "1"
select select "2"
select select "4"
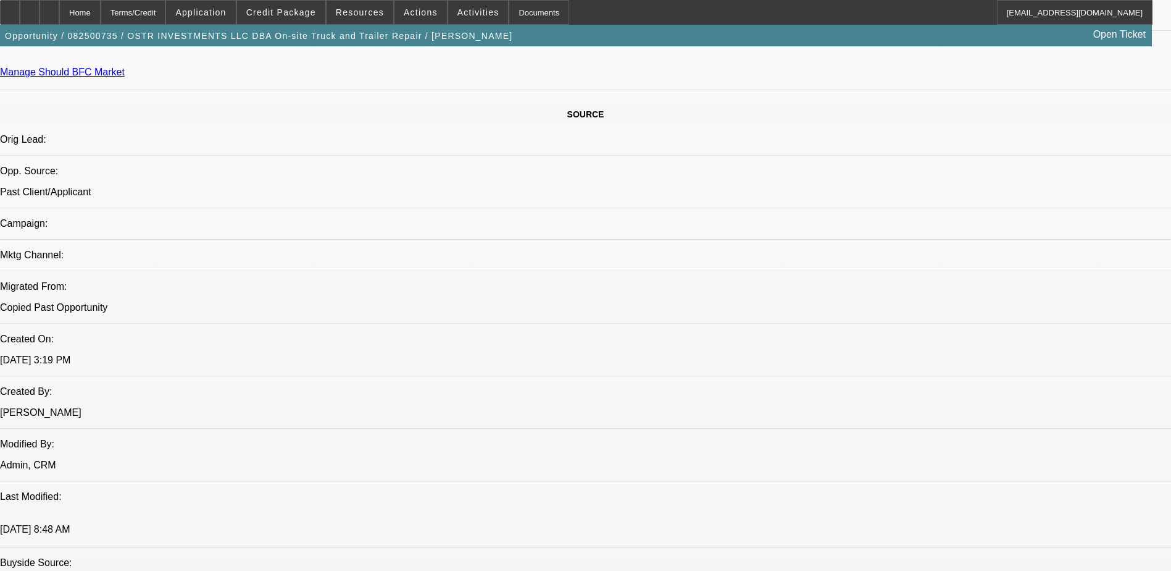
scroll to position [556, 0]
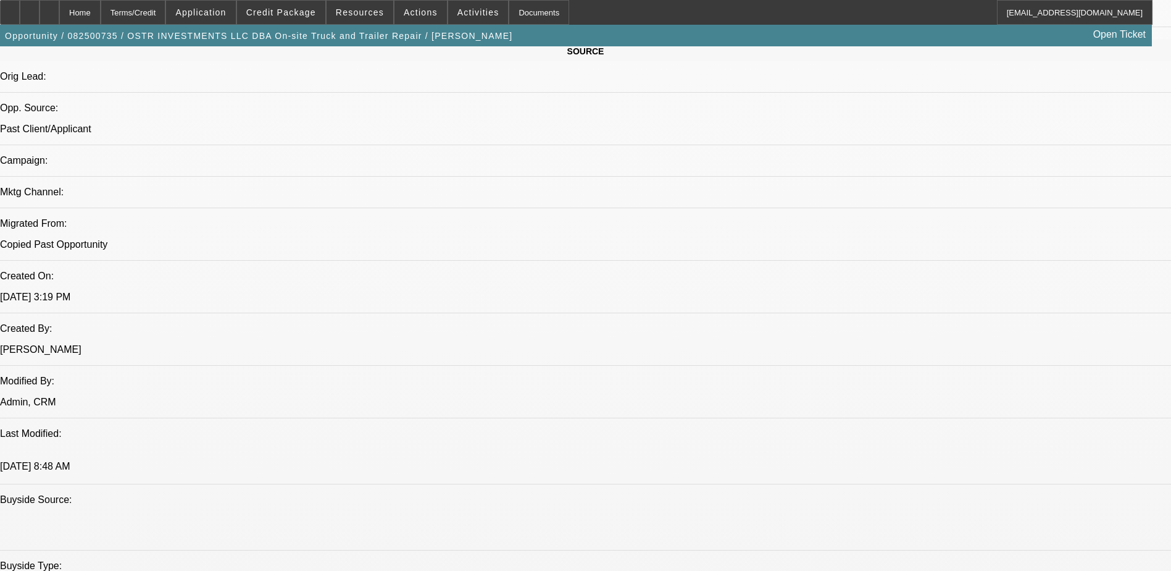
scroll to position [741, 0]
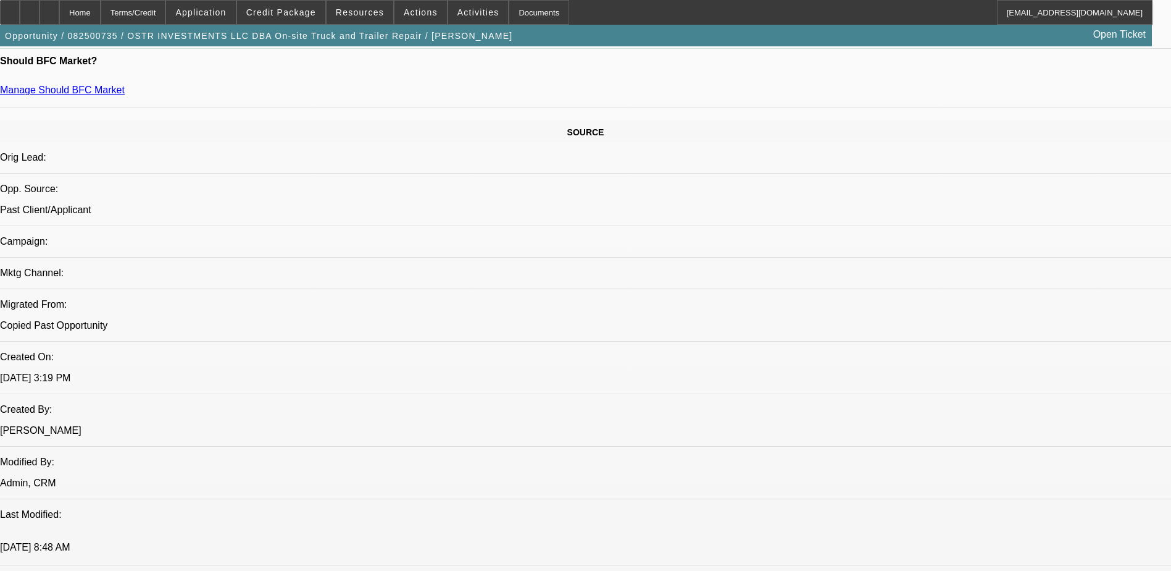
scroll to position [494, 0]
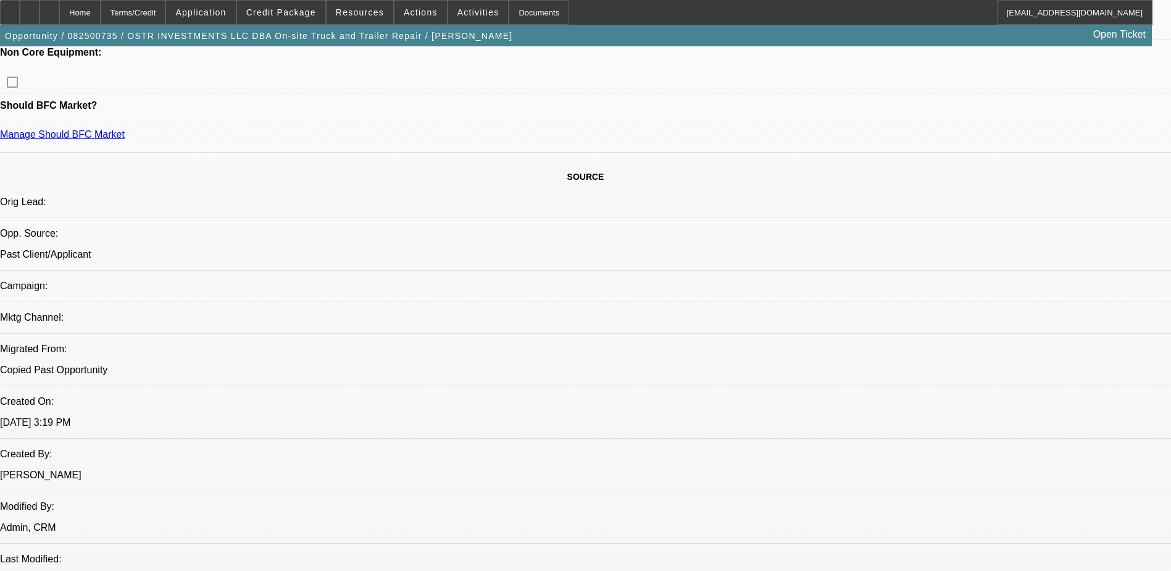
scroll to position [741, 0]
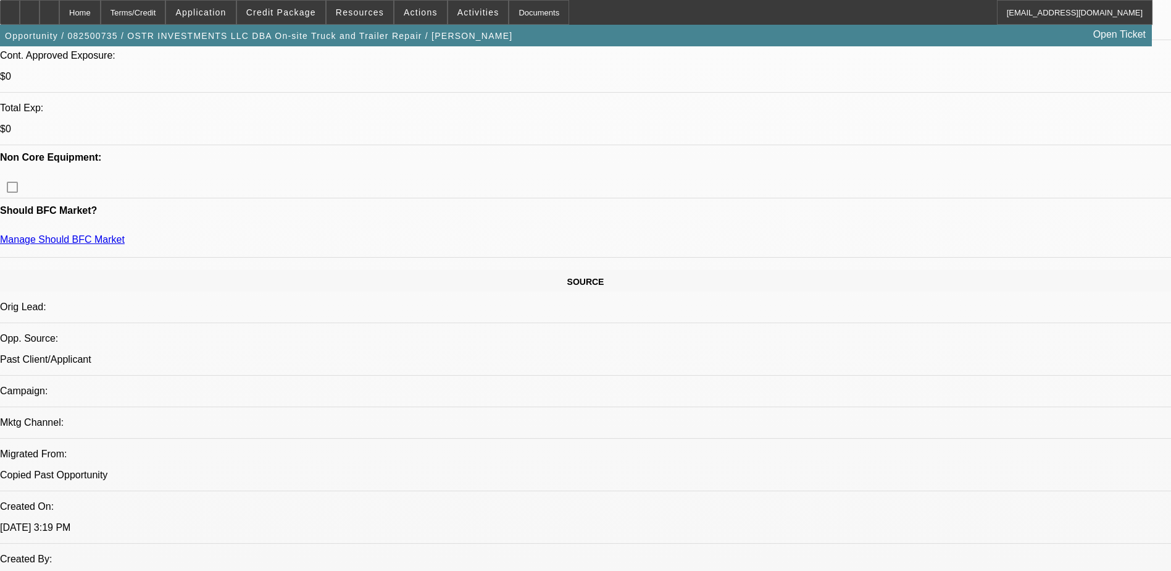
scroll to position [371, 0]
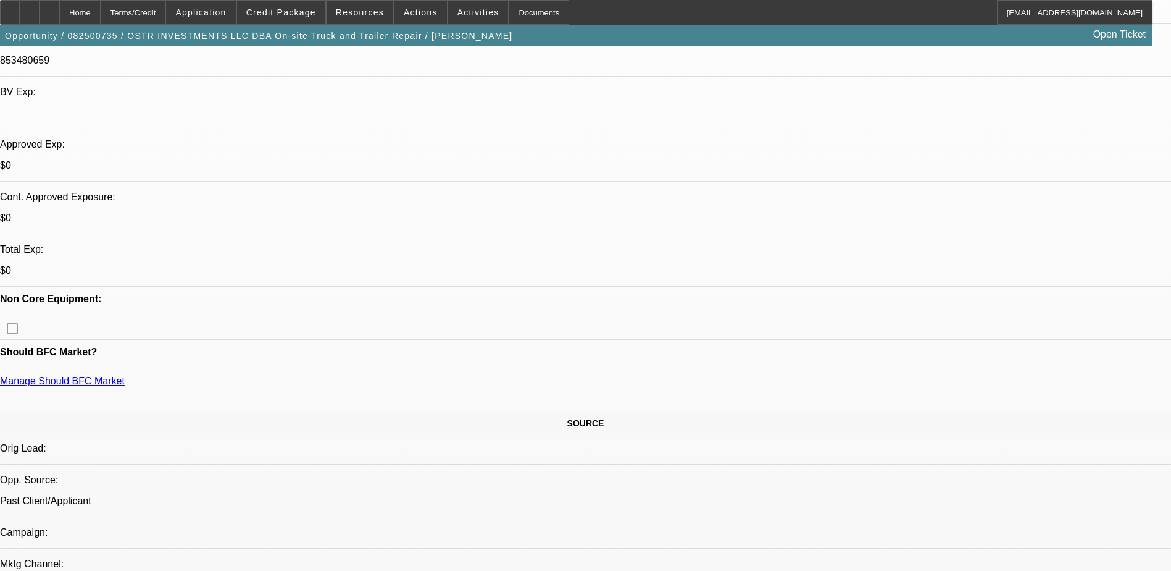
click at [314, 16] on span "Credit Package" at bounding box center [281, 12] width 70 height 10
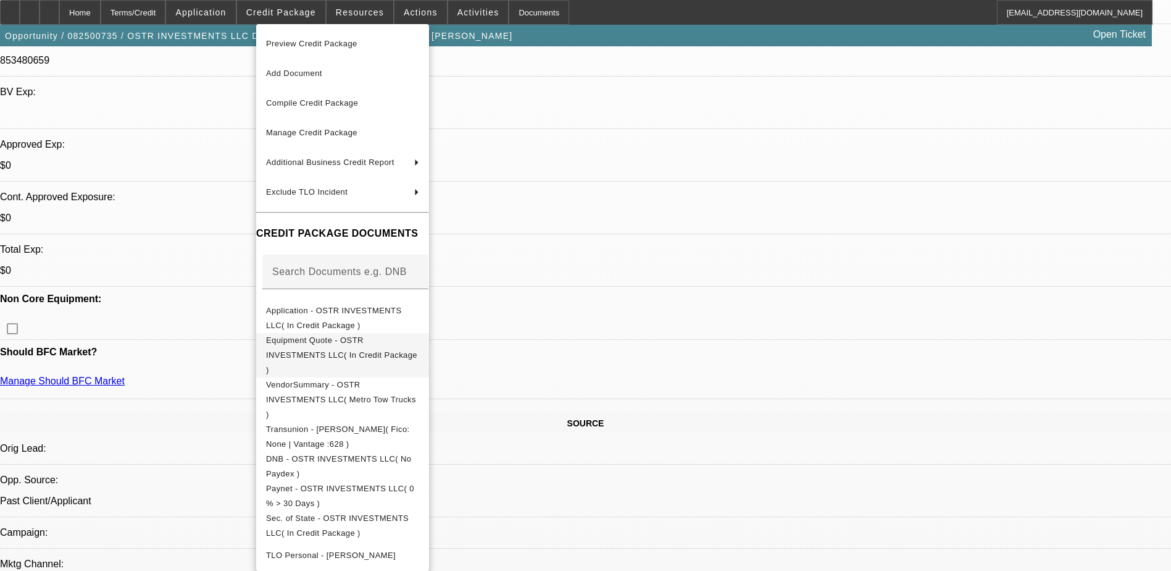
click at [429, 354] on button "Equipment Quote - OSTR INVESTMENTS LLC( In Credit Package )" at bounding box center [342, 355] width 173 height 44
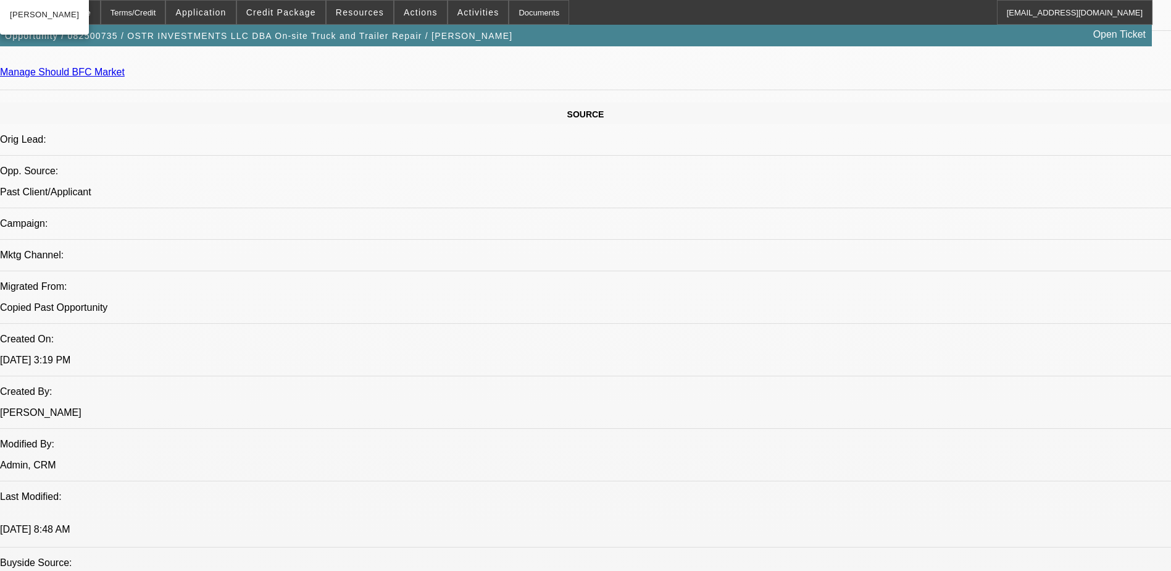
scroll to position [741, 0]
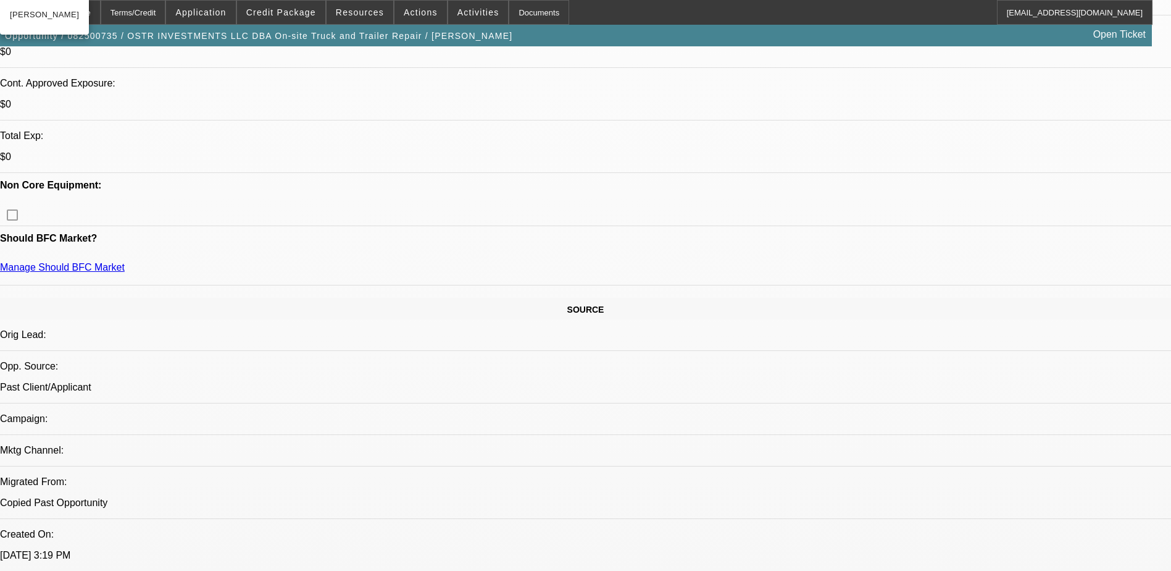
scroll to position [618, 0]
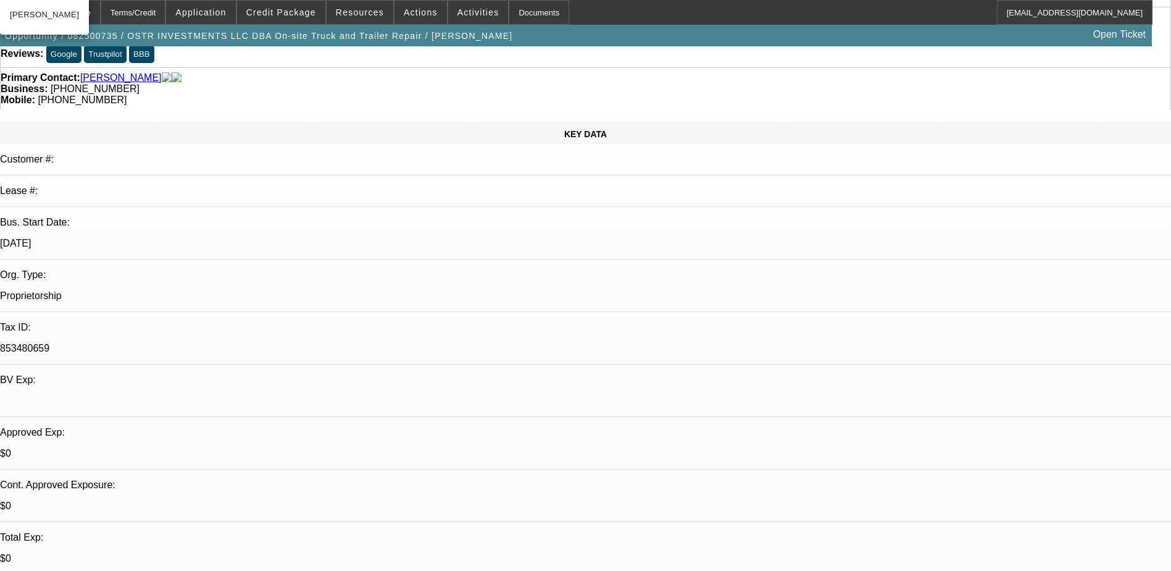
scroll to position [0, 0]
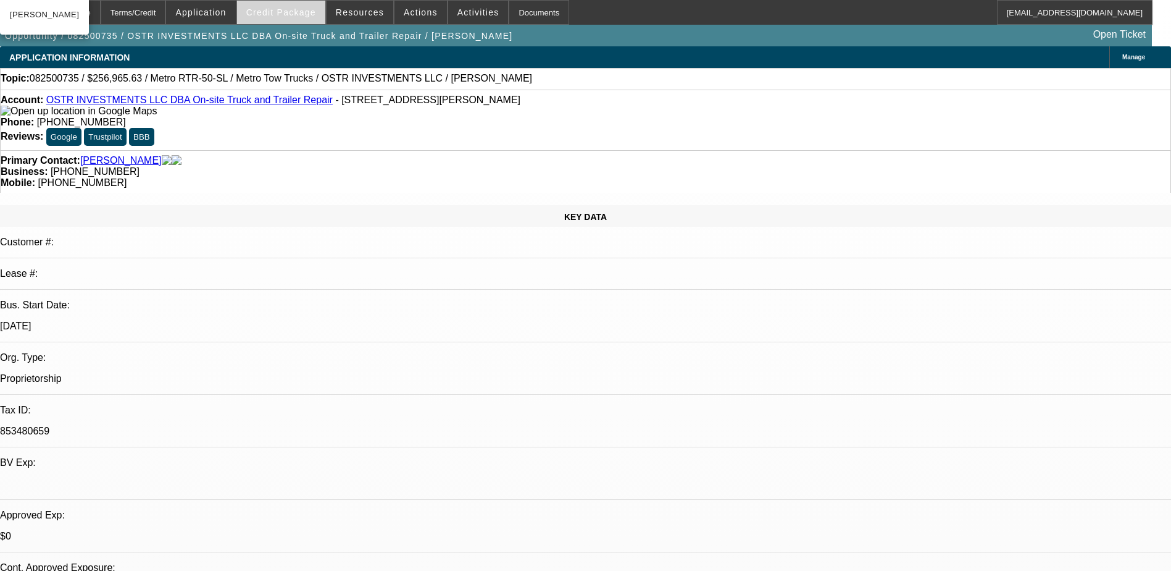
click at [312, 20] on span at bounding box center [281, 13] width 88 height 30
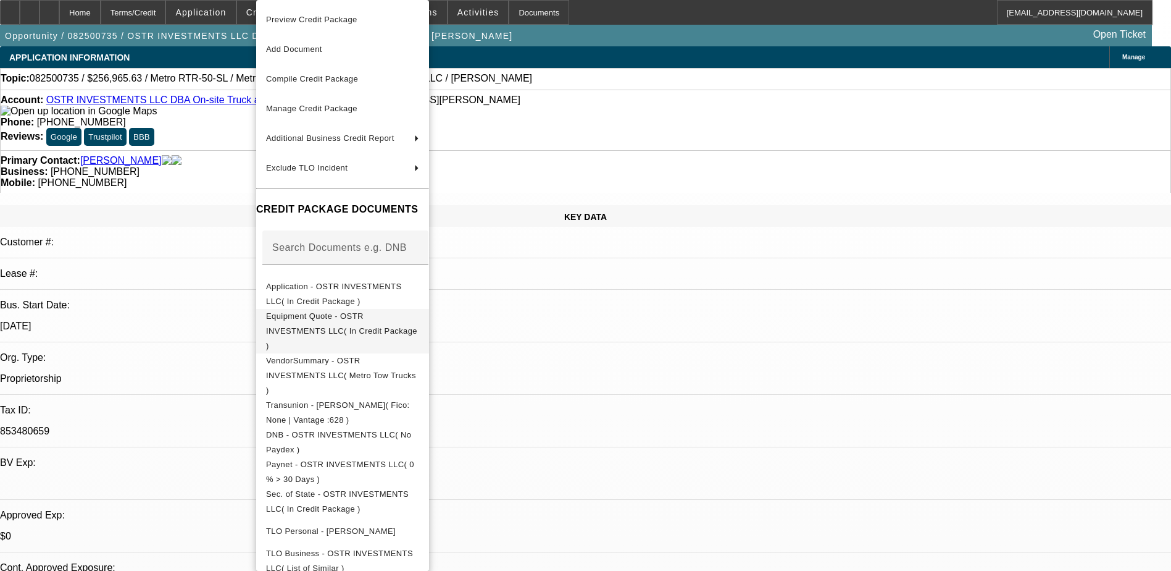
click at [417, 319] on span "Equipment Quote - OSTR INVESTMENTS LLC( In Credit Package )" at bounding box center [341, 330] width 151 height 39
